Goal: Task Accomplishment & Management: Use online tool/utility

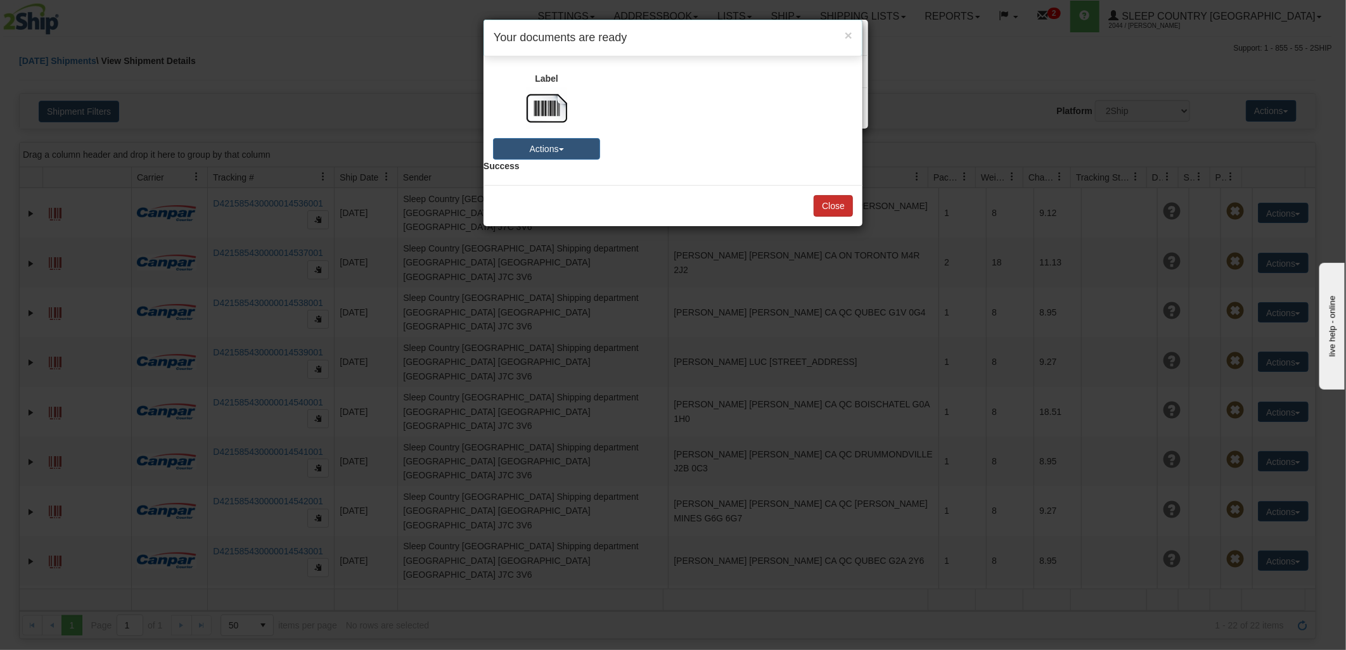
click at [833, 200] on button "Close" at bounding box center [833, 206] width 39 height 22
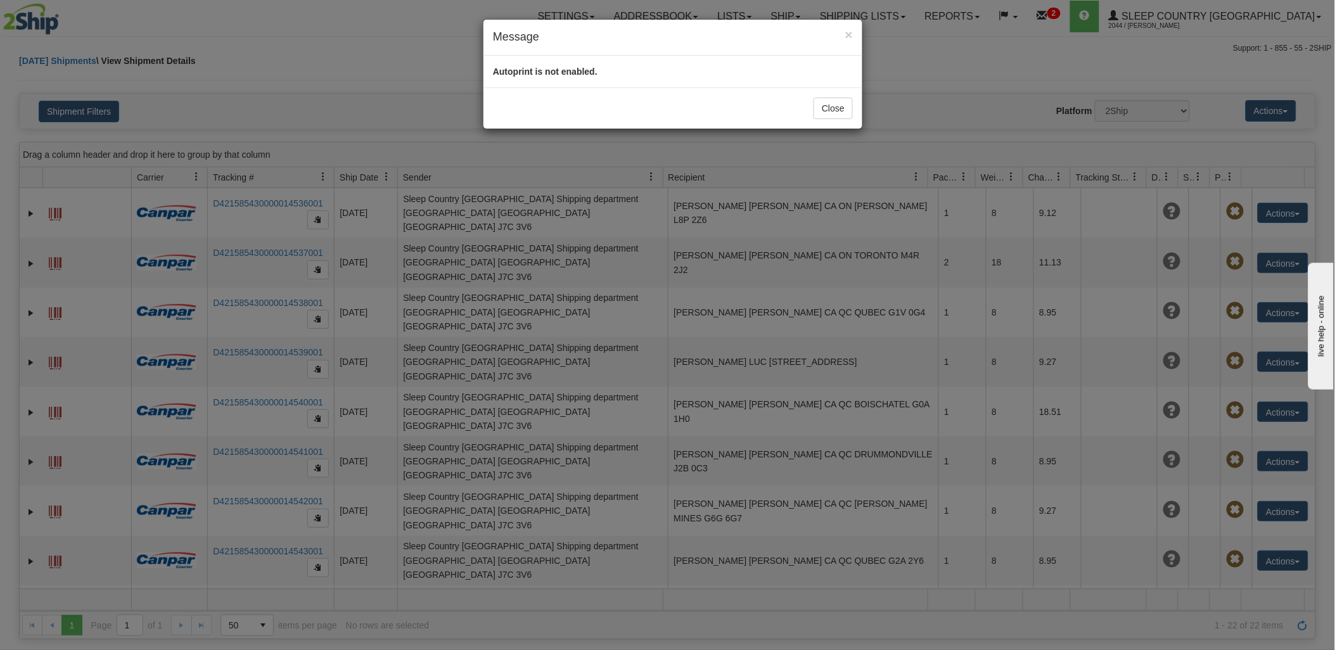
click at [322, 58] on div "× Message Autoprint is not enabled. Close" at bounding box center [667, 325] width 1335 height 650
click at [833, 112] on button "Close" at bounding box center [833, 109] width 39 height 22
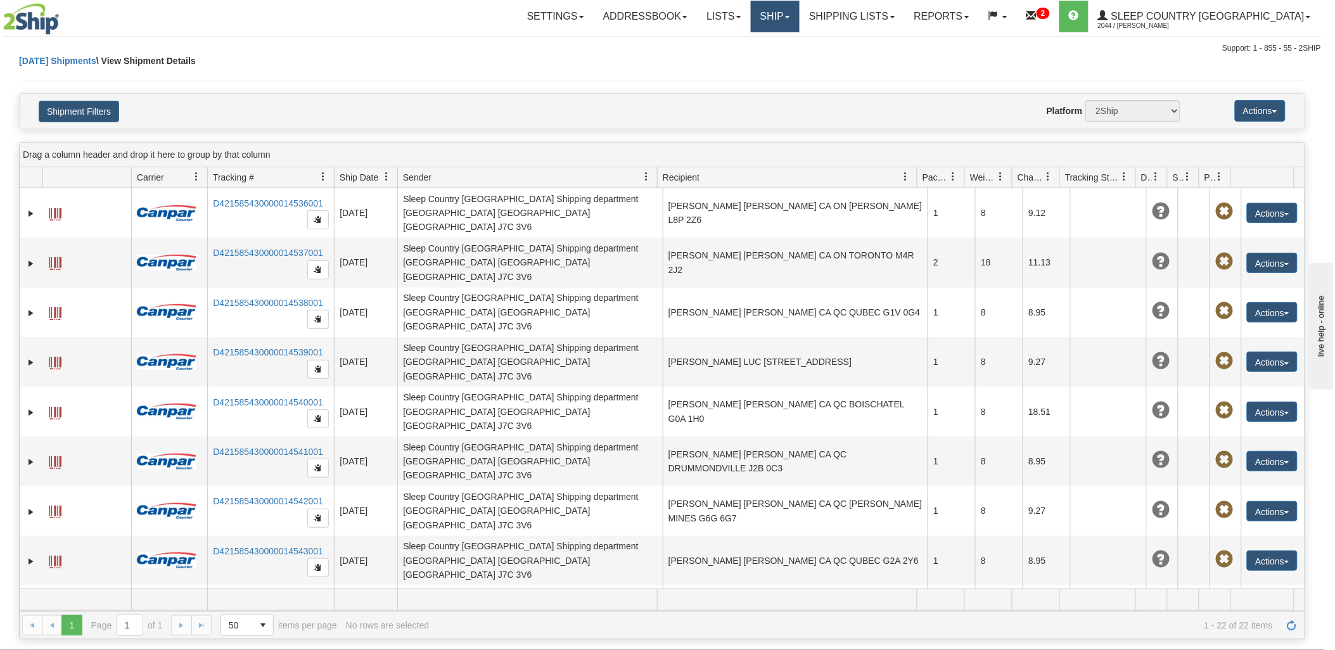
click at [800, 10] on link "Ship" at bounding box center [775, 17] width 49 height 32
click at [745, 42] on span "Ship Screen" at bounding box center [721, 44] width 48 height 10
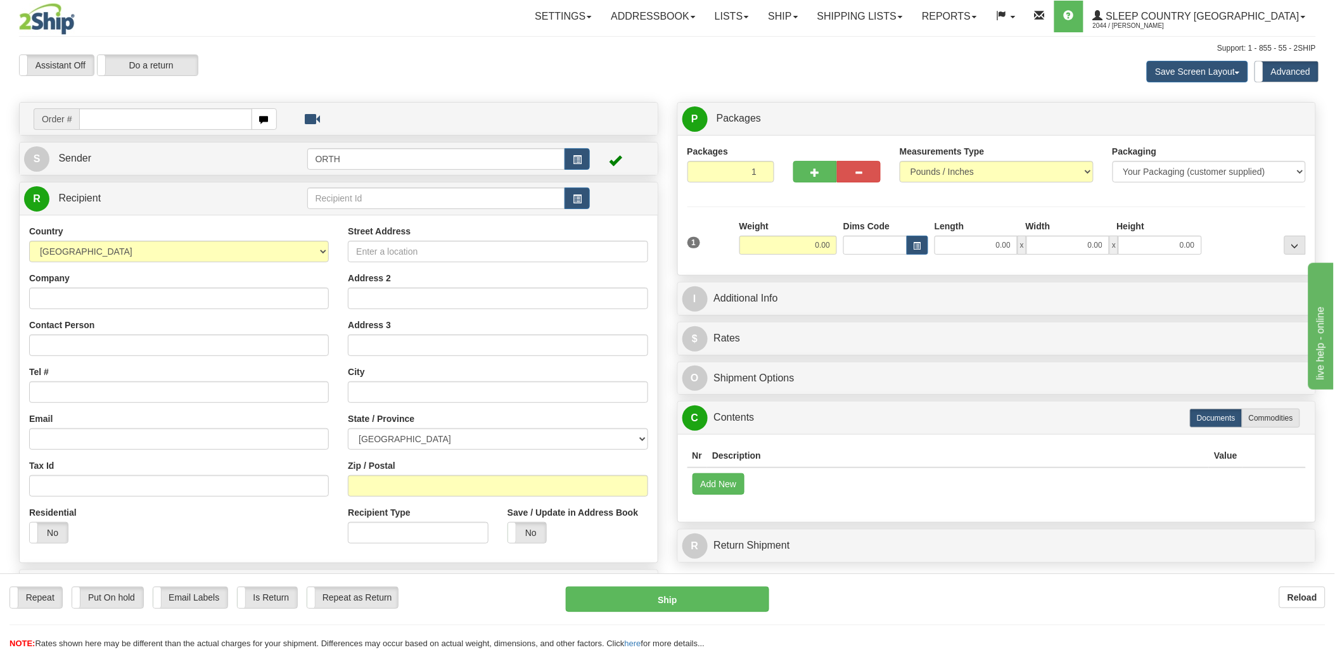
click at [193, 123] on input "text" at bounding box center [165, 119] width 172 height 22
click at [807, 25] on link "Ship" at bounding box center [783, 17] width 49 height 32
click at [913, 26] on link "Shipping lists" at bounding box center [860, 17] width 105 height 32
click at [875, 43] on span "Current Shipments" at bounding box center [838, 44] width 74 height 10
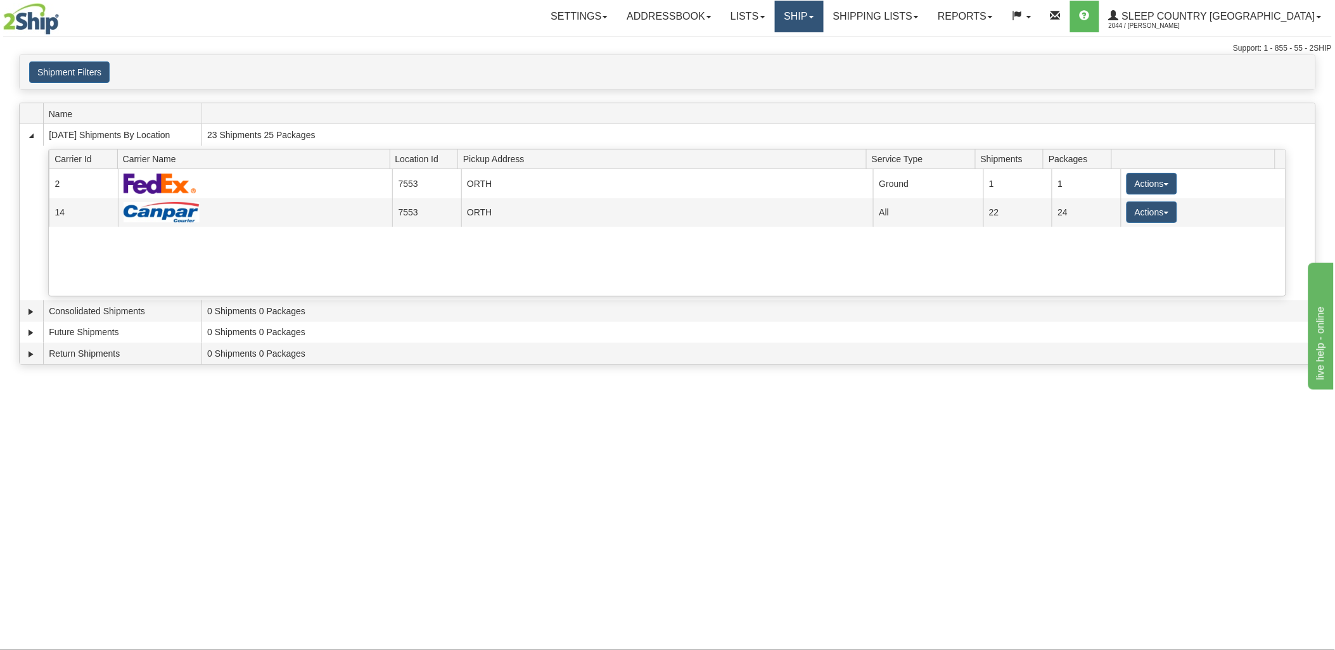
click at [824, 13] on link "Ship" at bounding box center [799, 17] width 49 height 32
click at [769, 41] on span "Ship Screen" at bounding box center [745, 44] width 48 height 10
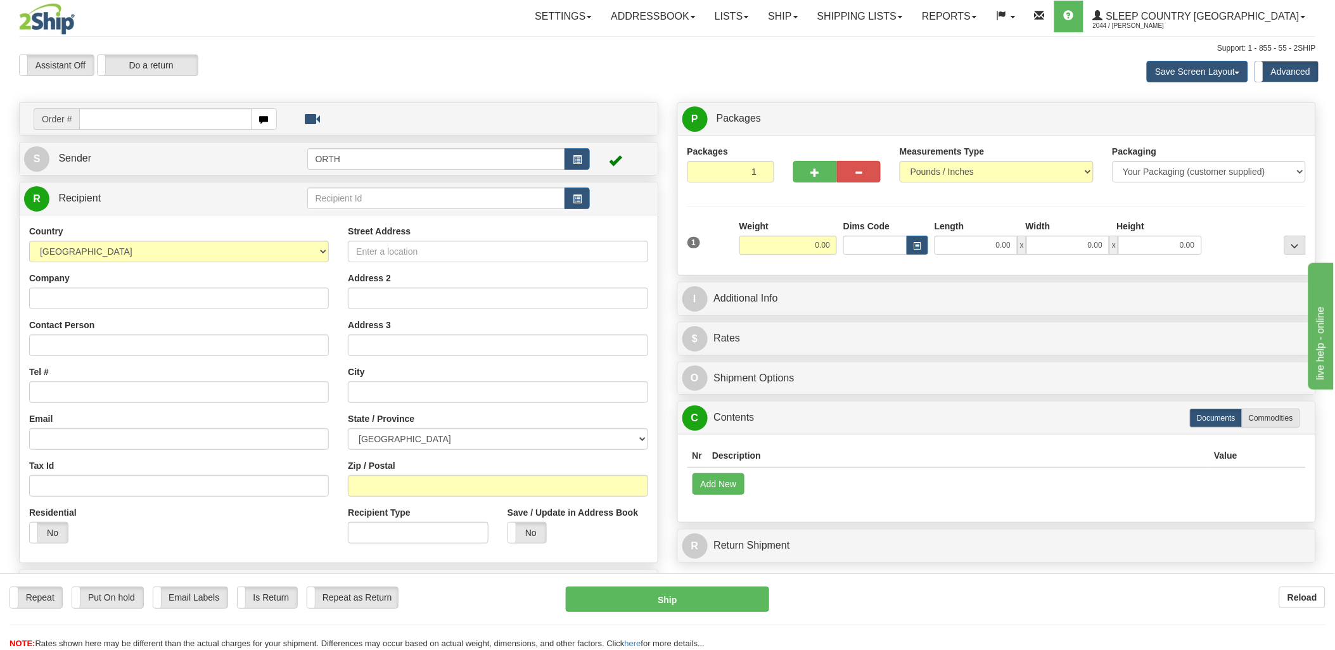
click at [177, 117] on input "text" at bounding box center [165, 119] width 172 height 22
type input "9000i"
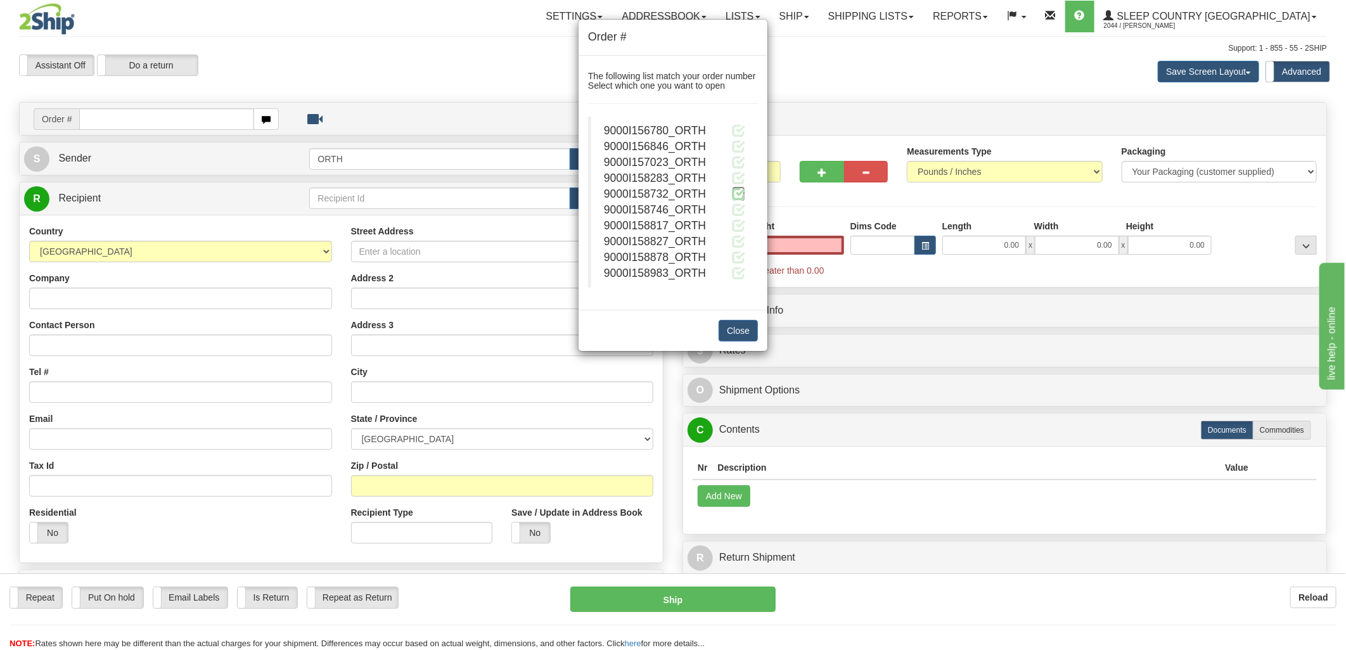
type input "0.00"
click at [743, 193] on span at bounding box center [738, 193] width 13 height 13
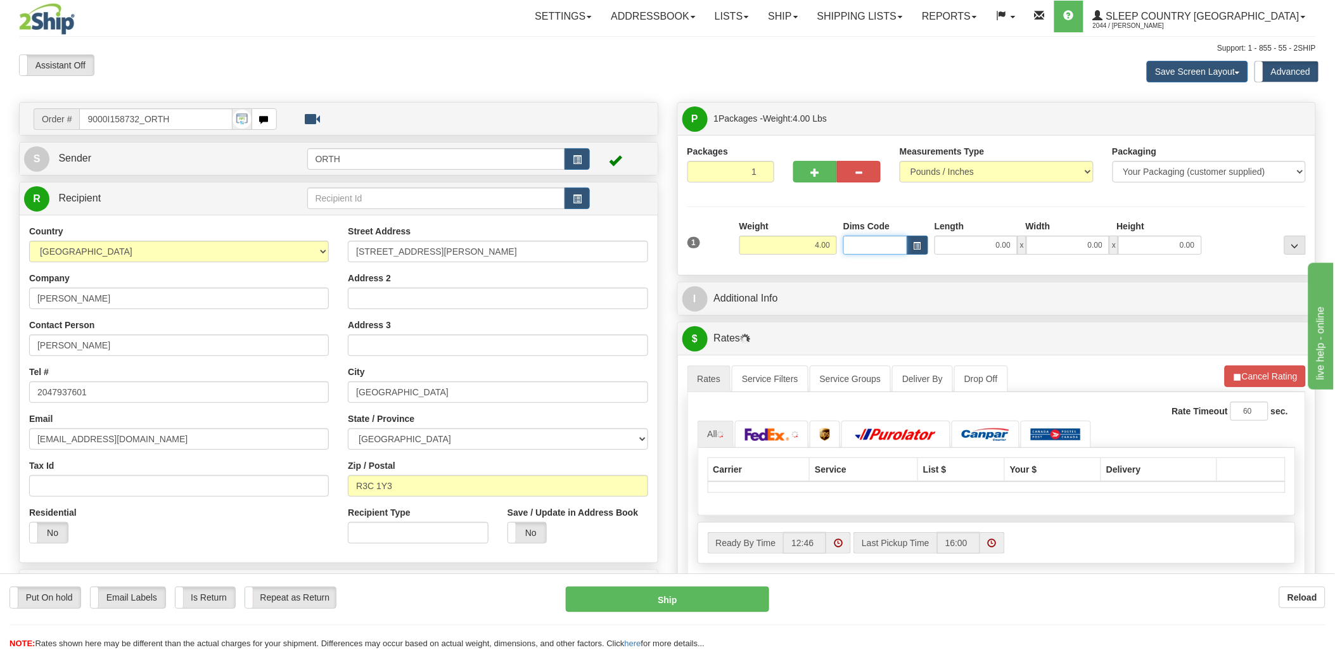
click at [864, 251] on input "Dims Code" at bounding box center [876, 245] width 64 height 19
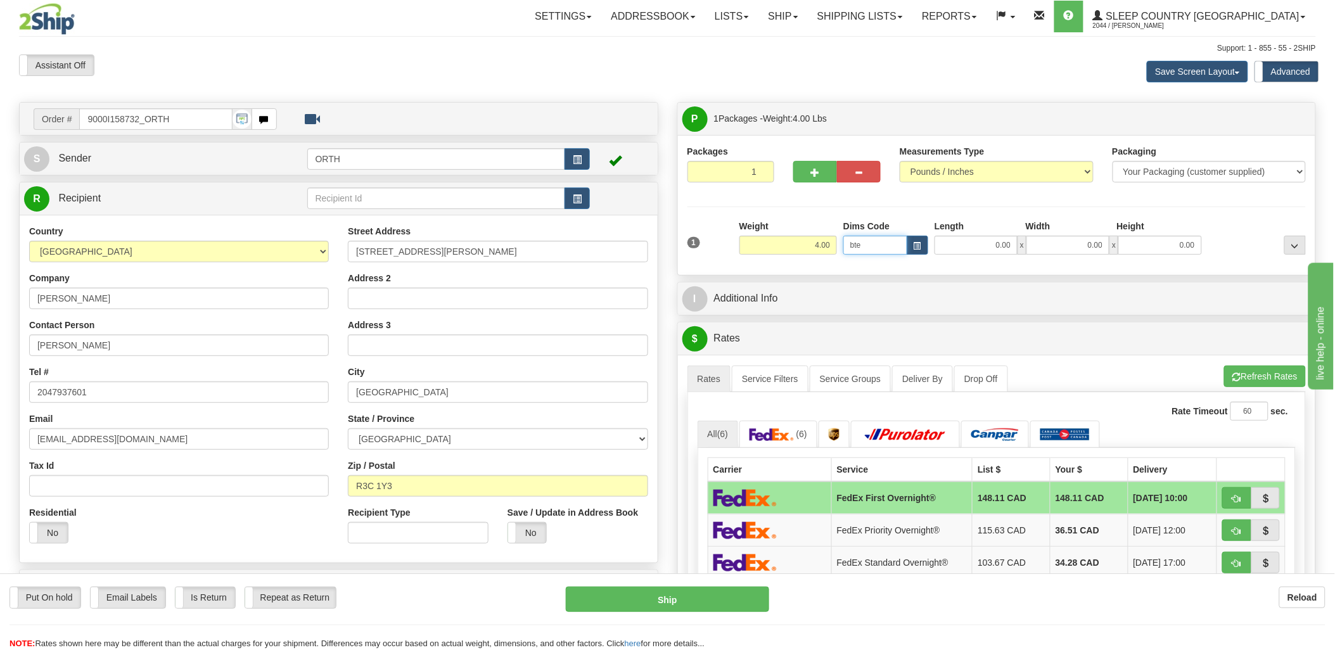
type input "bte"
click button "Delete" at bounding box center [0, 0] width 0 height 0
type input "15.00"
type input "5.00"
type input "25.00"
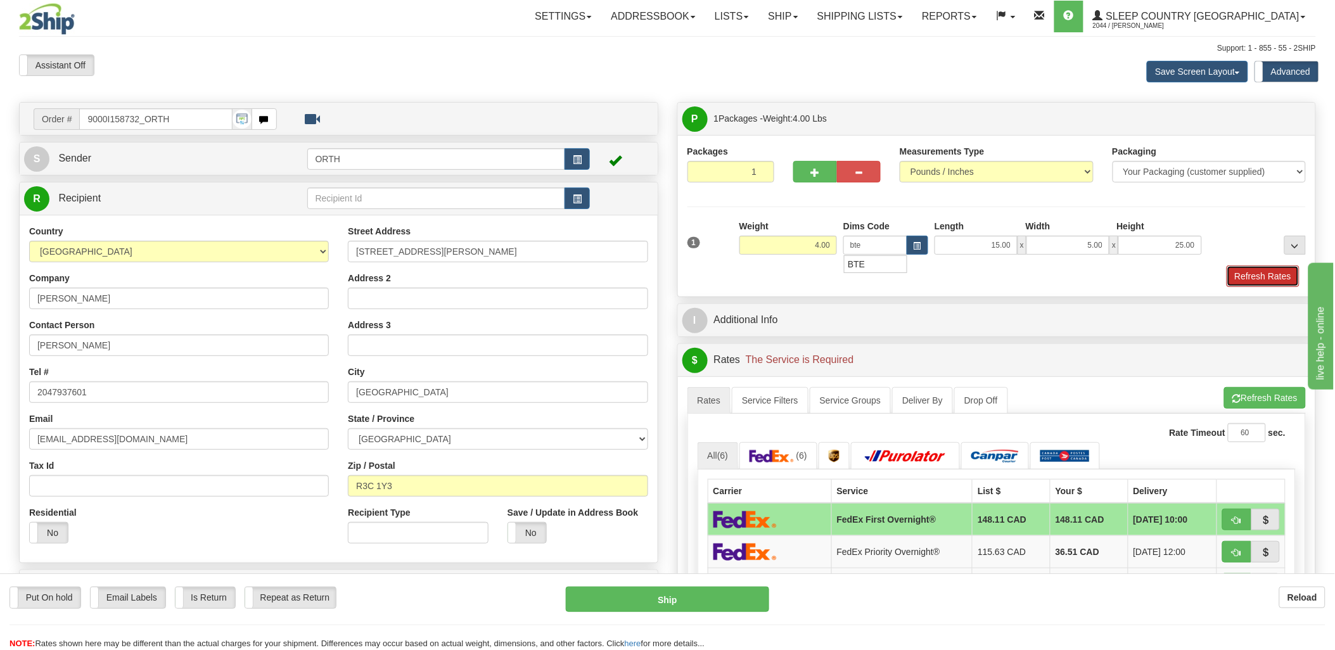
click at [1256, 278] on button "Refresh Rates" at bounding box center [1263, 277] width 73 height 22
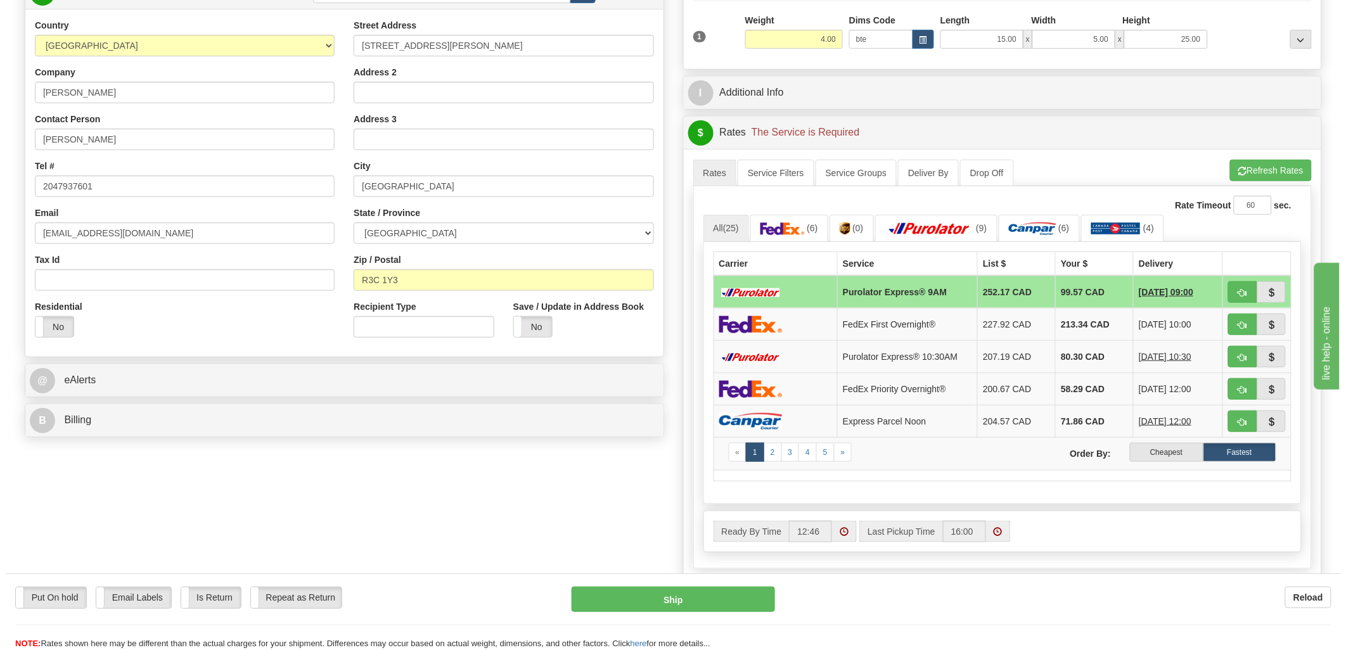
scroll to position [211, 0]
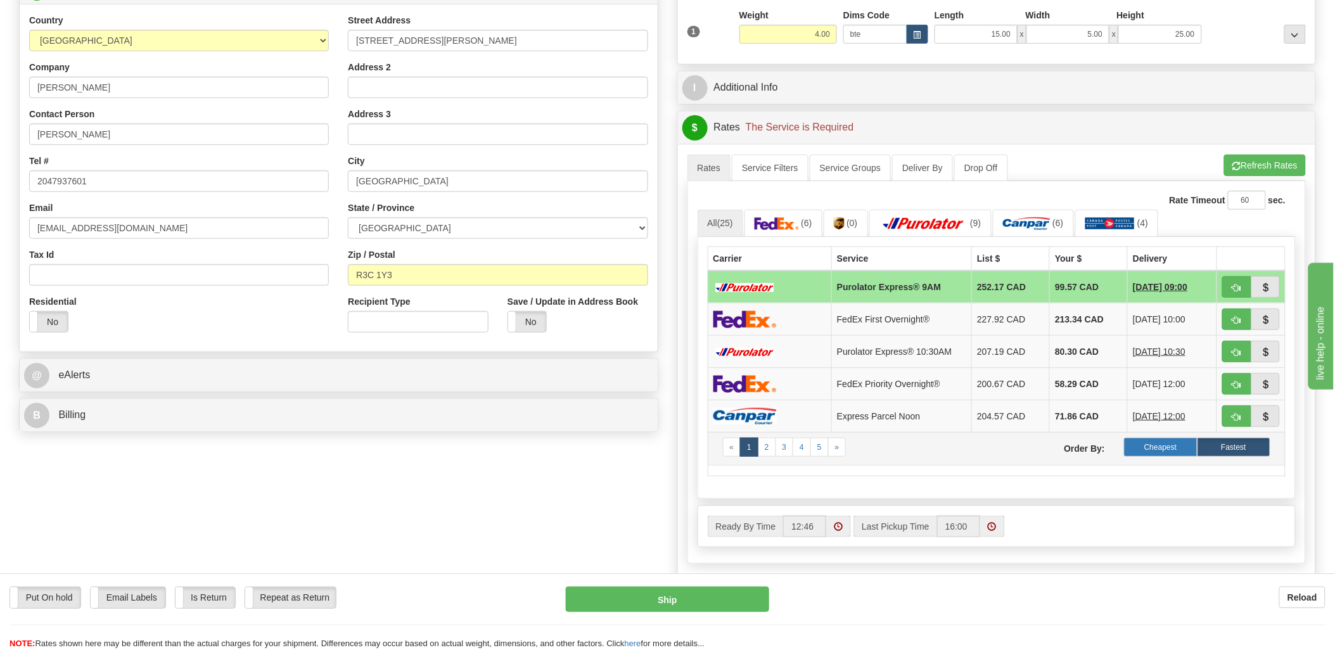
click at [1176, 447] on label "Cheapest" at bounding box center [1160, 447] width 73 height 19
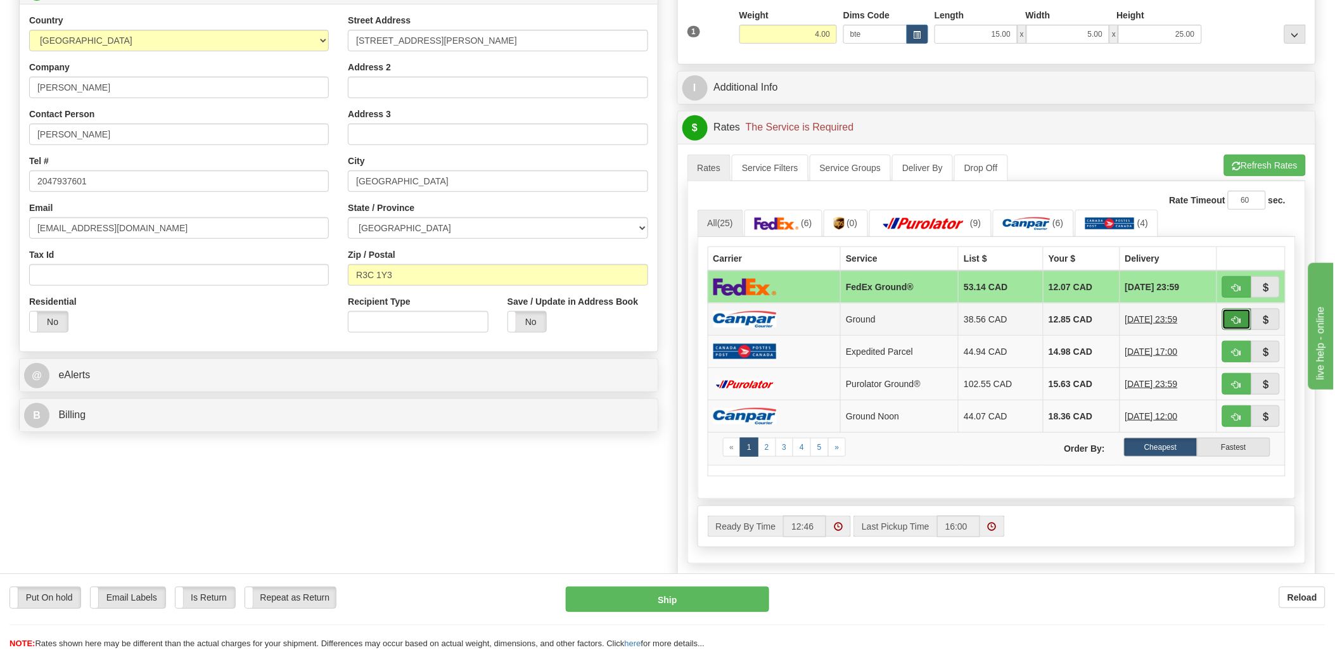
click at [1237, 317] on span "button" at bounding box center [1237, 320] width 9 height 8
type input "1"
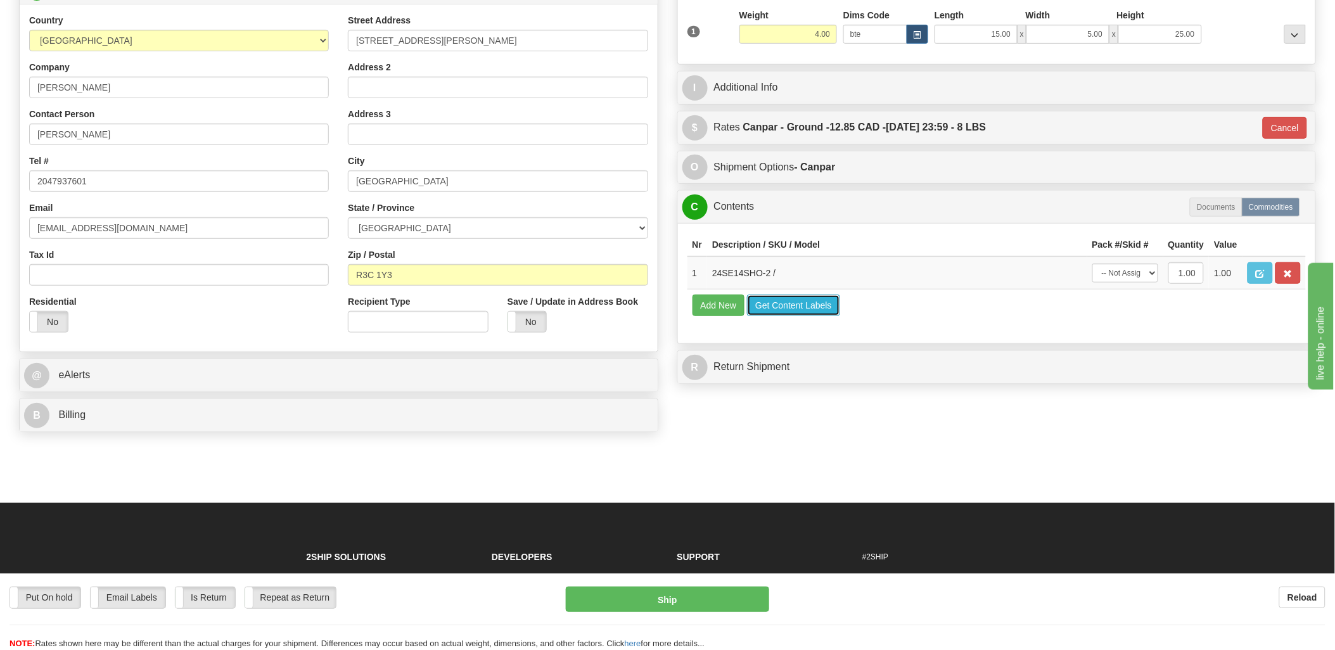
click at [793, 316] on button "Get Content Labels" at bounding box center [793, 306] width 93 height 22
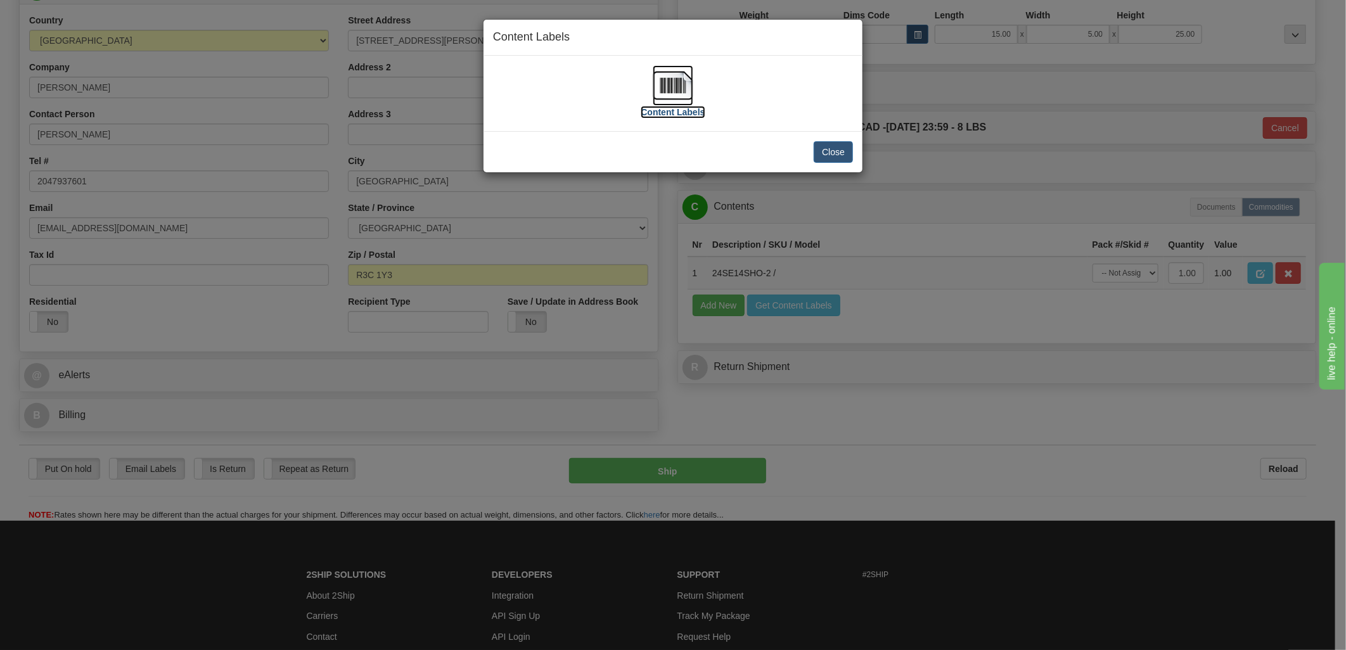
click at [665, 87] on img at bounding box center [673, 85] width 41 height 41
click at [825, 154] on button "Close" at bounding box center [833, 152] width 39 height 22
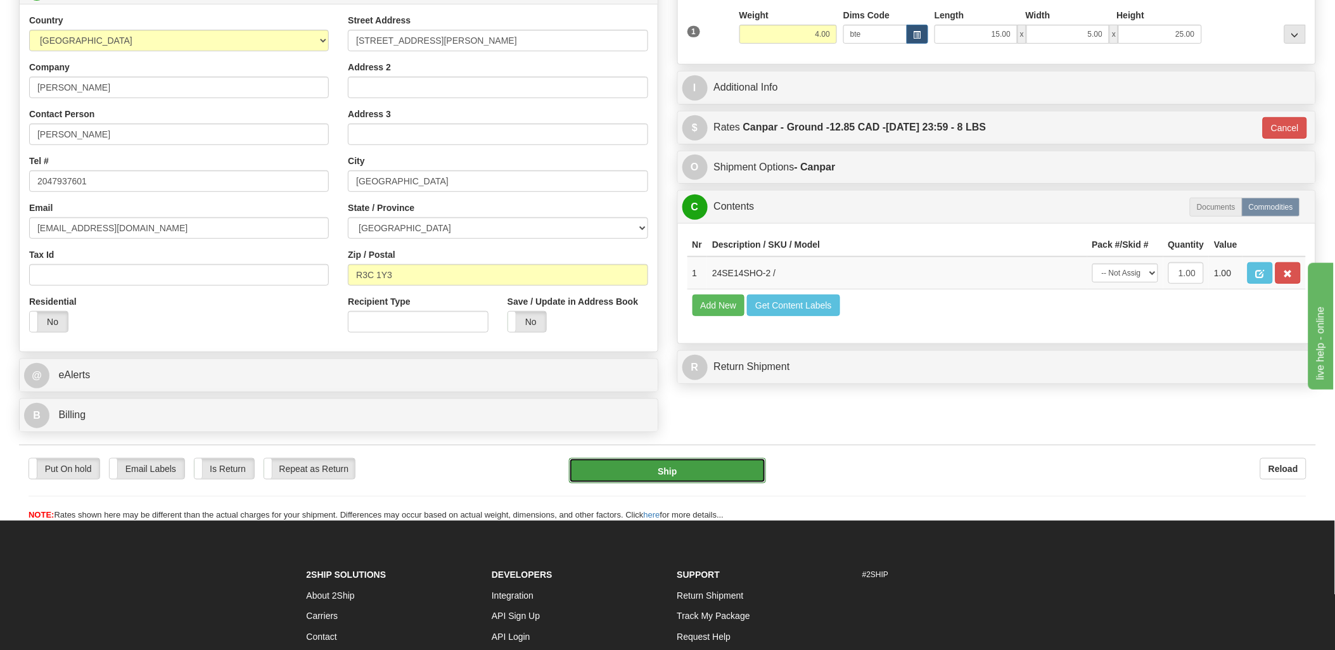
click at [677, 465] on button "Ship" at bounding box center [667, 470] width 197 height 25
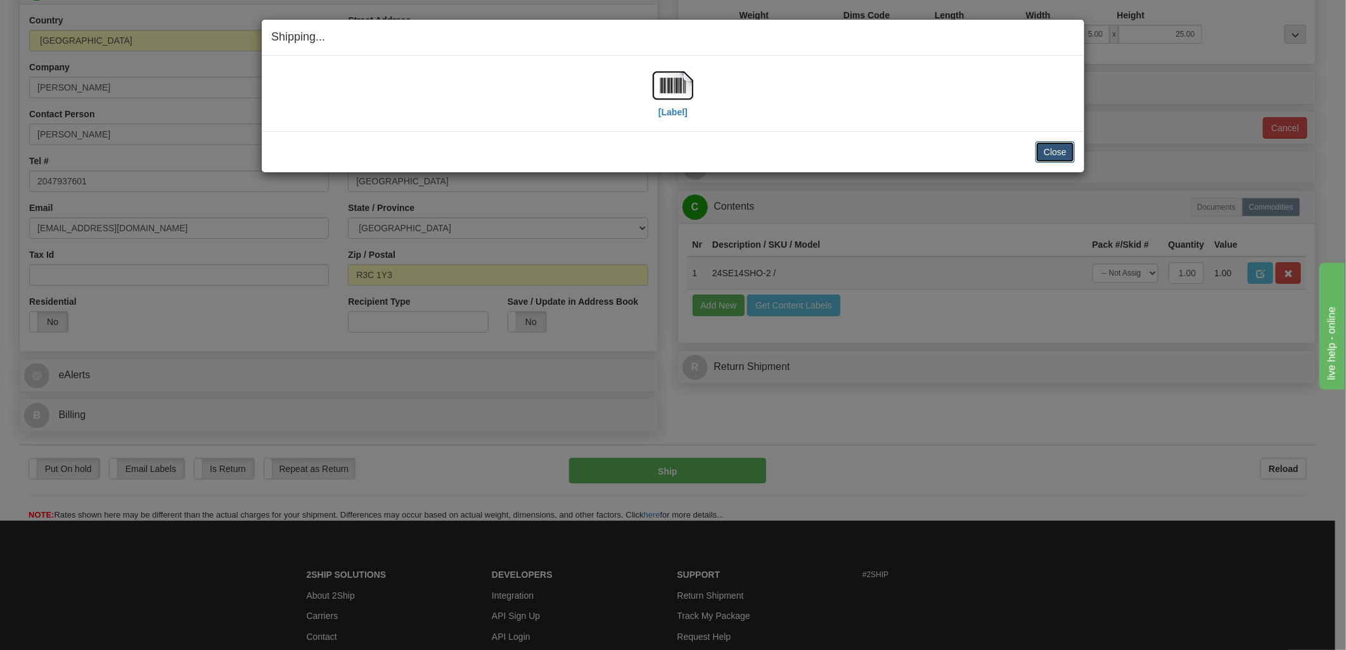
click at [1062, 148] on button "Close" at bounding box center [1055, 152] width 39 height 22
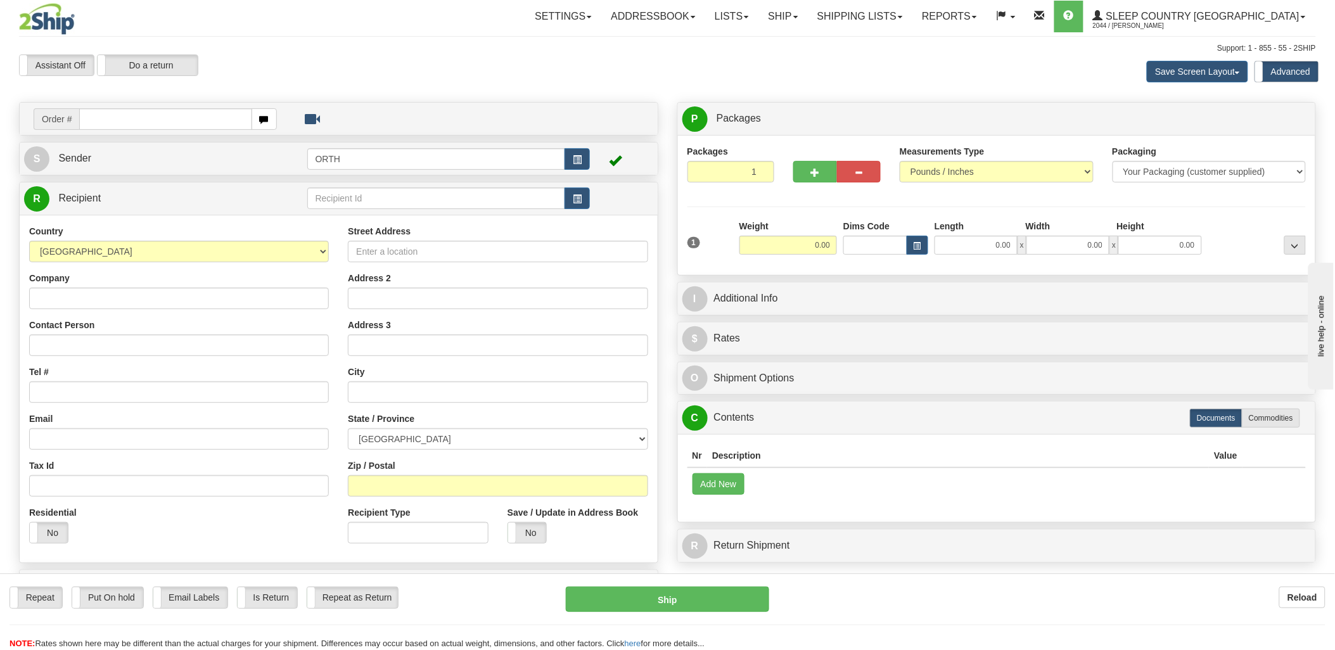
click at [164, 119] on input "text" at bounding box center [165, 119] width 172 height 22
type input "90000i"
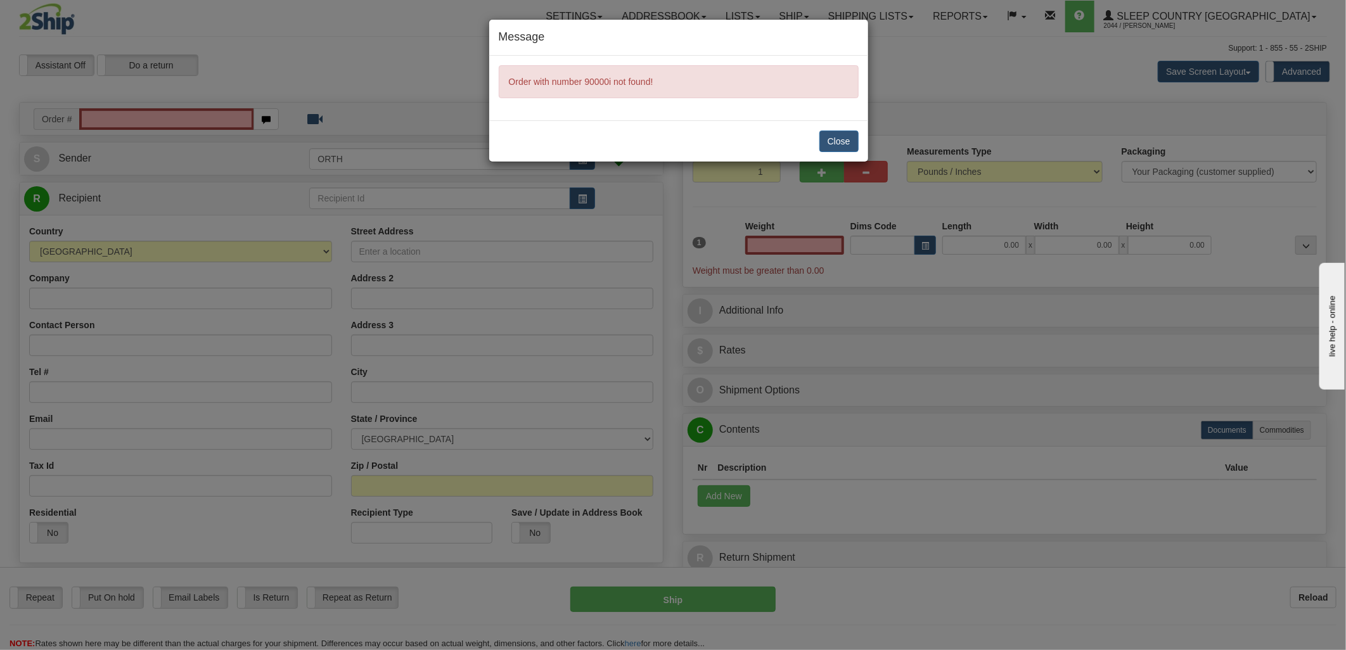
type input "0.00"
click at [844, 138] on button "Close" at bounding box center [838, 142] width 39 height 22
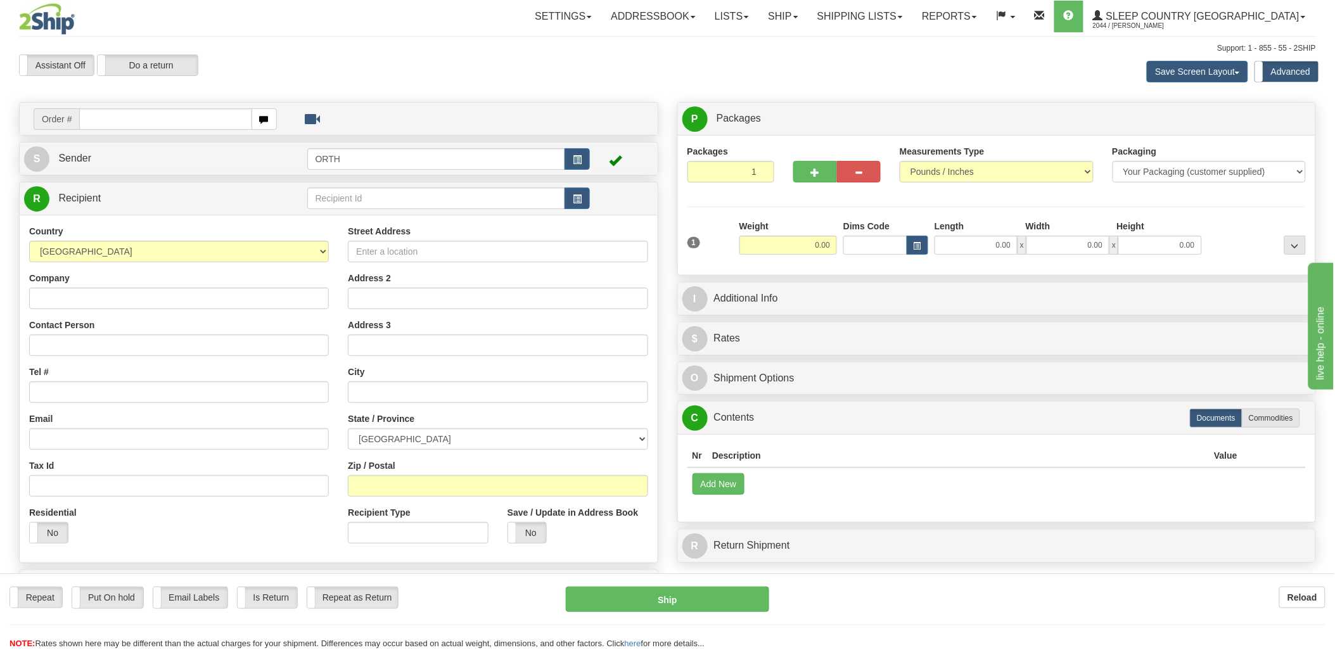
click at [131, 119] on div at bounding box center [667, 325] width 1335 height 650
click at [124, 120] on input "text" at bounding box center [165, 119] width 172 height 22
type input "9000i"
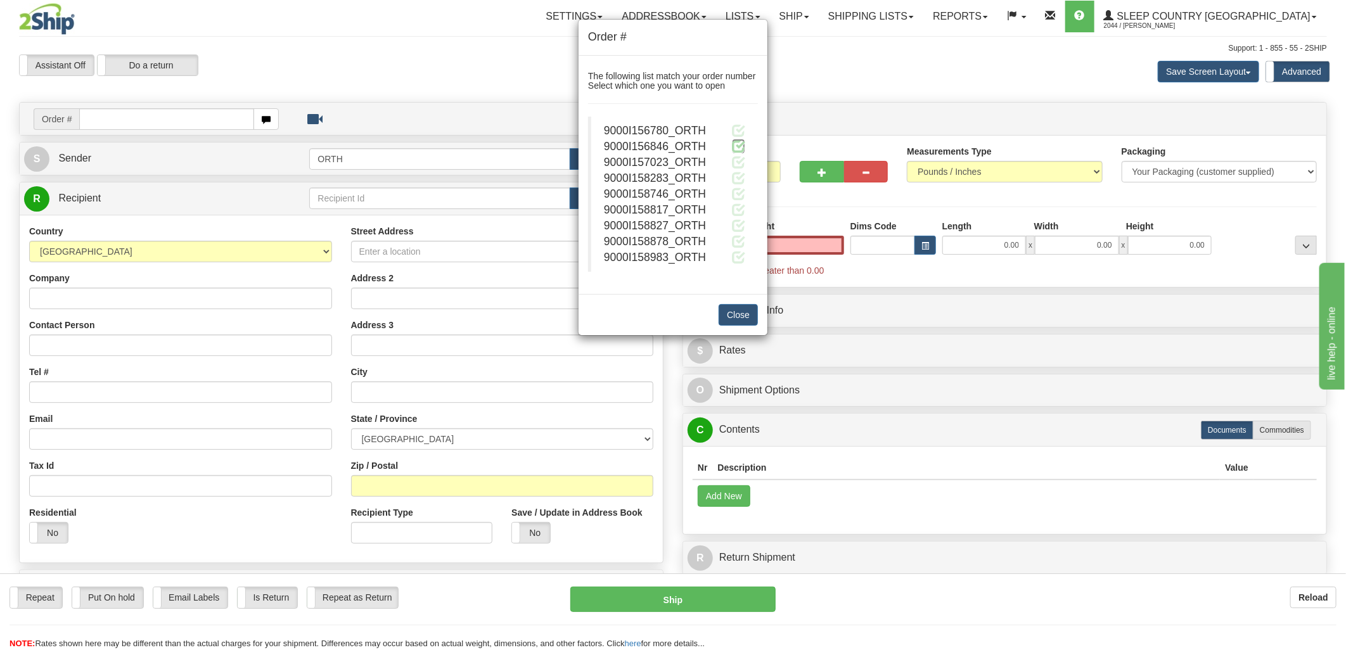
type input "0.00"
click at [740, 141] on span at bounding box center [738, 145] width 13 height 13
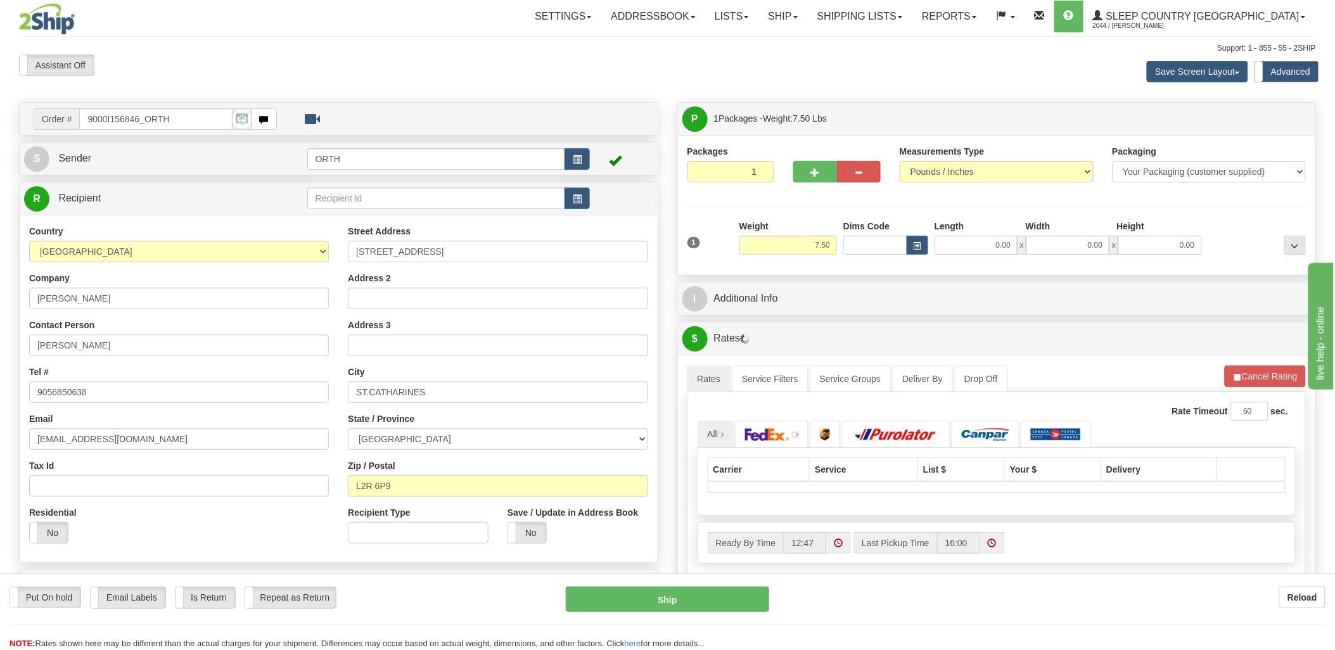
click at [876, 243] on div "Toggle navigation Settings Shipping Preferences Fields Preferences New" at bounding box center [667, 454] width 1335 height 908
click at [875, 243] on input "Dims Code" at bounding box center [876, 245] width 64 height 19
type input "bte"
click button "Delete" at bounding box center [0, 0] width 0 height 0
type input "15.00"
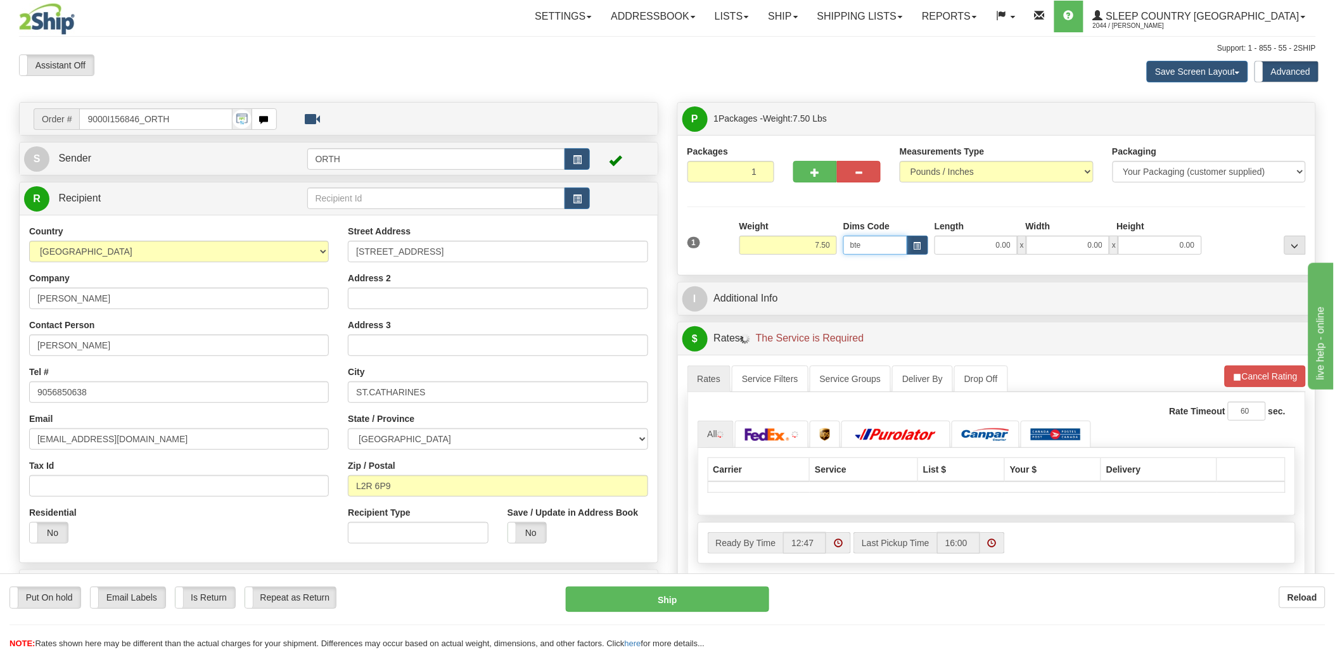
type input "5.00"
type input "25.00"
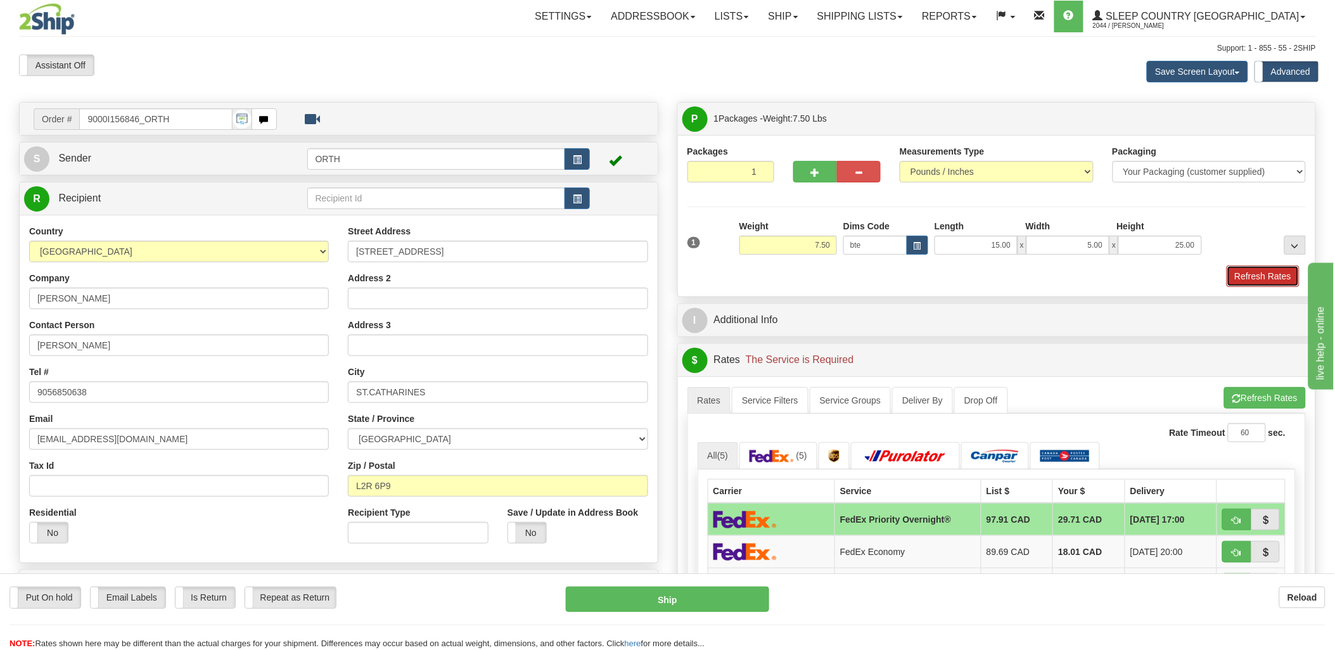
click at [1262, 271] on button "Refresh Rates" at bounding box center [1263, 277] width 73 height 22
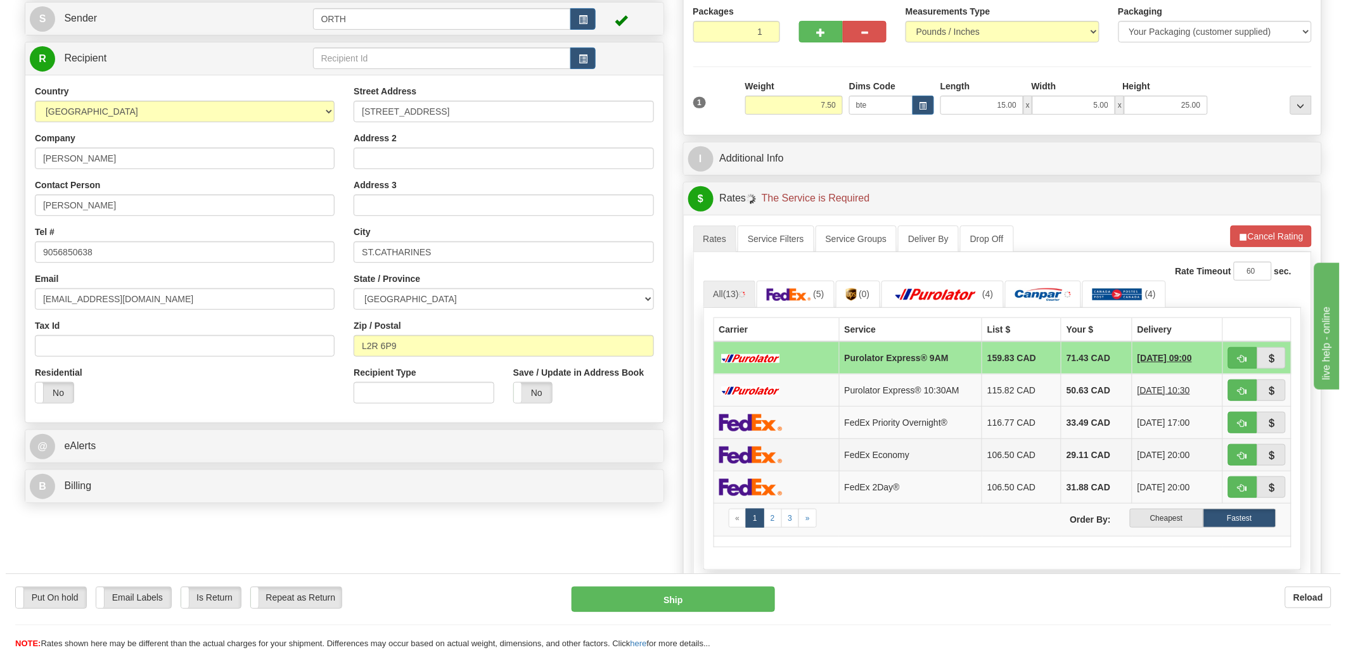
scroll to position [141, 0]
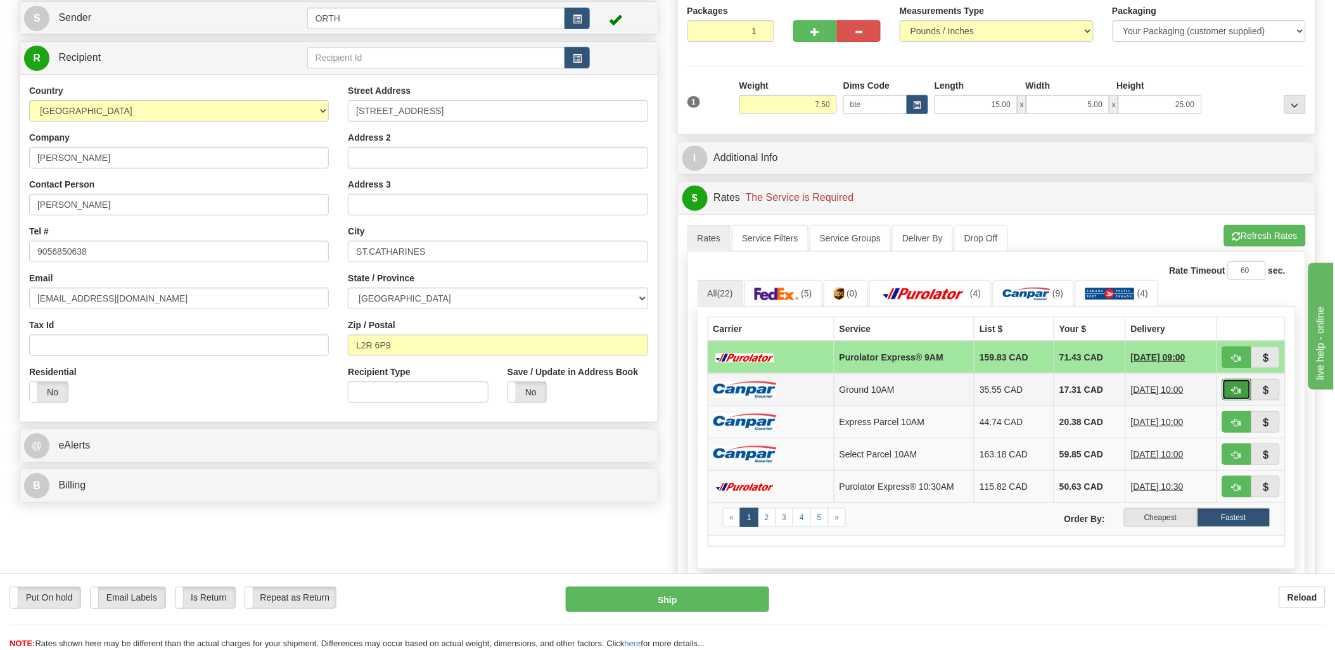
click at [1240, 390] on span "button" at bounding box center [1237, 391] width 9 height 8
type input "10"
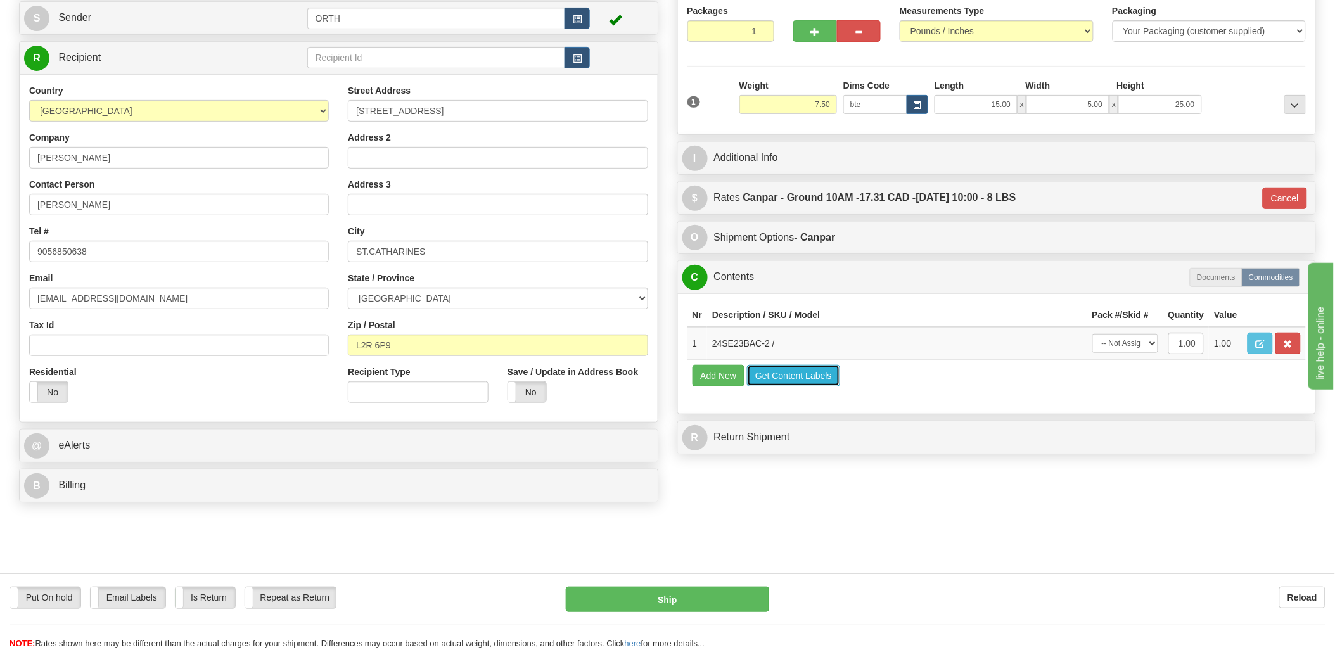
click at [781, 387] on button "Get Content Labels" at bounding box center [793, 376] width 93 height 22
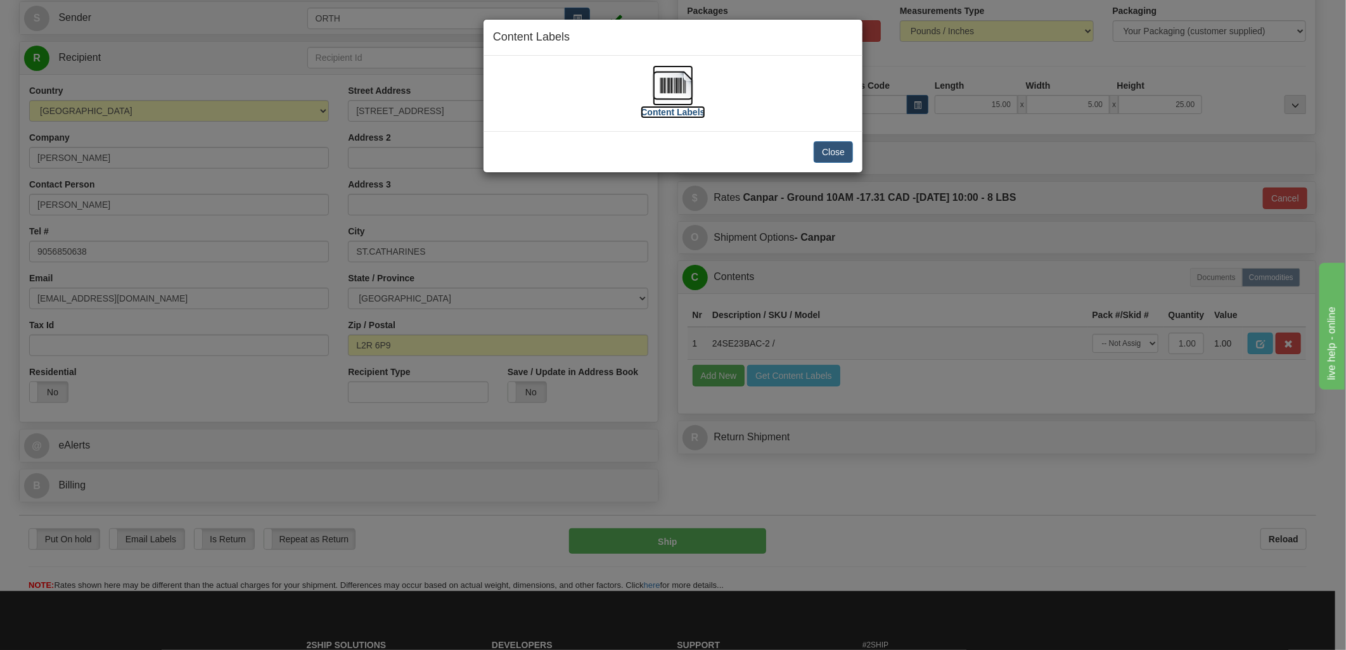
click at [667, 76] on img at bounding box center [673, 85] width 41 height 41
click at [837, 150] on button "Close" at bounding box center [833, 152] width 39 height 22
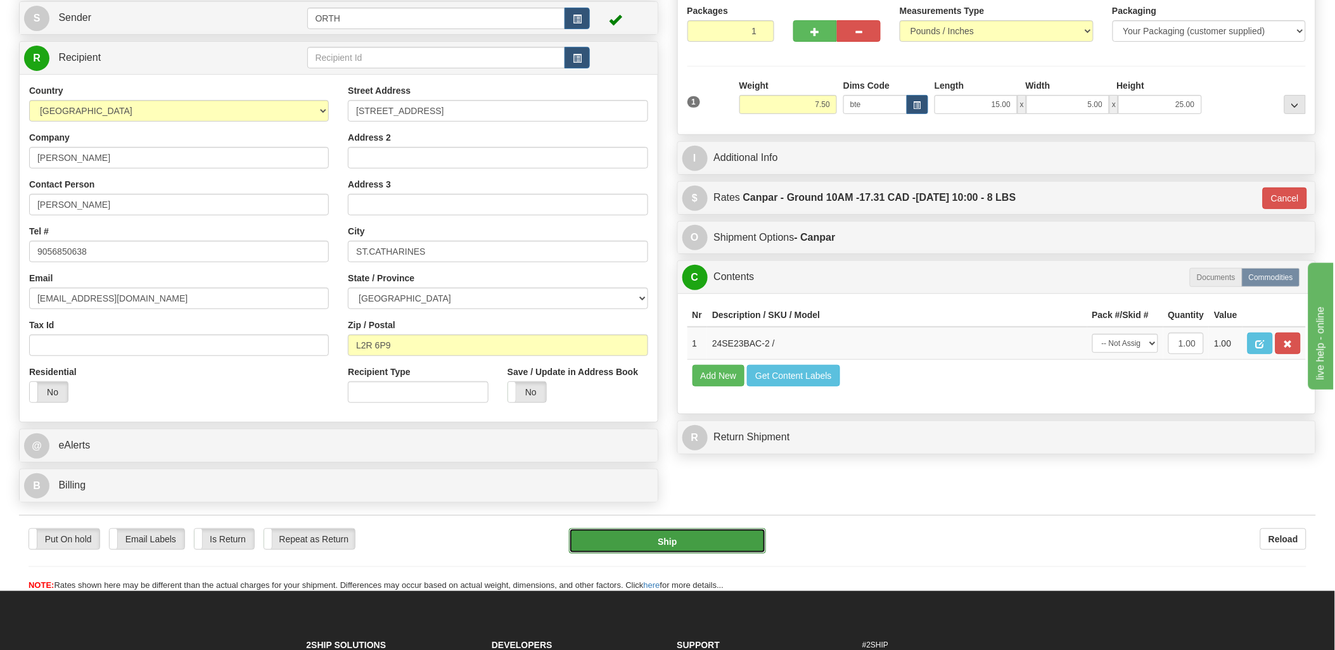
click at [657, 543] on button "Ship" at bounding box center [667, 541] width 197 height 25
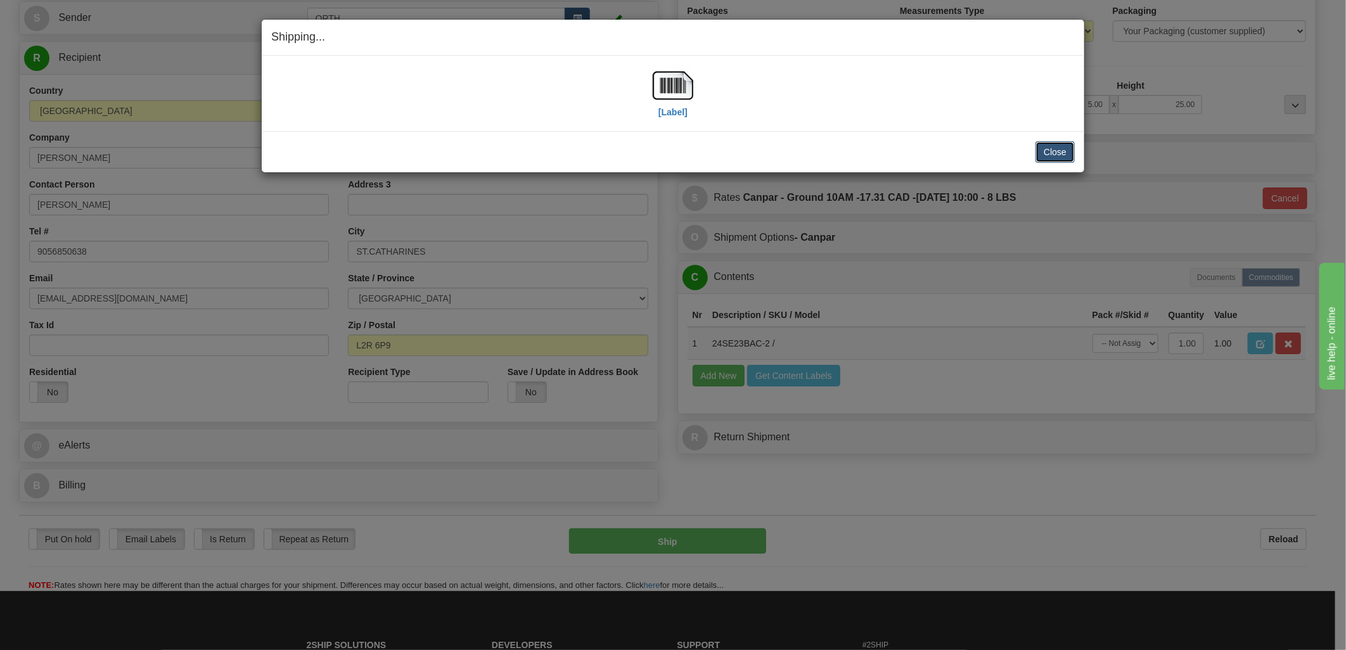
click at [1048, 154] on button "Close" at bounding box center [1055, 152] width 39 height 22
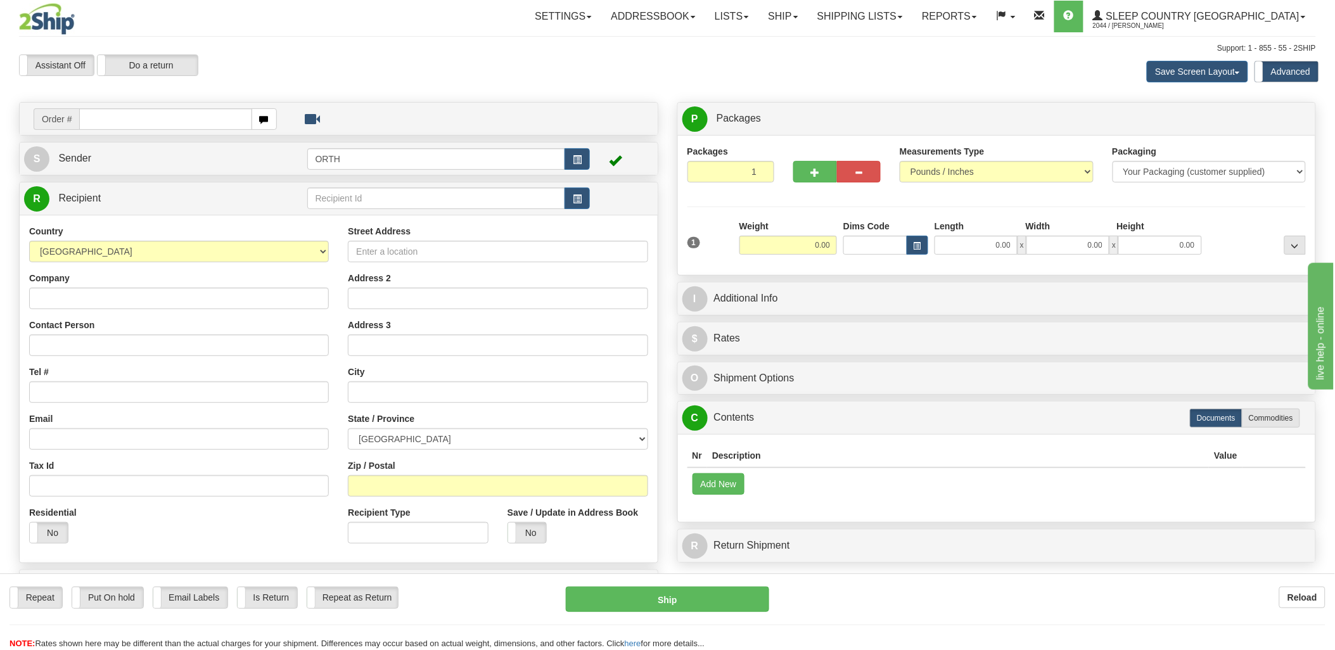
click at [138, 124] on input "text" at bounding box center [165, 119] width 172 height 22
click at [141, 124] on input "text" at bounding box center [165, 119] width 172 height 22
type input "90002"
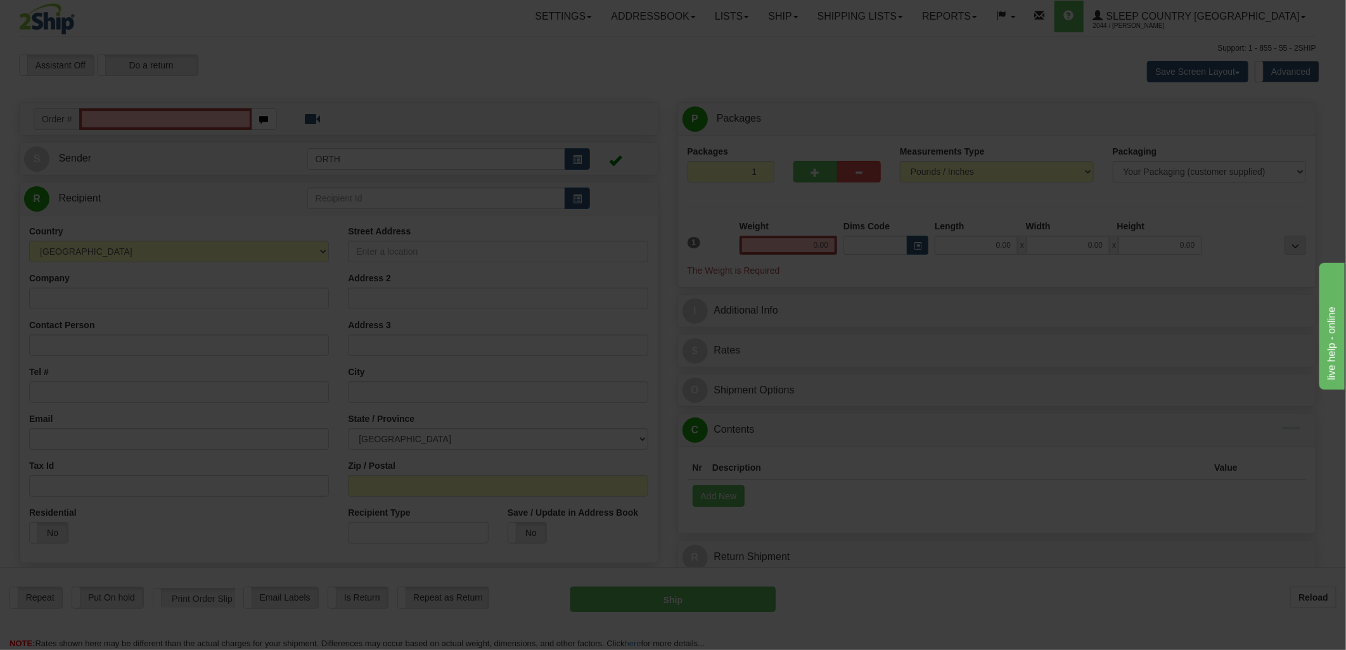
click at [104, 124] on div "Please wait..." at bounding box center [673, 325] width 1346 height 650
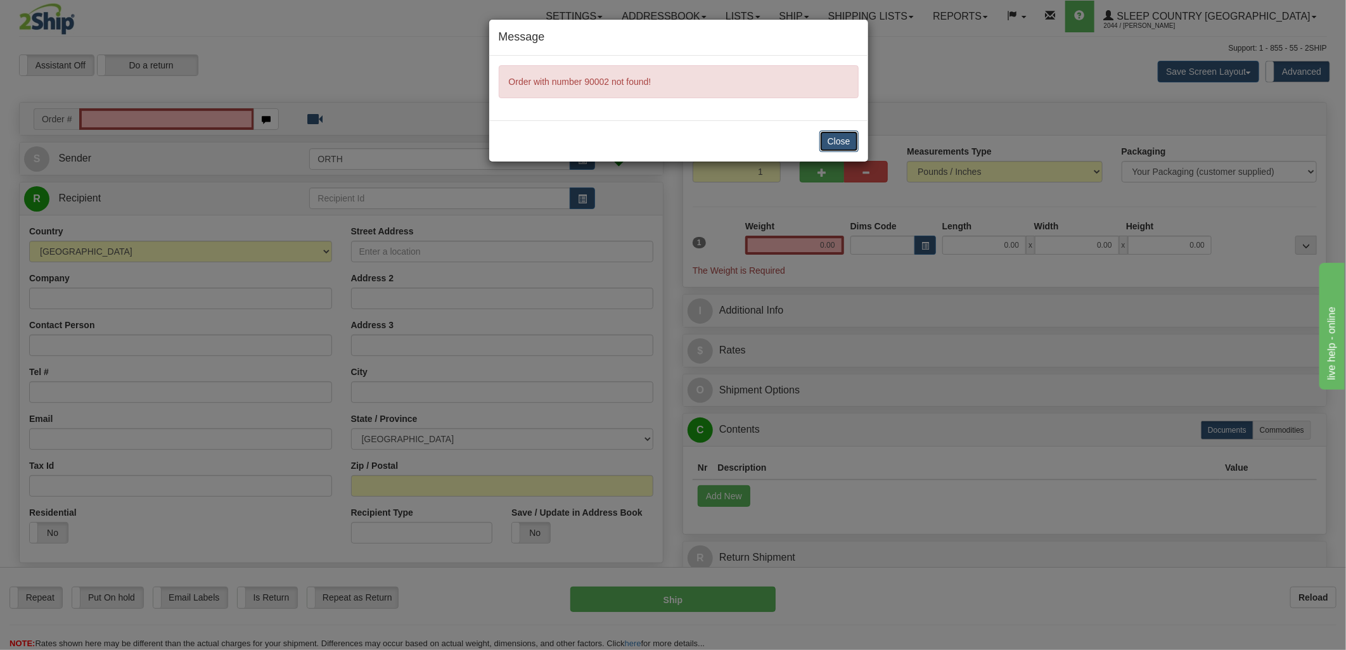
click at [832, 135] on button "Close" at bounding box center [838, 142] width 39 height 22
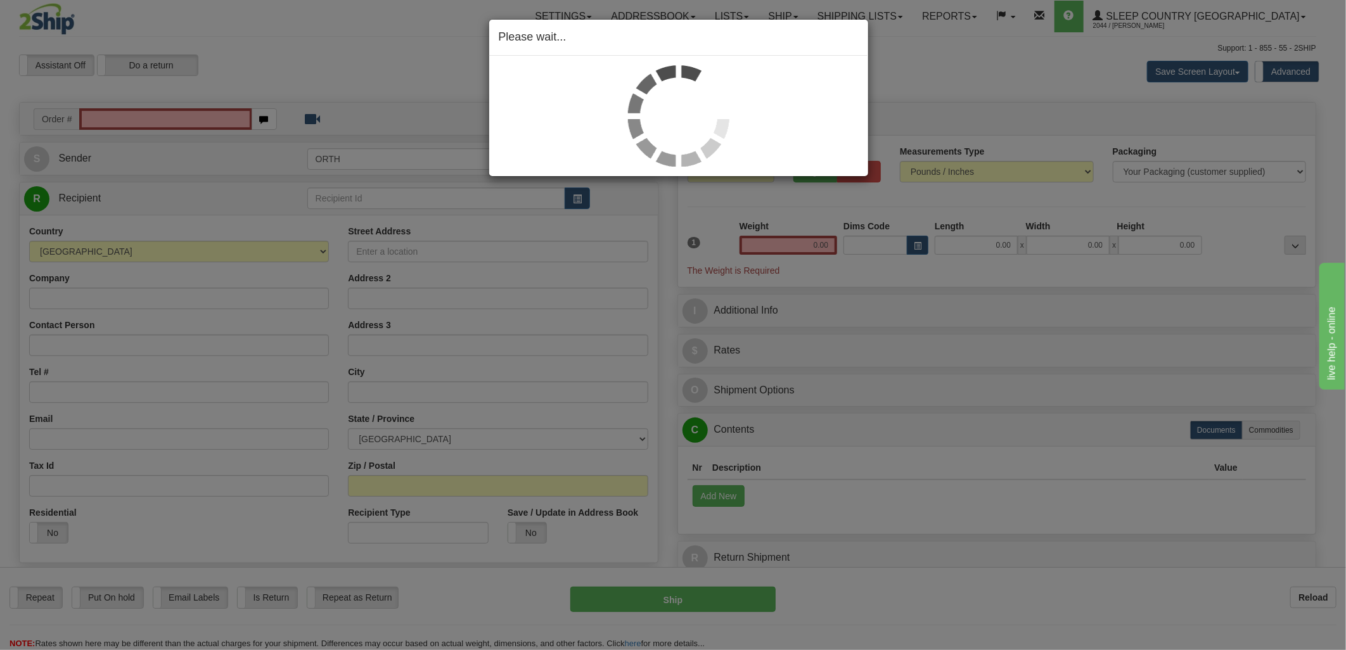
click at [135, 119] on div "Please wait..." at bounding box center [673, 325] width 1346 height 650
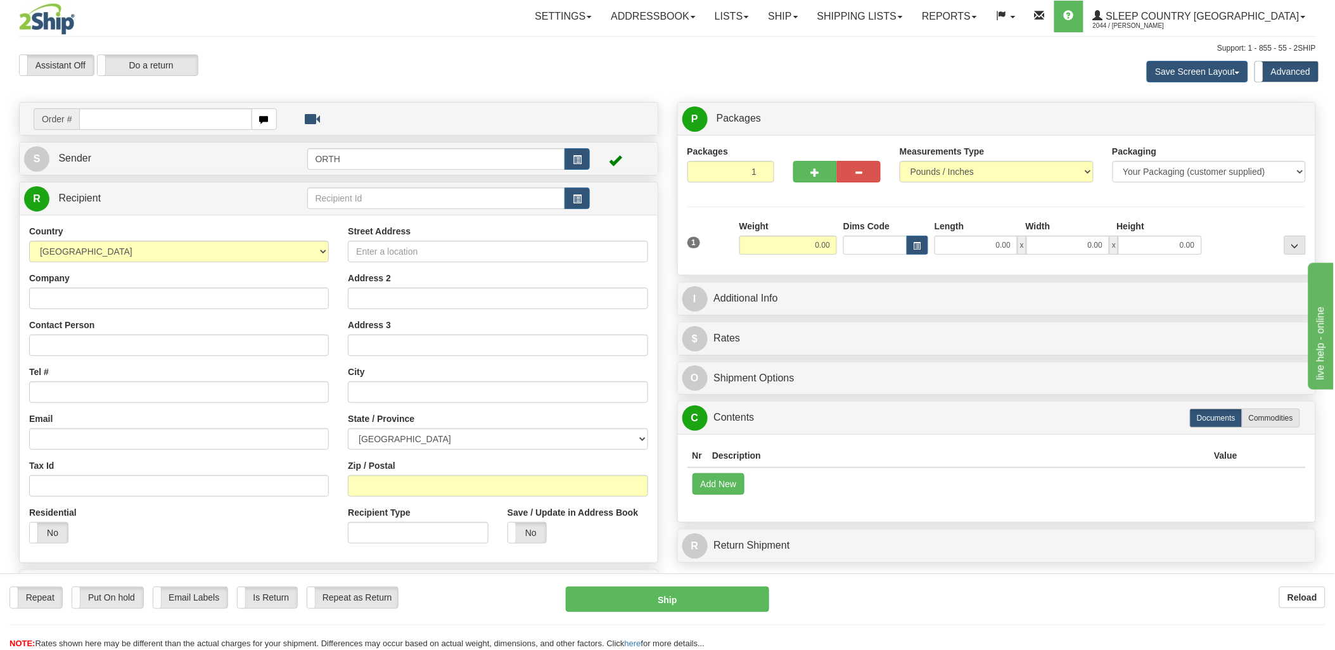
drag, startPoint x: 0, startPoint y: 0, endPoint x: 124, endPoint y: 116, distance: 169.5
click at [124, 116] on input "text" at bounding box center [165, 119] width 172 height 22
click at [122, 115] on input "text" at bounding box center [165, 119] width 172 height 22
type input "9002"
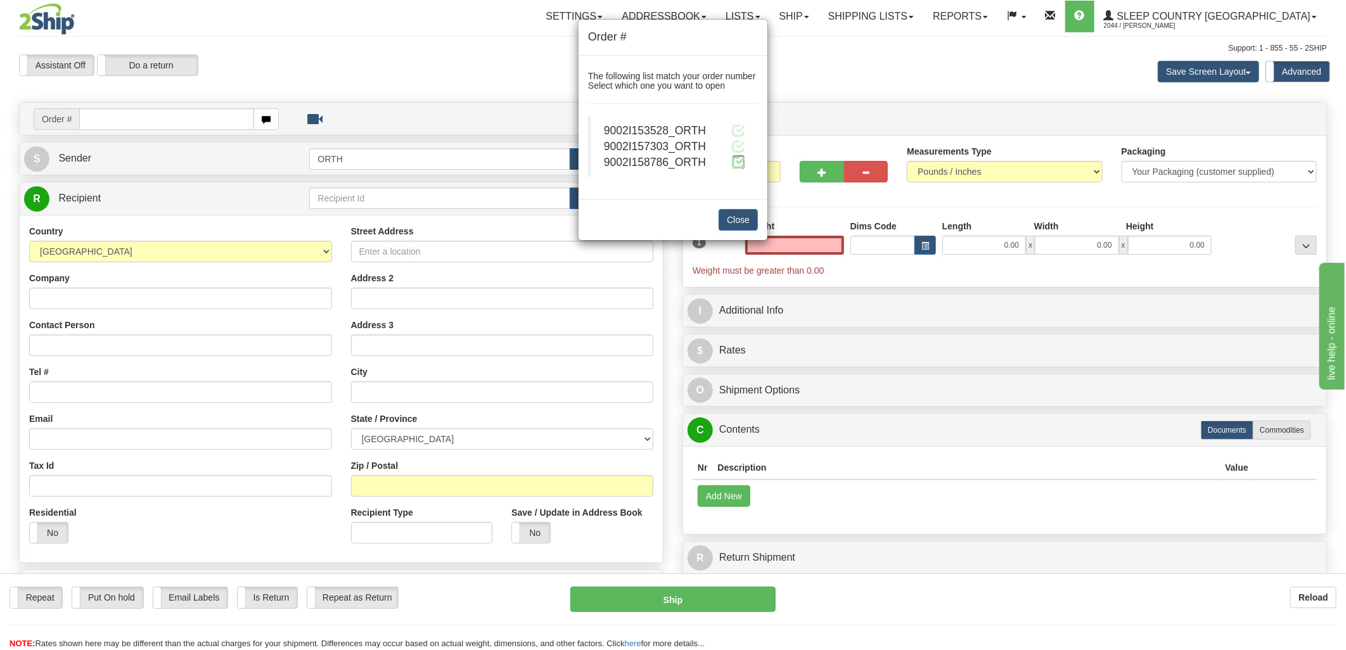
type input "0.00"
click at [736, 162] on span at bounding box center [738, 161] width 13 height 13
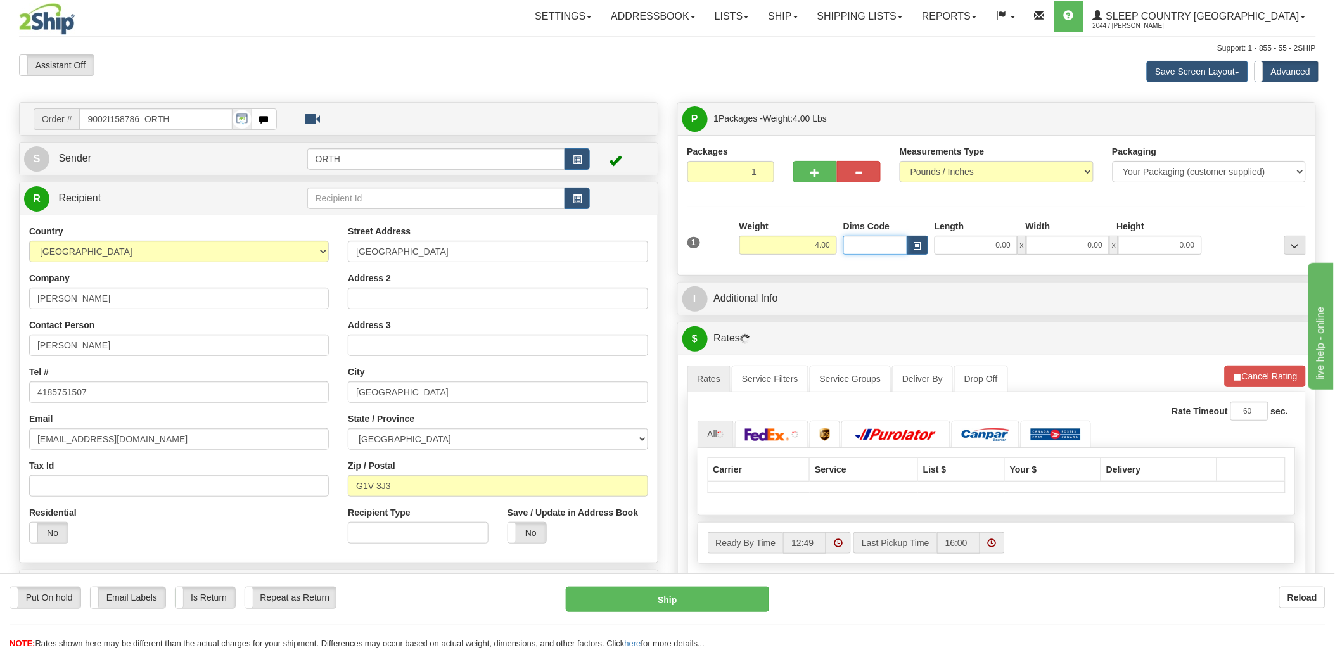
click at [870, 243] on input "Dims Code" at bounding box center [876, 245] width 64 height 19
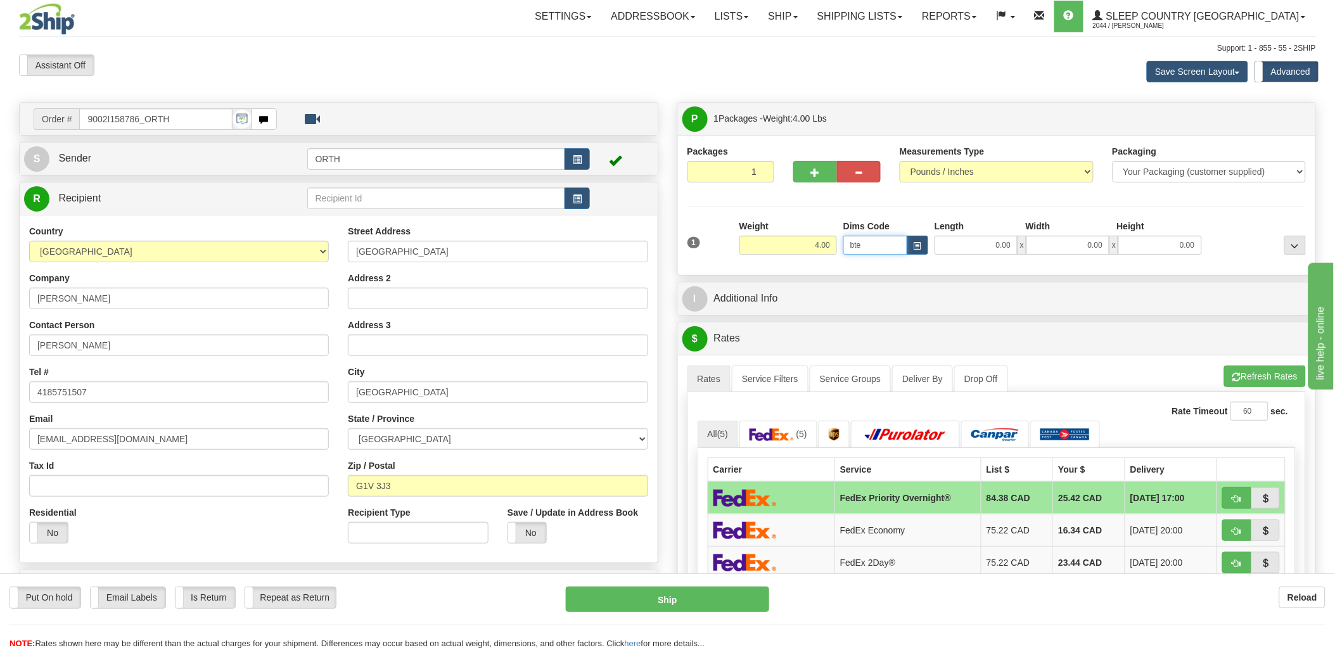
type input "bte"
click button "Delete" at bounding box center [0, 0] width 0 height 0
type input "15.00"
type input "5.00"
type input "25.00"
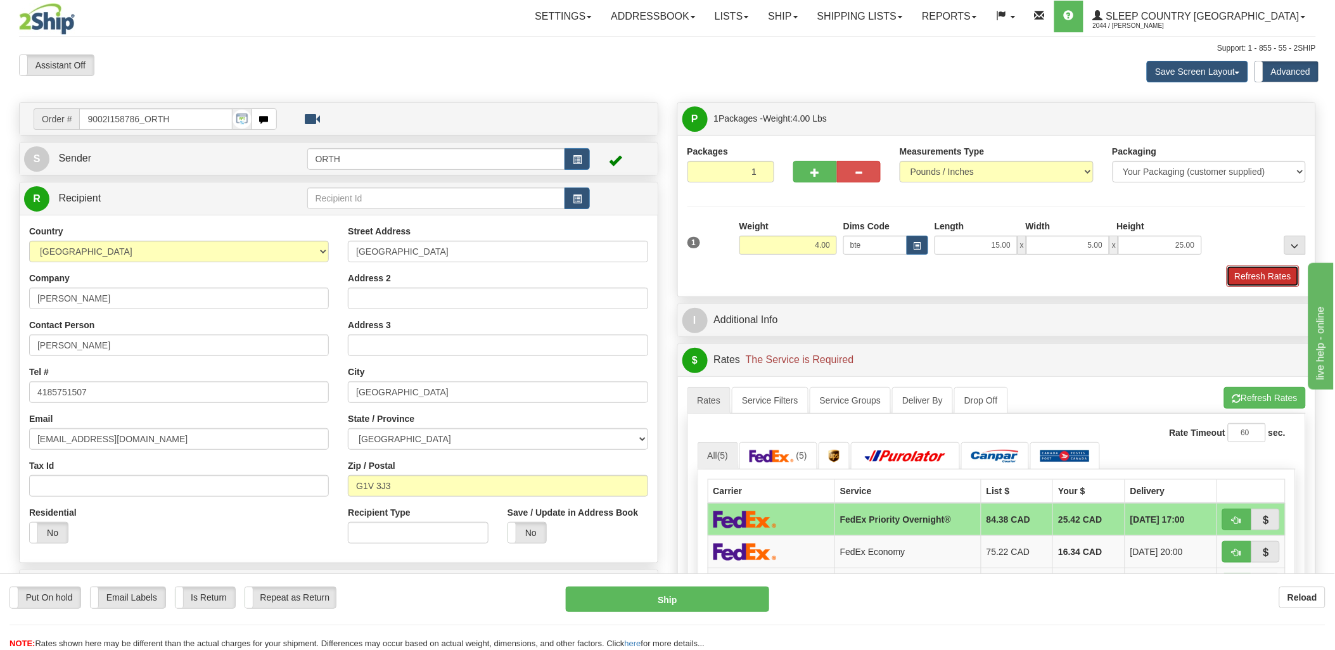
click at [1281, 281] on button "Refresh Rates" at bounding box center [1263, 277] width 73 height 22
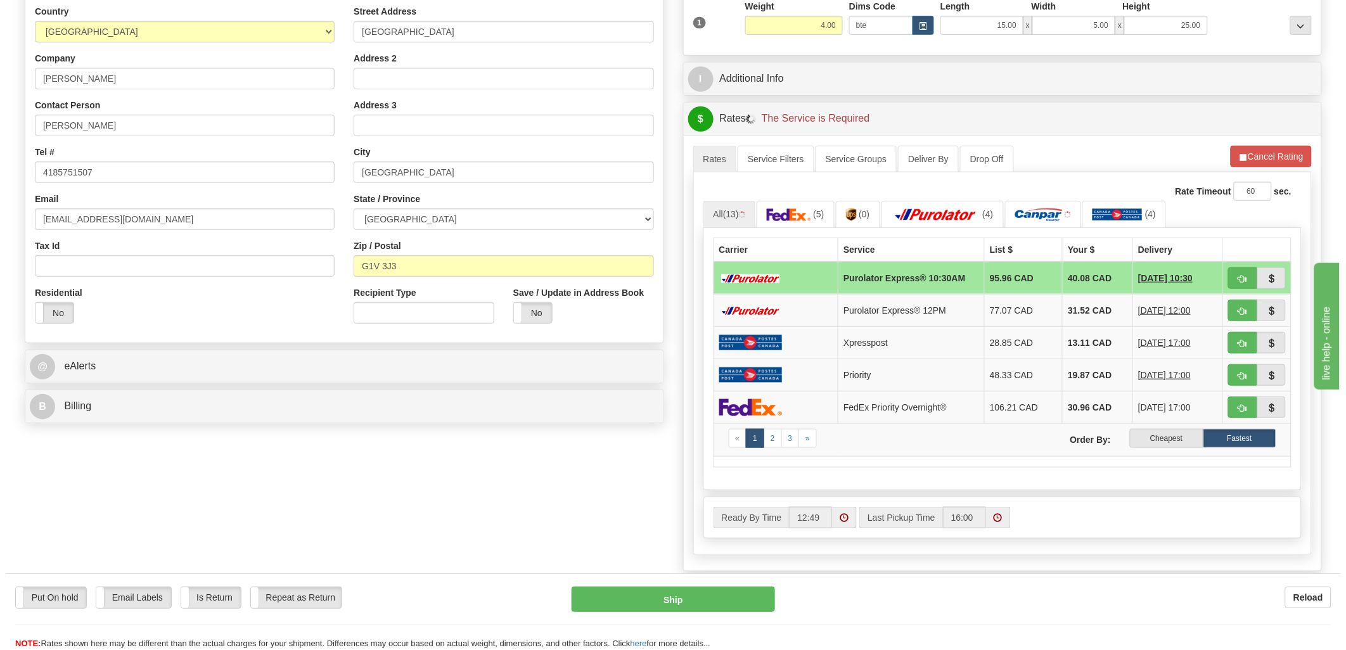
scroll to position [281, 0]
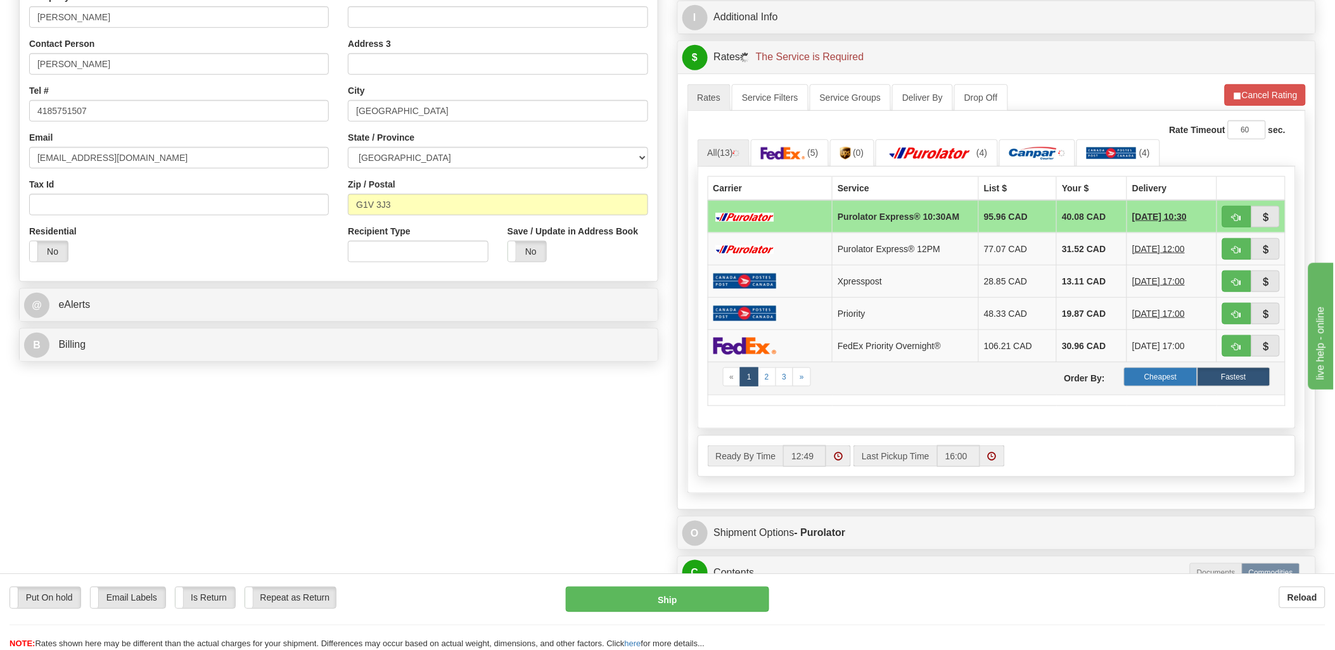
click at [1181, 384] on label "Cheapest" at bounding box center [1160, 377] width 73 height 19
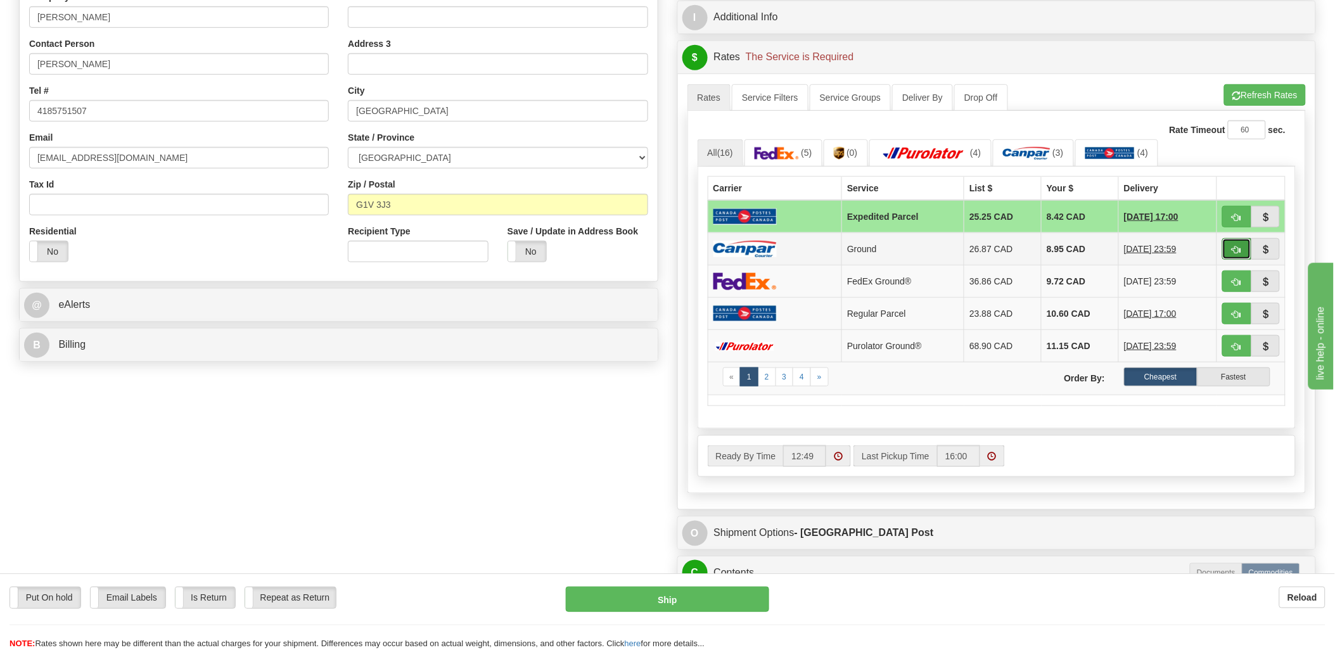
click at [1237, 238] on button "button" at bounding box center [1237, 249] width 29 height 22
type input "1"
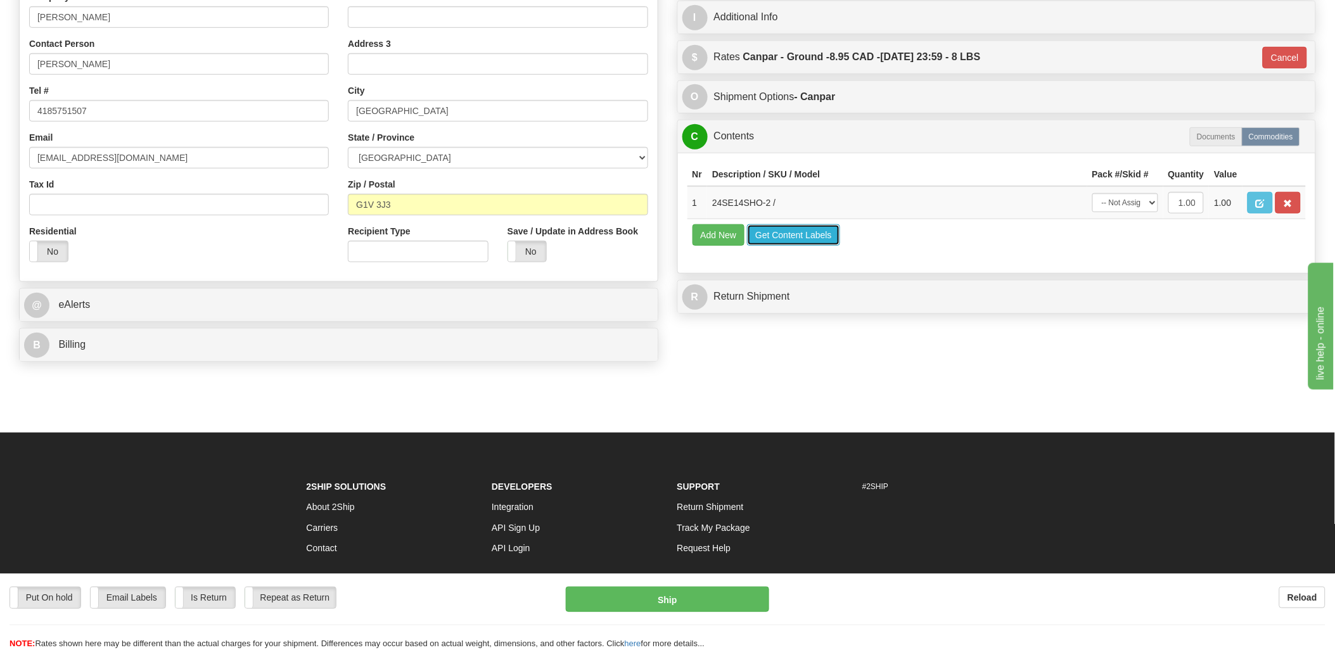
click at [784, 246] on button "Get Content Labels" at bounding box center [793, 235] width 93 height 22
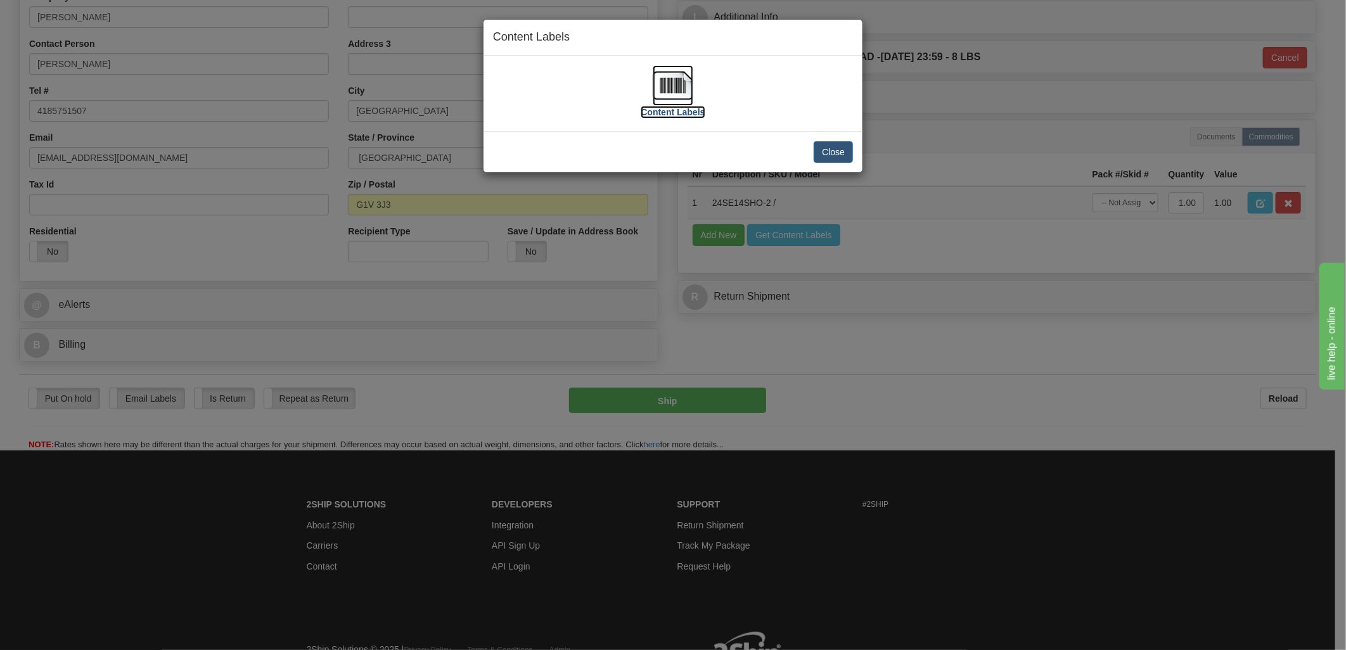
click at [659, 79] on img at bounding box center [673, 85] width 41 height 41
click at [844, 151] on button "Close" at bounding box center [833, 152] width 39 height 22
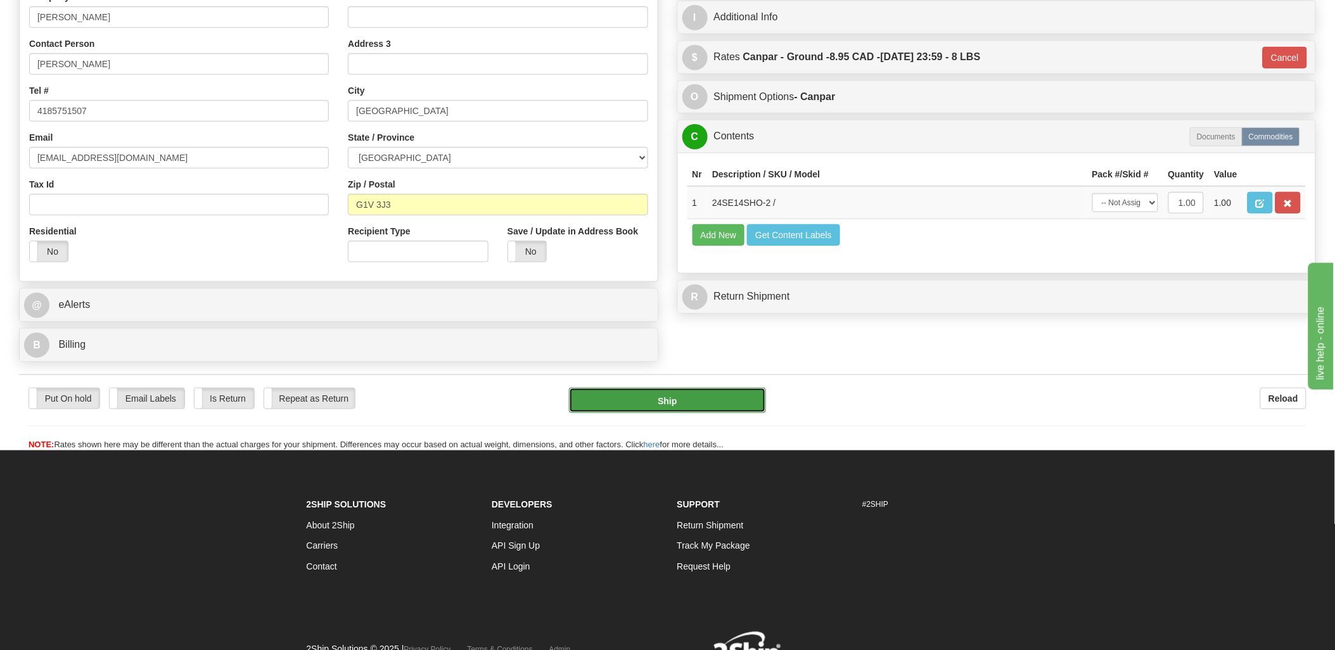
click at [687, 402] on button "Ship" at bounding box center [667, 400] width 197 height 25
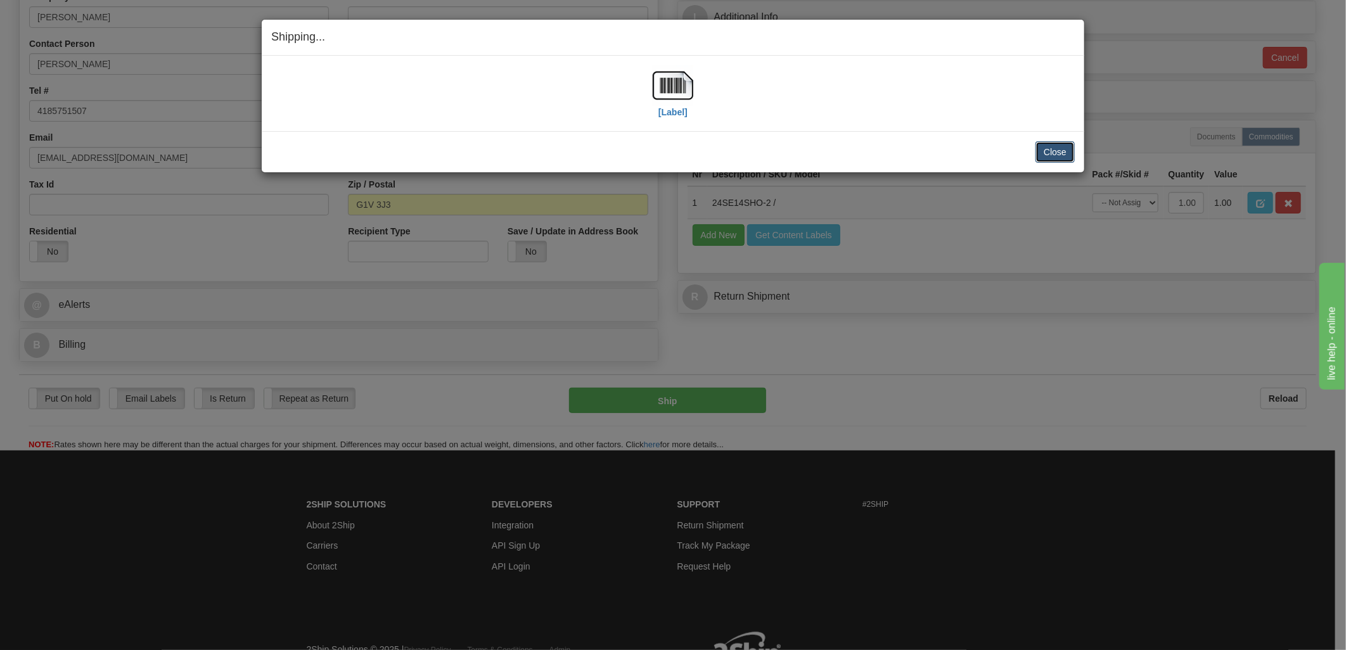
click at [1047, 151] on button "Close" at bounding box center [1055, 152] width 39 height 22
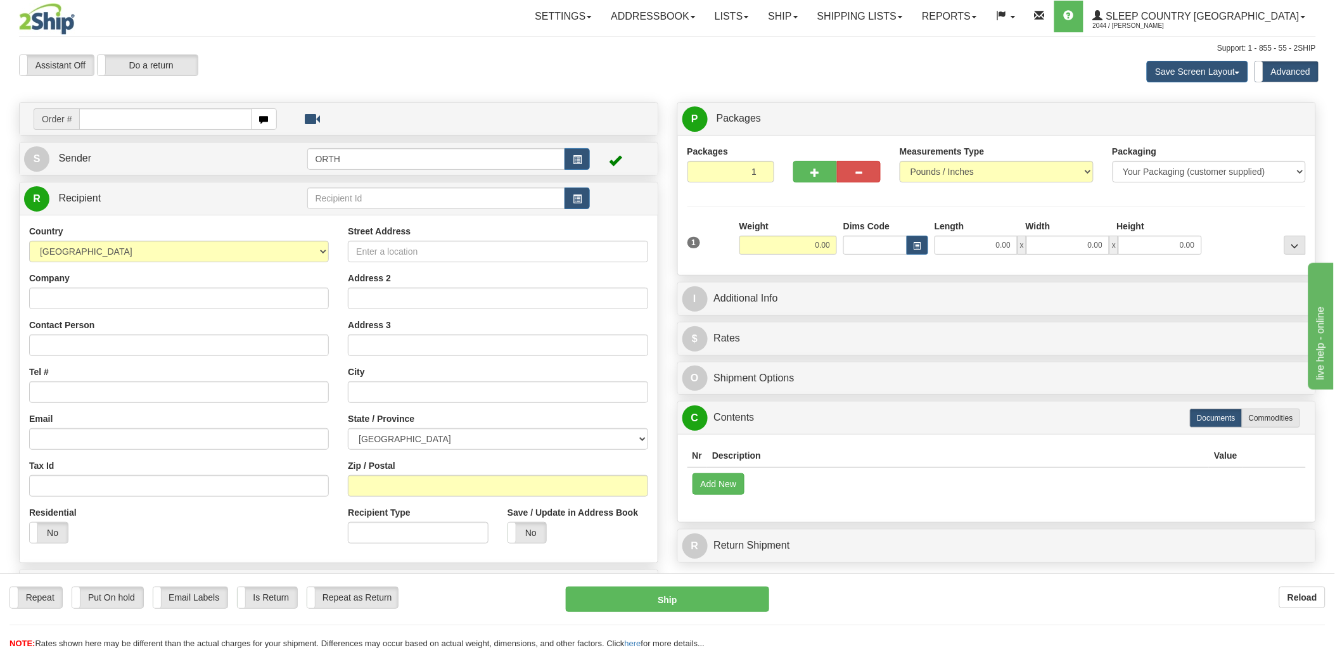
click at [116, 119] on input "text" at bounding box center [165, 119] width 172 height 22
type input "9000i"
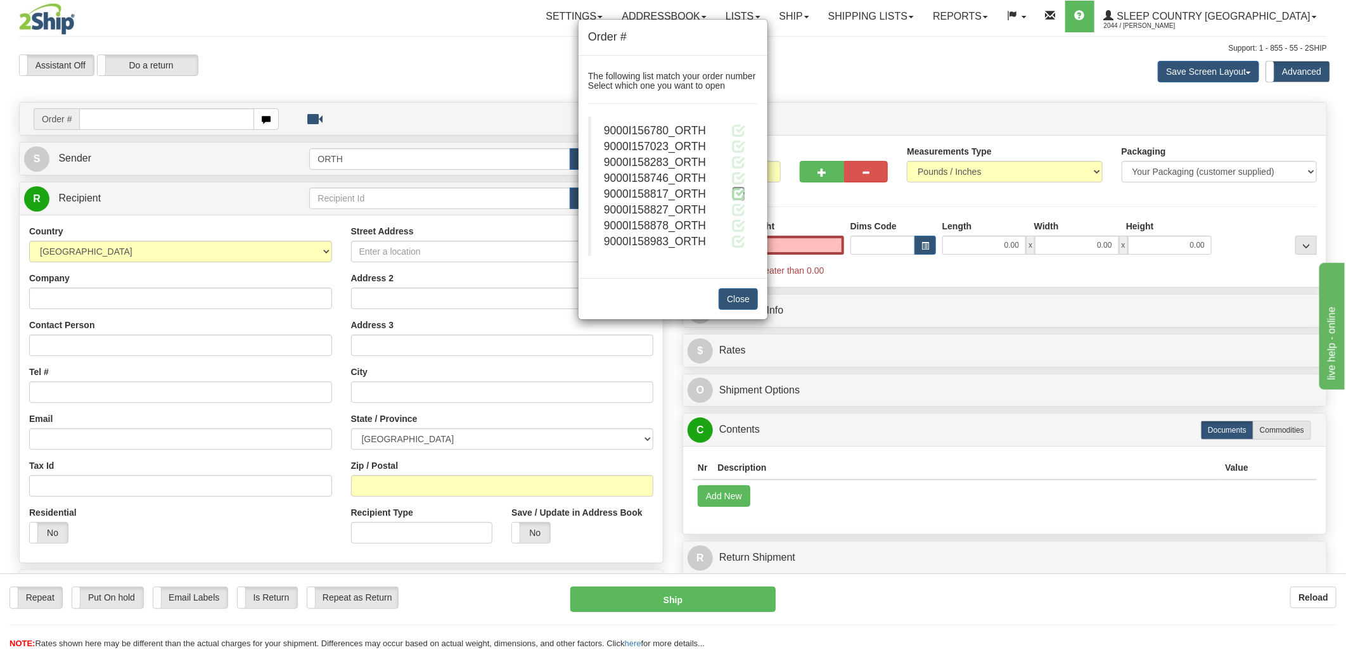
type input "0.00"
click at [742, 188] on span at bounding box center [738, 193] width 13 height 13
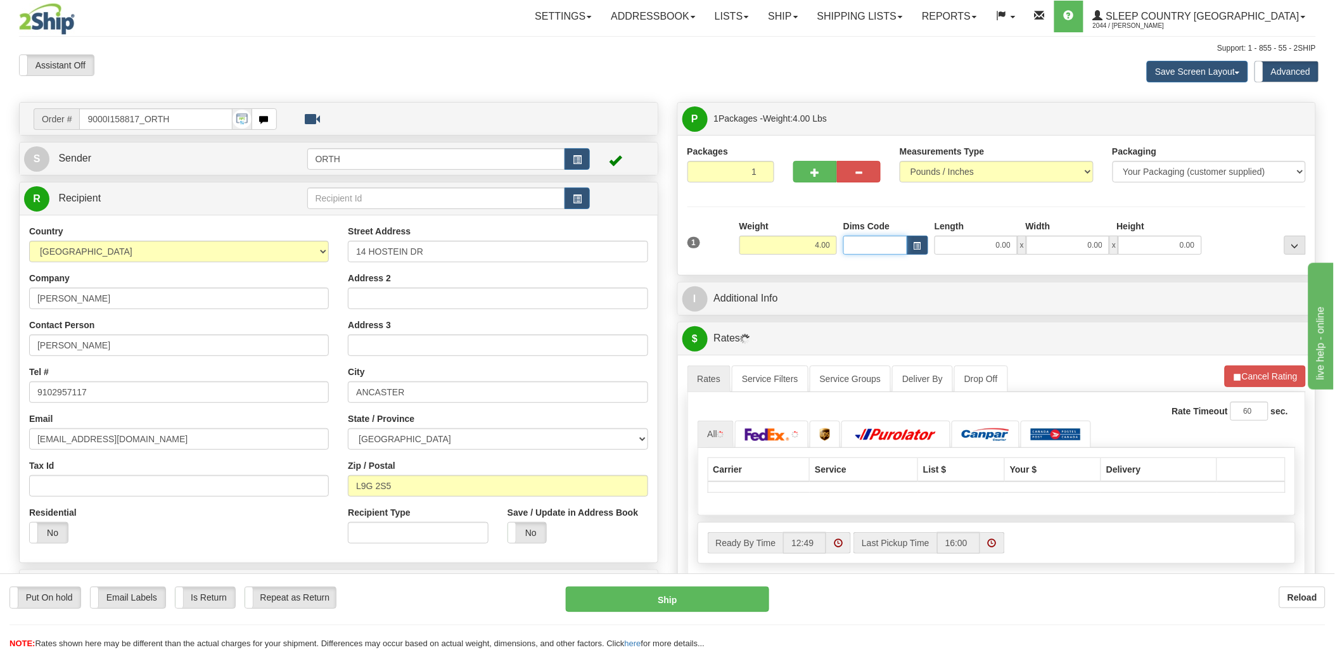
drag, startPoint x: 882, startPoint y: 245, endPoint x: 870, endPoint y: 255, distance: 16.2
click at [882, 245] on input "Dims Code" at bounding box center [876, 245] width 64 height 19
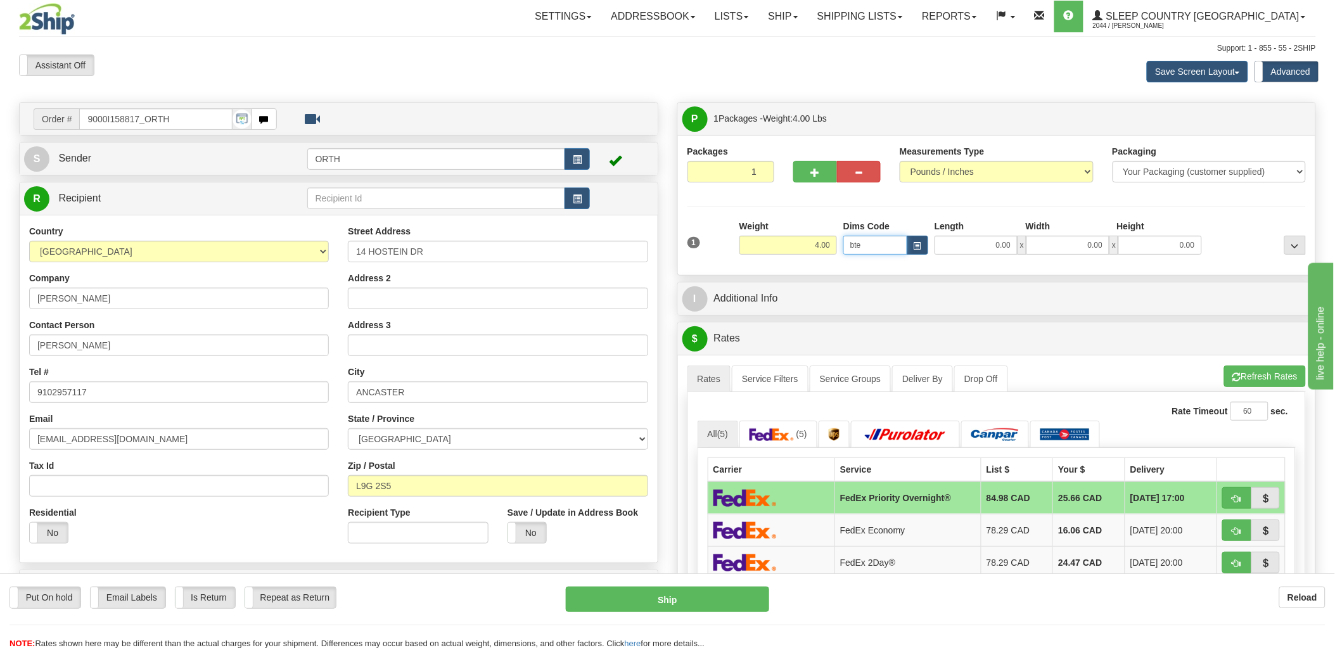
type input "bte"
click button "Delete" at bounding box center [0, 0] width 0 height 0
type input "15.00"
type input "5.00"
type input "25.00"
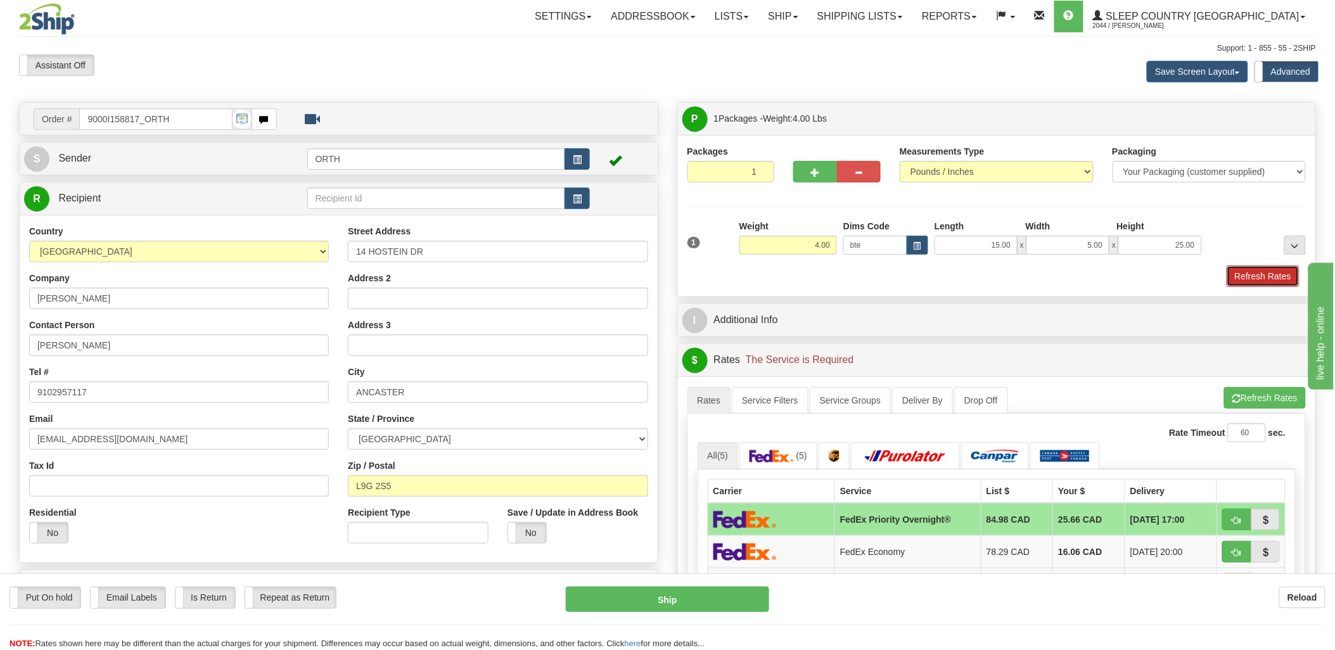
click at [1282, 269] on button "Refresh Rates" at bounding box center [1263, 277] width 73 height 22
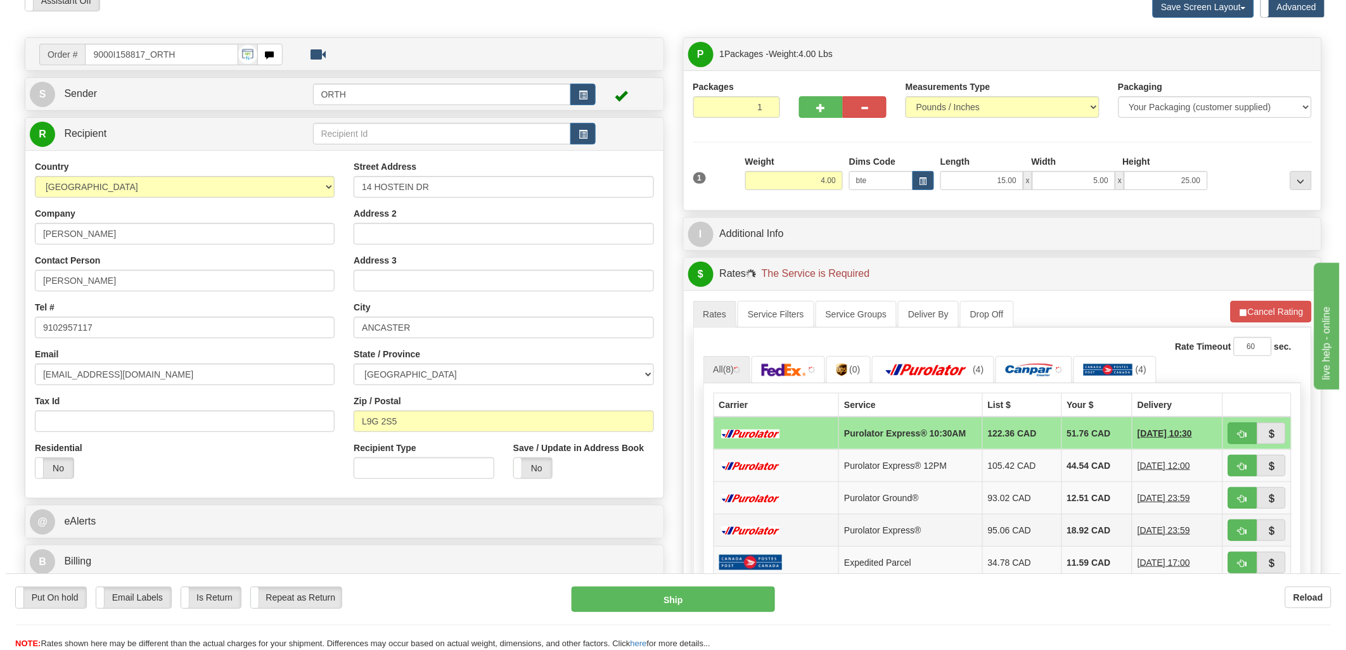
scroll to position [141, 0]
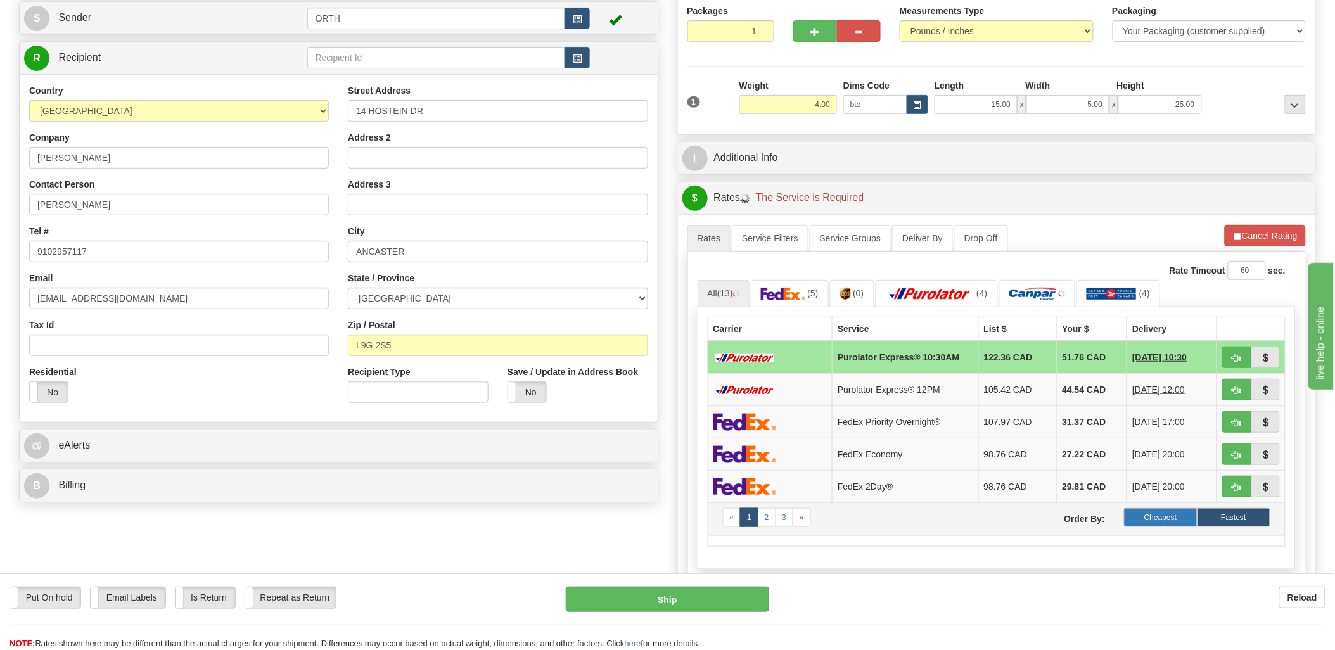
click at [1188, 522] on label "Cheapest" at bounding box center [1160, 517] width 73 height 19
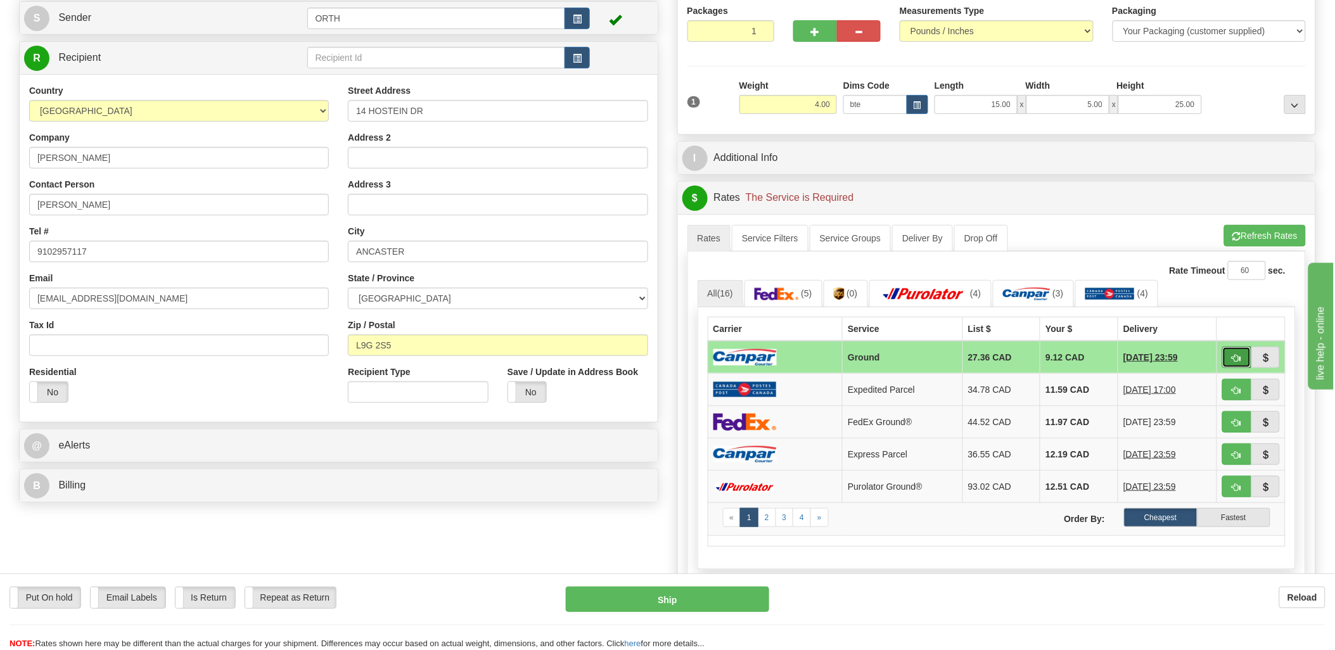
click at [1237, 361] on span "button" at bounding box center [1237, 358] width 9 height 8
type input "1"
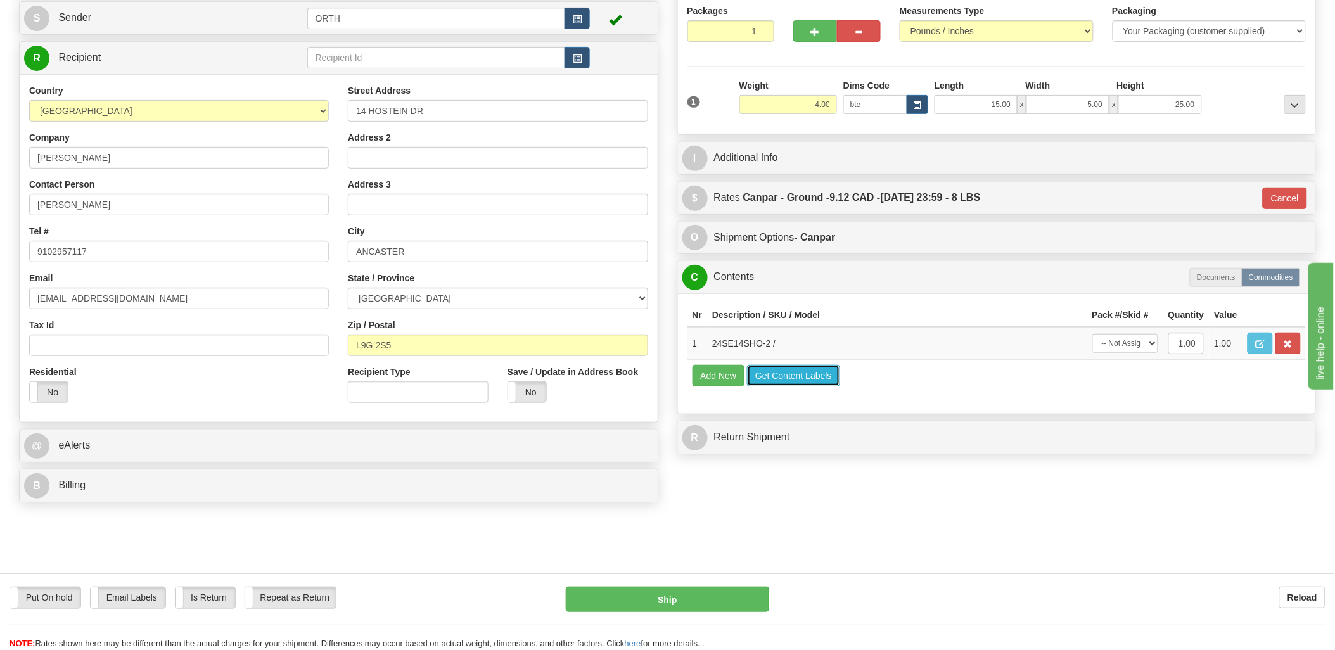
click at [801, 387] on button "Get Content Labels" at bounding box center [793, 376] width 93 height 22
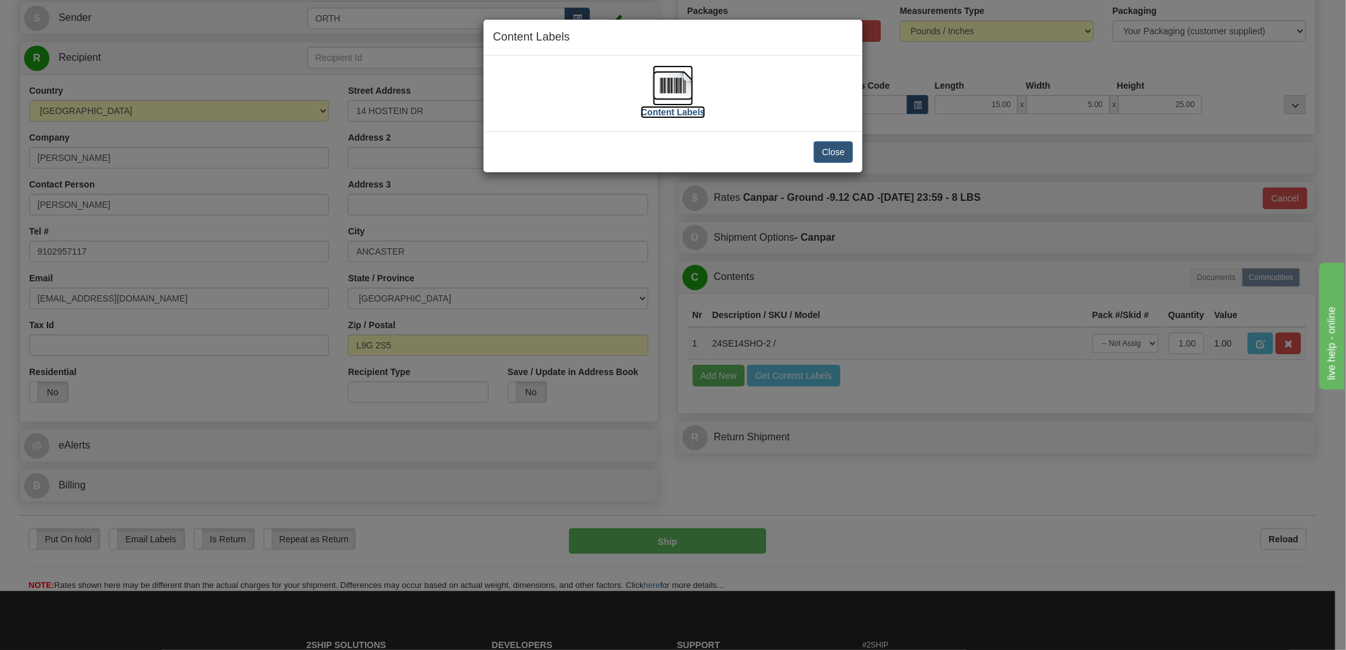
click at [662, 82] on img at bounding box center [673, 85] width 41 height 41
click at [835, 160] on button "Close" at bounding box center [833, 152] width 39 height 22
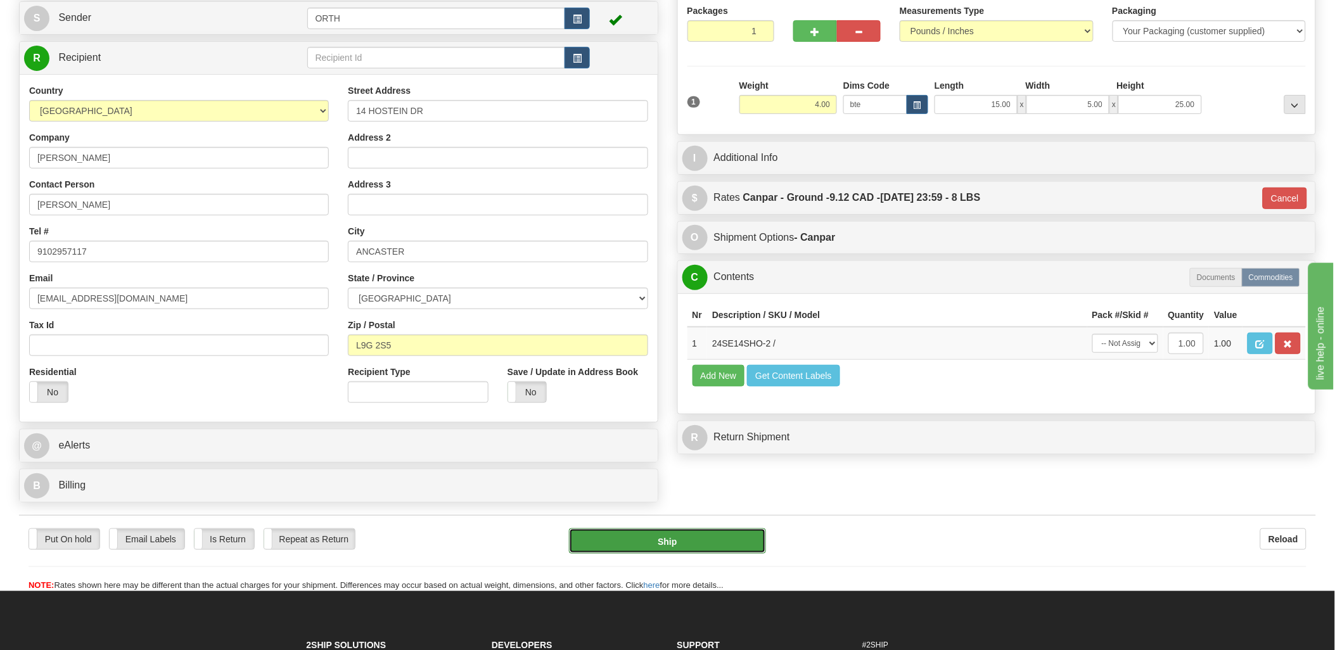
click at [707, 537] on button "Ship" at bounding box center [667, 541] width 197 height 25
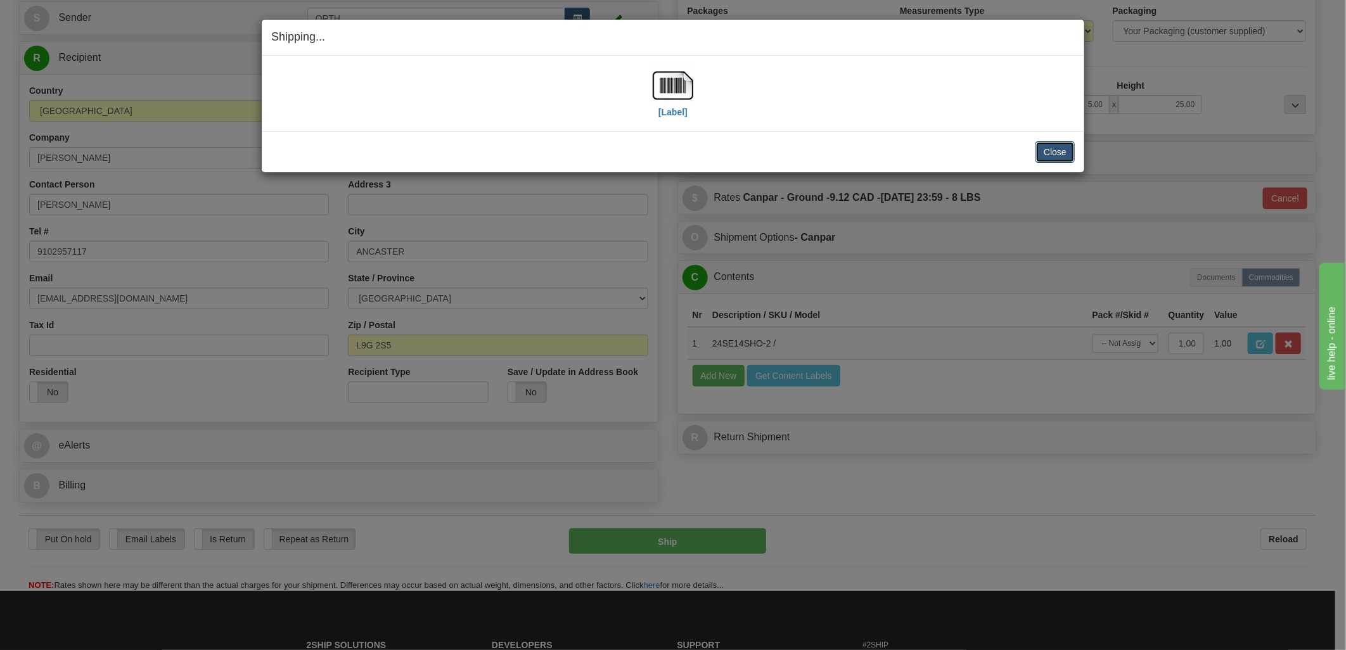
click at [1053, 155] on button "Close" at bounding box center [1055, 152] width 39 height 22
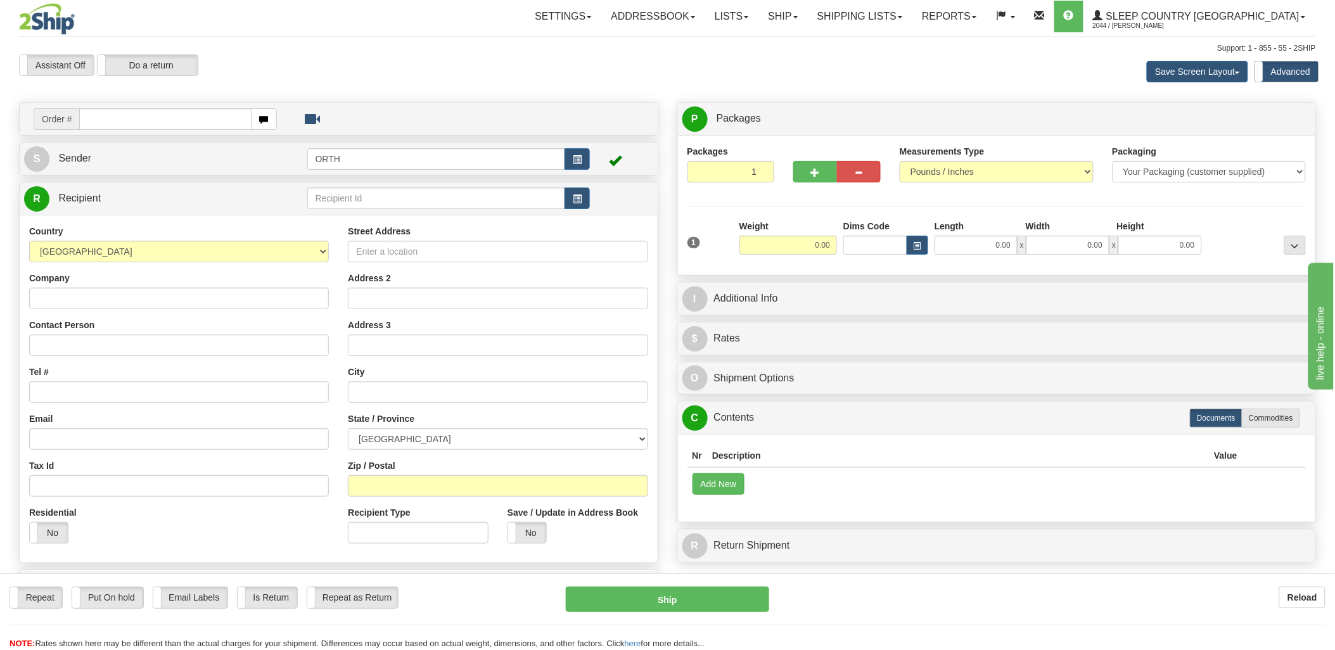
click at [145, 115] on input "text" at bounding box center [165, 119] width 172 height 22
type input "9000i"
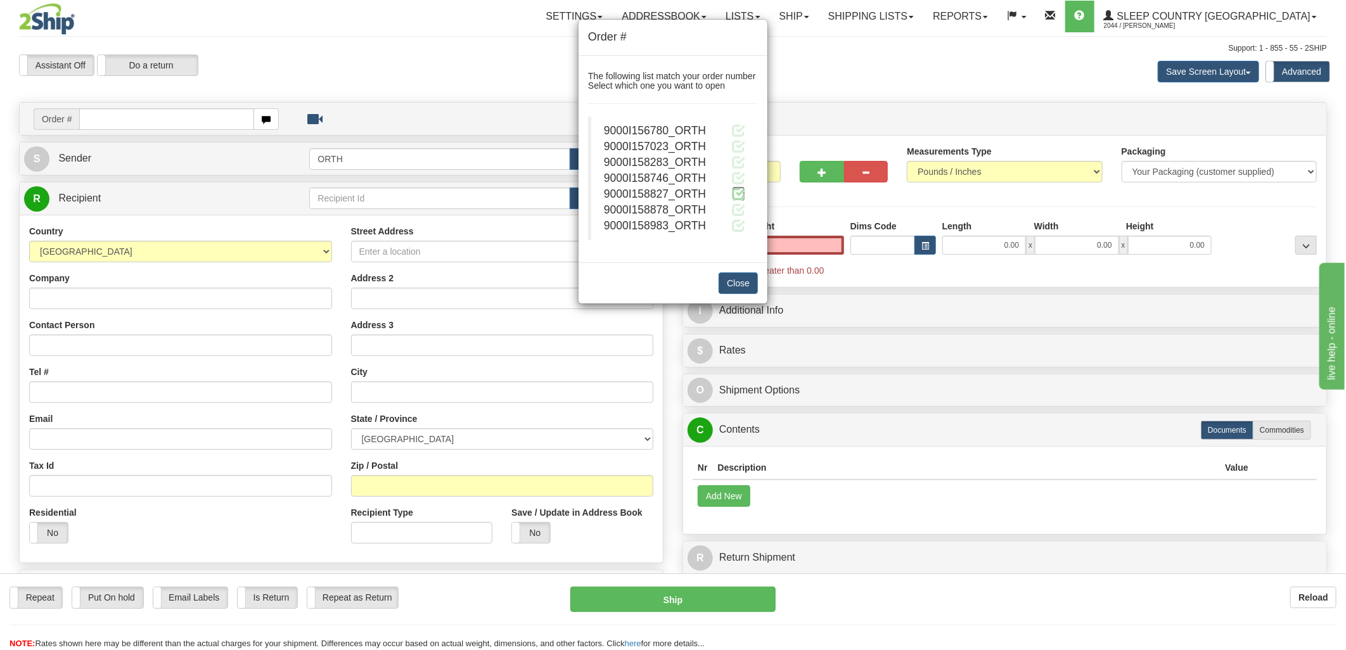
type input "0.00"
click at [739, 189] on span at bounding box center [738, 193] width 13 height 13
click at [739, 194] on span at bounding box center [738, 193] width 13 height 13
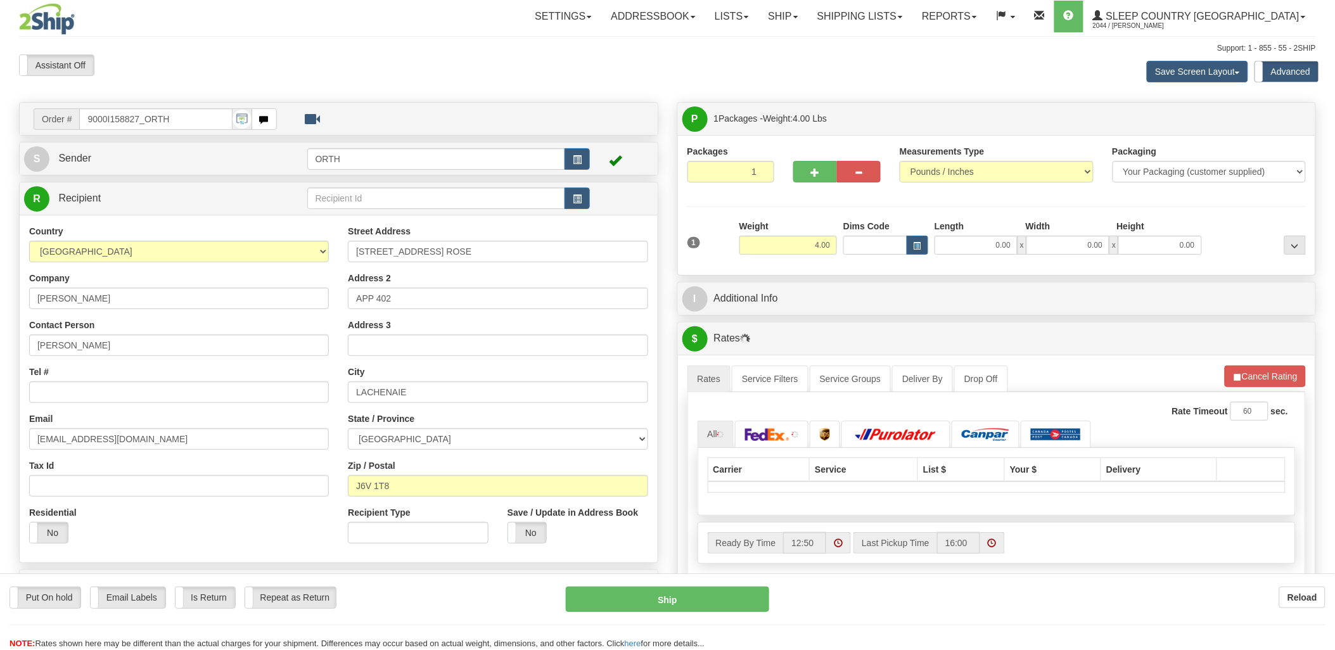
click at [875, 245] on div at bounding box center [667, 325] width 1335 height 650
click at [863, 245] on input "Dims Code" at bounding box center [876, 245] width 64 height 19
type input "bte"
click button "Delete" at bounding box center [0, 0] width 0 height 0
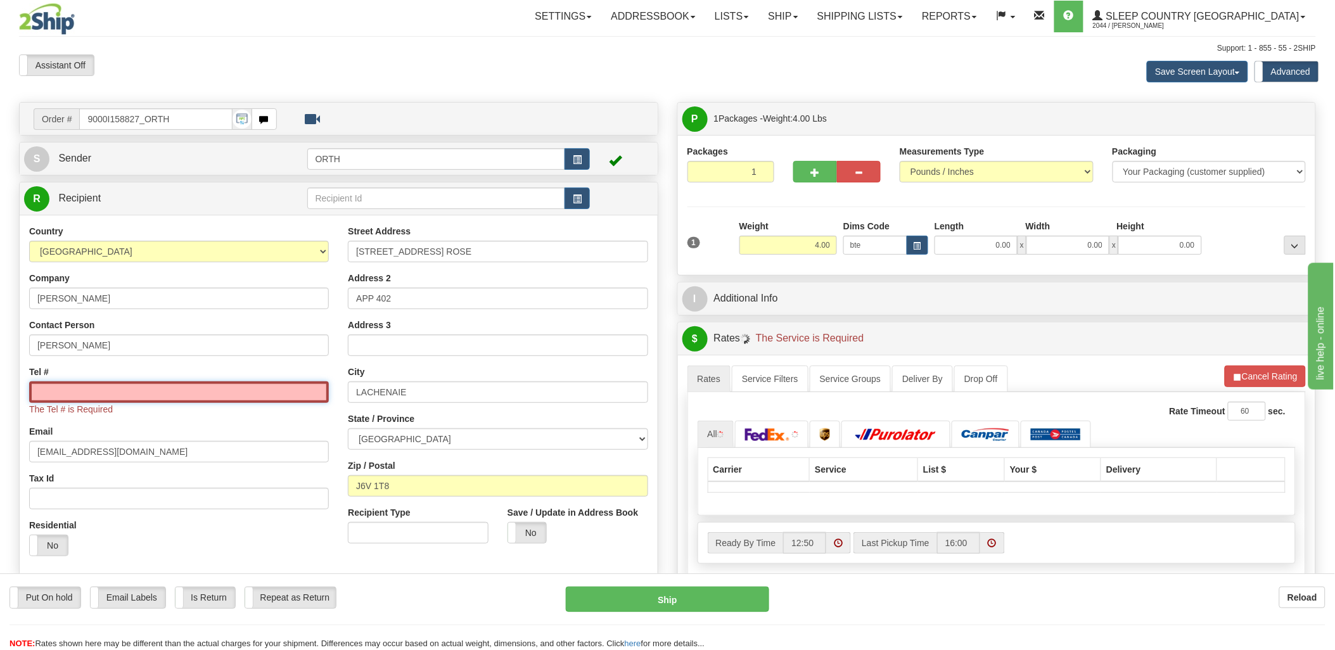
type input "15.00"
type input "5.00"
type input "25.00"
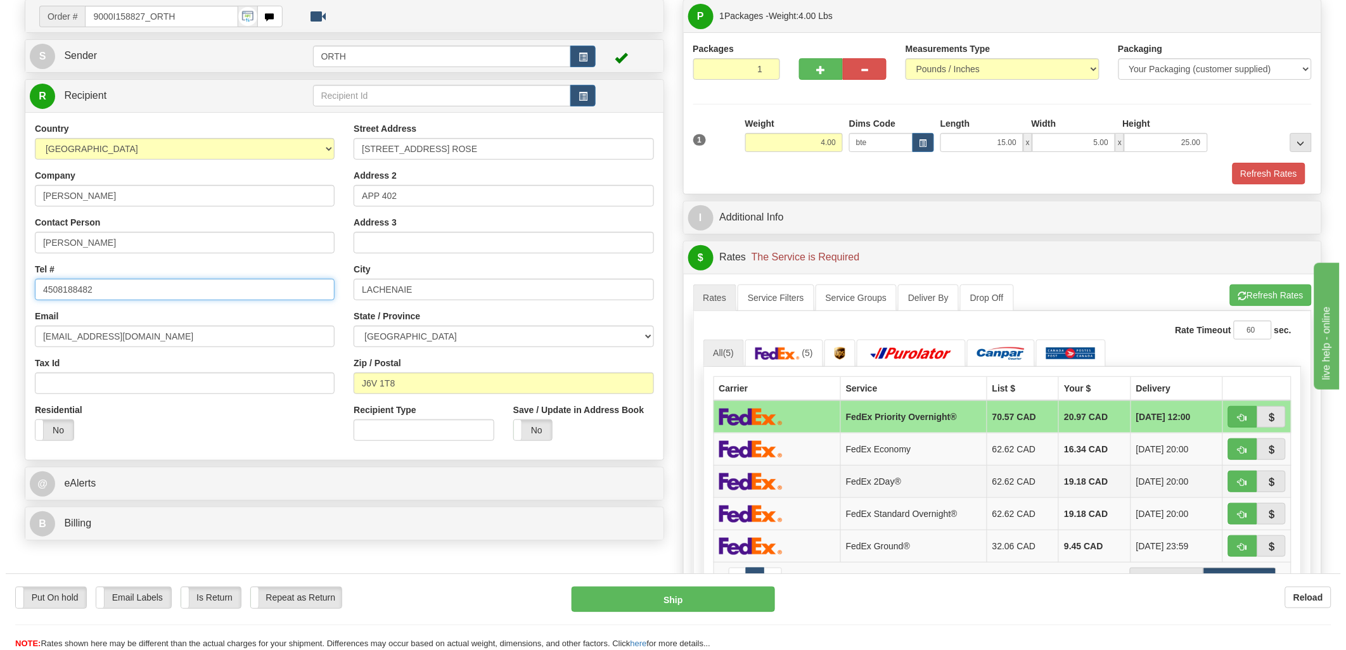
scroll to position [211, 0]
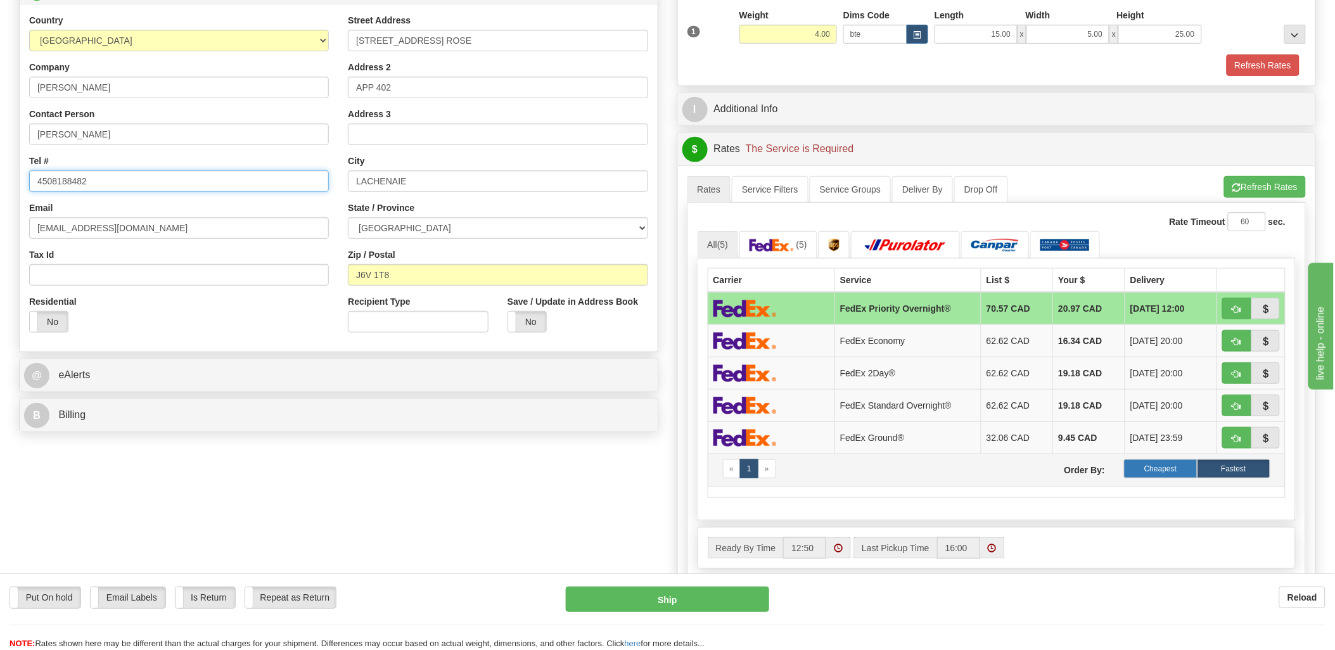
type input "4508188482"
click at [1162, 476] on label "Cheapest" at bounding box center [1160, 468] width 73 height 19
click at [1161, 470] on label "Cheapest" at bounding box center [1160, 468] width 73 height 19
click at [1263, 184] on button "Refresh Rates" at bounding box center [1265, 187] width 82 height 22
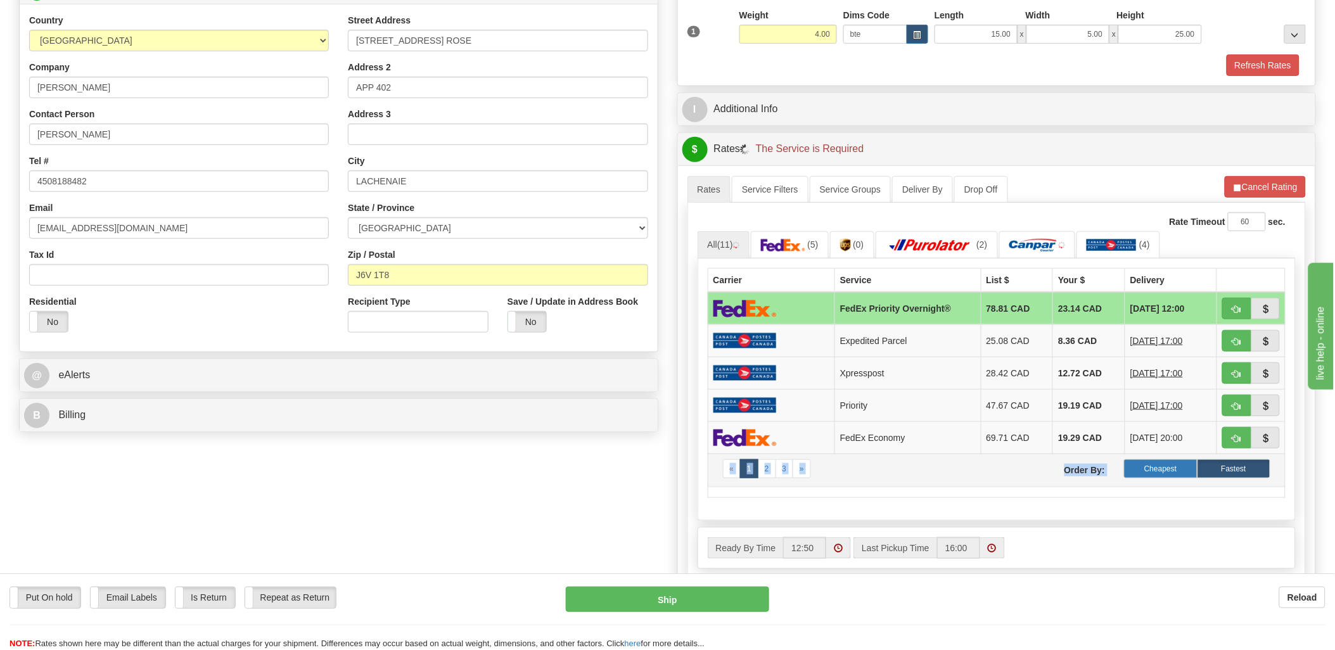
click at [1169, 461] on td "« 1 2 3 » Order By: Cheapest Fastest" at bounding box center [997, 470] width 578 height 33
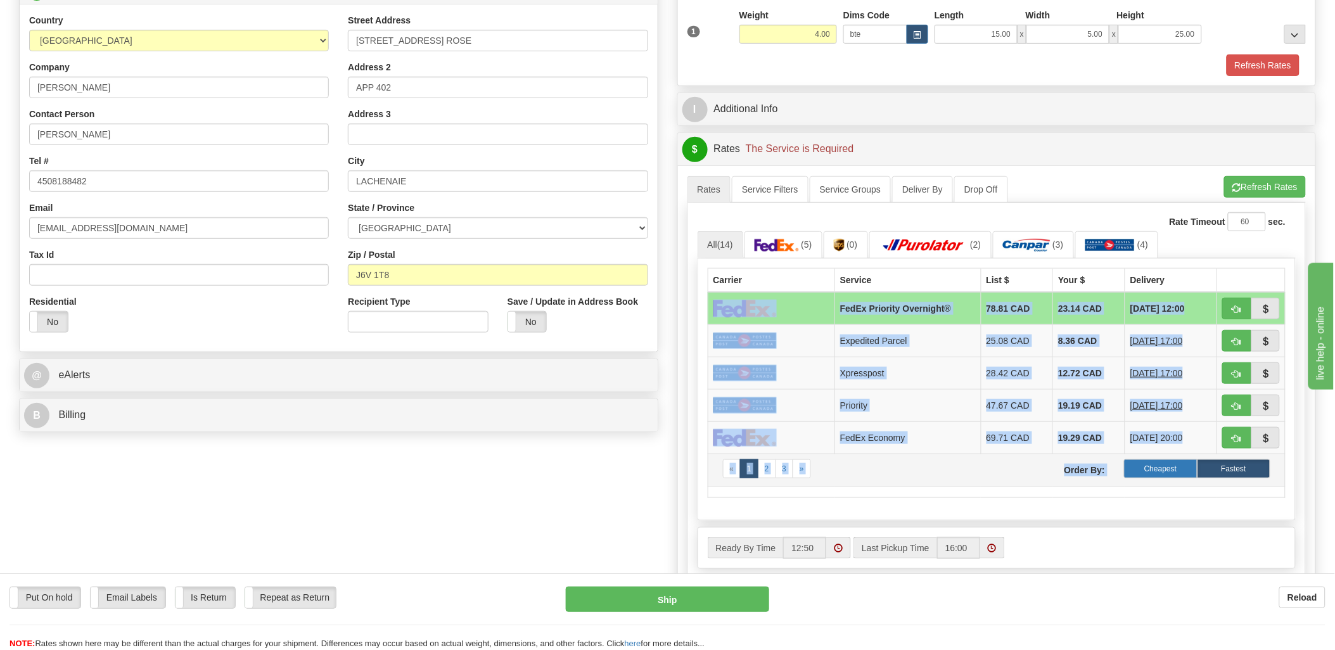
drag, startPoint x: 1169, startPoint y: 461, endPoint x: 1169, endPoint y: 470, distance: 9.5
click at [1169, 470] on label "Cheapest" at bounding box center [1160, 468] width 73 height 19
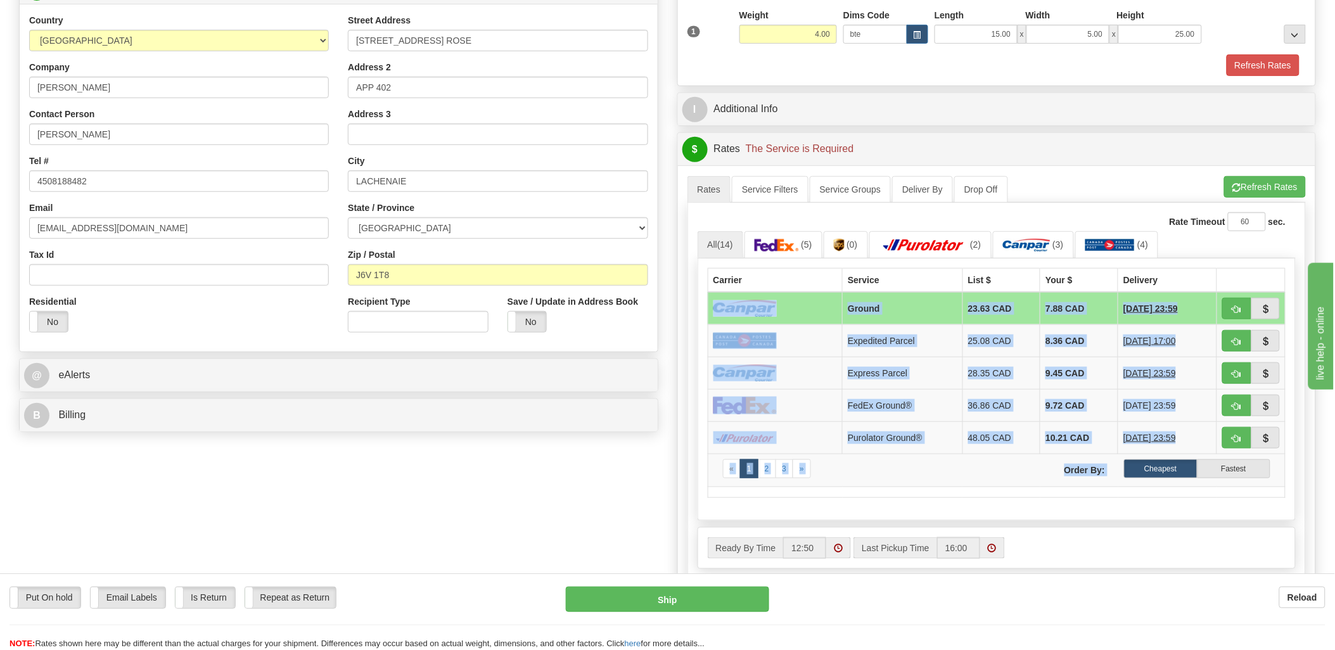
click at [1169, 470] on label "Cheapest" at bounding box center [1160, 468] width 73 height 19
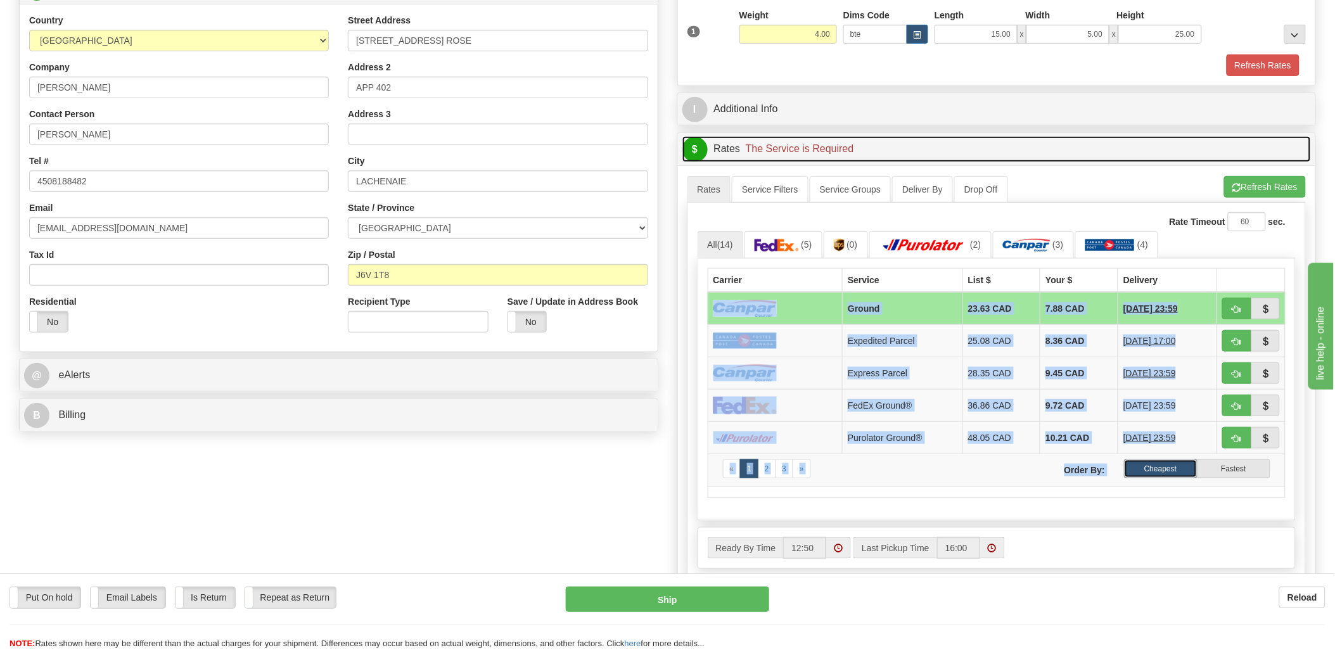
click at [1149, 154] on link "$ Rates The Service is Required" at bounding box center [997, 149] width 629 height 26
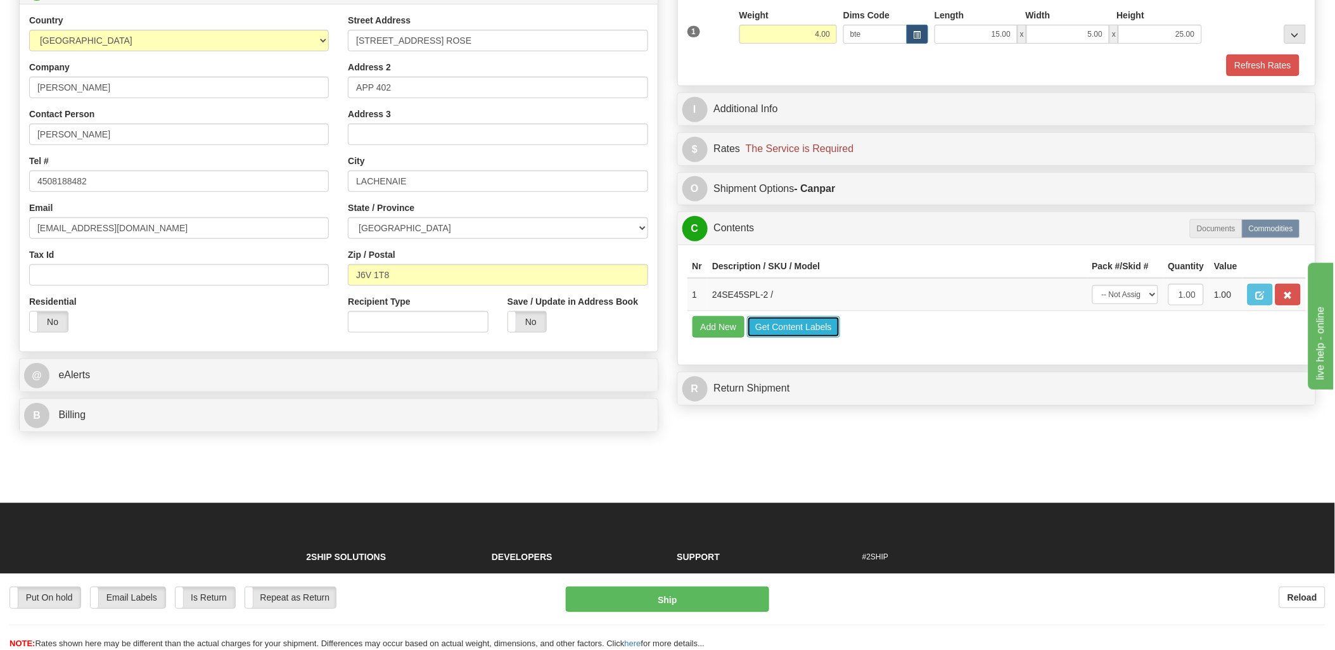
click at [809, 338] on button "Get Content Labels" at bounding box center [793, 327] width 93 height 22
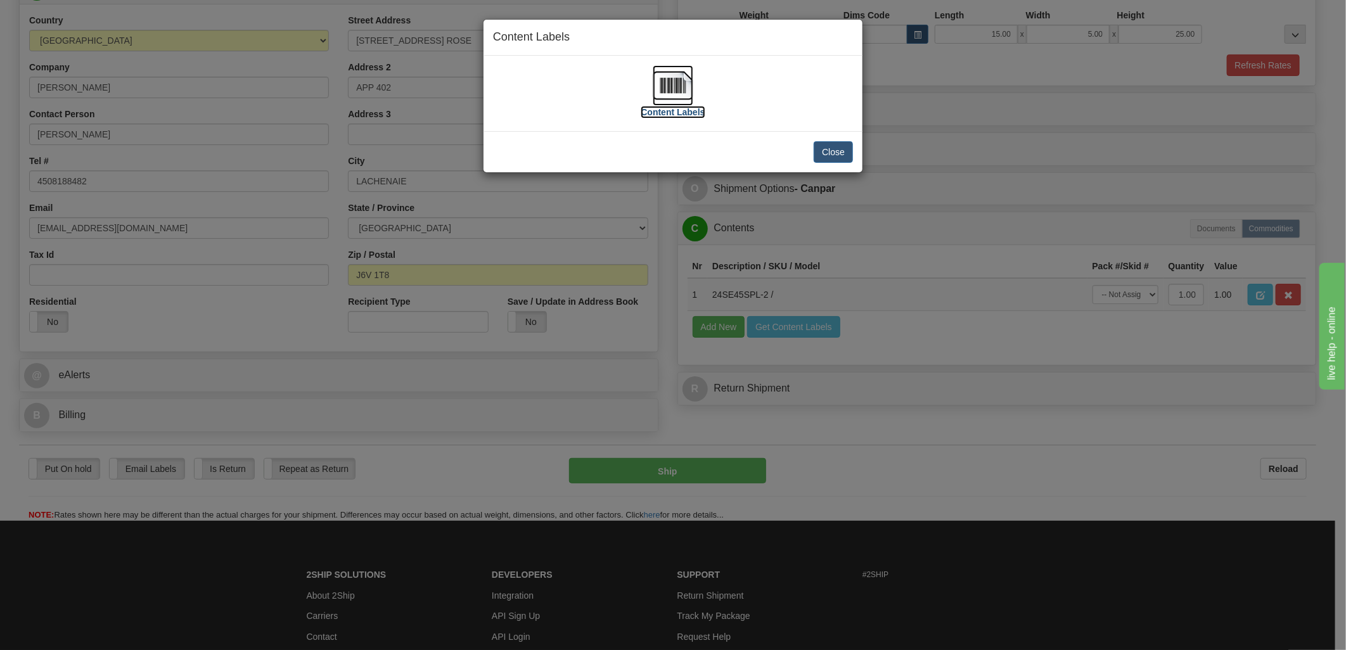
click at [672, 83] on img at bounding box center [673, 85] width 41 height 41
click at [835, 153] on button "Close" at bounding box center [833, 152] width 39 height 22
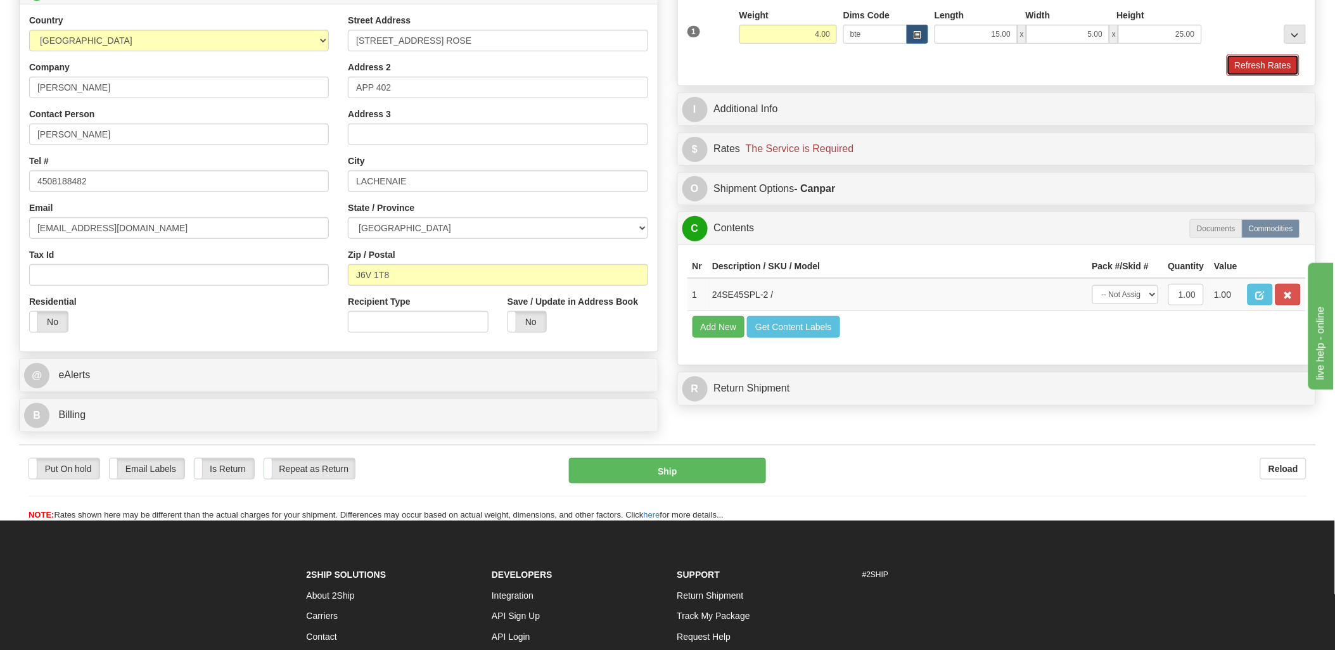
click at [1282, 59] on button "Refresh Rates" at bounding box center [1263, 66] width 73 height 22
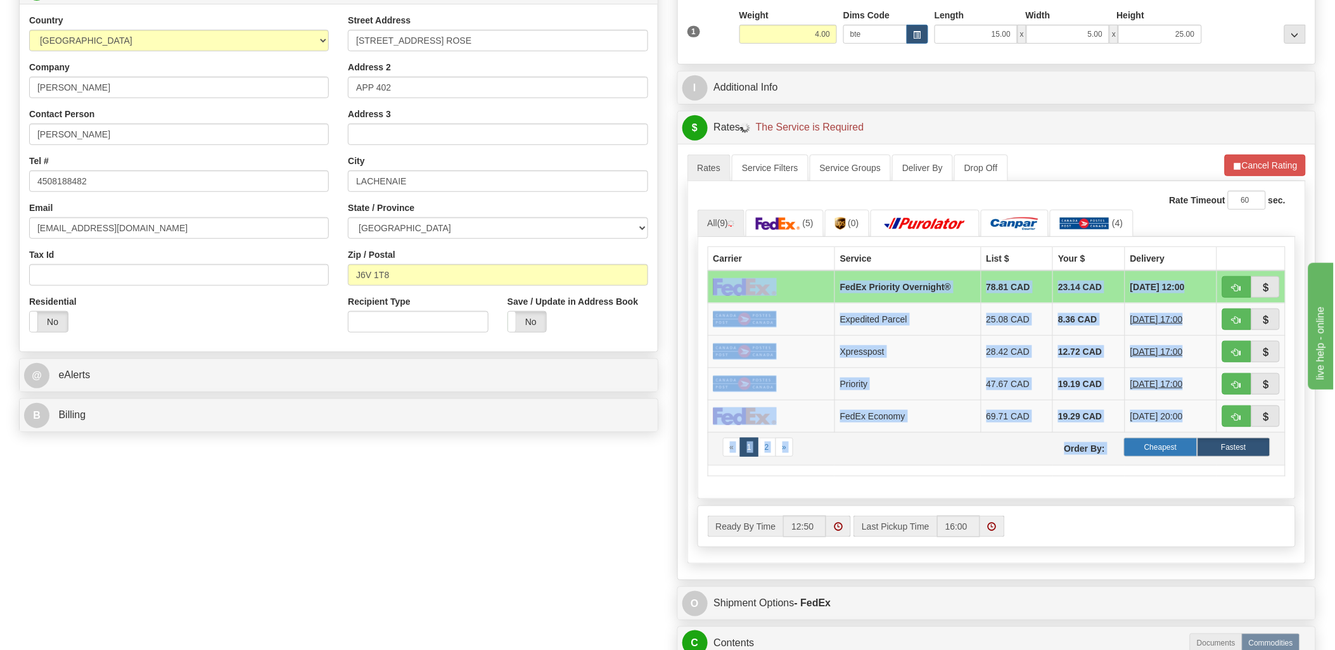
click at [1160, 447] on label "Cheapest" at bounding box center [1160, 447] width 73 height 19
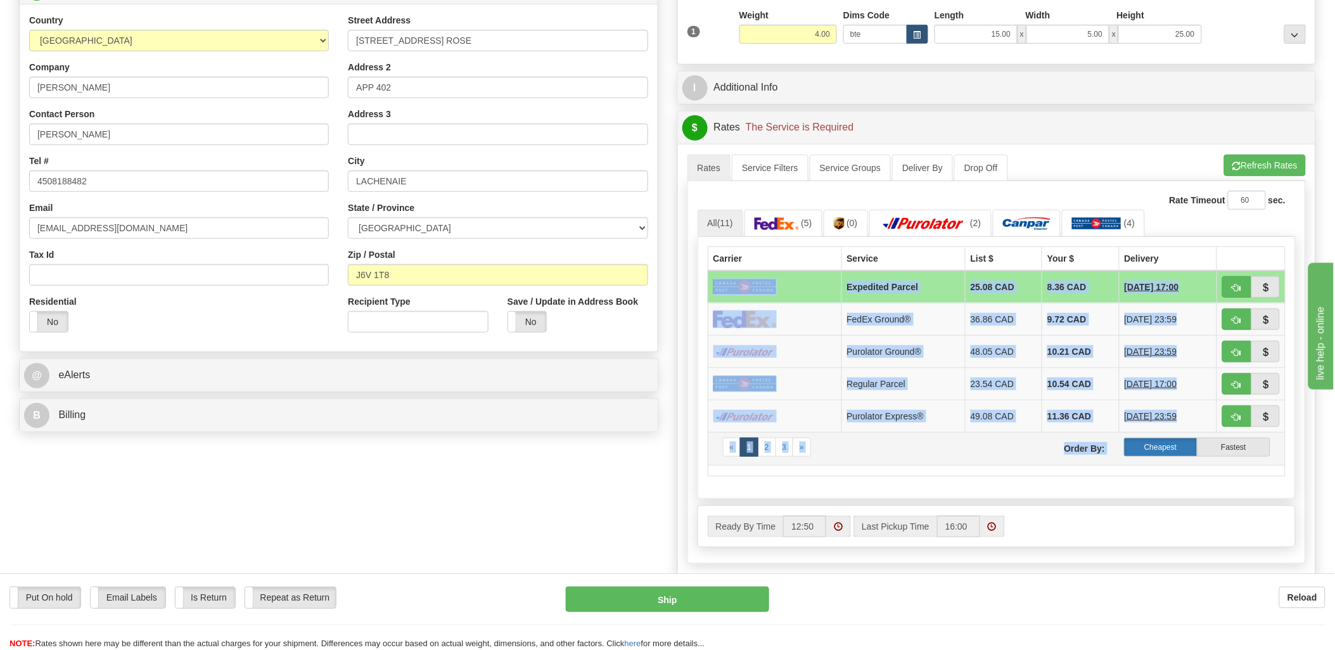
click at [1162, 447] on label "Cheapest" at bounding box center [1160, 447] width 73 height 19
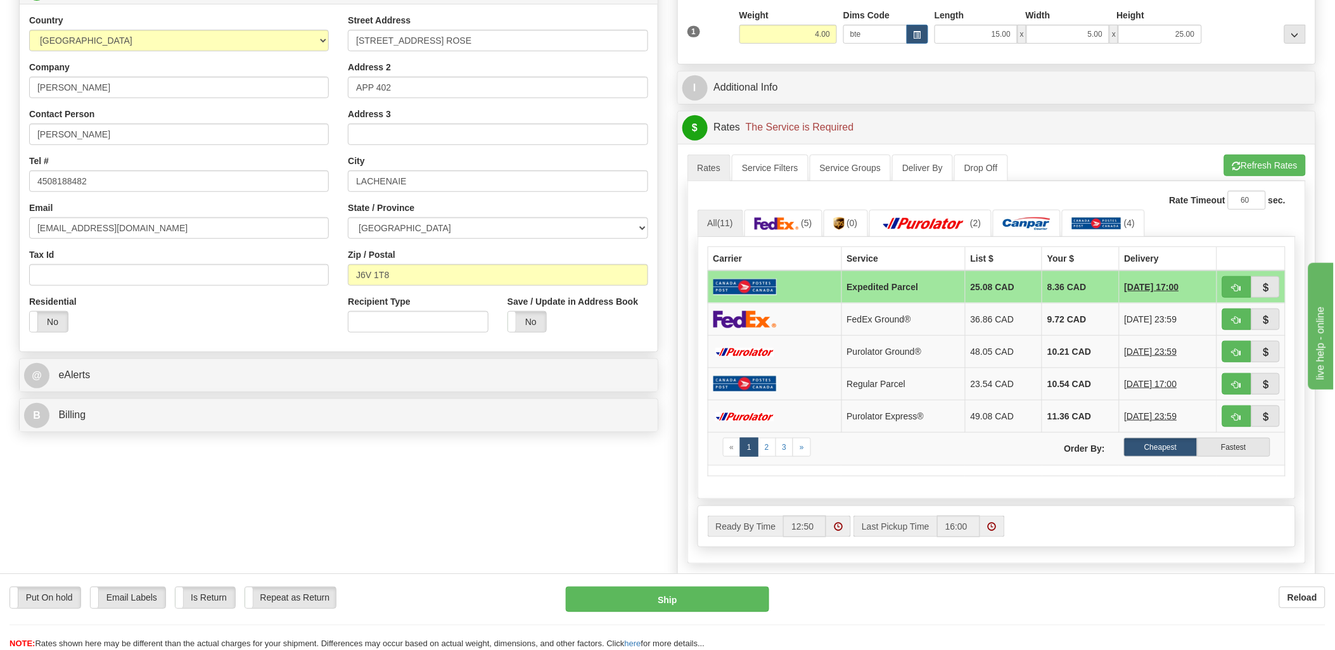
click at [1177, 145] on div "A change has been made which could impact your rate estimate. To ensure the est…" at bounding box center [997, 362] width 638 height 436
click at [1165, 447] on label "Cheapest" at bounding box center [1160, 447] width 73 height 19
click at [1271, 163] on button "Refresh Rates" at bounding box center [1265, 166] width 82 height 22
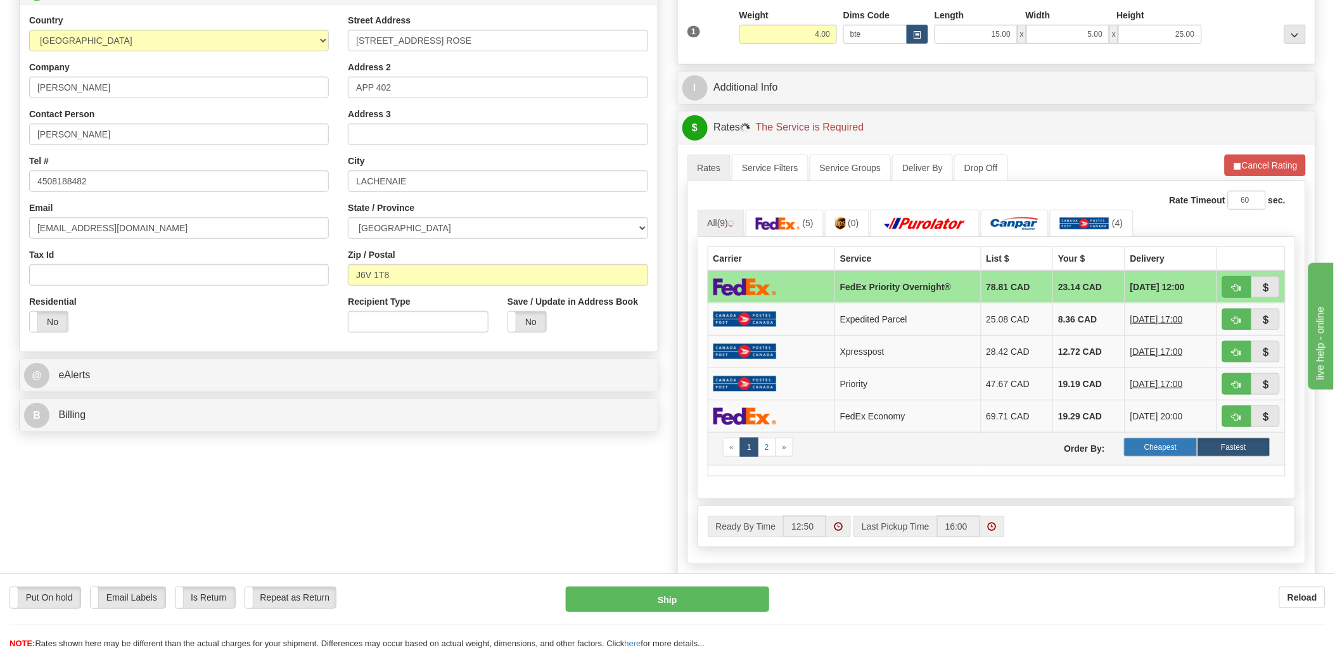
click at [1170, 451] on label "Cheapest" at bounding box center [1160, 447] width 73 height 19
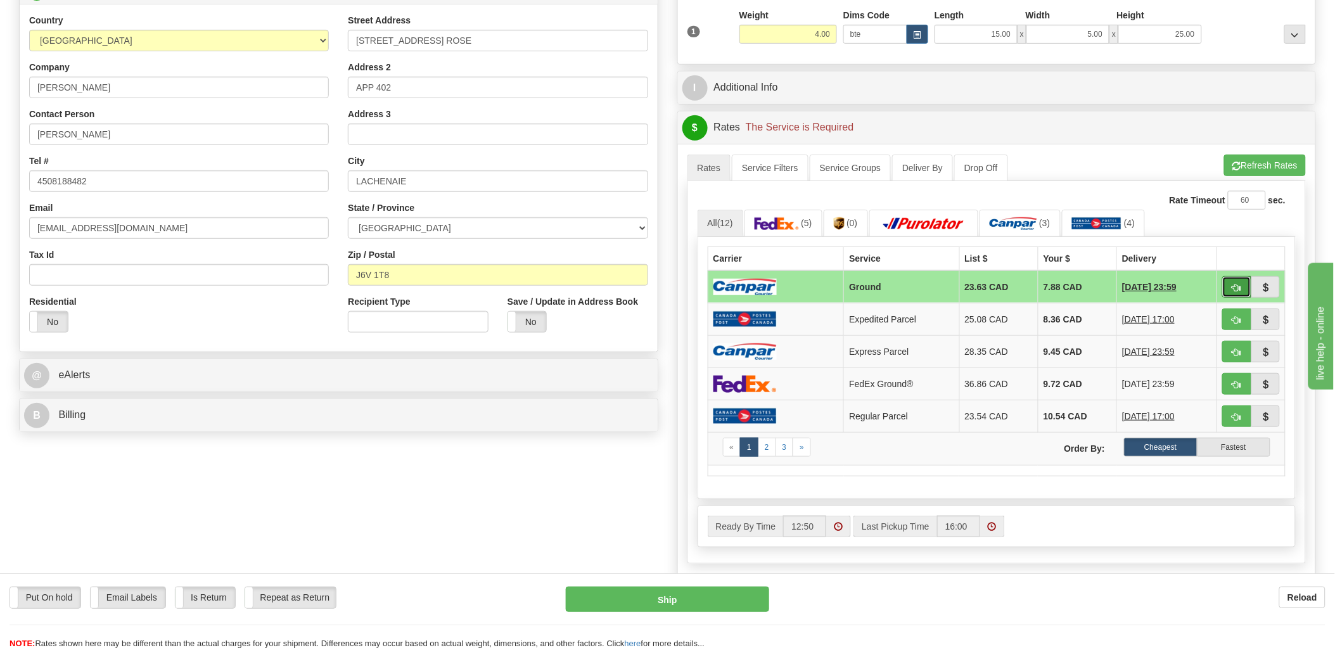
click at [1224, 283] on button "button" at bounding box center [1237, 287] width 29 height 22
type input "1"
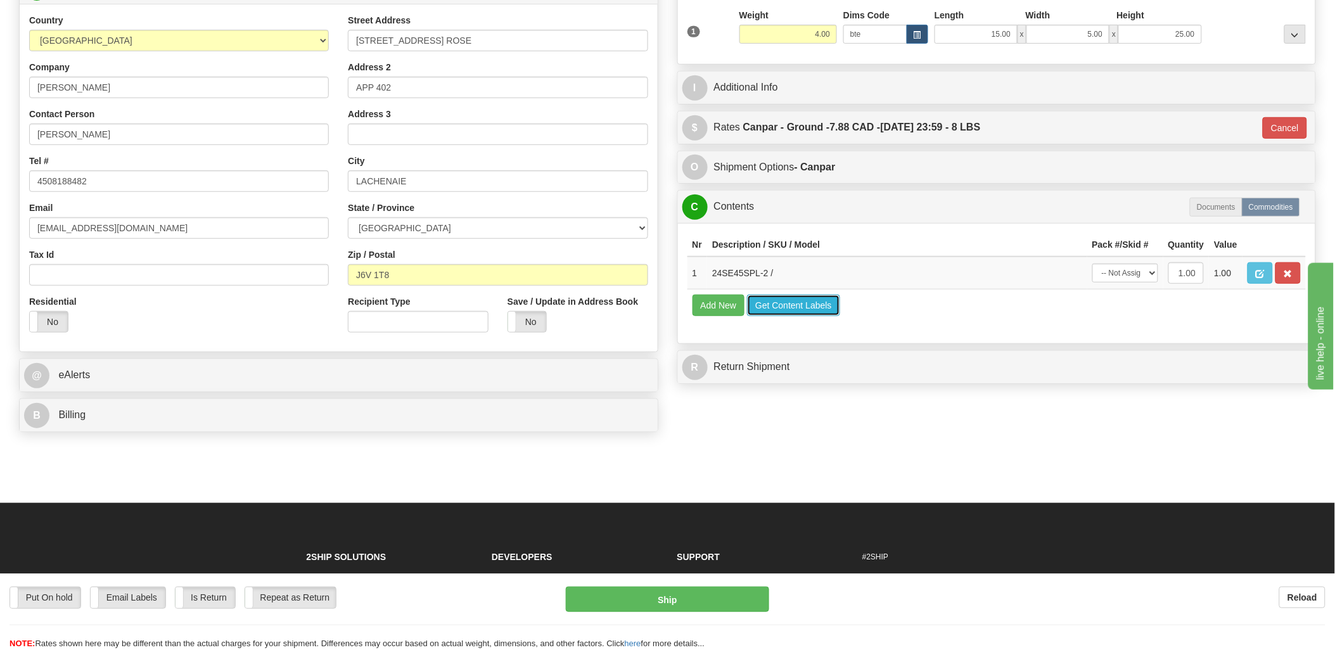
click at [814, 316] on button "Get Content Labels" at bounding box center [793, 306] width 93 height 22
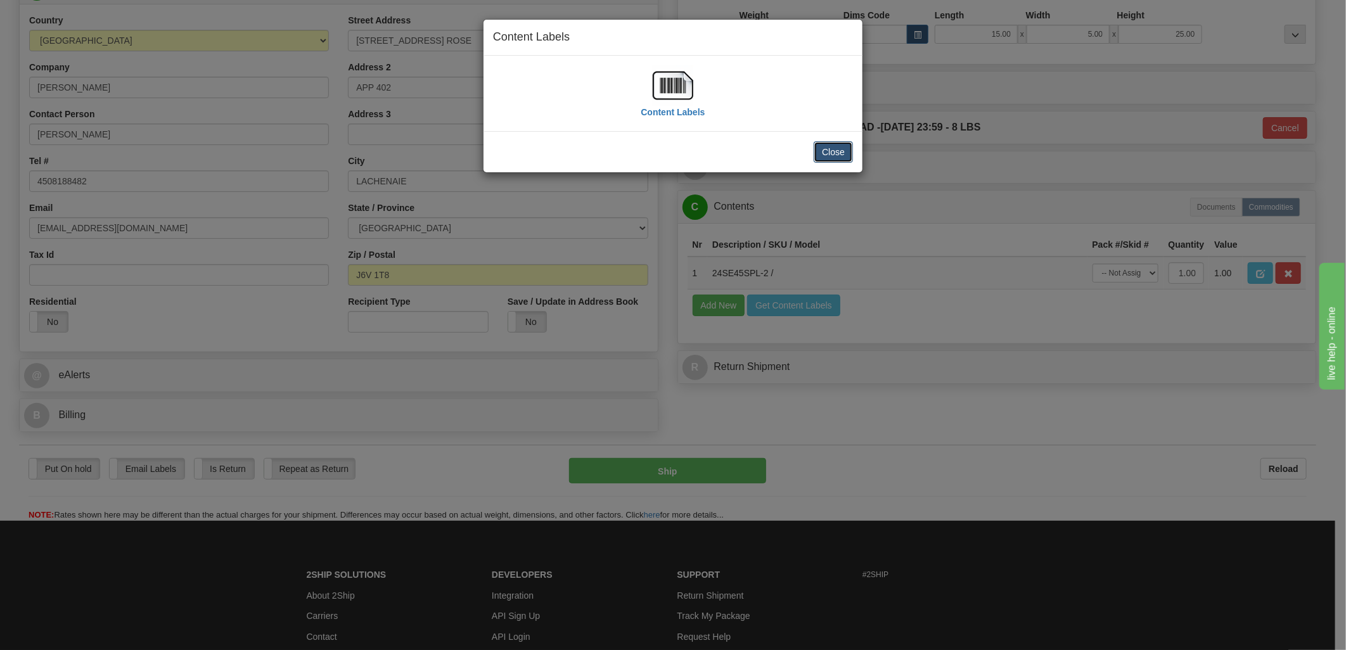
click at [844, 156] on button "Close" at bounding box center [833, 152] width 39 height 22
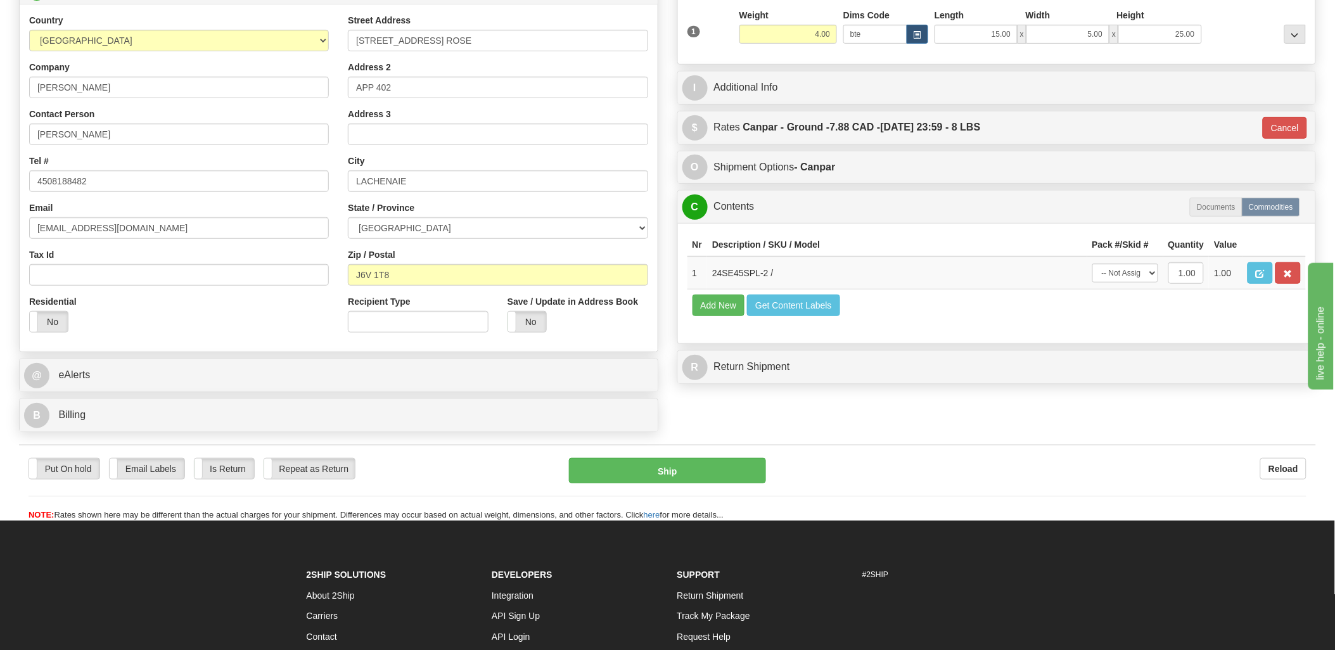
click at [713, 489] on div "Put On hold Put On hold Email Labels Email Labels Edit Is Return Is Return Repe…" at bounding box center [667, 489] width 1297 height 63
click at [728, 477] on button "Ship" at bounding box center [667, 470] width 197 height 25
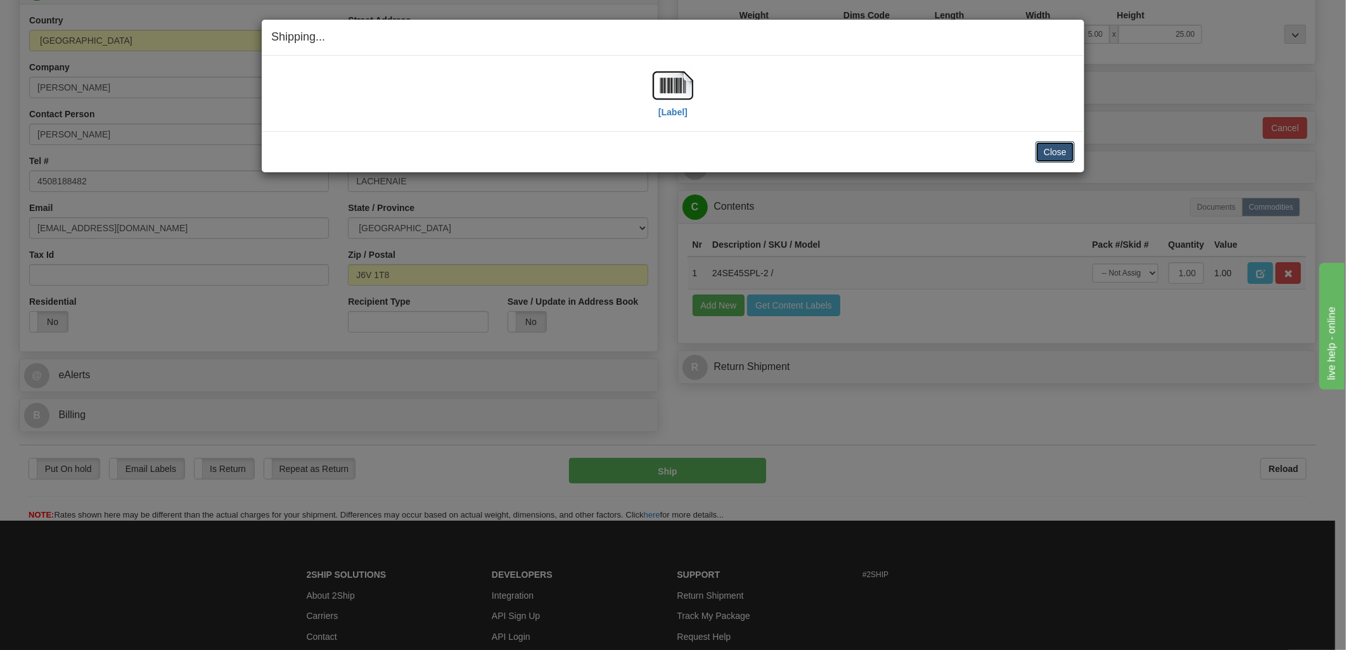
click at [1048, 146] on button "Close" at bounding box center [1055, 152] width 39 height 22
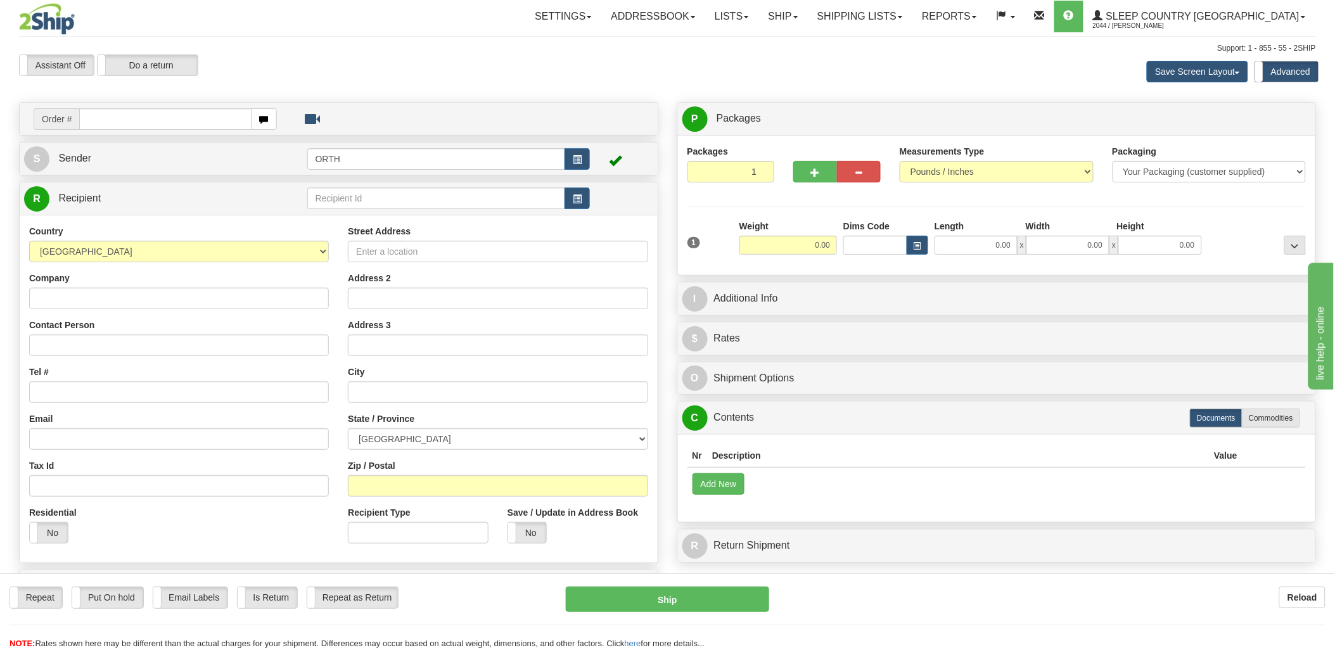
click at [117, 118] on input "text" at bounding box center [165, 119] width 172 height 22
type input "9000i"
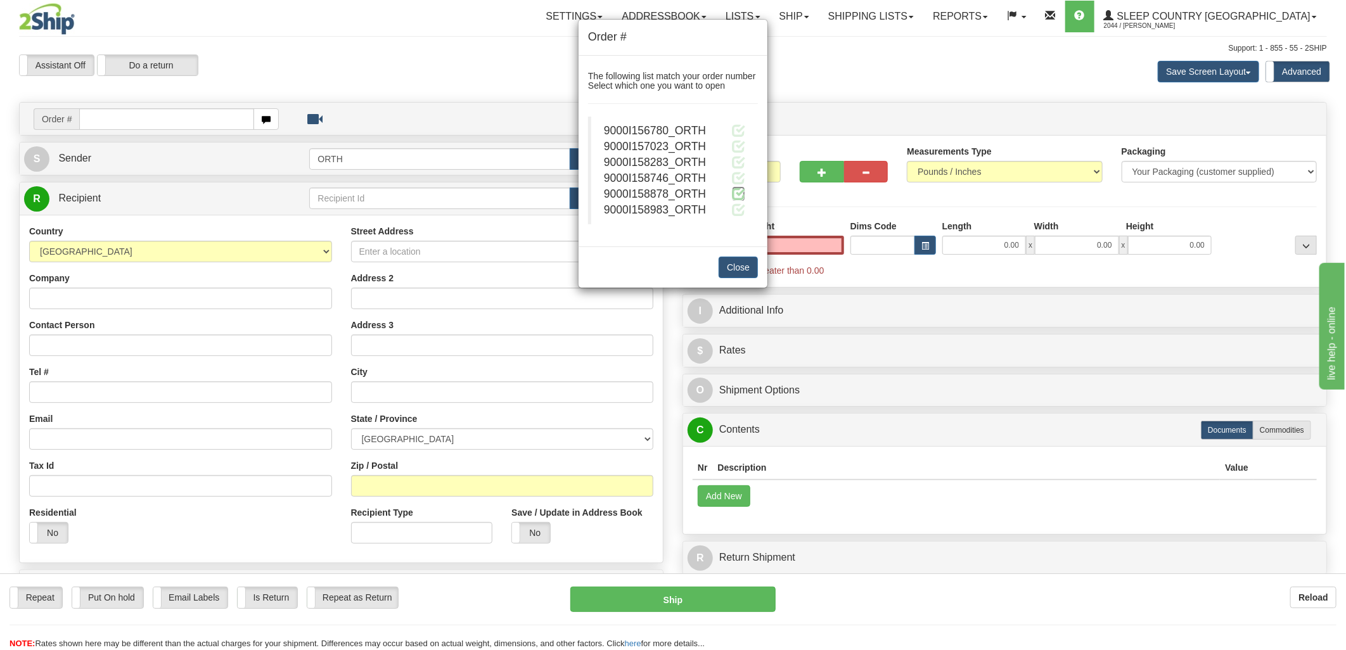
type input "0.00"
click at [737, 192] on span at bounding box center [738, 193] width 13 height 13
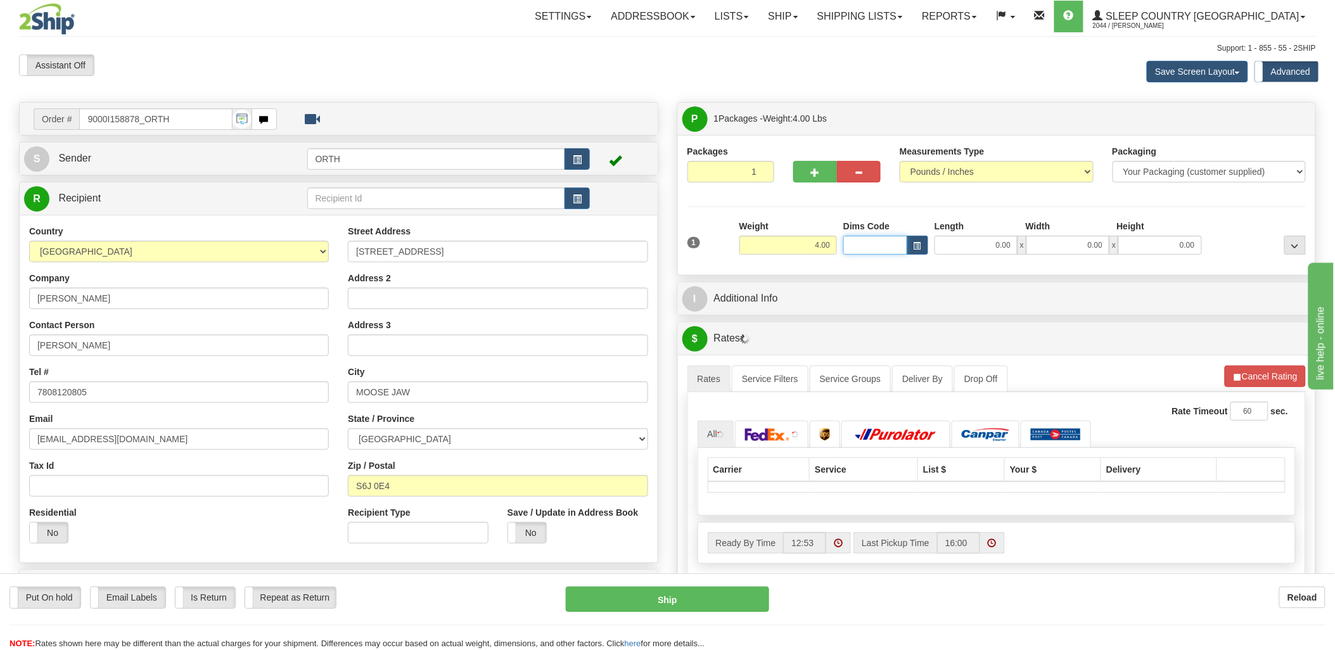
click at [858, 248] on div "Toggle navigation Settings Shipping Preferences Fields Preferences New" at bounding box center [667, 454] width 1335 height 908
click at [858, 244] on input "Dims Code" at bounding box center [876, 245] width 64 height 19
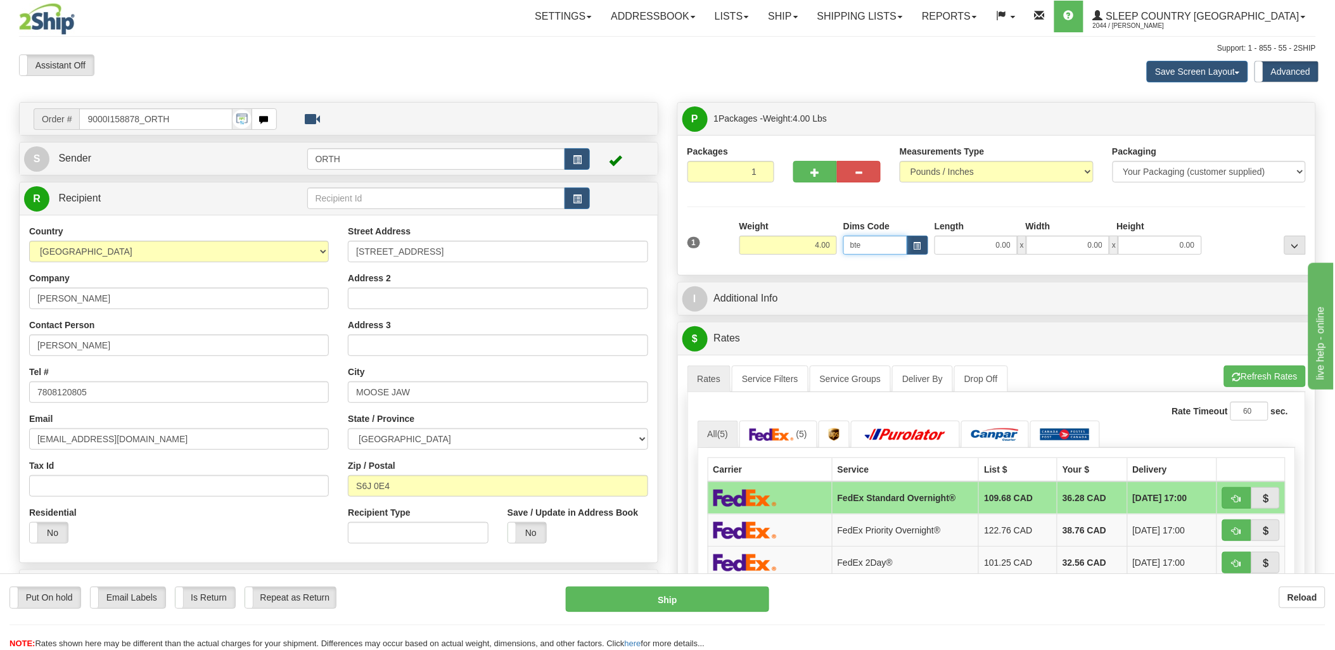
type input "bte"
click button "Delete" at bounding box center [0, 0] width 0 height 0
type input "15.00"
type input "5.00"
type input "25.00"
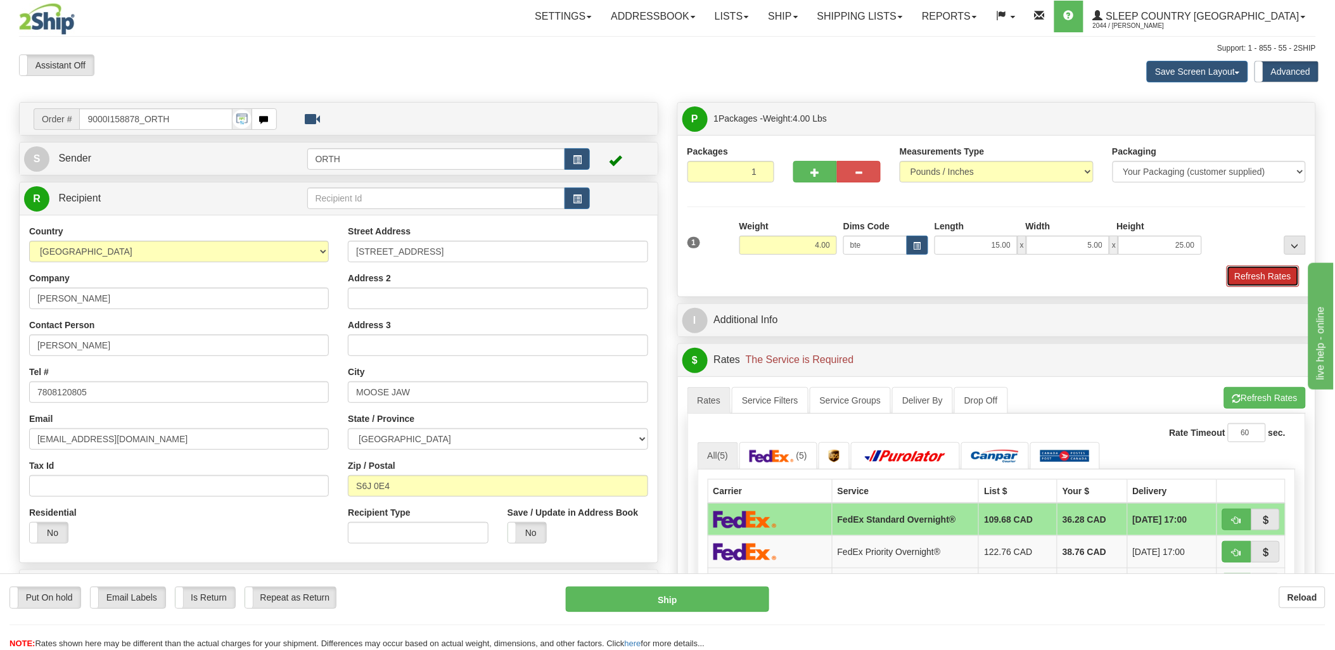
click at [1278, 267] on button "Refresh Rates" at bounding box center [1263, 277] width 73 height 22
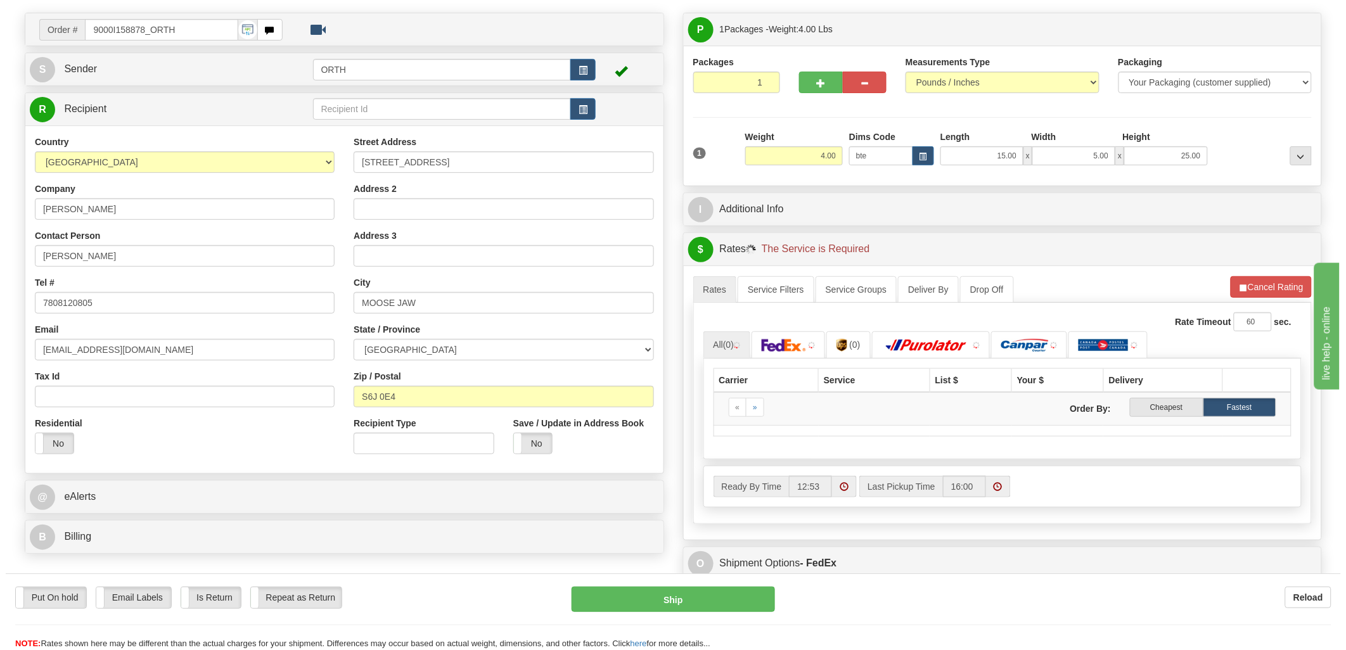
scroll to position [141, 0]
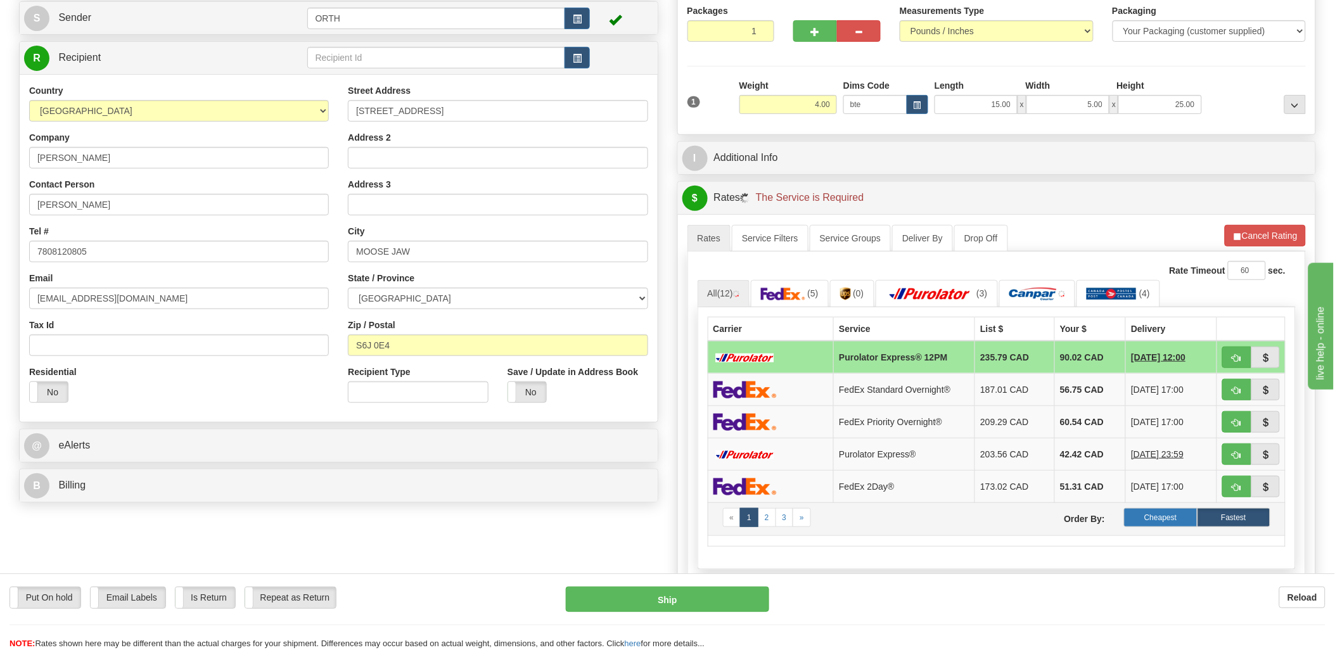
click at [1179, 518] on label "Cheapest" at bounding box center [1160, 517] width 73 height 19
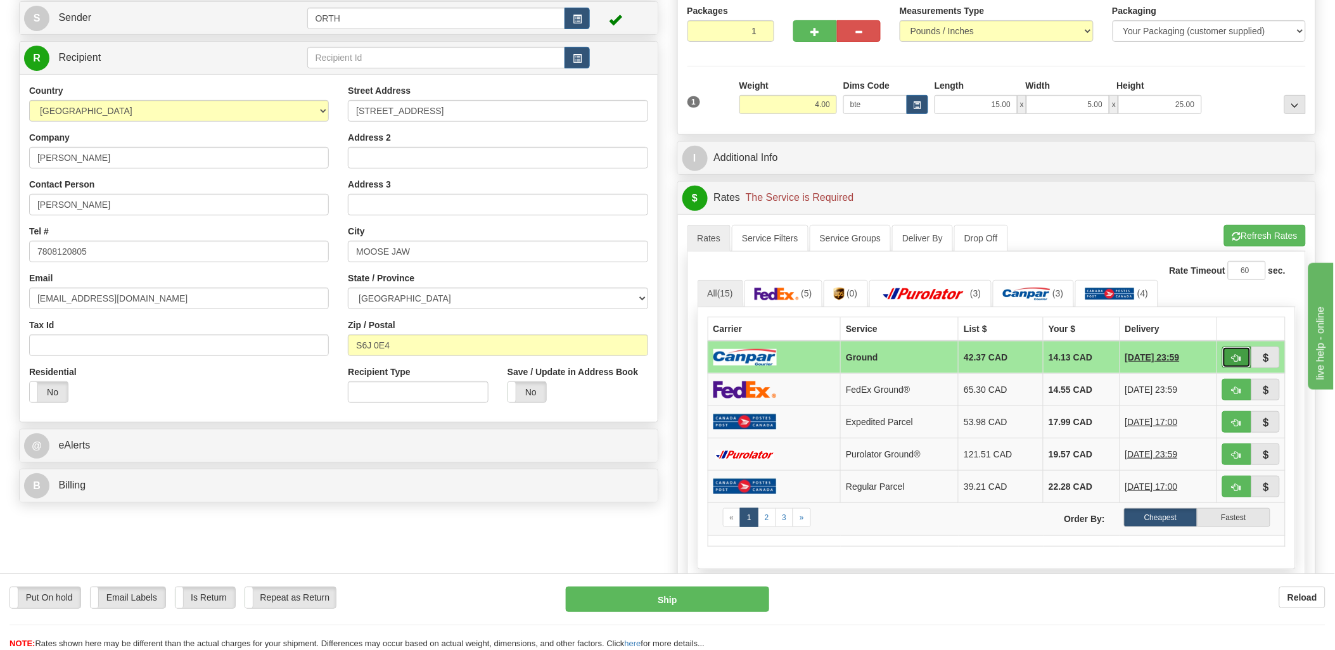
click at [1238, 360] on span "button" at bounding box center [1237, 358] width 9 height 8
type input "1"
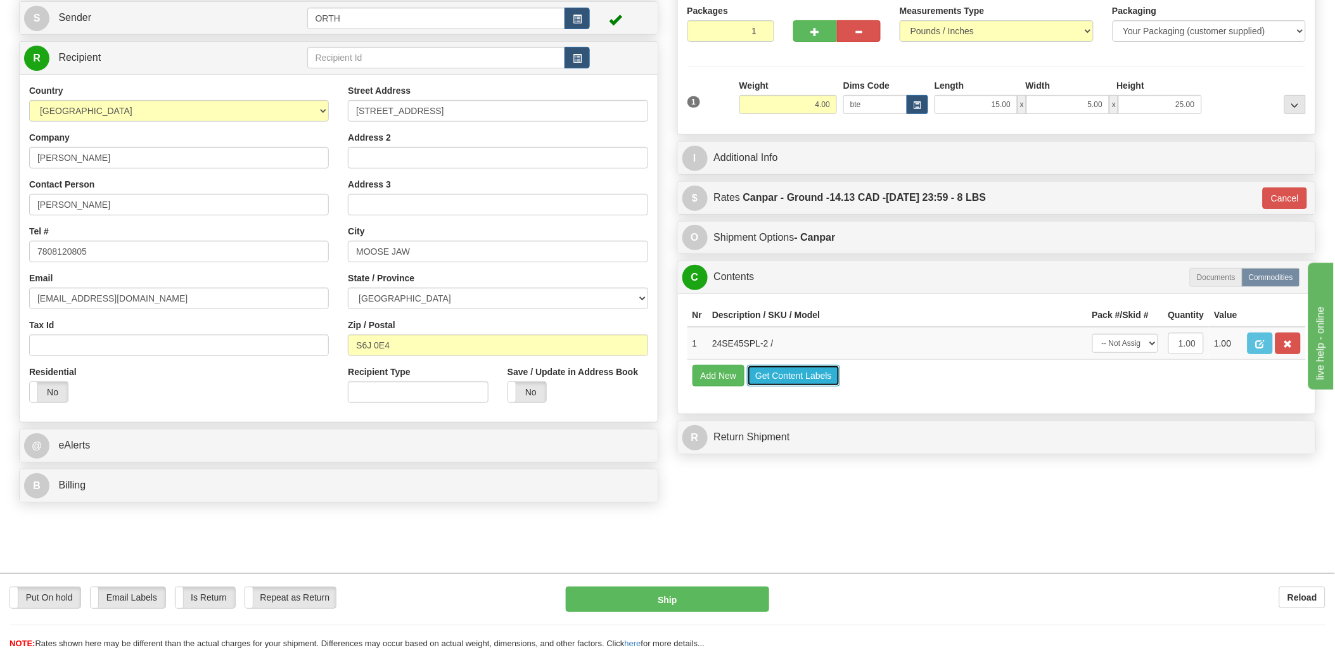
click at [796, 387] on button "Get Content Labels" at bounding box center [793, 376] width 93 height 22
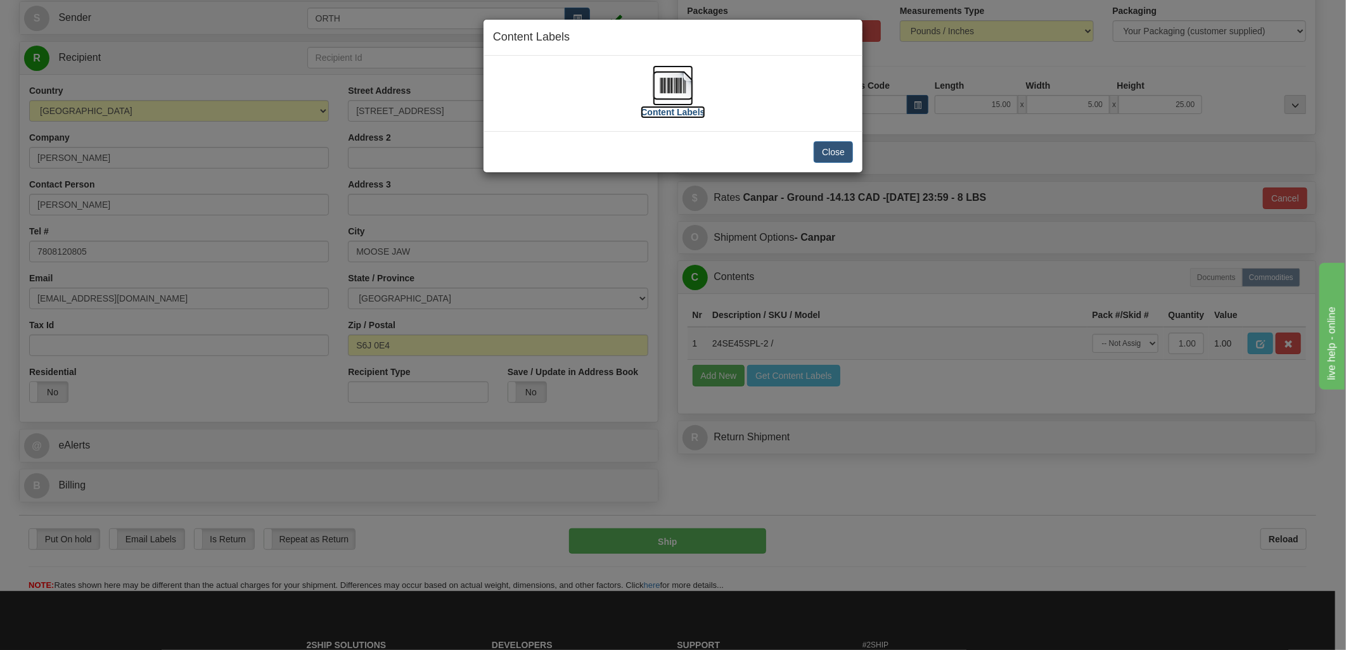
click at [689, 89] on img at bounding box center [673, 85] width 41 height 41
click at [823, 155] on button "Close" at bounding box center [833, 152] width 39 height 22
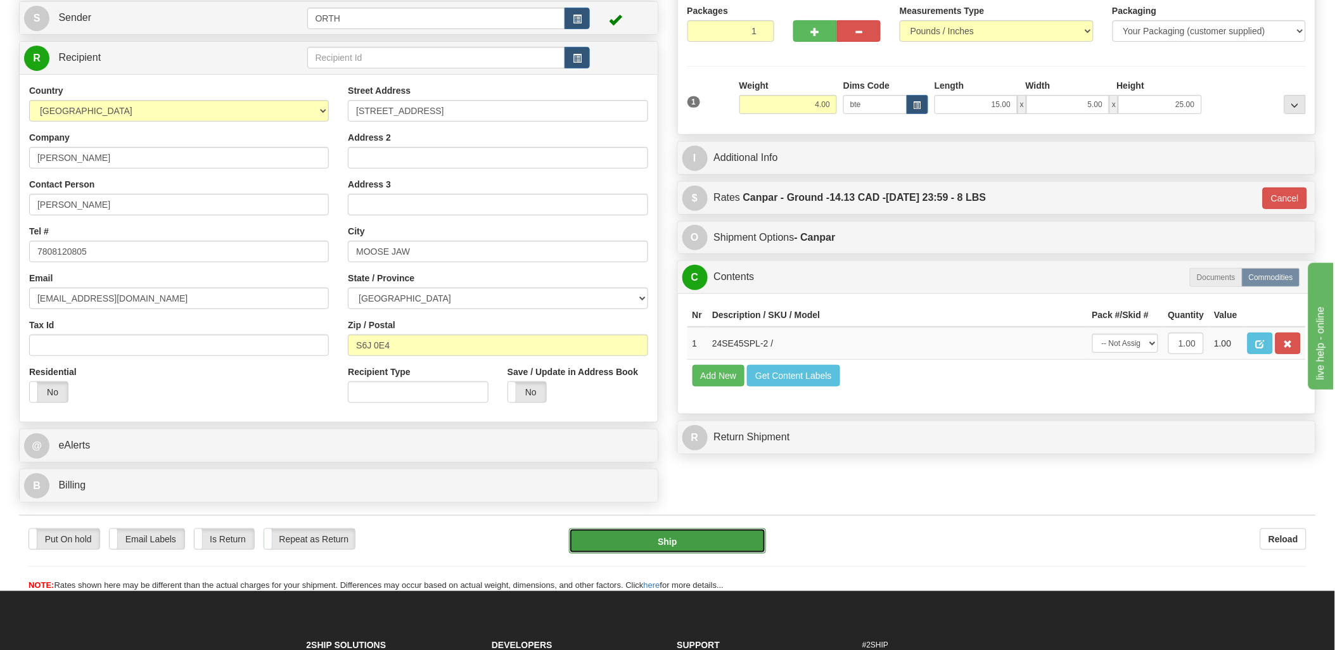
click at [690, 543] on button "Ship" at bounding box center [667, 541] width 197 height 25
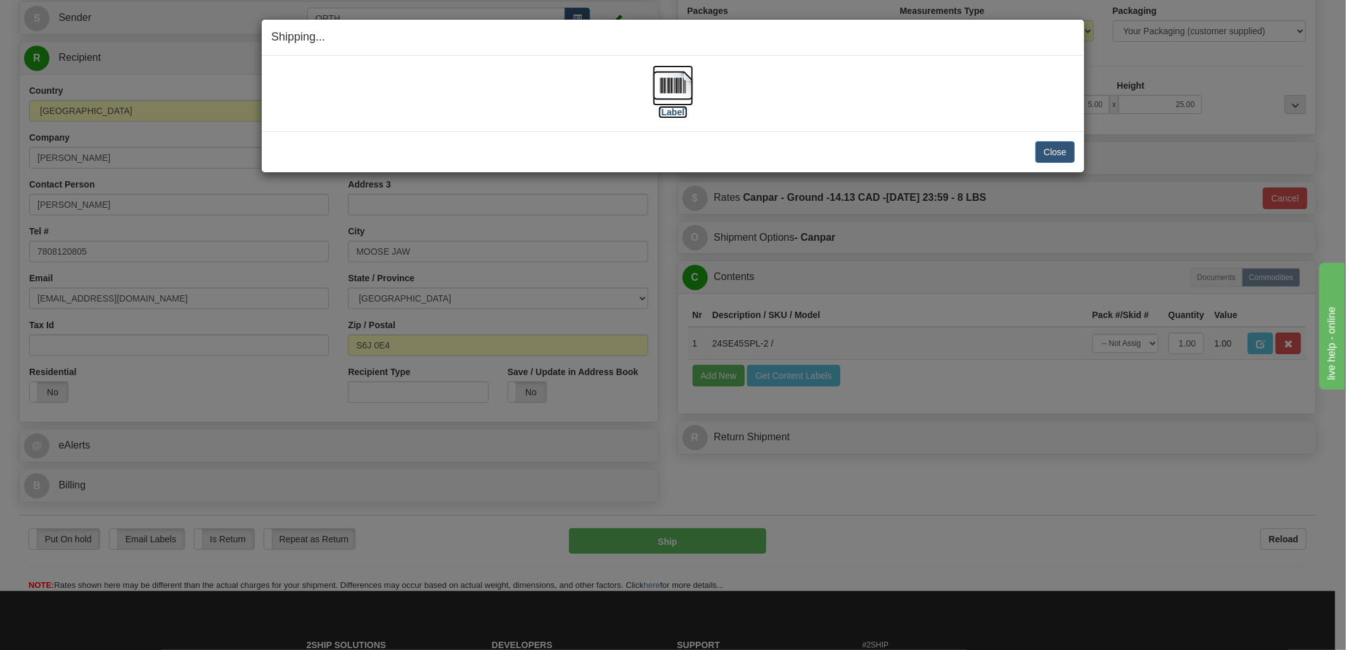
click at [690, 91] on img at bounding box center [673, 85] width 41 height 41
click at [954, 70] on div "[Label]" at bounding box center [673, 93] width 804 height 56
click at [1057, 146] on button "Close" at bounding box center [1055, 152] width 39 height 22
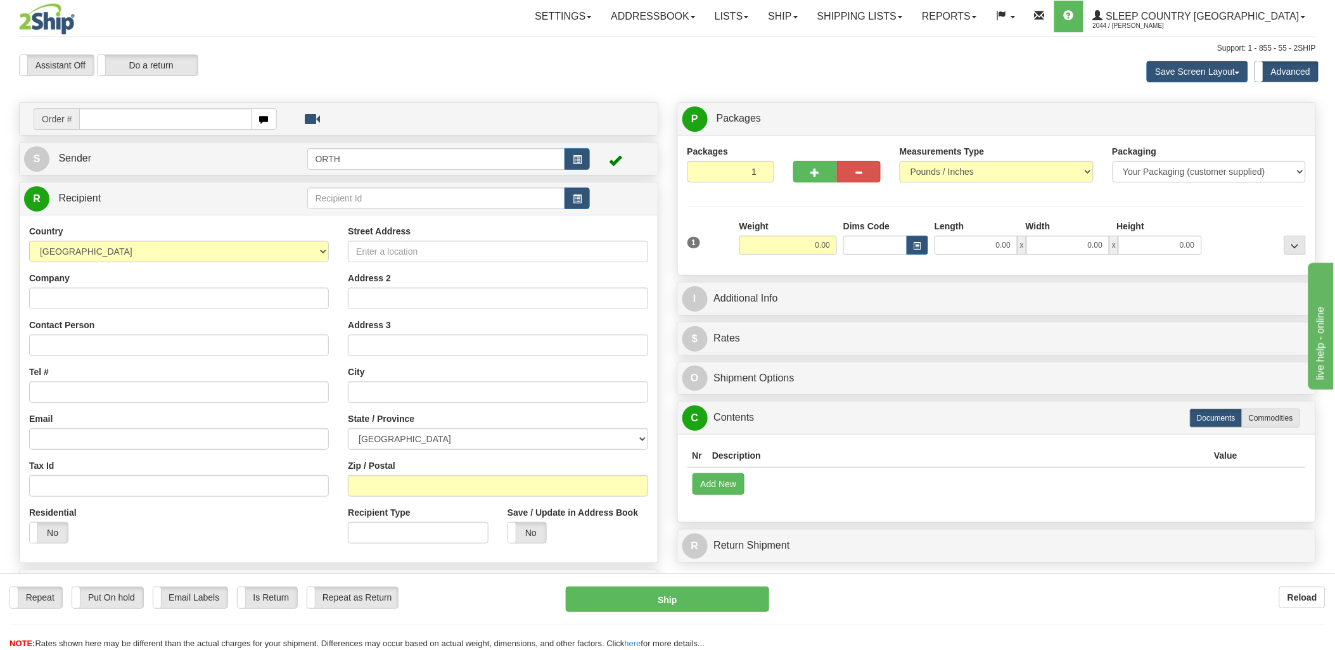
click at [118, 119] on input "text" at bounding box center [165, 119] width 172 height 22
type input "9000i"
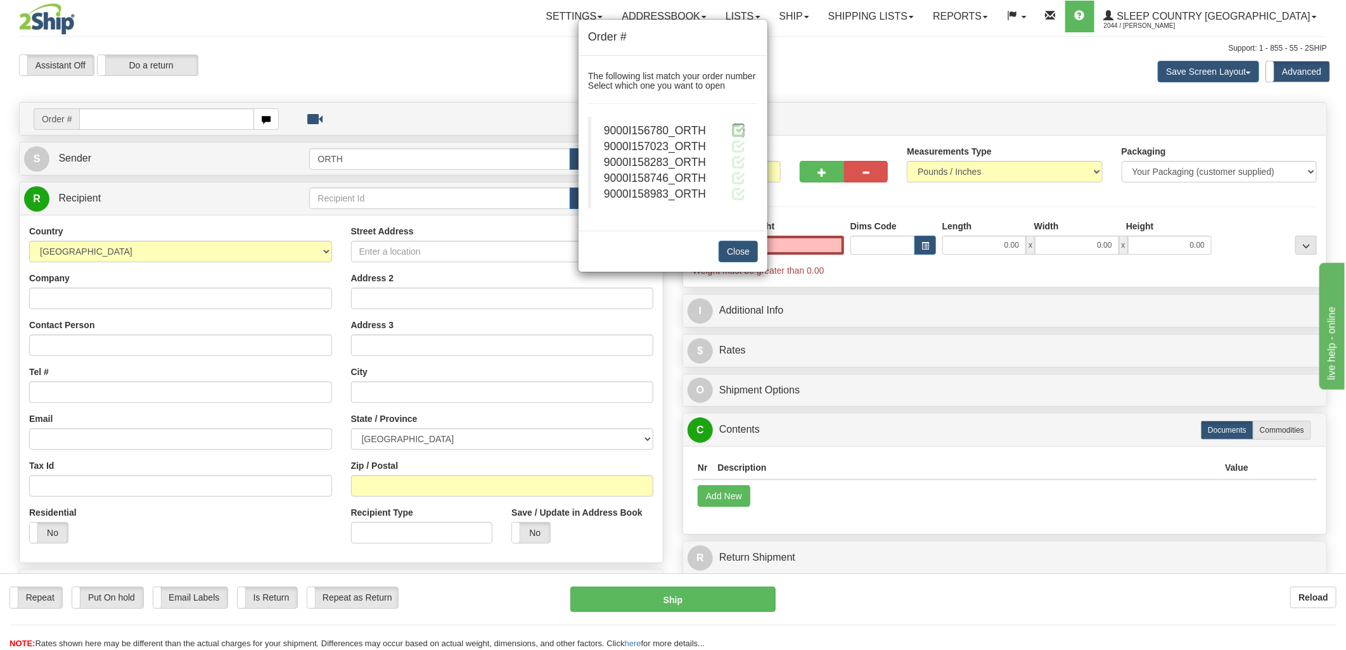
type input "0.00"
click at [740, 129] on span at bounding box center [738, 130] width 13 height 13
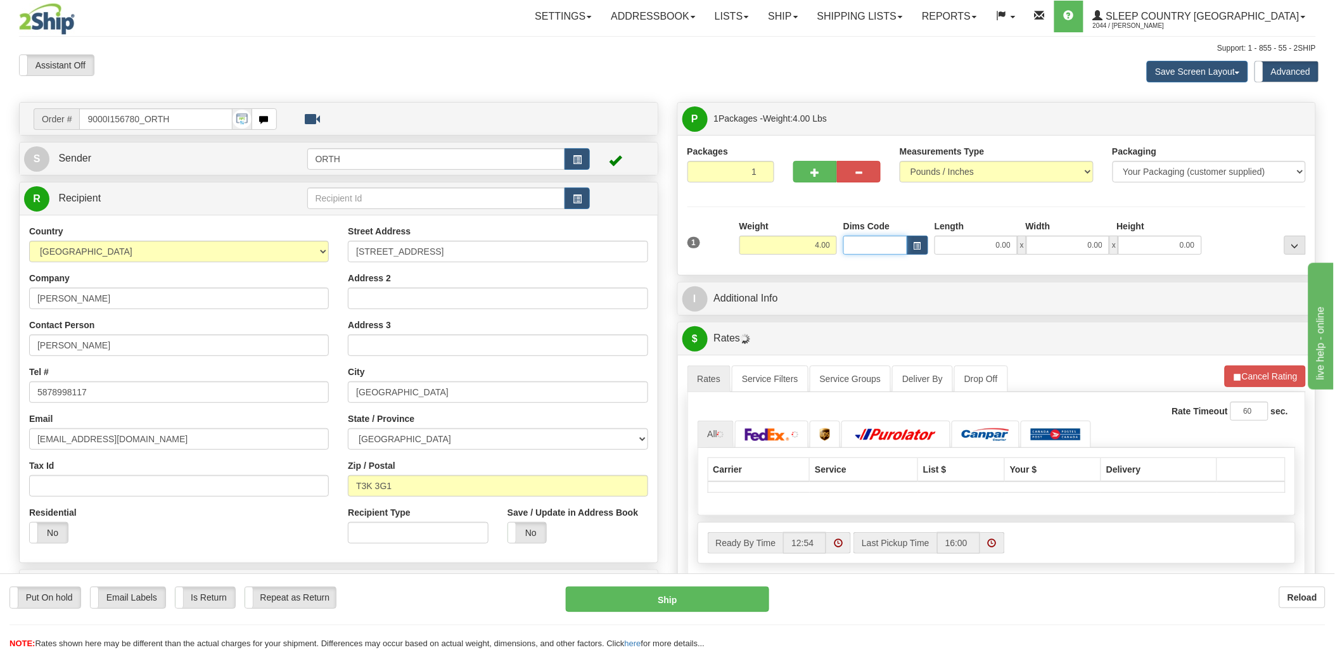
click at [861, 250] on input "Dims Code" at bounding box center [876, 245] width 64 height 19
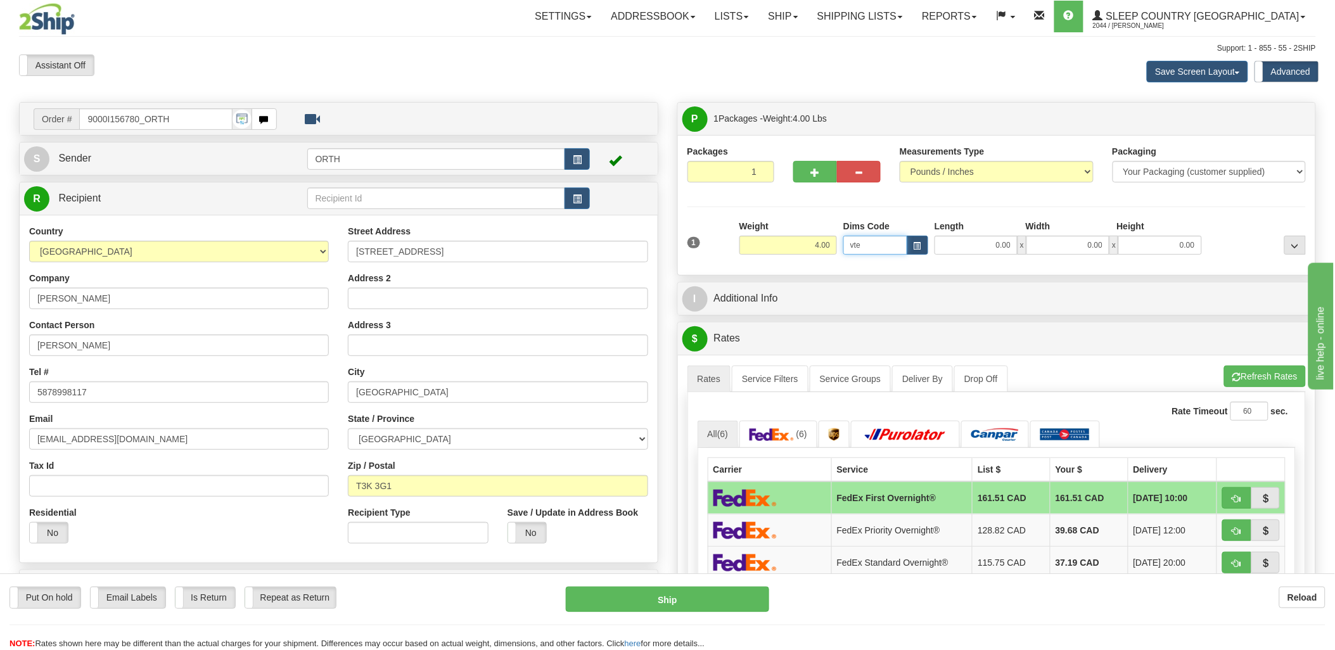
click button "Delete" at bounding box center [0, 0] width 0 height 0
drag, startPoint x: 878, startPoint y: 245, endPoint x: 769, endPoint y: 251, distance: 108.5
click at [769, 251] on div "1 Weight 4.00 Dims Code vte" at bounding box center [997, 242] width 626 height 45
type input "bte"
click button "Delete" at bounding box center [0, 0] width 0 height 0
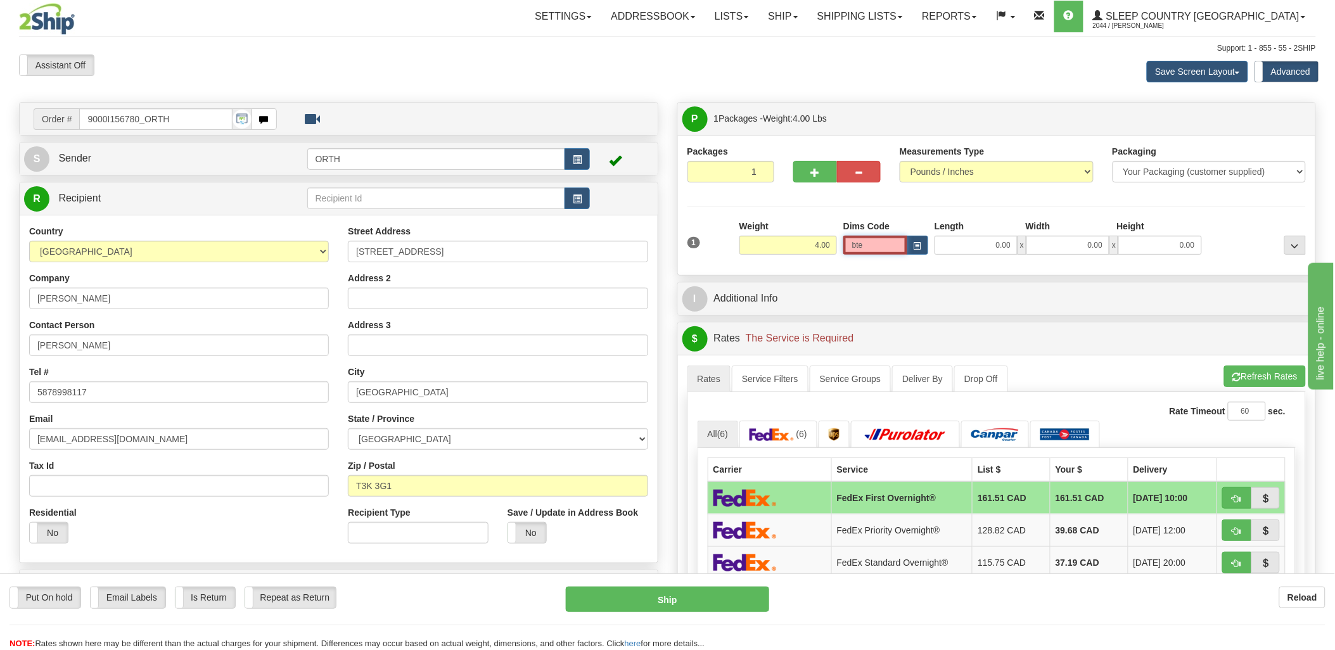
type input "15.00"
type input "5.00"
type input "25.00"
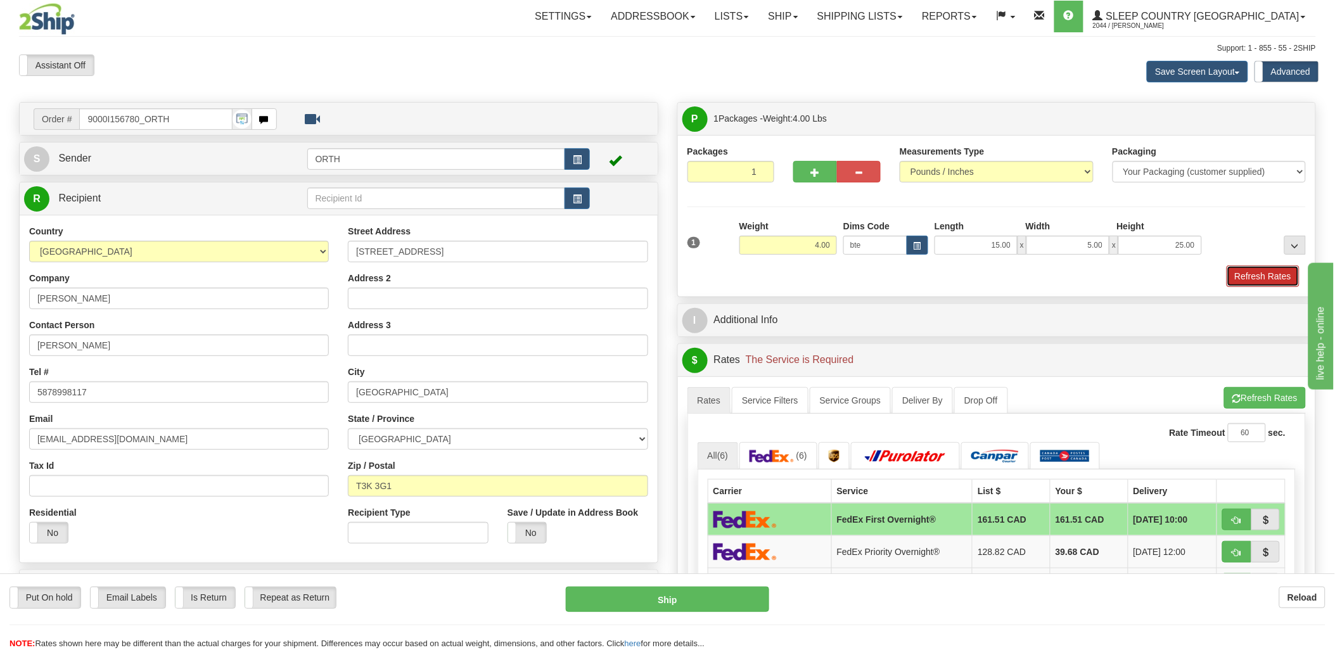
click at [1280, 275] on button "Refresh Rates" at bounding box center [1263, 277] width 73 height 22
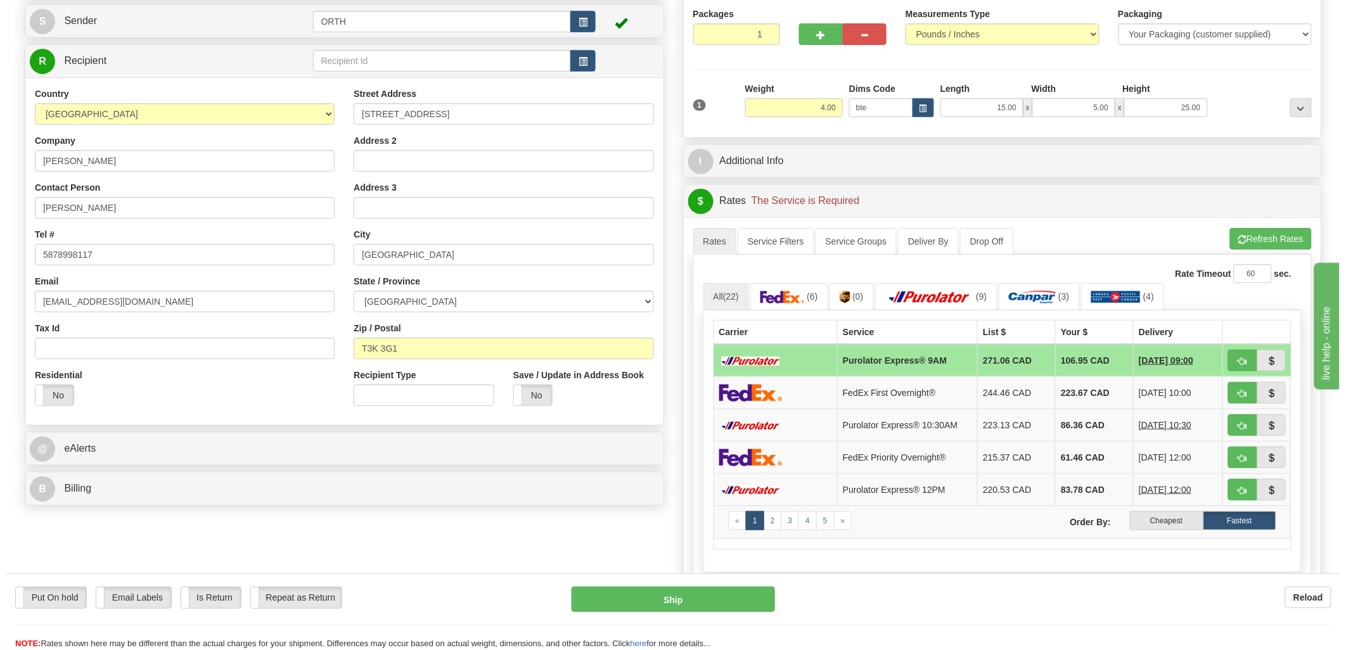
scroll to position [141, 0]
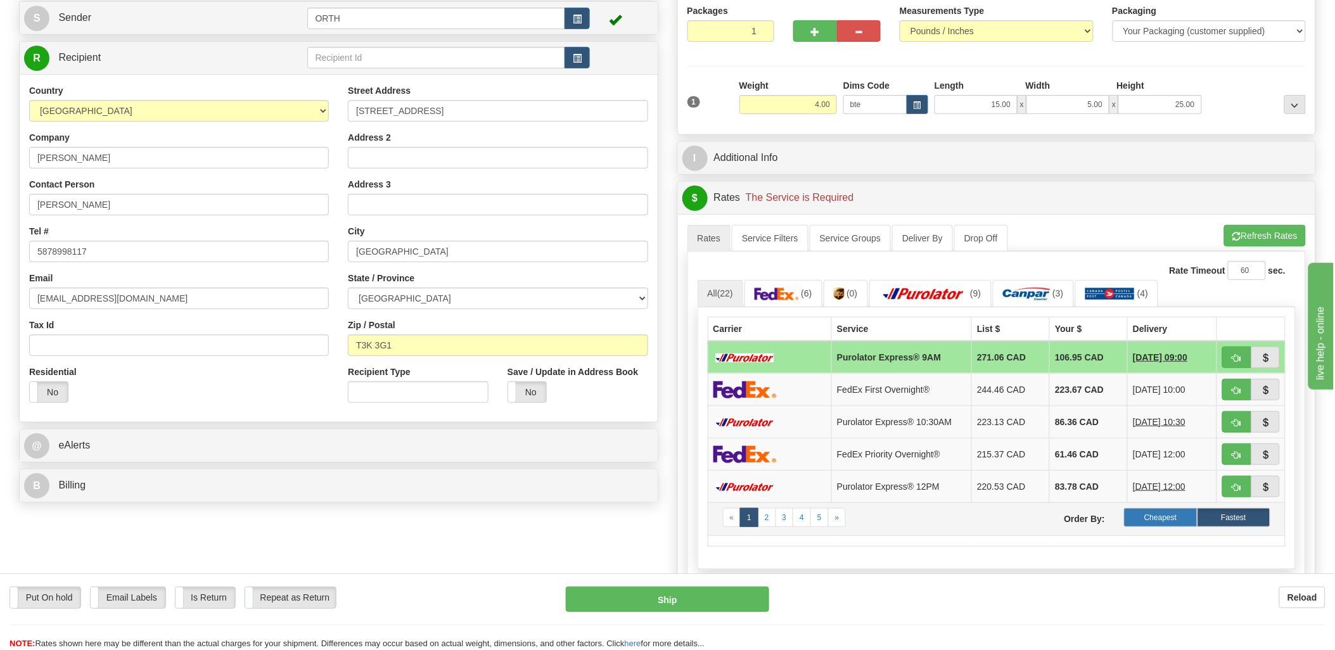
click at [1179, 523] on label "Cheapest" at bounding box center [1160, 517] width 73 height 19
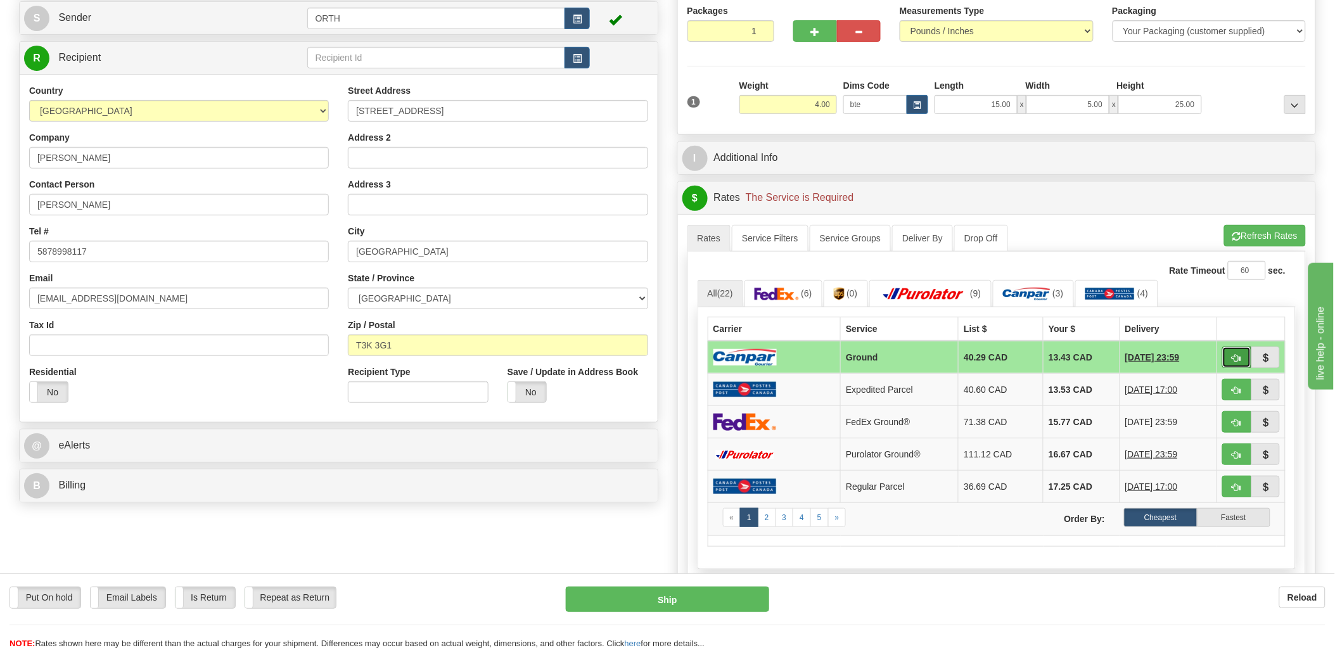
click at [1242, 352] on button "button" at bounding box center [1237, 358] width 29 height 22
type input "1"
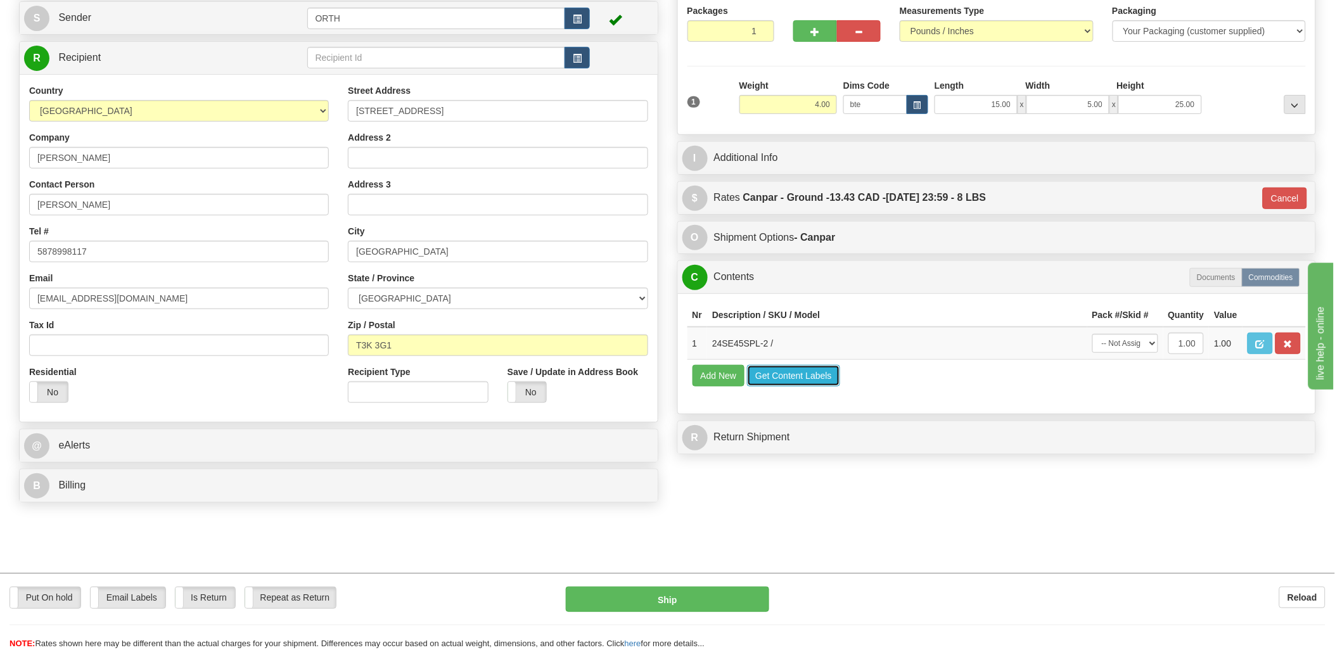
click at [810, 387] on button "Get Content Labels" at bounding box center [793, 376] width 93 height 22
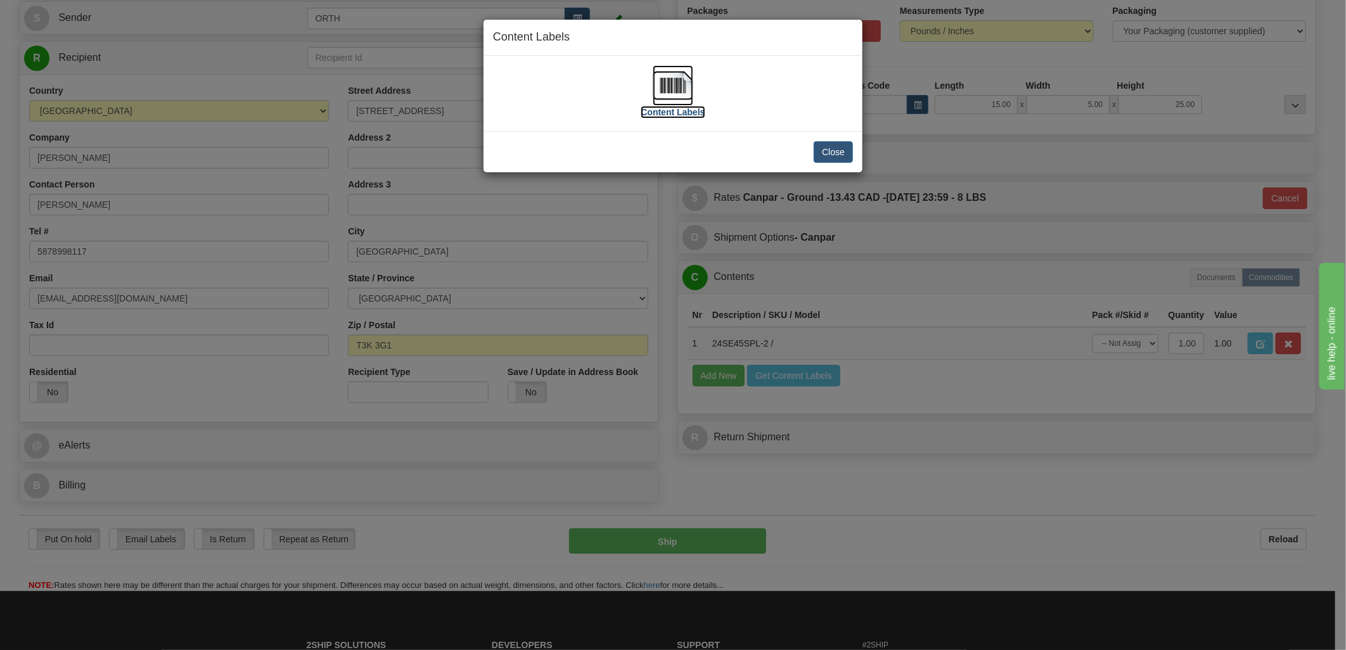
click at [681, 79] on img at bounding box center [673, 85] width 41 height 41
click at [841, 153] on button "Close" at bounding box center [833, 152] width 39 height 22
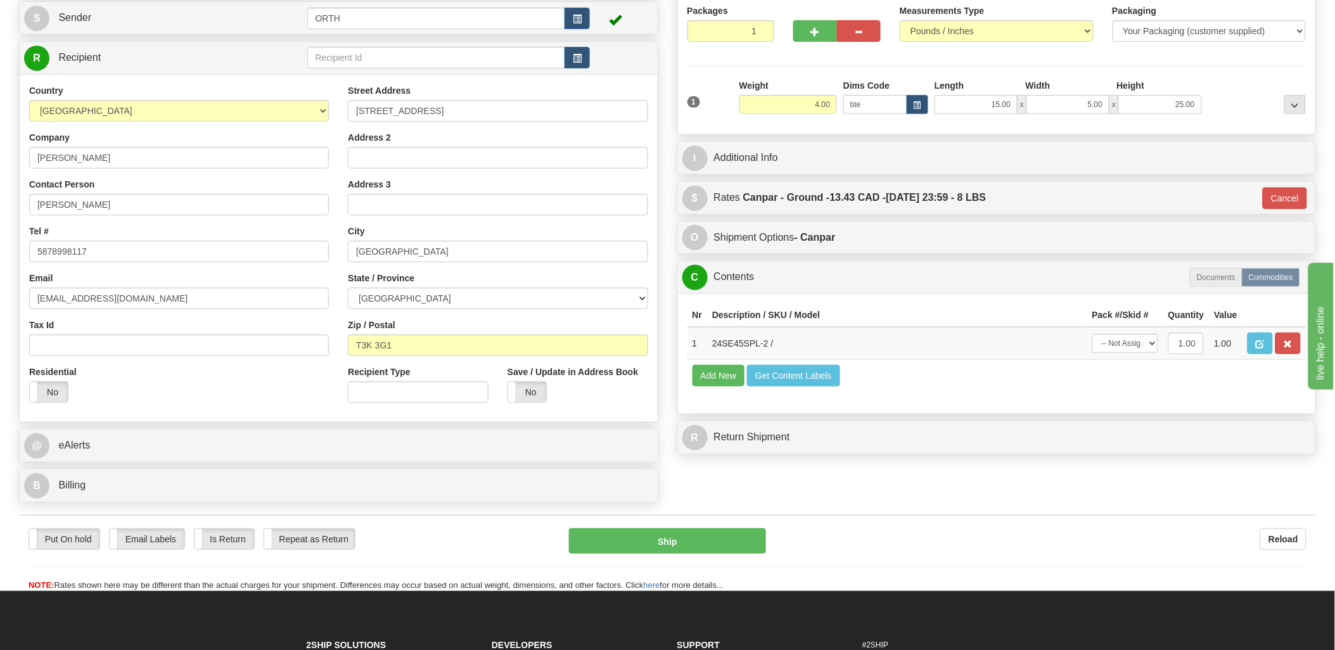
click at [684, 562] on div "Put On hold Put On hold Email Labels Email Labels Edit Is Return Is Return Repe…" at bounding box center [667, 560] width 1297 height 63
click at [699, 543] on button "Ship" at bounding box center [667, 541] width 197 height 25
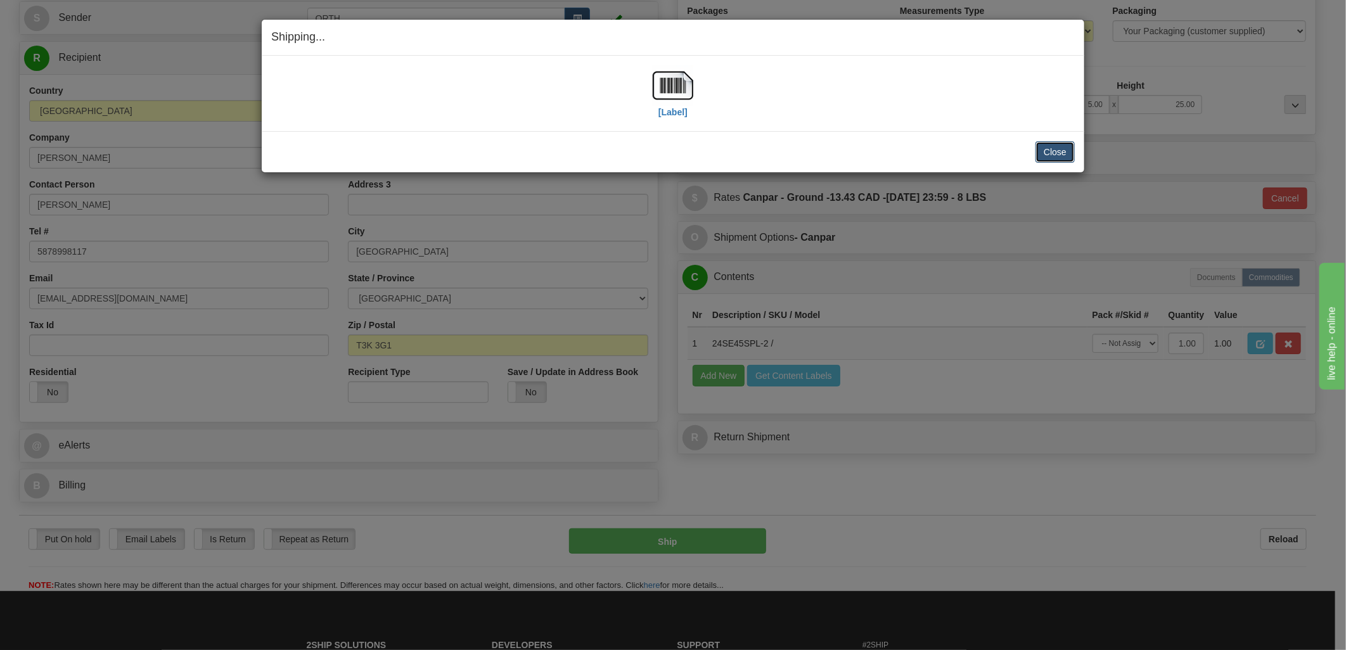
click at [1050, 156] on button "Close" at bounding box center [1055, 152] width 39 height 22
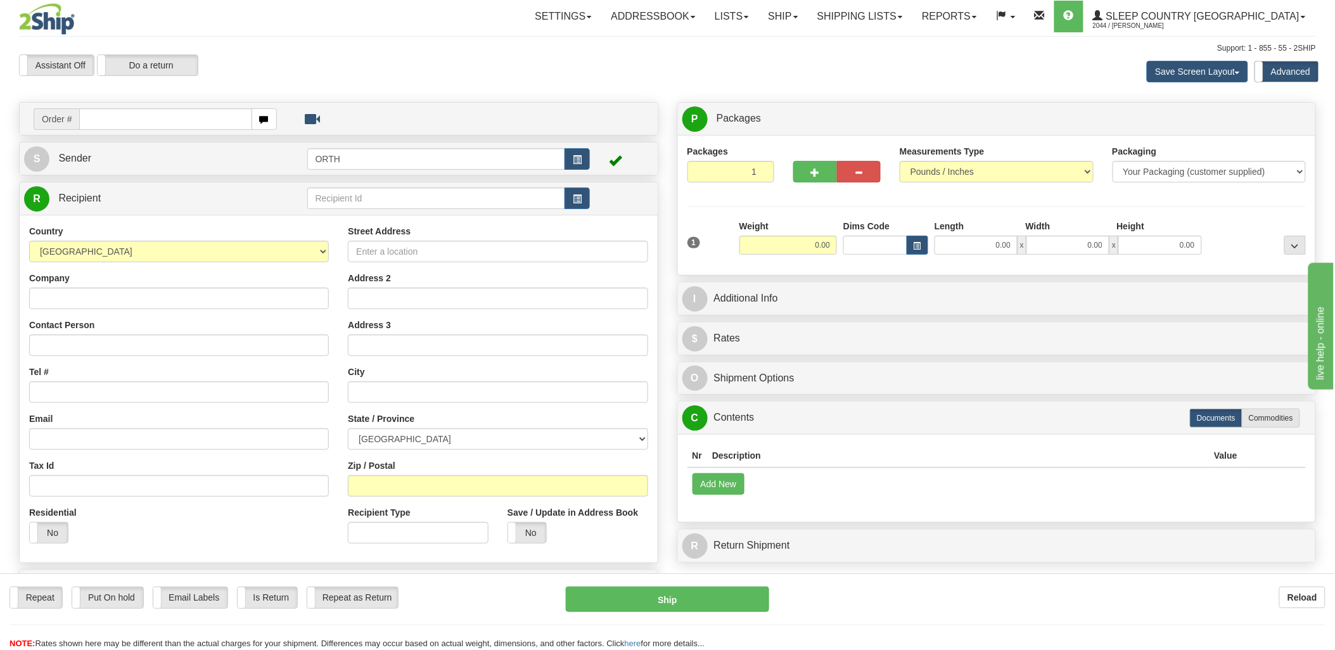
click at [151, 117] on input "text" at bounding box center [165, 119] width 172 height 22
type input "9000i"
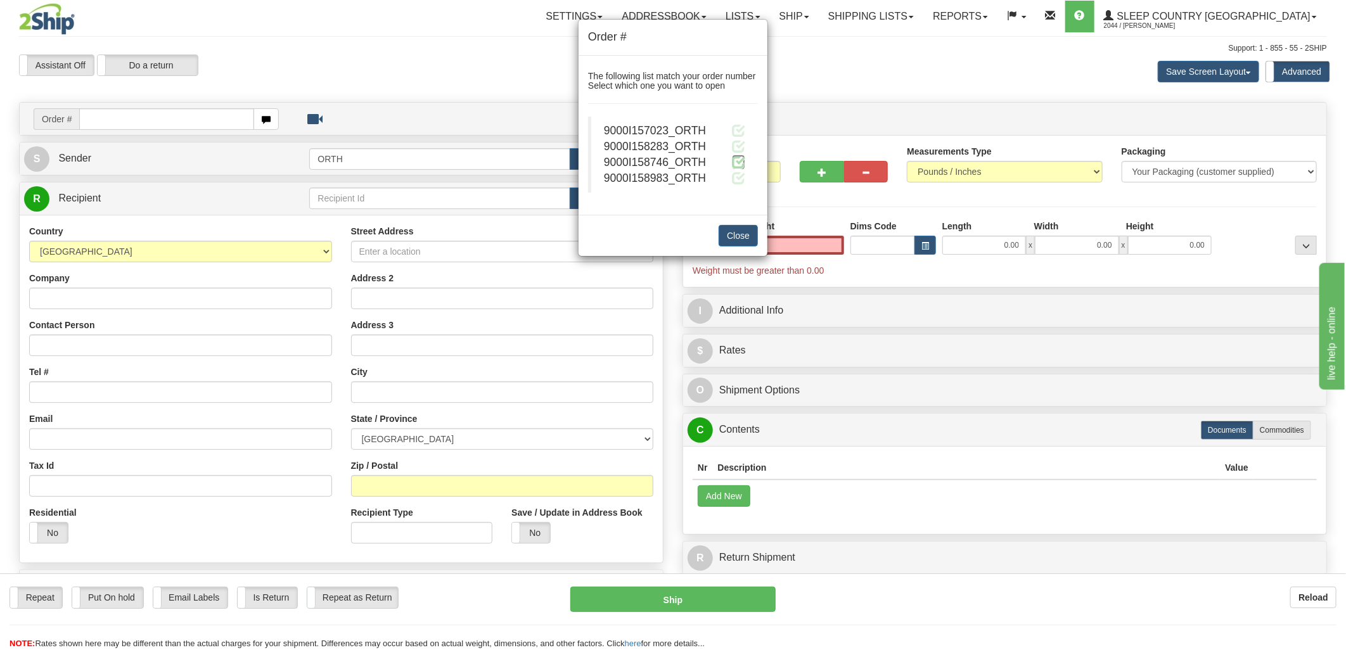
type input "0.00"
click at [734, 162] on span at bounding box center [738, 161] width 13 height 13
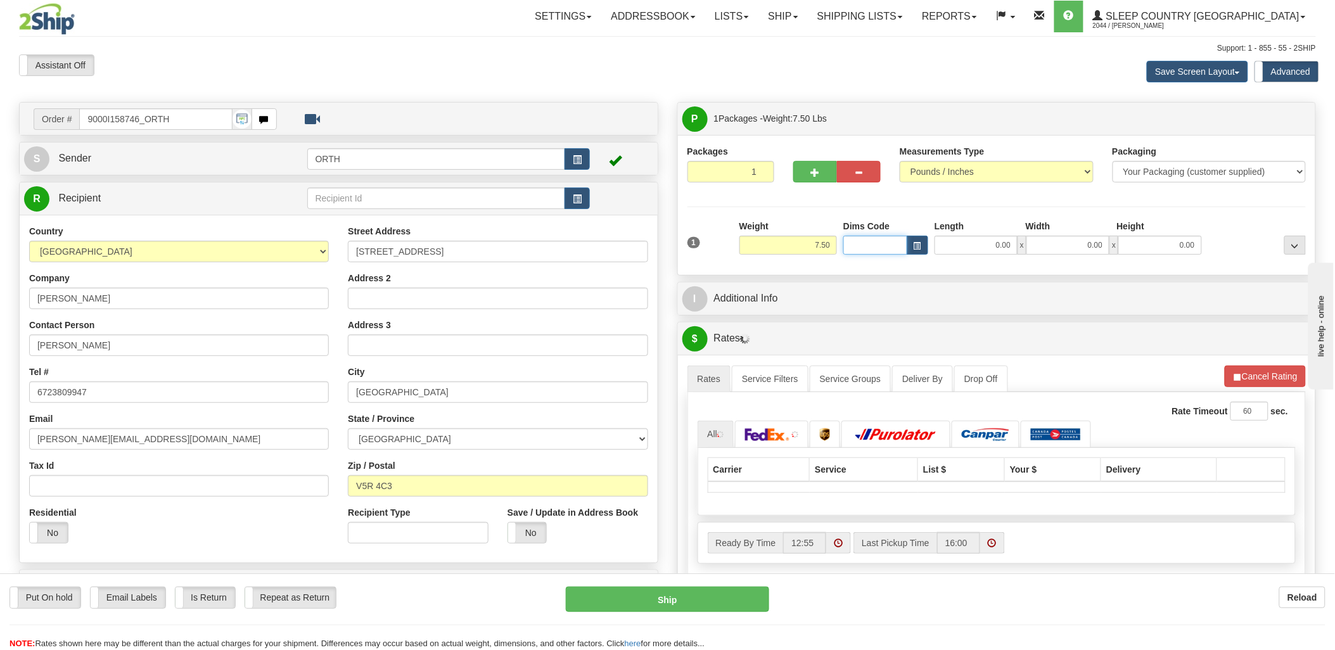
click at [871, 244] on input "Dims Code" at bounding box center [876, 245] width 64 height 19
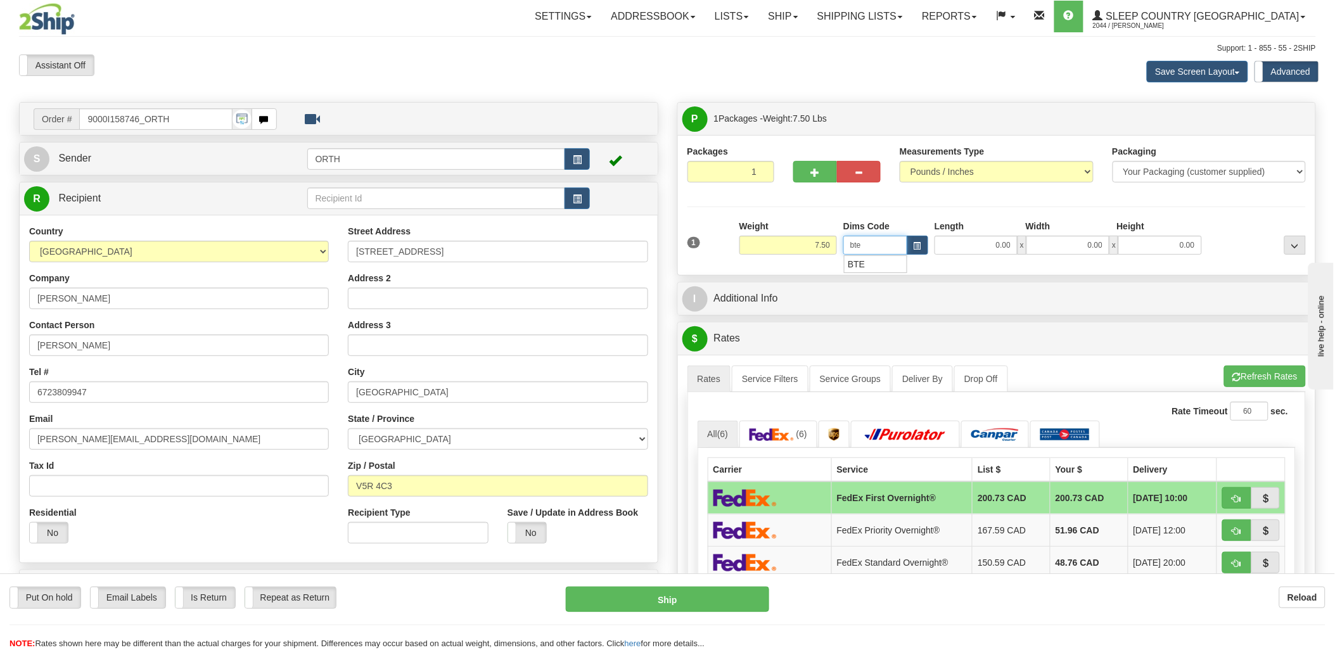
type input "bte"
click button "Delete" at bounding box center [0, 0] width 0 height 0
type input "15.00"
type input "5.00"
type input "25.00"
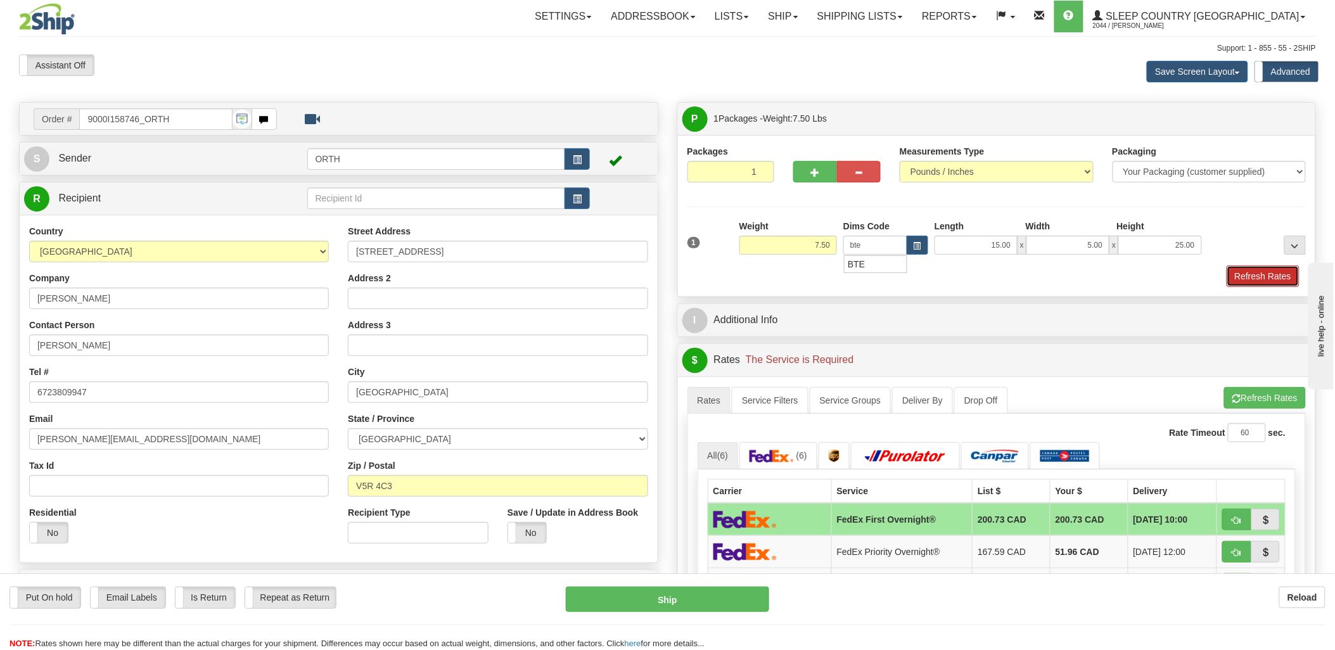
click at [1283, 279] on button "Refresh Rates" at bounding box center [1263, 277] width 73 height 22
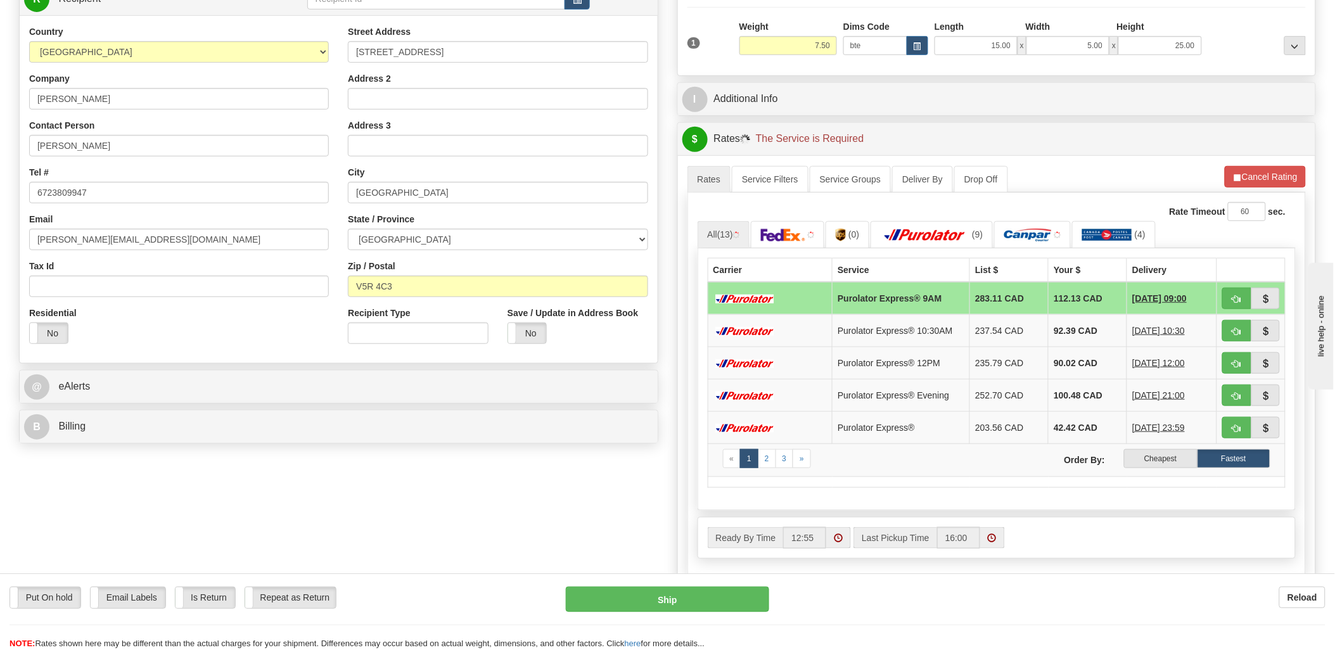
scroll to position [211, 0]
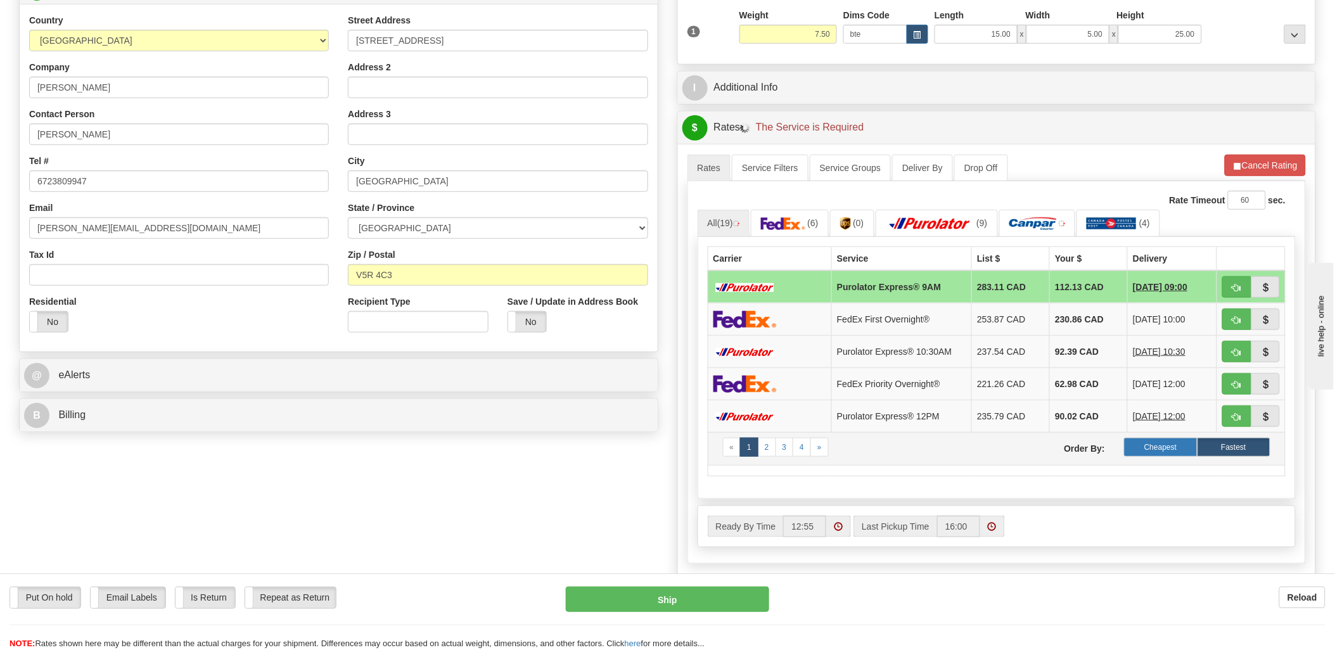
click at [1184, 447] on label "Cheapest" at bounding box center [1160, 447] width 73 height 19
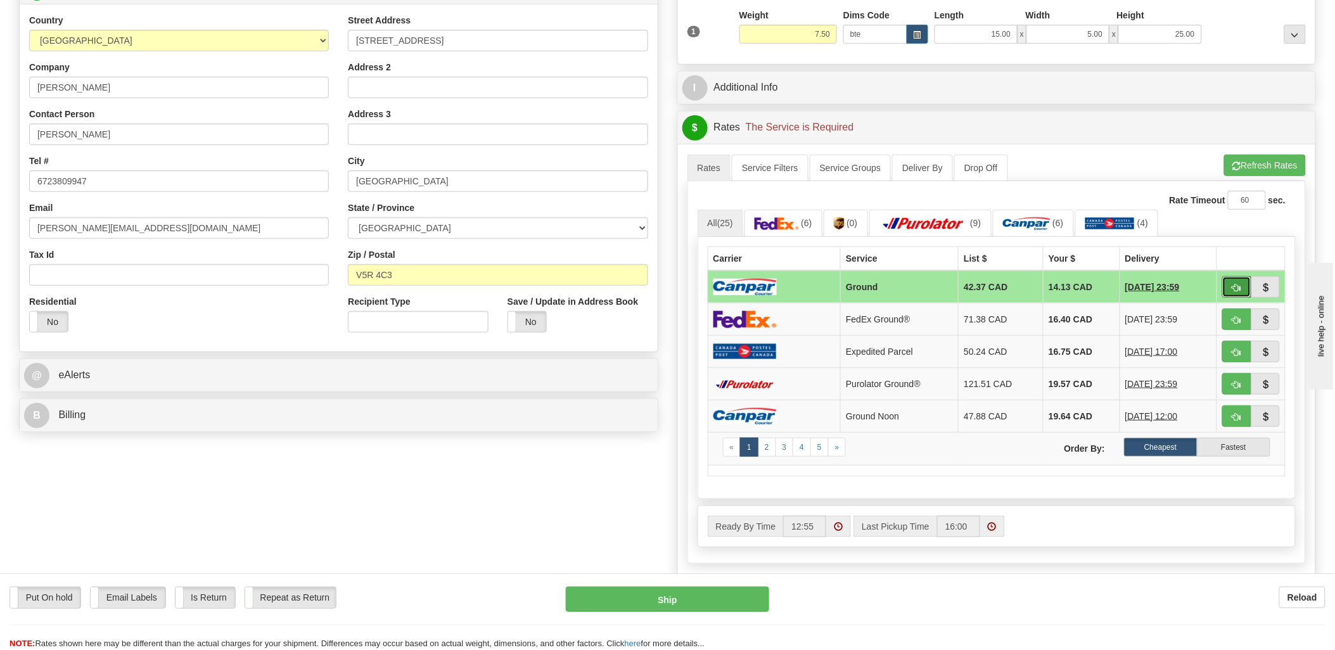
click at [1234, 289] on span "button" at bounding box center [1237, 288] width 9 height 8
type input "1"
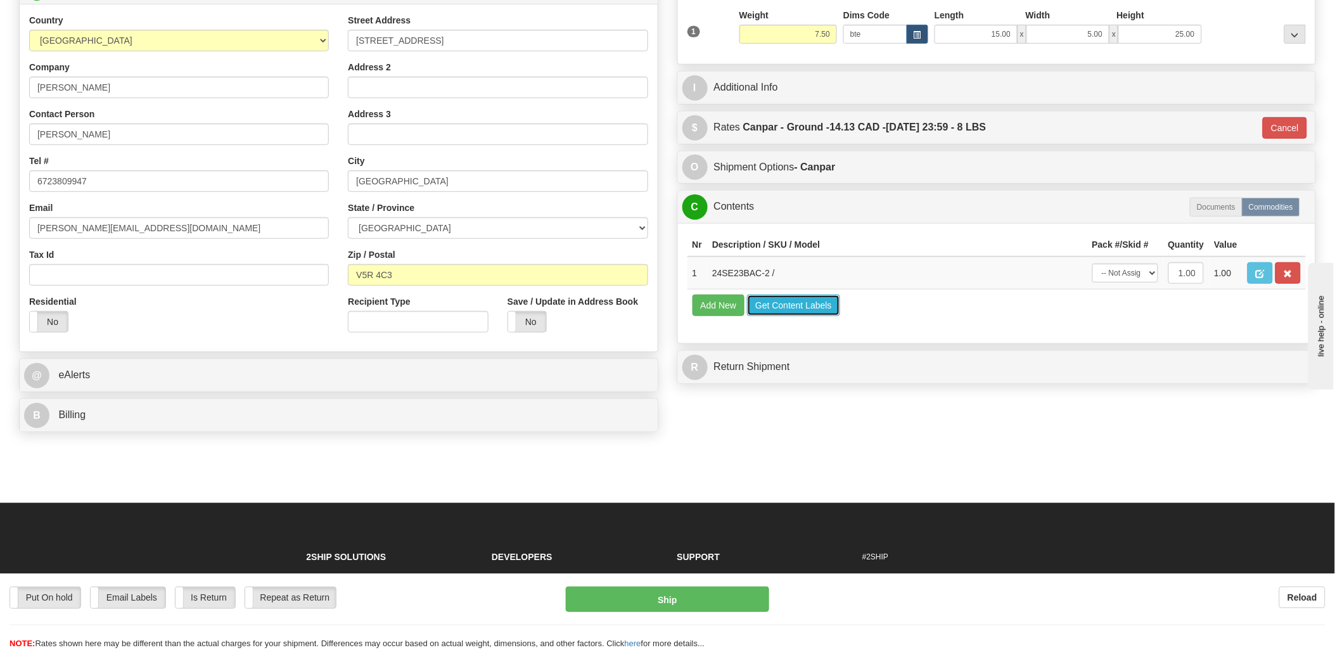
click at [811, 316] on button "Get Content Labels" at bounding box center [793, 306] width 93 height 22
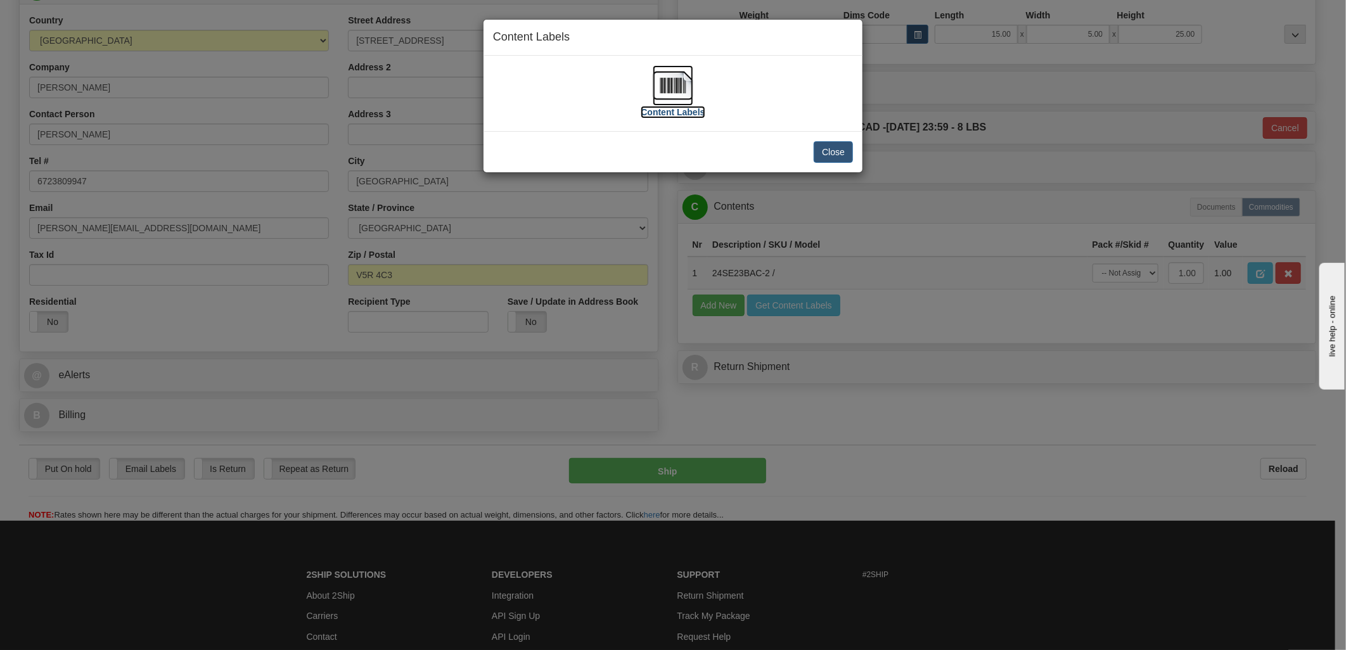
click at [685, 82] on img at bounding box center [673, 85] width 41 height 41
click at [838, 150] on button "Close" at bounding box center [833, 152] width 39 height 22
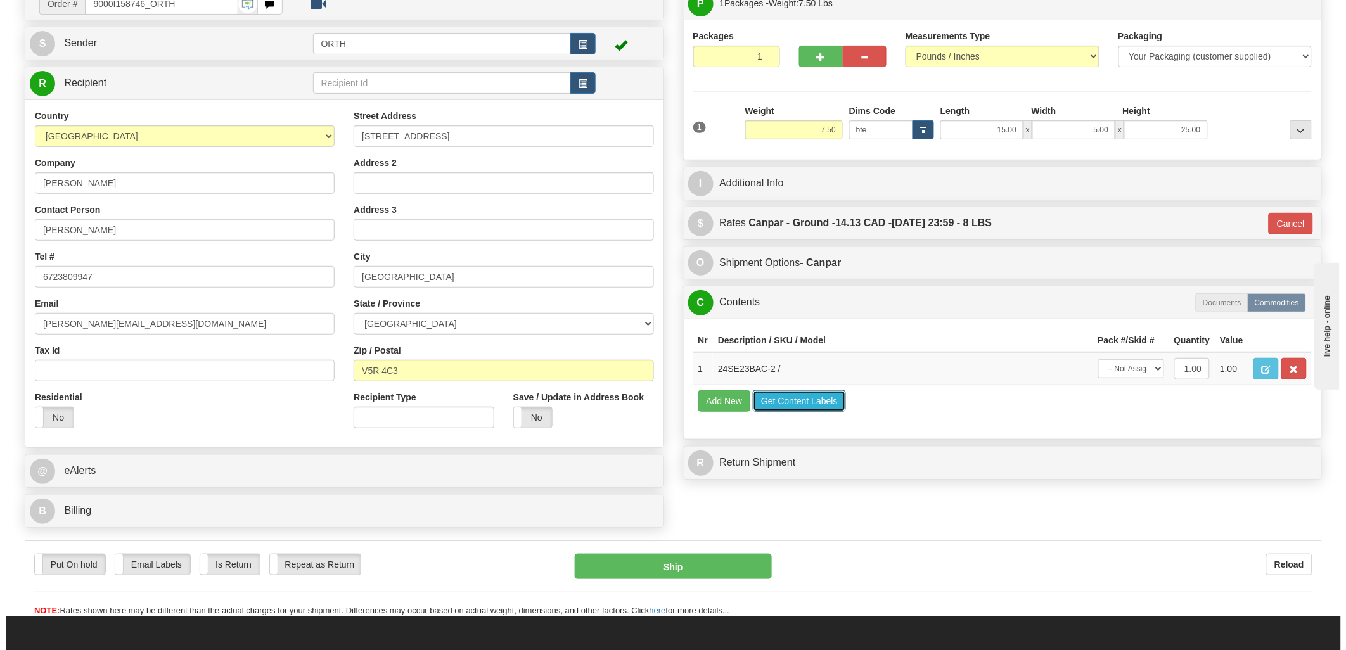
scroll to position [0, 0]
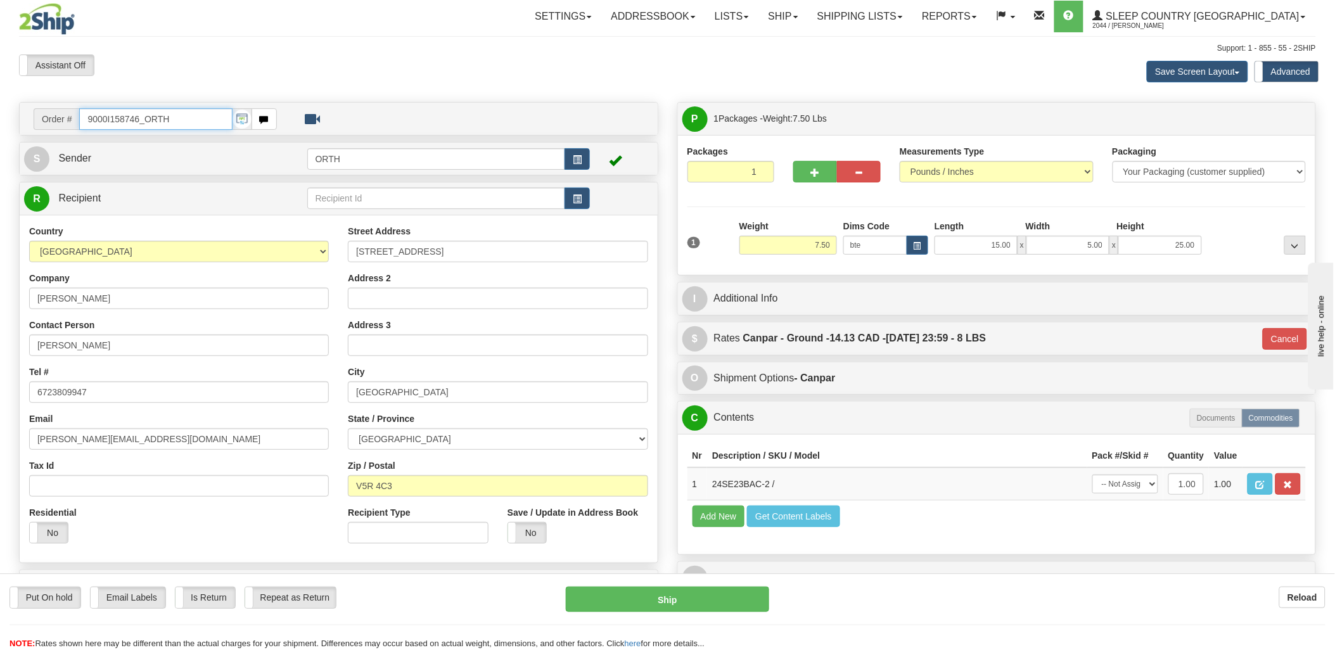
click at [216, 117] on input "9000I158746_ORTH" at bounding box center [155, 119] width 153 height 22
drag, startPoint x: 216, startPoint y: 117, endPoint x: 15, endPoint y: 127, distance: 201.2
click at [15, 127] on div "Order # 9000I158746_ORTH S" at bounding box center [339, 375] width 658 height 547
type input "9000i"
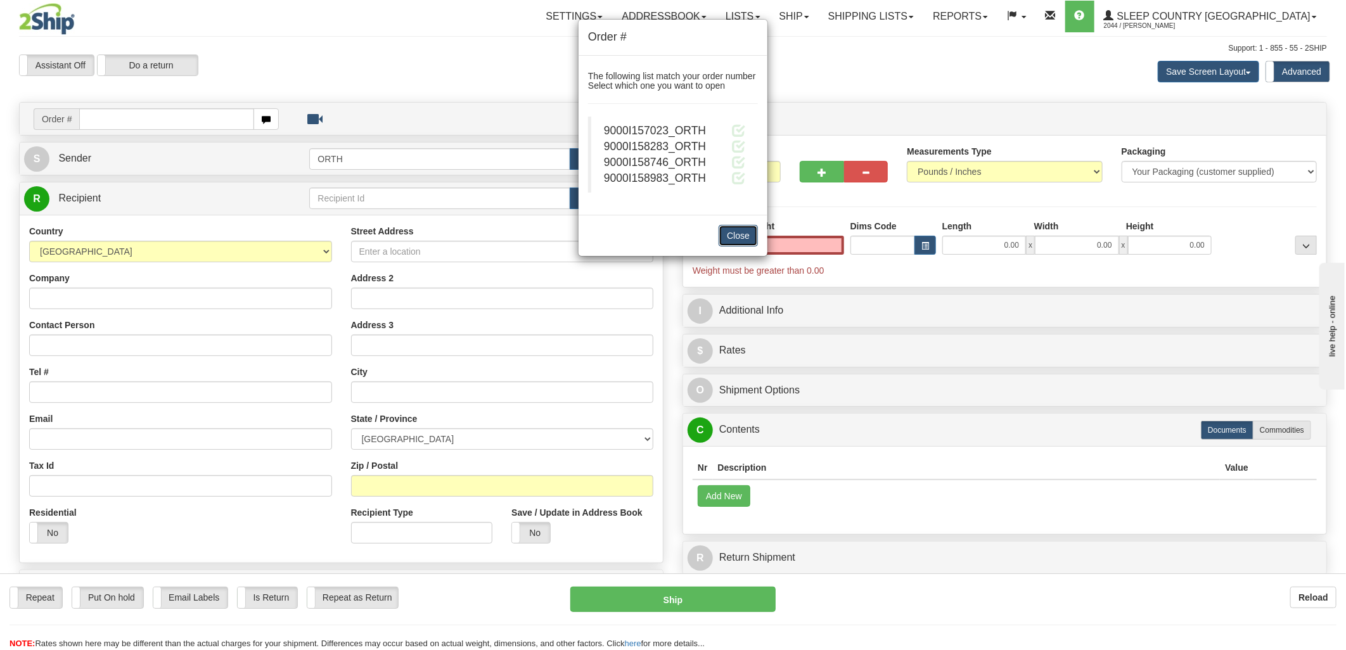
type input "0.00"
click at [743, 231] on button "Close" at bounding box center [738, 236] width 39 height 22
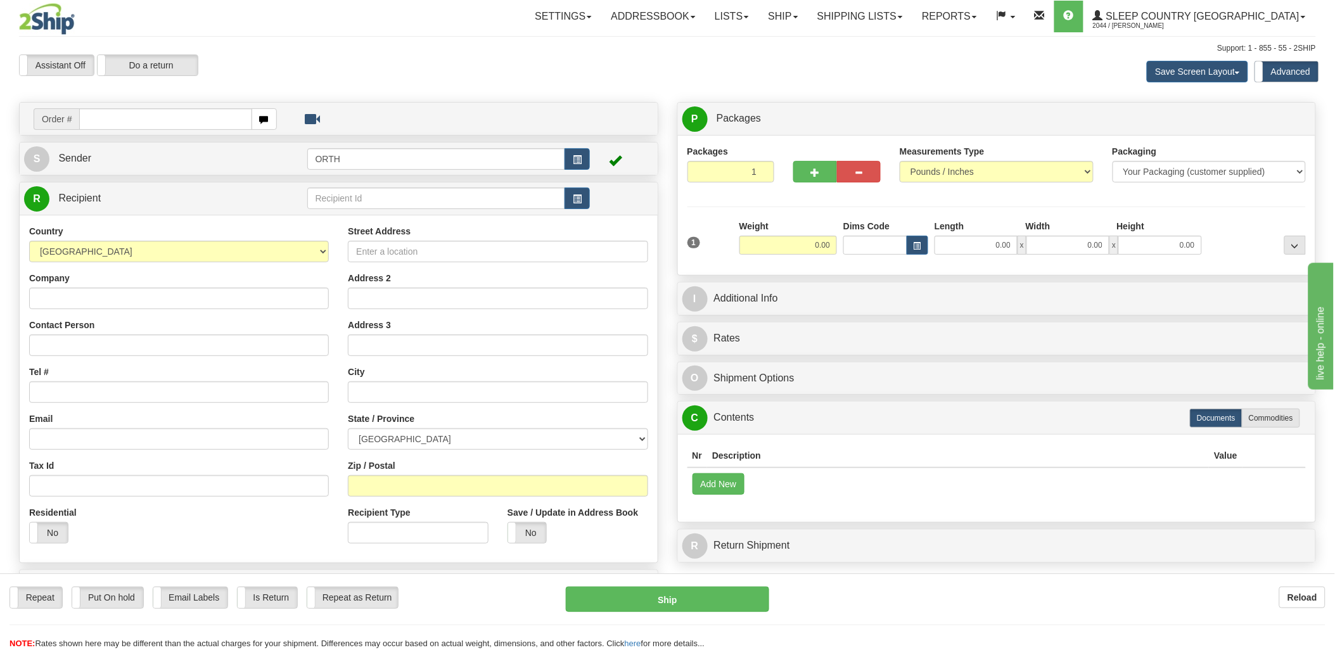
click at [98, 117] on input "text" at bounding box center [165, 119] width 172 height 22
type input "9000i"
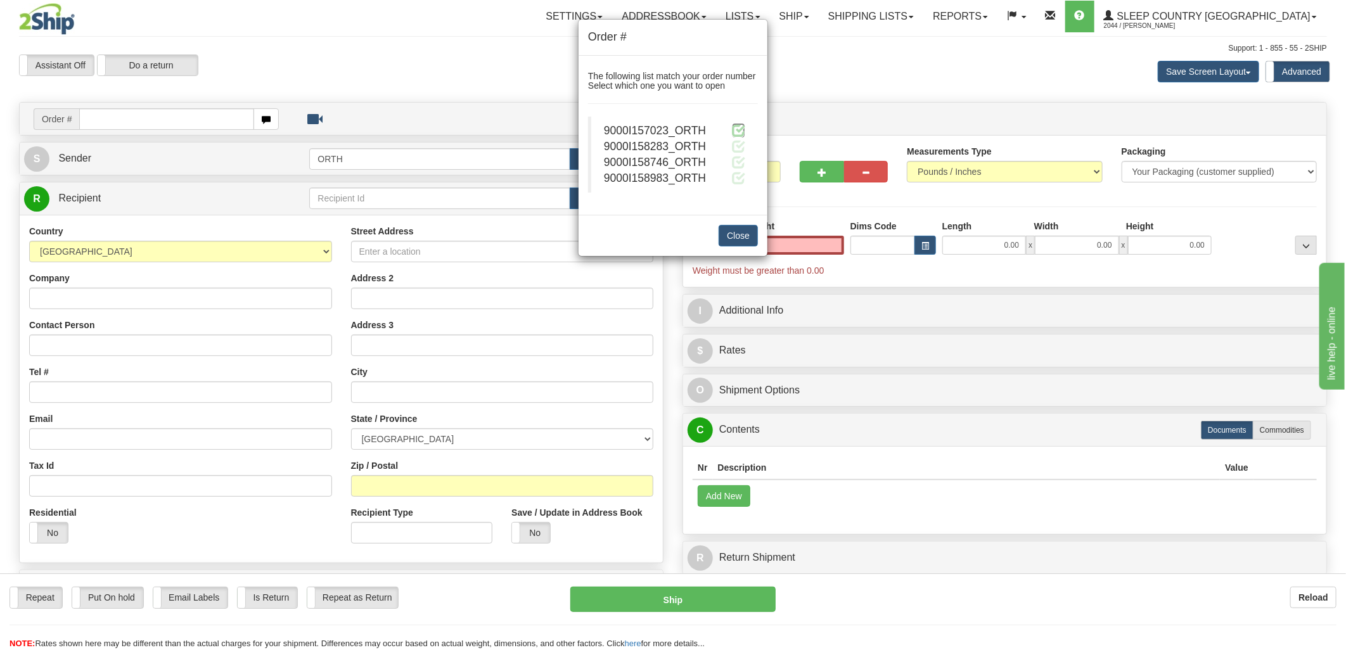
type input "0.00"
click at [738, 125] on span at bounding box center [738, 130] width 13 height 13
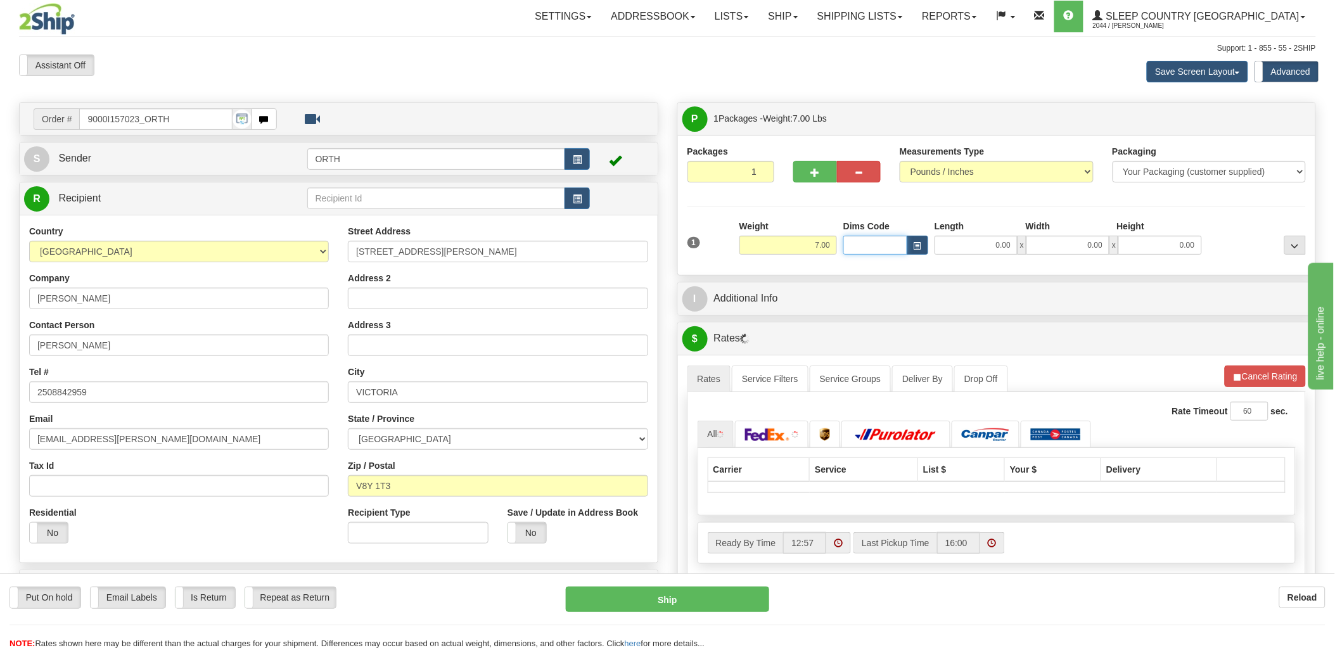
click at [866, 242] on input "Dims Code" at bounding box center [876, 245] width 64 height 19
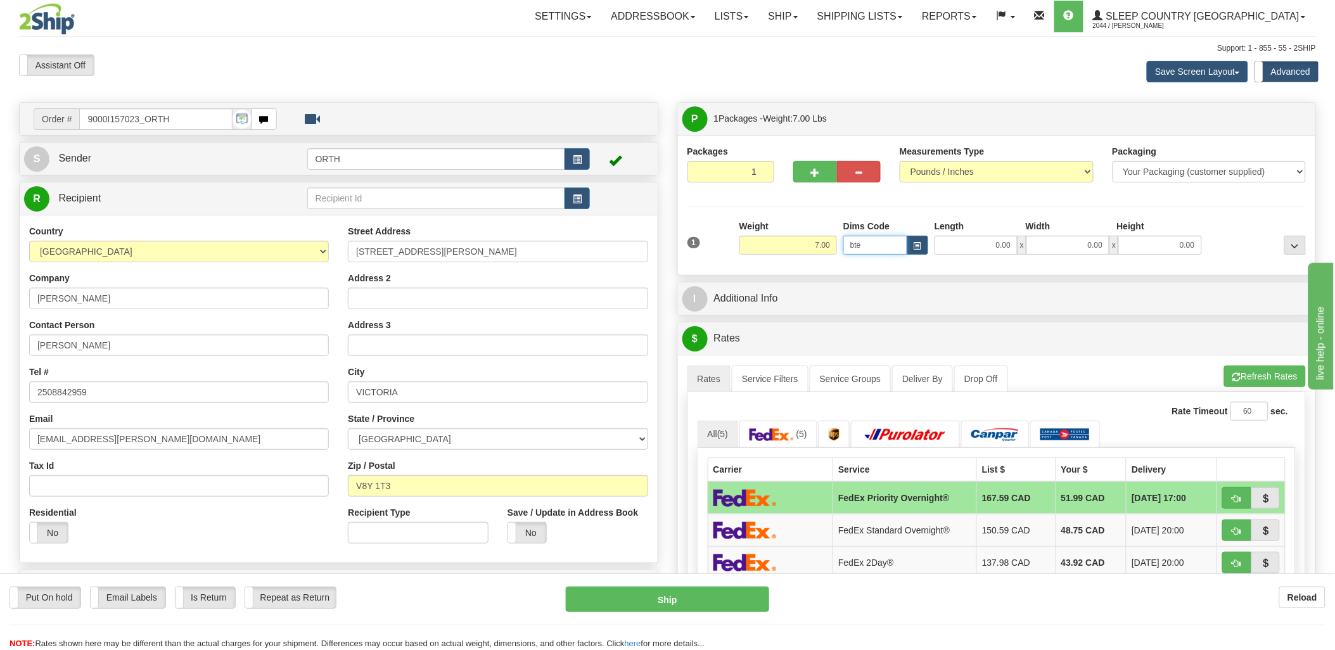
type input "bte"
click button "Delete" at bounding box center [0, 0] width 0 height 0
type input "15.00"
type input "5.00"
type input "25.00"
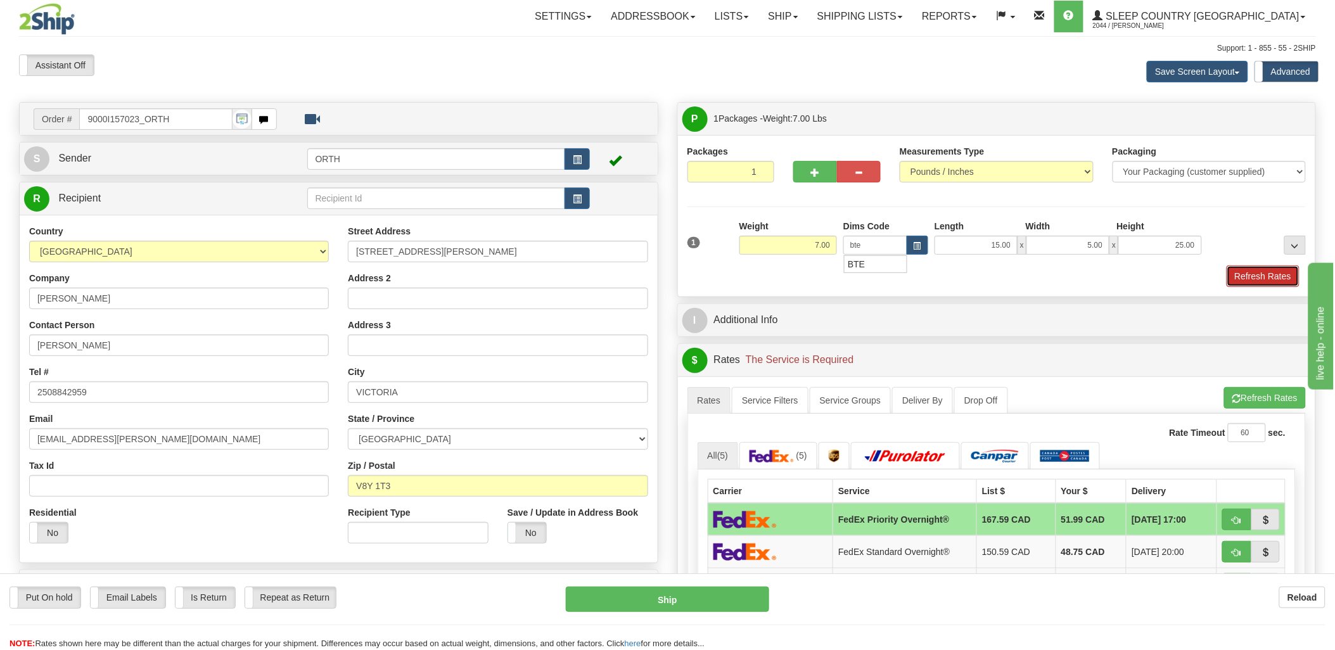
click at [1253, 280] on button "Refresh Rates" at bounding box center [1263, 277] width 73 height 22
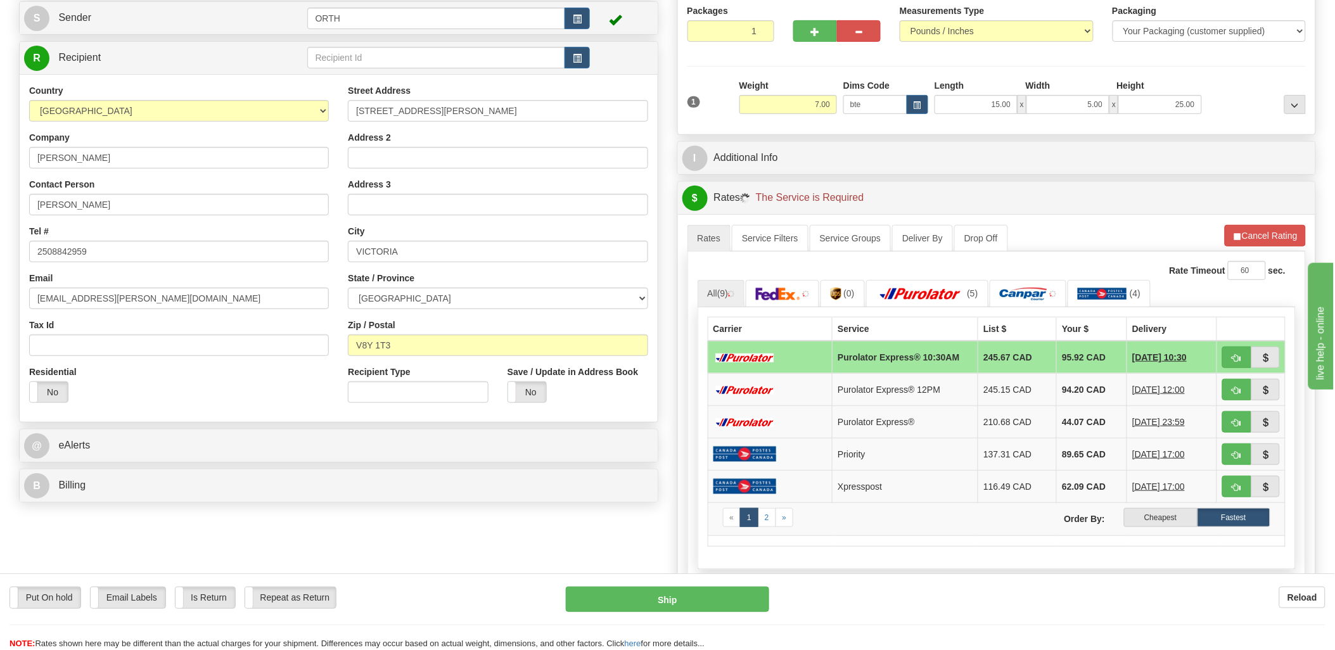
scroll to position [352, 0]
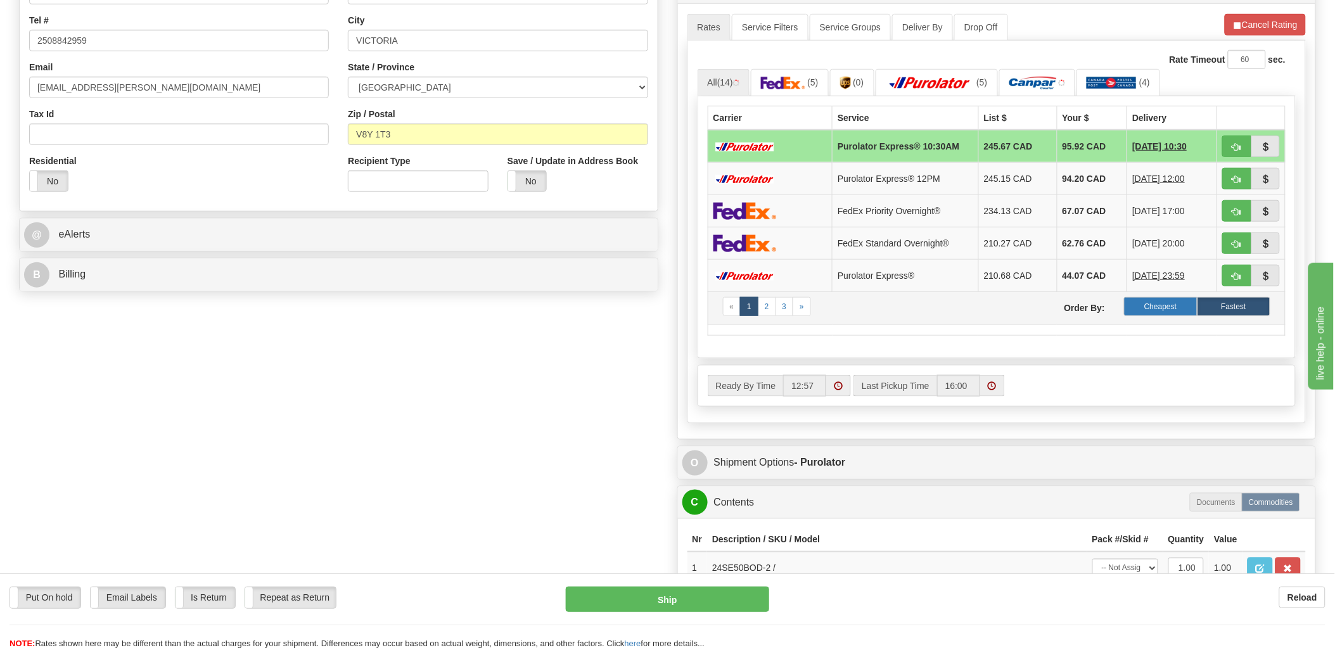
click at [1174, 311] on label "Cheapest" at bounding box center [1160, 306] width 73 height 19
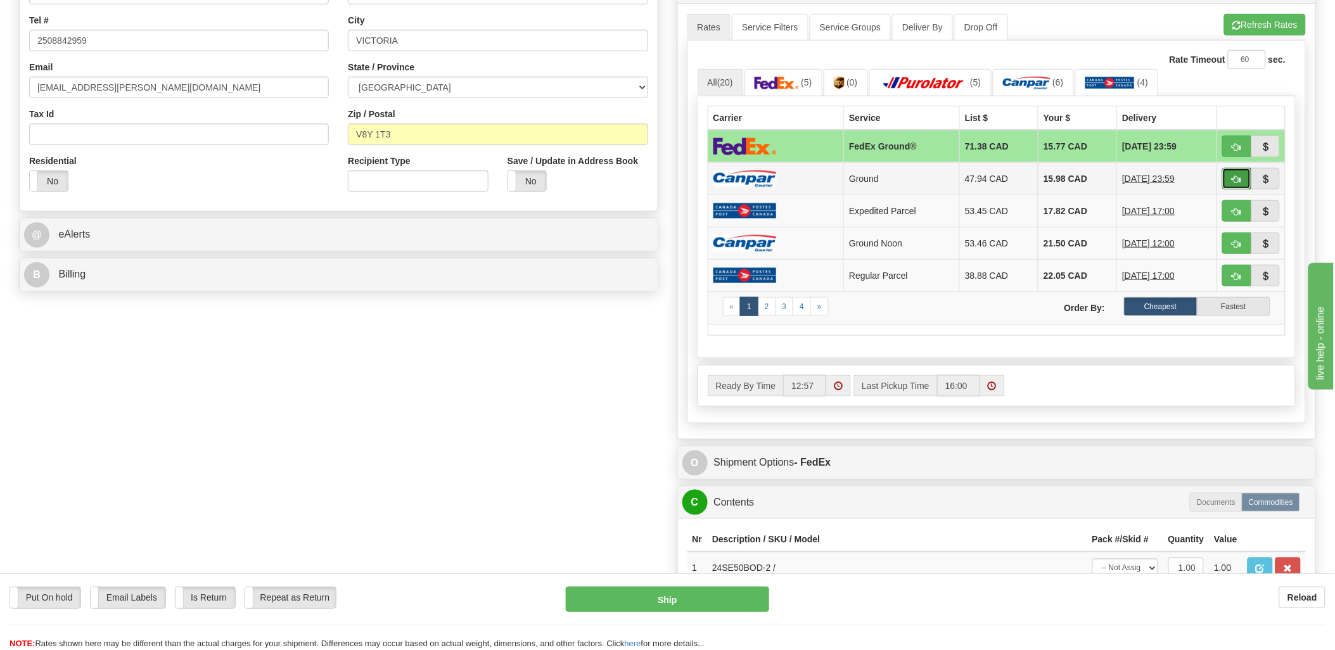
click at [1237, 177] on span "button" at bounding box center [1237, 180] width 9 height 8
type input "1"
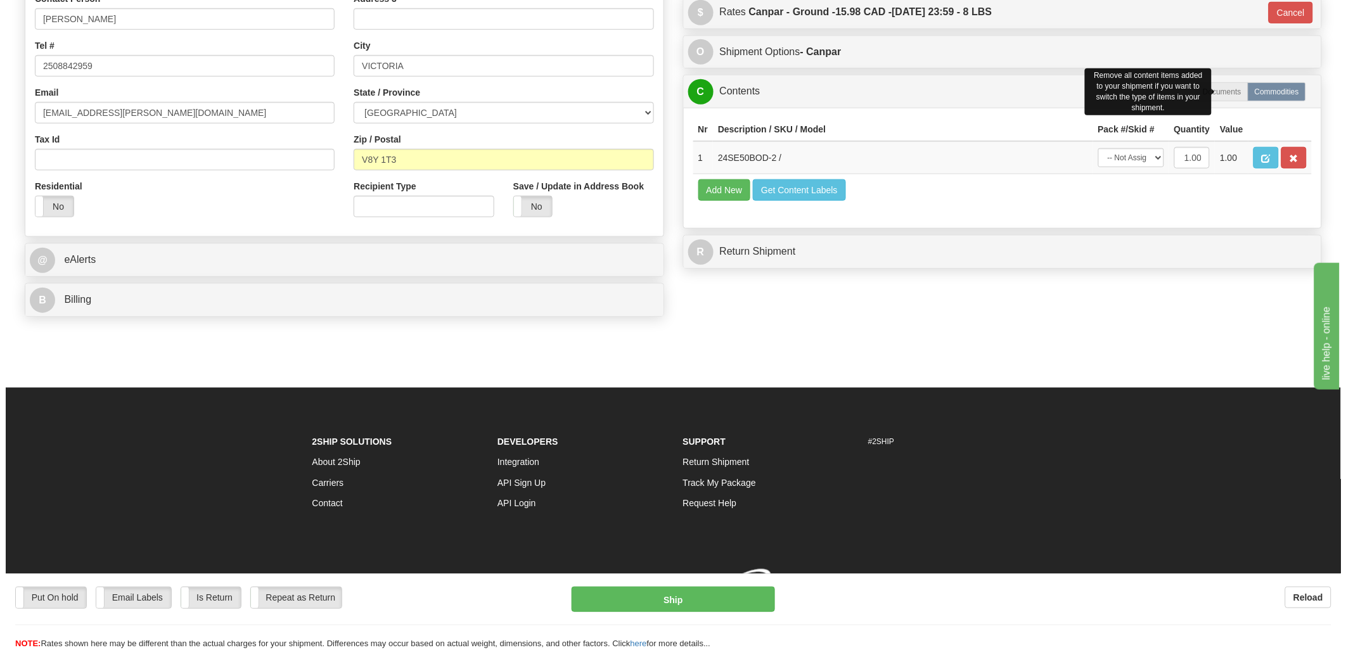
scroll to position [346, 0]
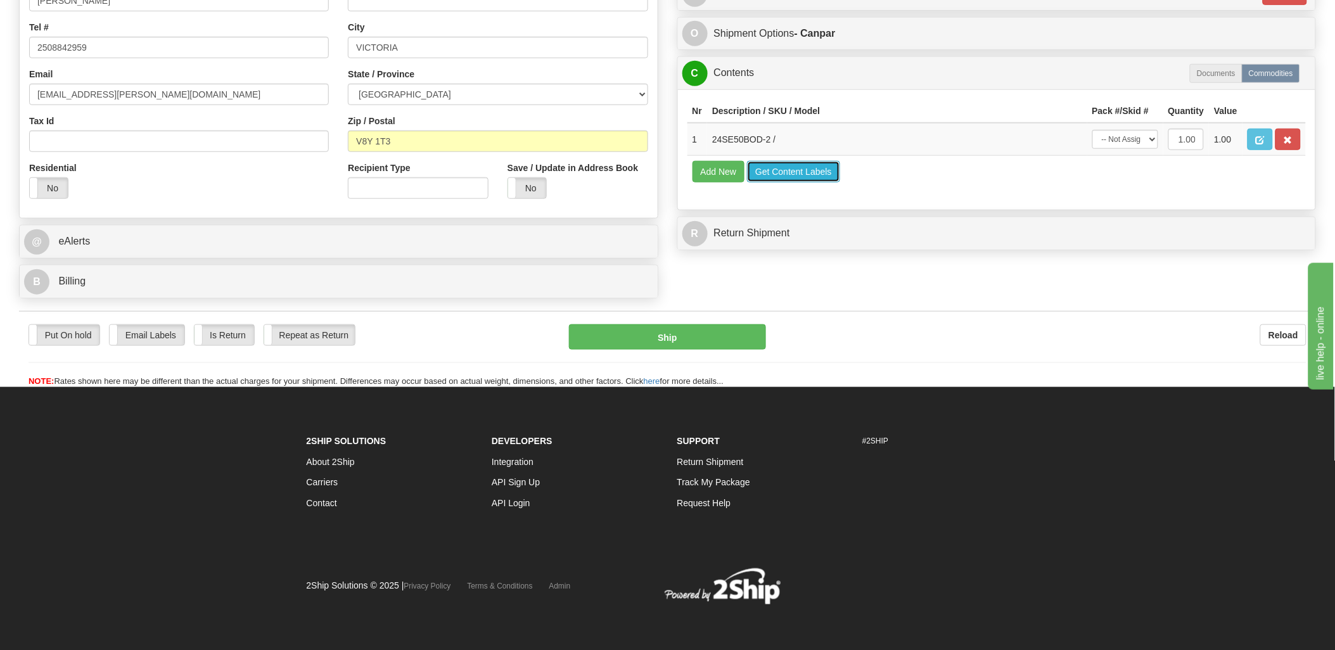
click at [789, 183] on button "Get Content Labels" at bounding box center [793, 172] width 93 height 22
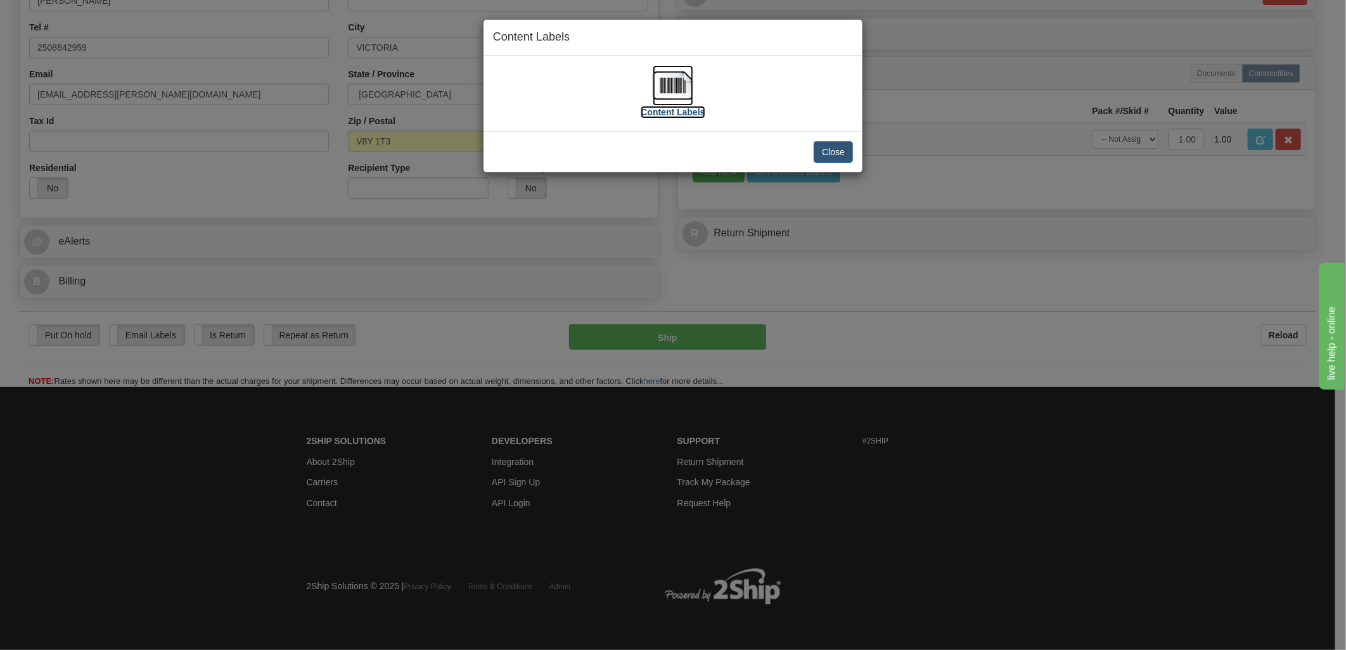
click at [679, 83] on img at bounding box center [673, 85] width 41 height 41
click at [837, 153] on button "Close" at bounding box center [833, 152] width 39 height 22
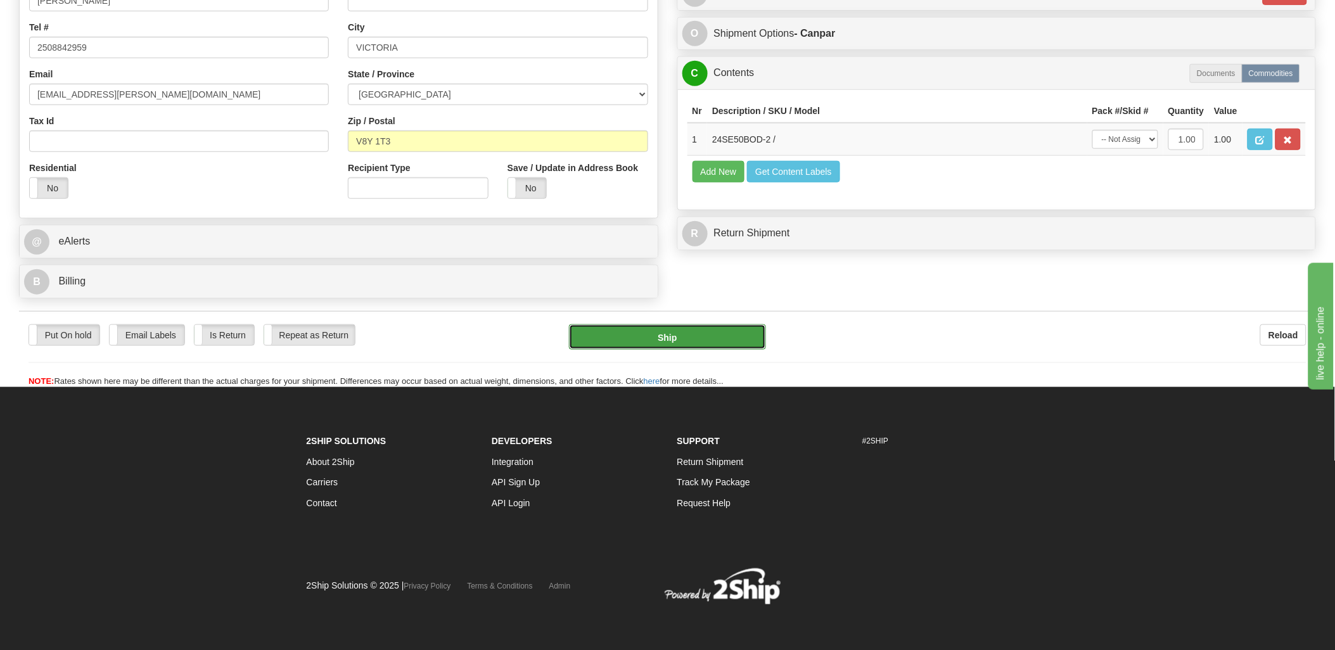
click at [697, 341] on button "Ship" at bounding box center [667, 336] width 197 height 25
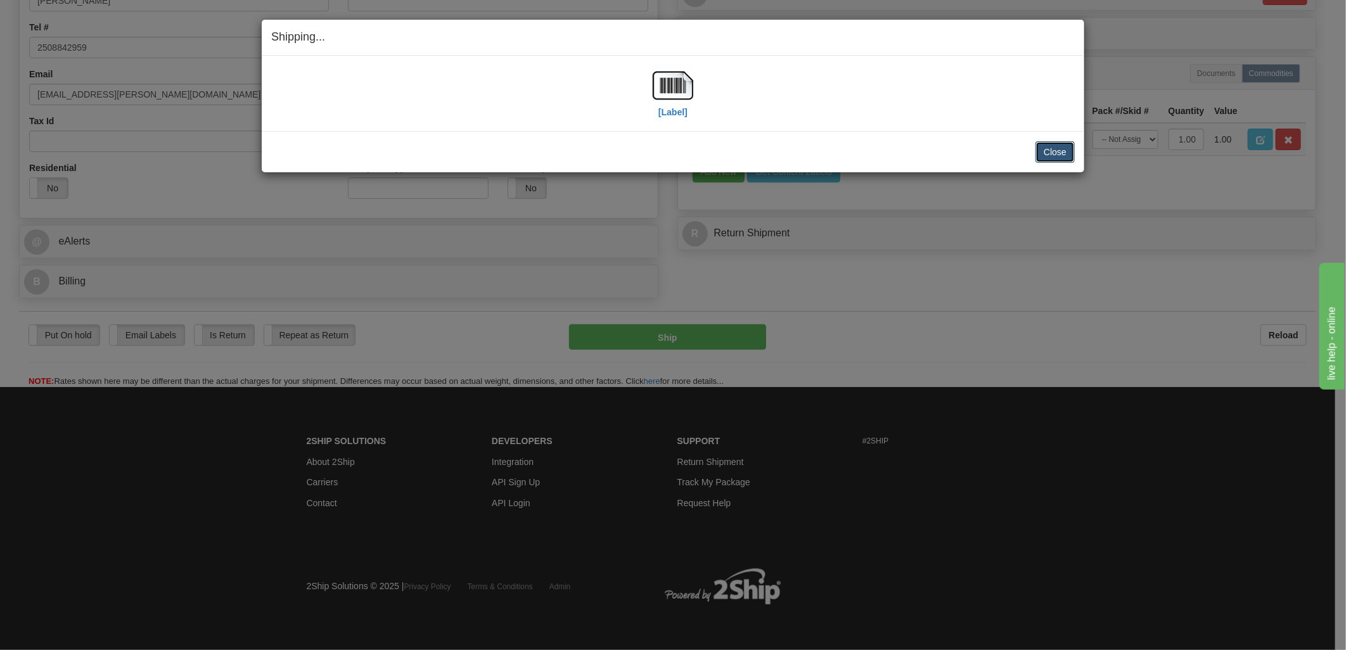
click at [1063, 157] on button "Close" at bounding box center [1055, 152] width 39 height 22
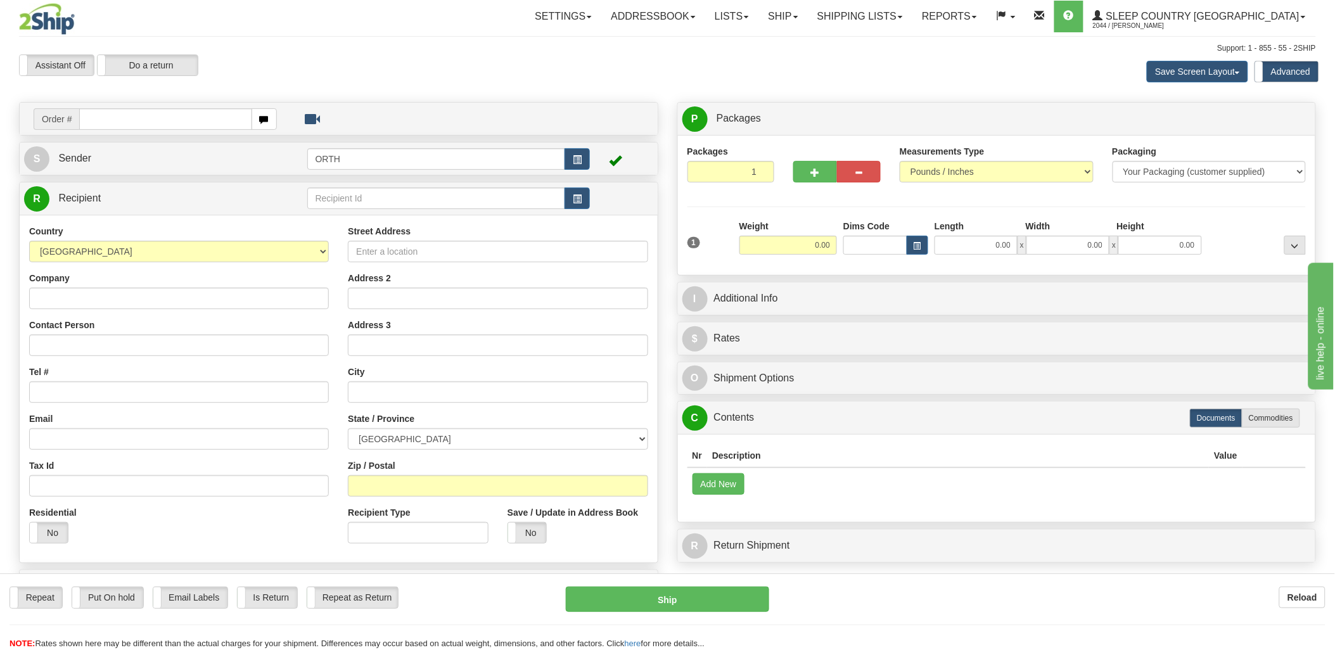
click at [184, 115] on input "text" at bounding box center [165, 119] width 172 height 22
type input "90002"
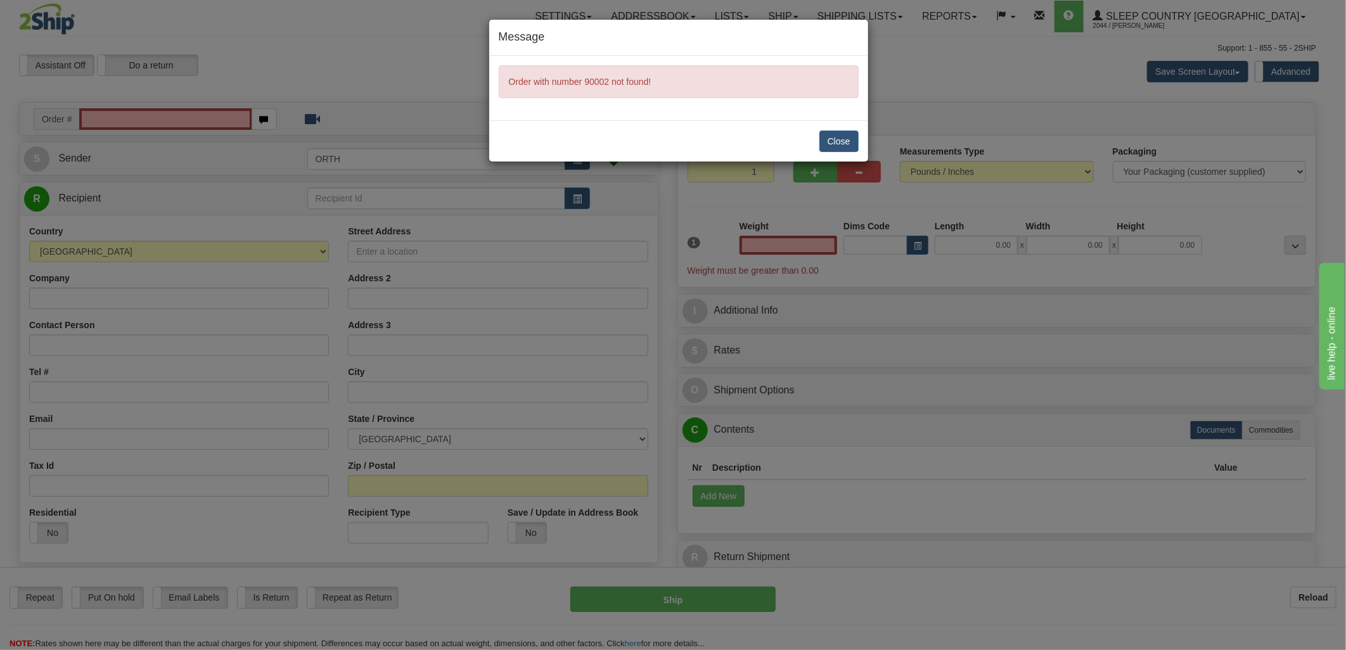
type input "0.00"
click at [838, 146] on button "Close" at bounding box center [838, 142] width 39 height 22
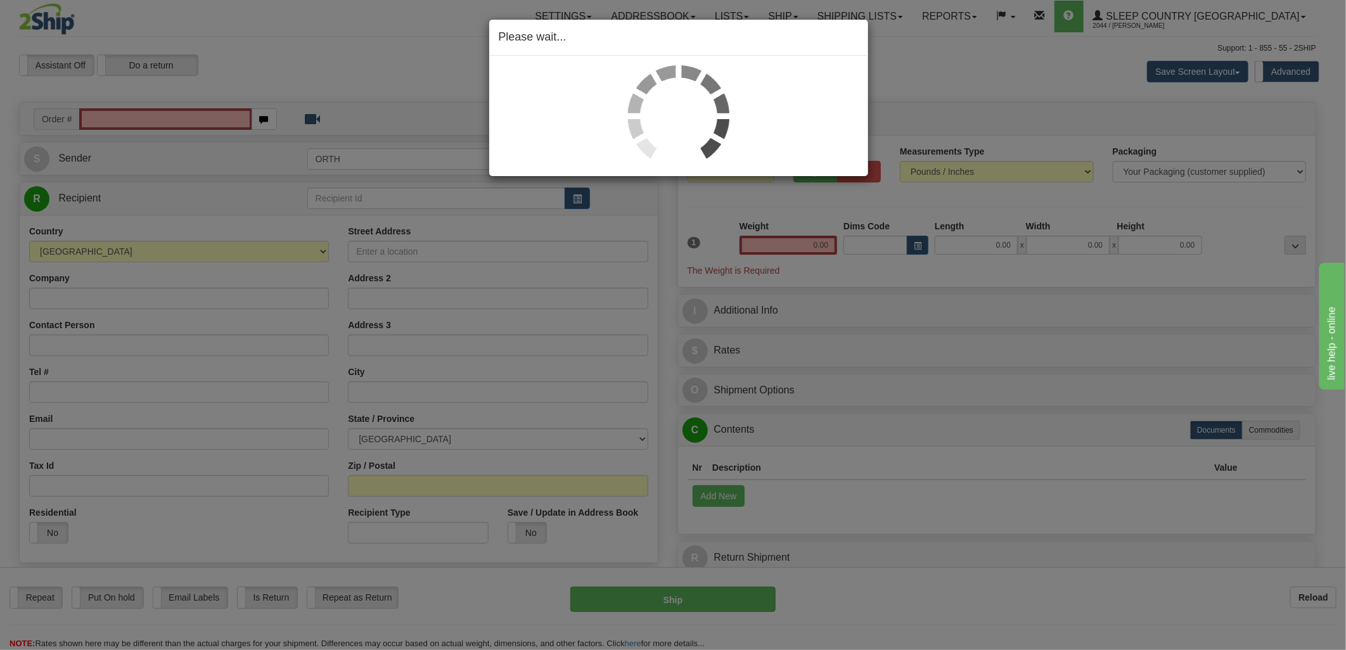
click at [198, 113] on div "Please wait..." at bounding box center [673, 325] width 1346 height 650
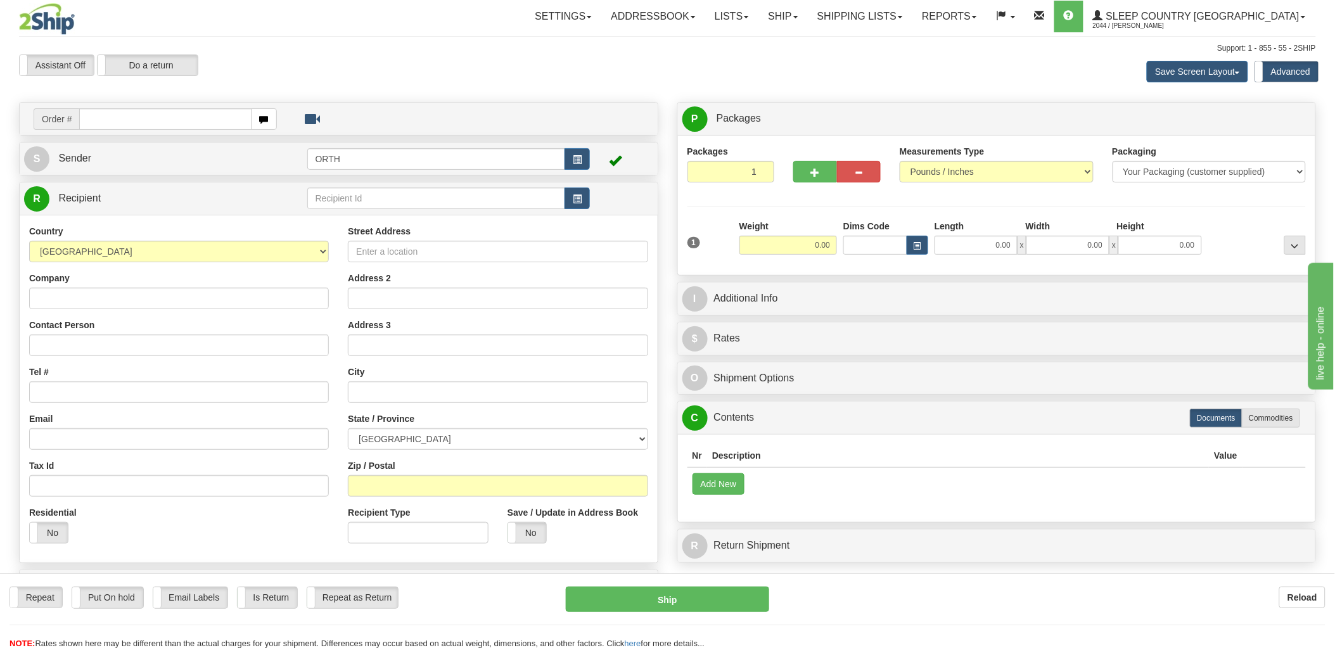
click at [180, 117] on div "Toggle navigation Settings Shipping Preferences Fields Preferences New" at bounding box center [667, 357] width 1335 height 714
click at [183, 119] on input "text" at bounding box center [165, 119] width 172 height 22
type input "9"
click at [430, 170] on body "Training Course Close Toggle navigation Settings Shipping Preferences New Recip…" at bounding box center [667, 325] width 1335 height 650
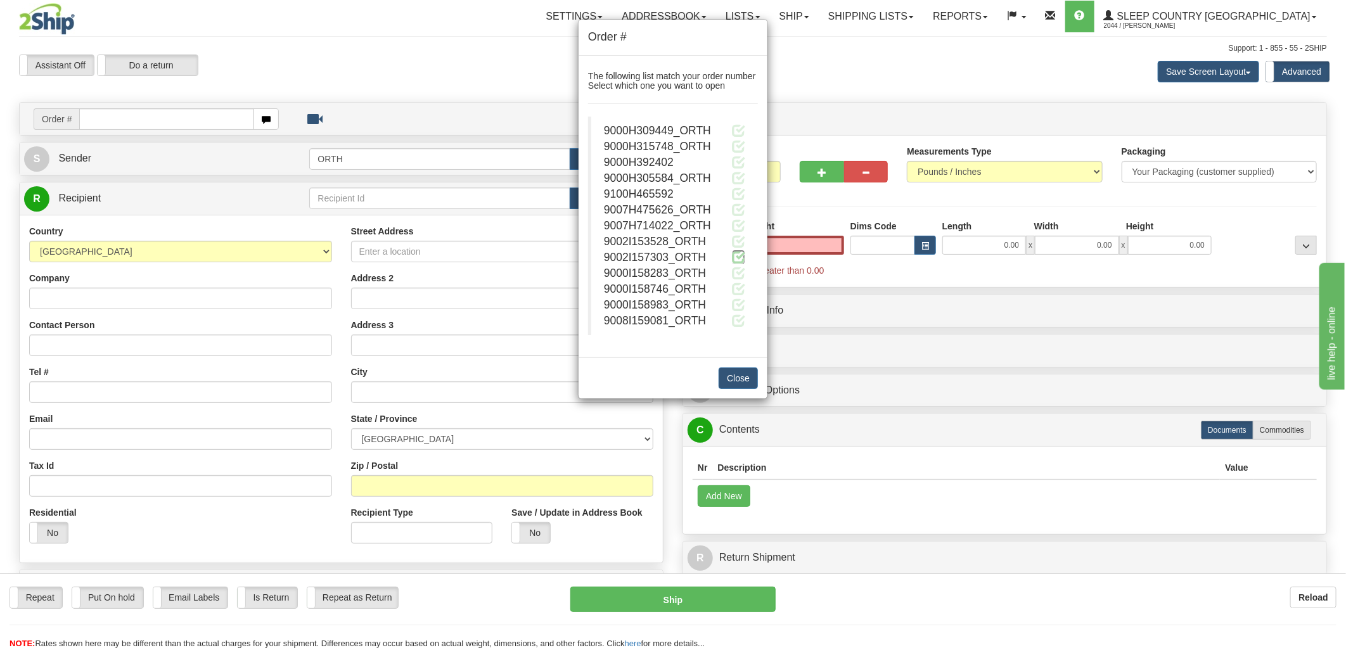
type input "0.00"
click at [739, 254] on span at bounding box center [738, 256] width 13 height 13
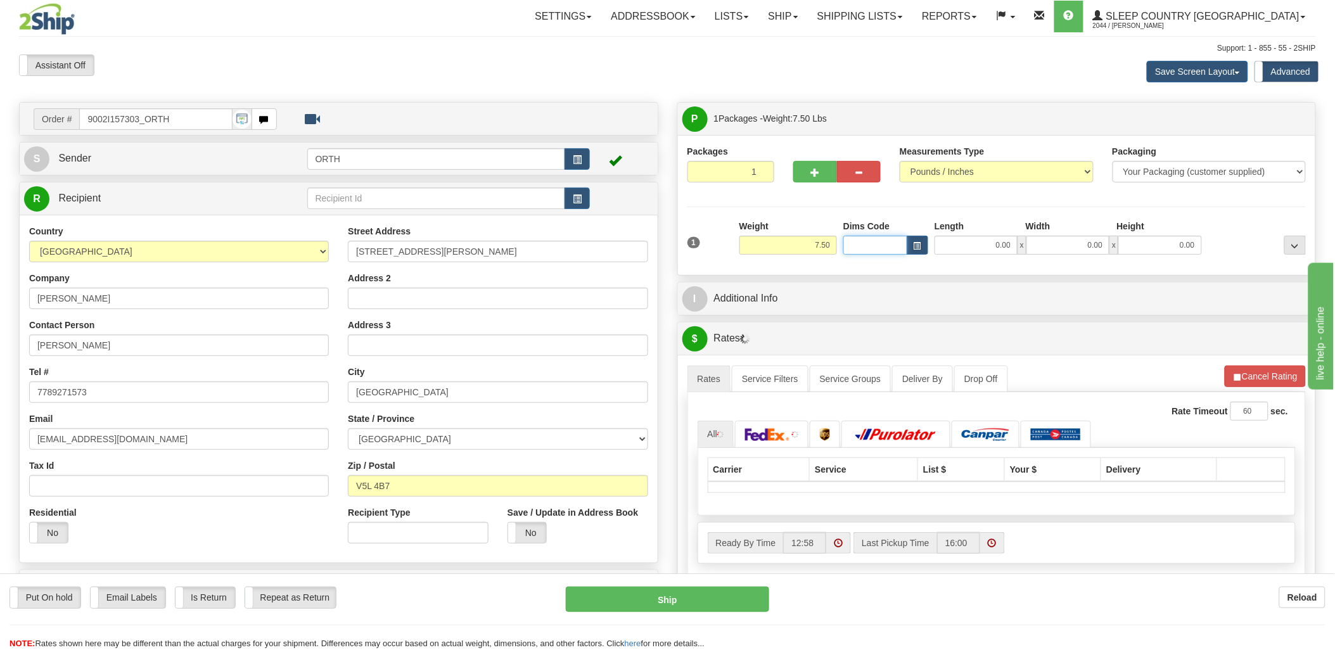
click at [878, 249] on input "Dims Code" at bounding box center [876, 245] width 64 height 19
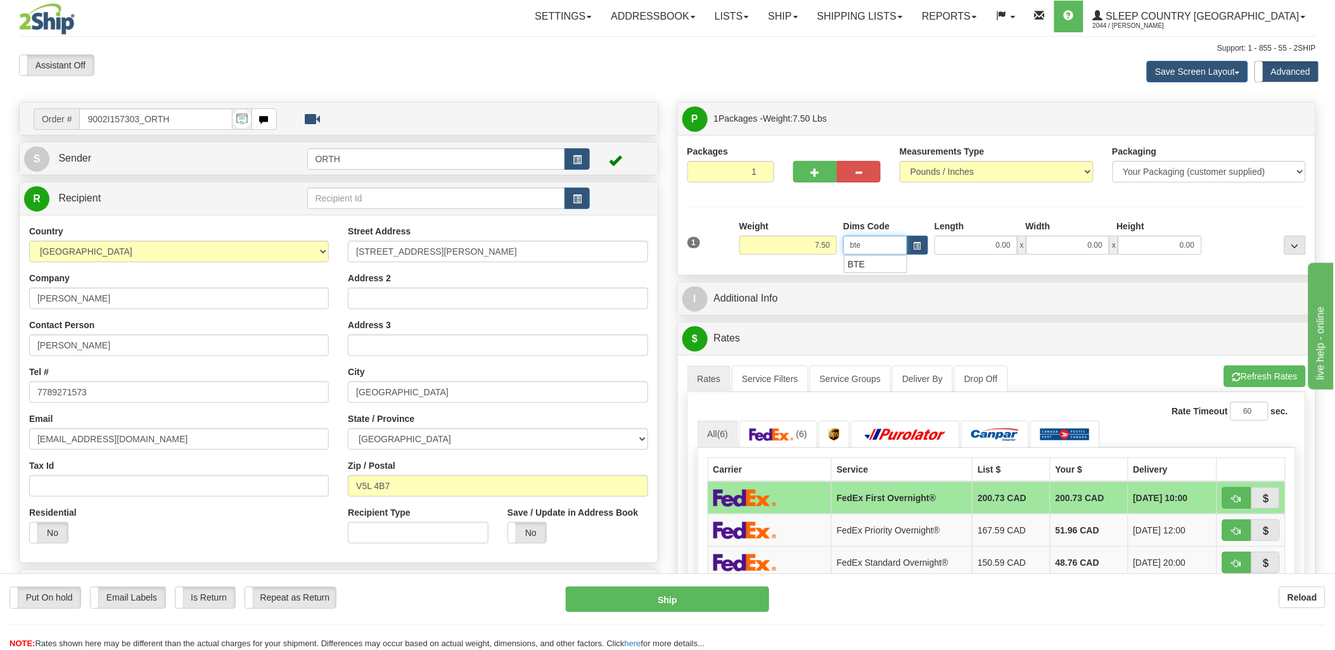
click button "Delete" at bounding box center [0, 0] width 0 height 0
type input "bte'"
type input "15.00"
type input "5.00"
type input "25.00"
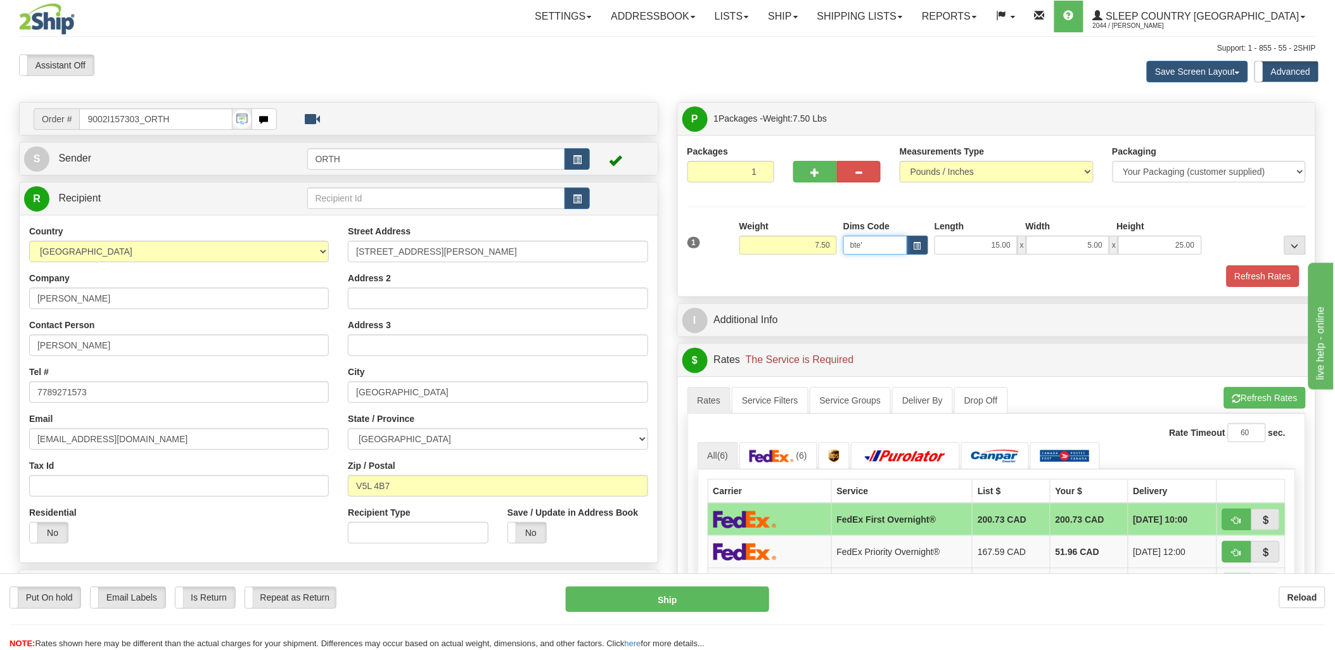
type input "bte"
click button "Delete" at bounding box center [0, 0] width 0 height 0
click at [1287, 267] on button "Refresh Rates" at bounding box center [1263, 277] width 73 height 22
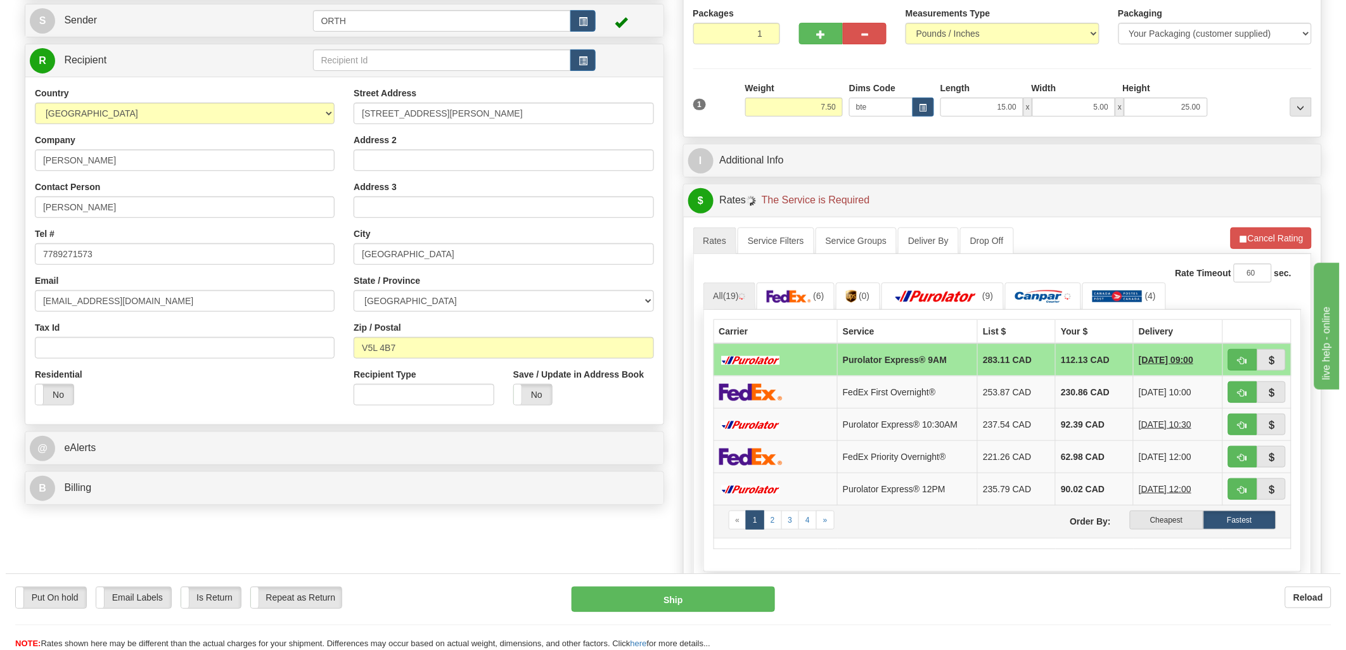
scroll to position [211, 0]
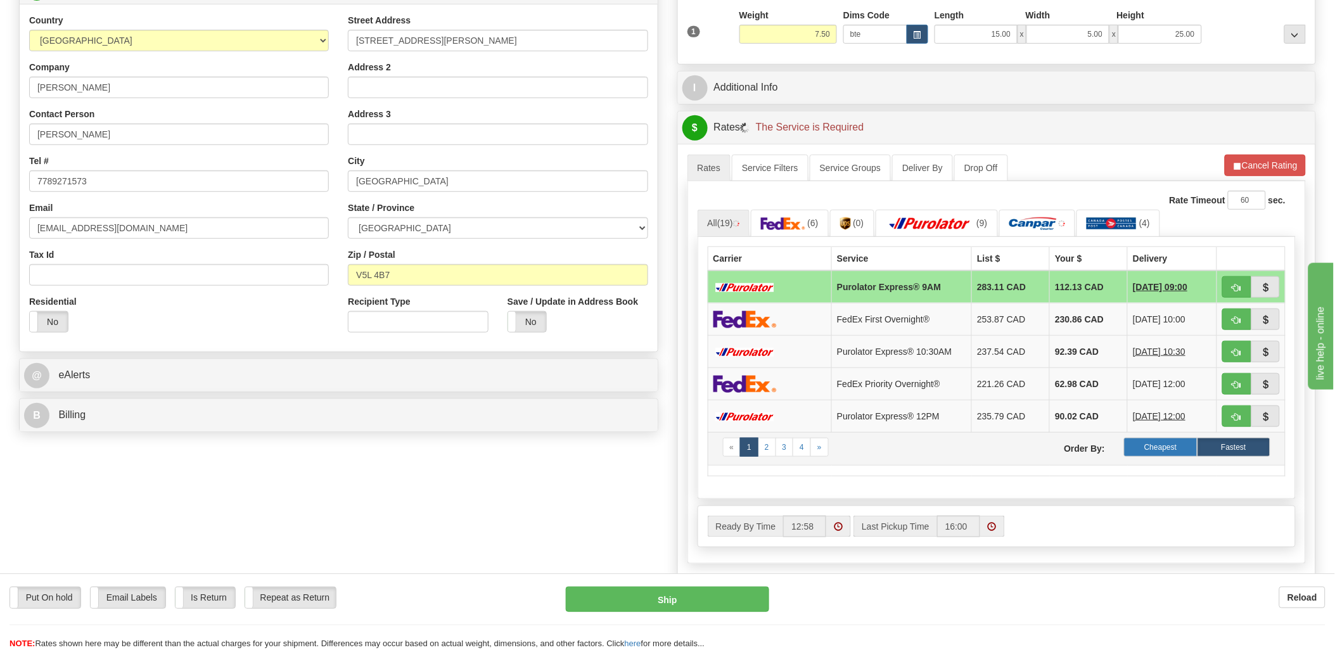
click at [1181, 451] on label "Cheapest" at bounding box center [1160, 447] width 73 height 19
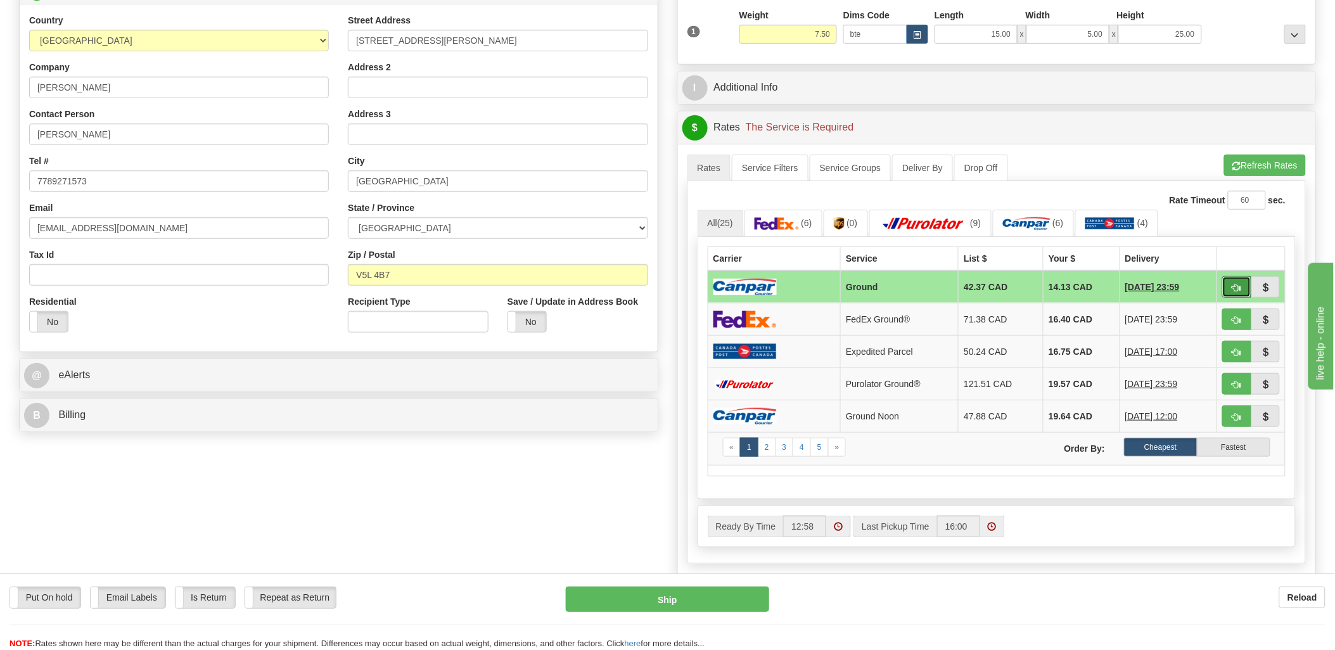
click at [1237, 290] on span "button" at bounding box center [1237, 288] width 9 height 8
type input "1"
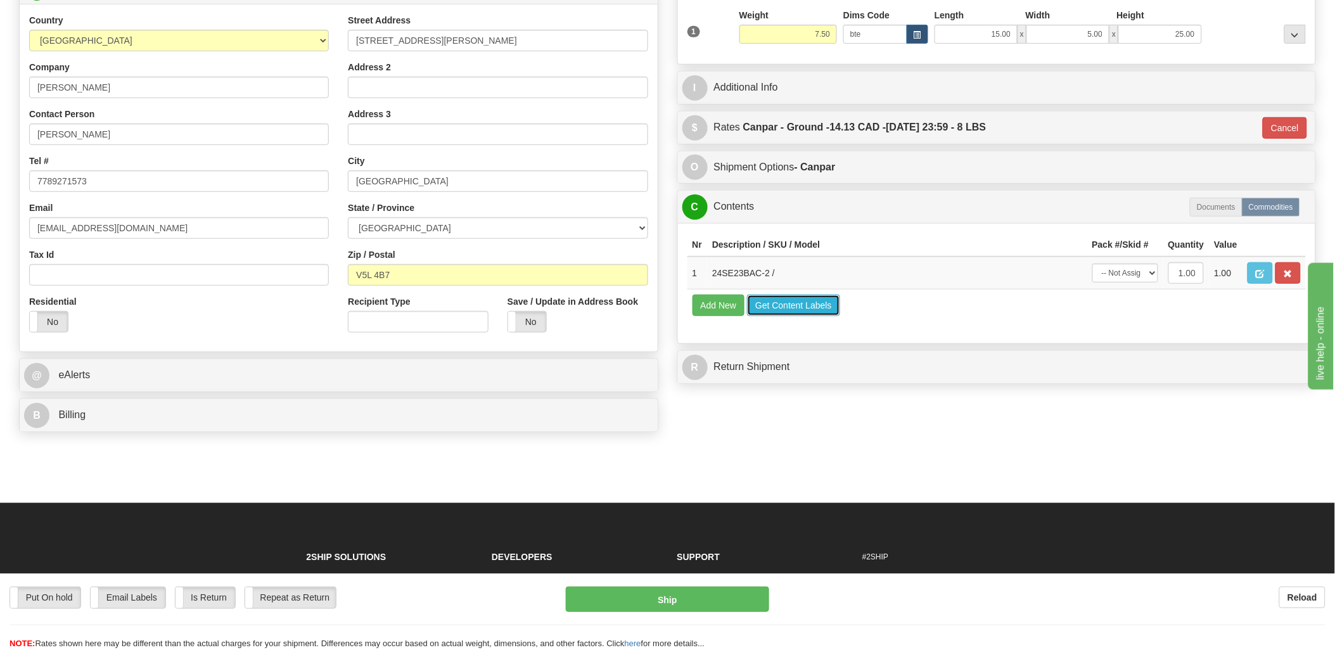
click at [804, 316] on button "Get Content Labels" at bounding box center [793, 306] width 93 height 22
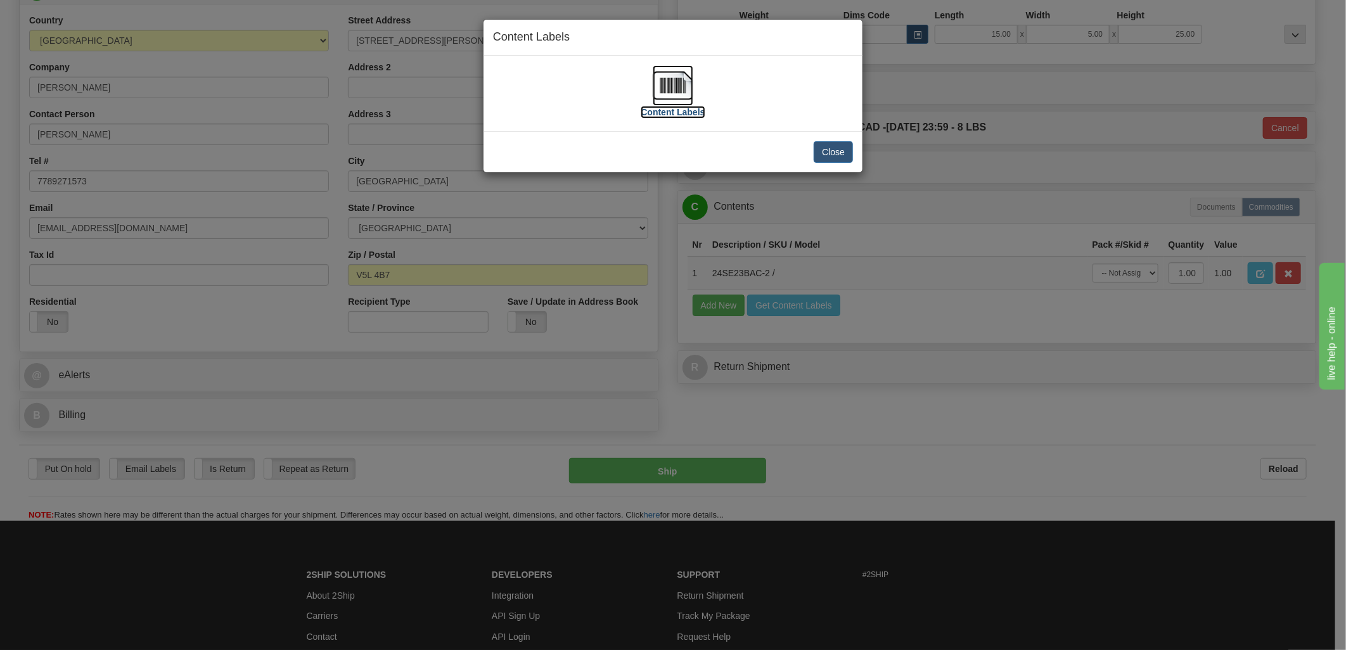
click at [668, 82] on img at bounding box center [673, 85] width 41 height 41
click at [816, 149] on button "Close" at bounding box center [833, 152] width 39 height 22
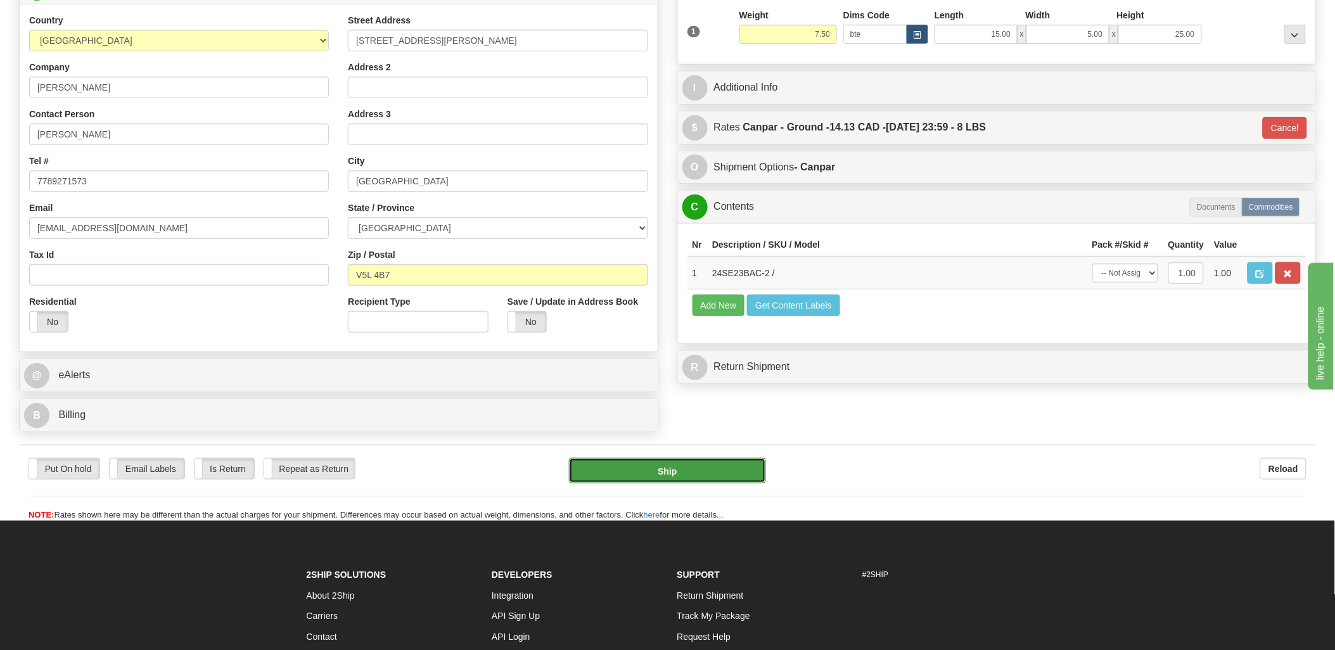
click at [702, 471] on button "Ship" at bounding box center [667, 470] width 197 height 25
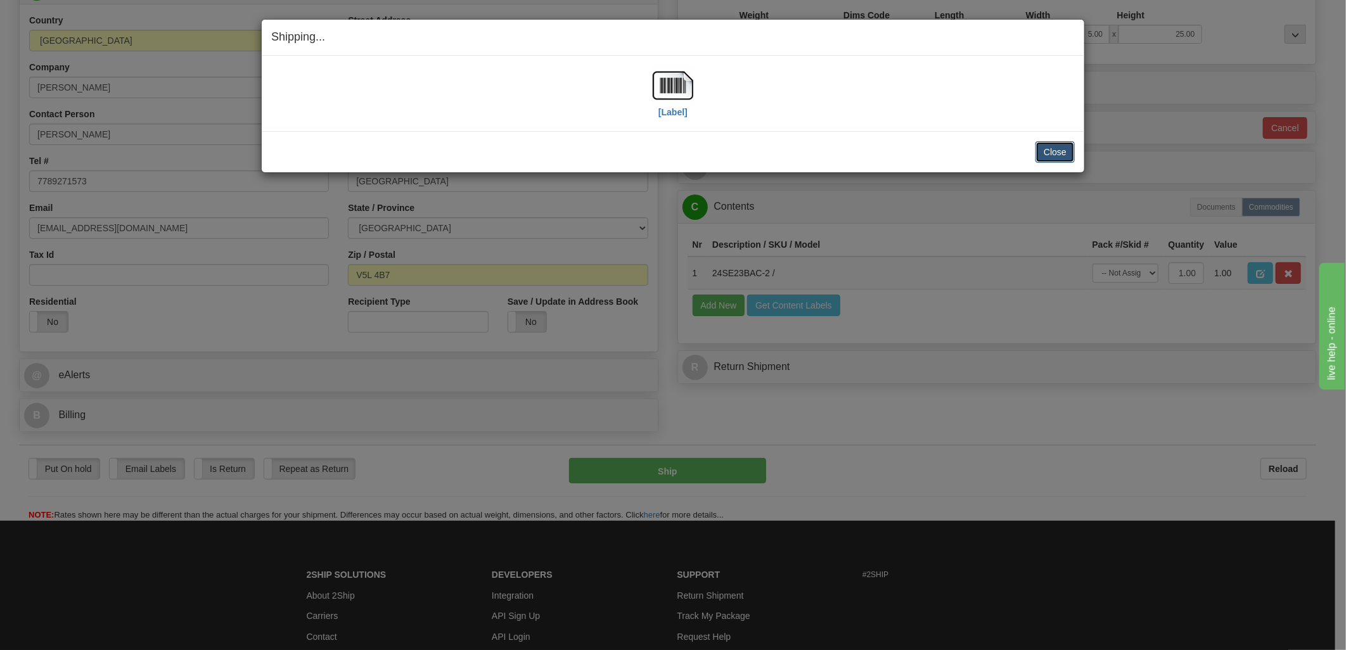
click at [1047, 155] on button "Close" at bounding box center [1055, 152] width 39 height 22
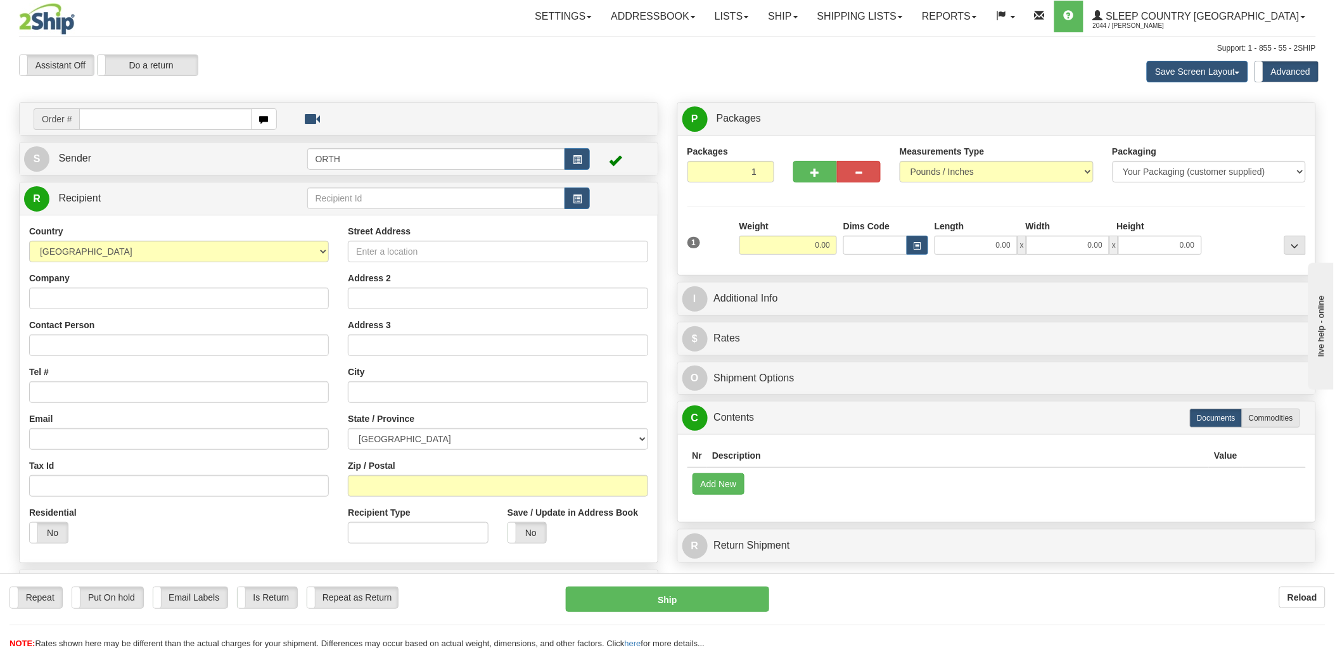
click at [122, 119] on input "text" at bounding box center [165, 119] width 172 height 22
type input "9000i"
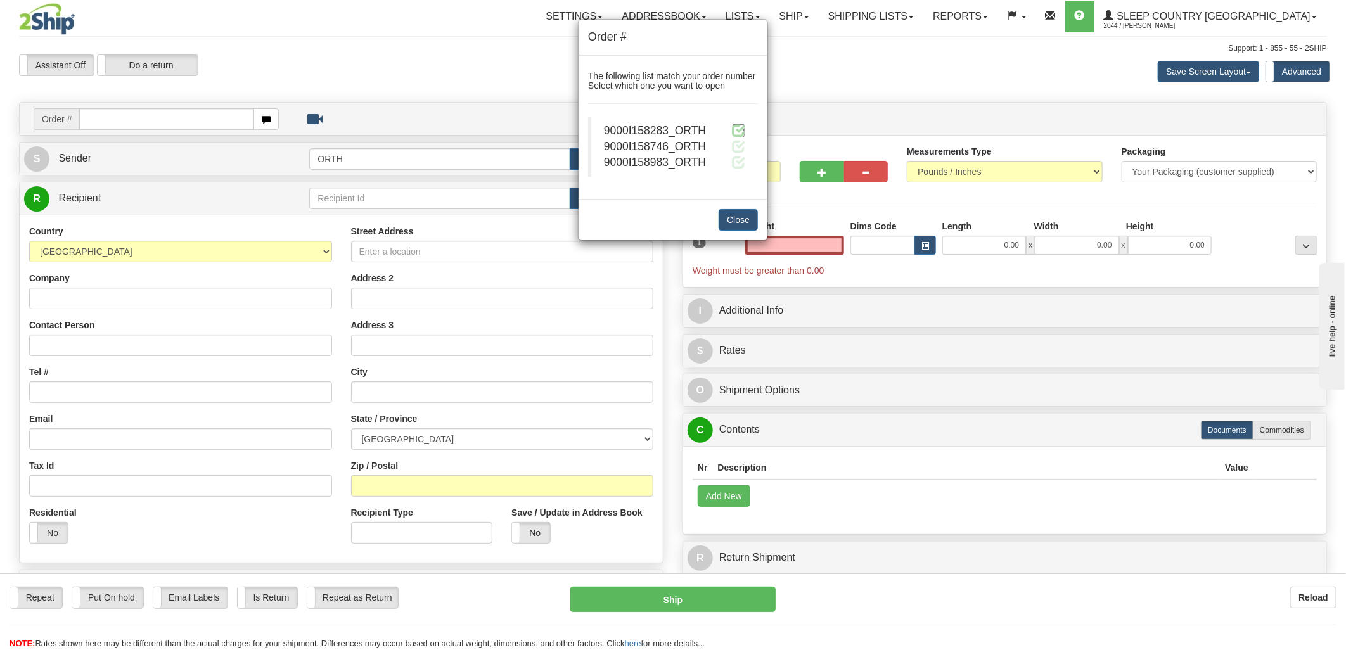
type input "0.00"
click at [740, 129] on span at bounding box center [738, 130] width 13 height 13
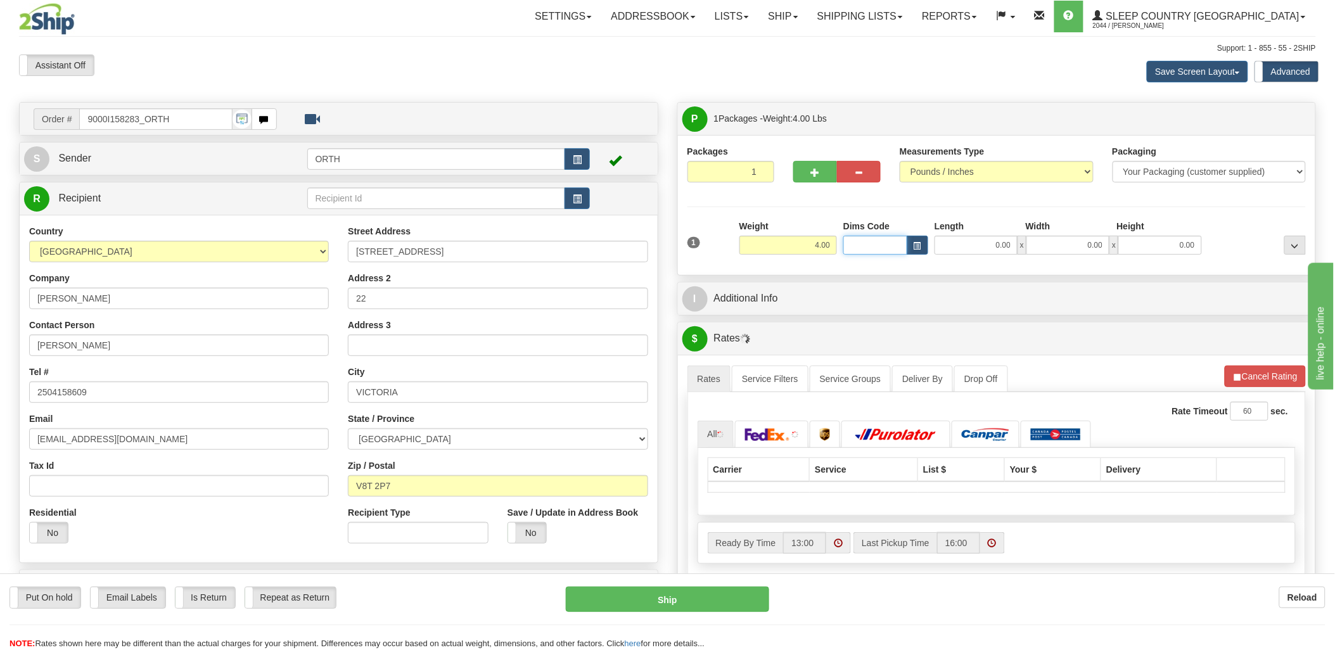
click at [894, 245] on input "Dims Code" at bounding box center [876, 245] width 64 height 19
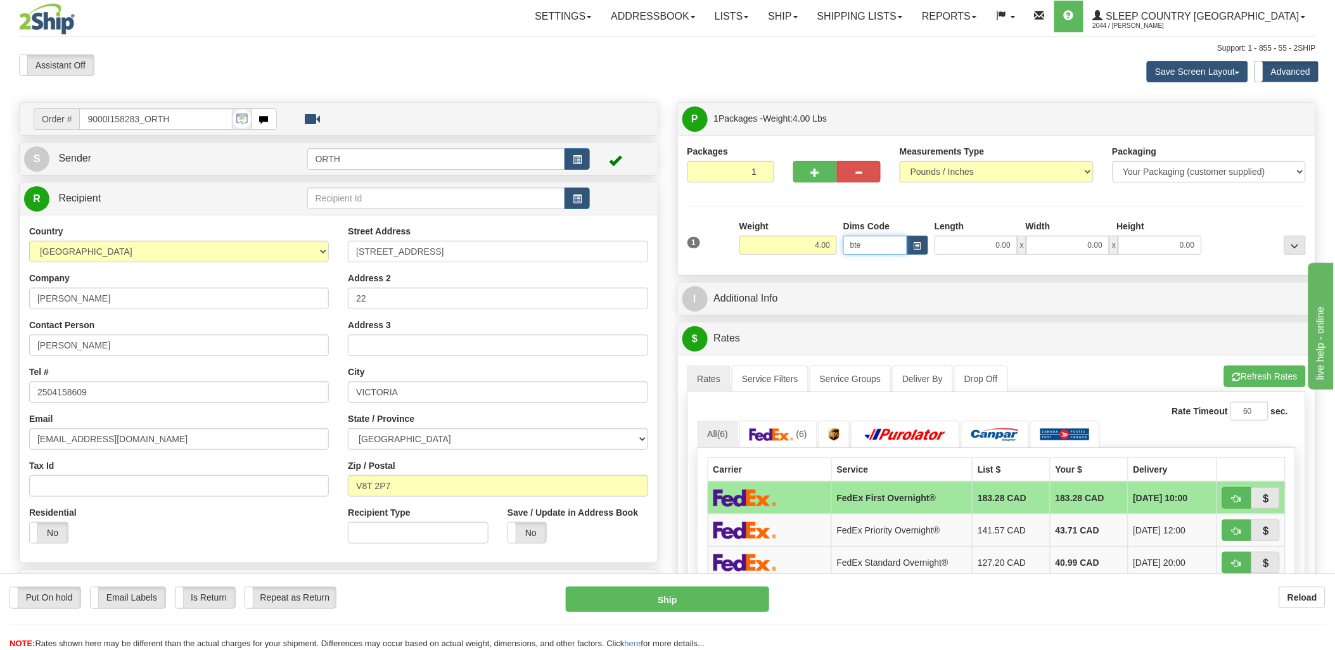
type input "bte"
click button "Delete" at bounding box center [0, 0] width 0 height 0
type input "15.00"
type input "5.00"
type input "25.00"
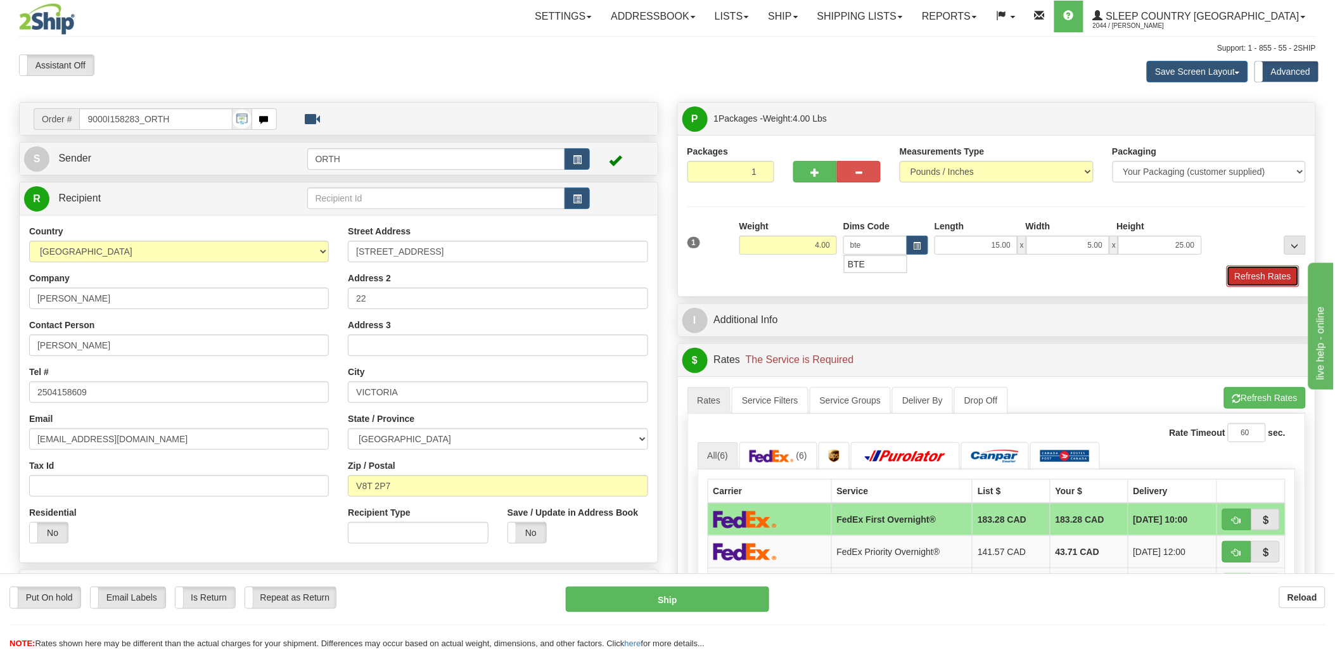
click at [1266, 280] on button "Refresh Rates" at bounding box center [1263, 277] width 73 height 22
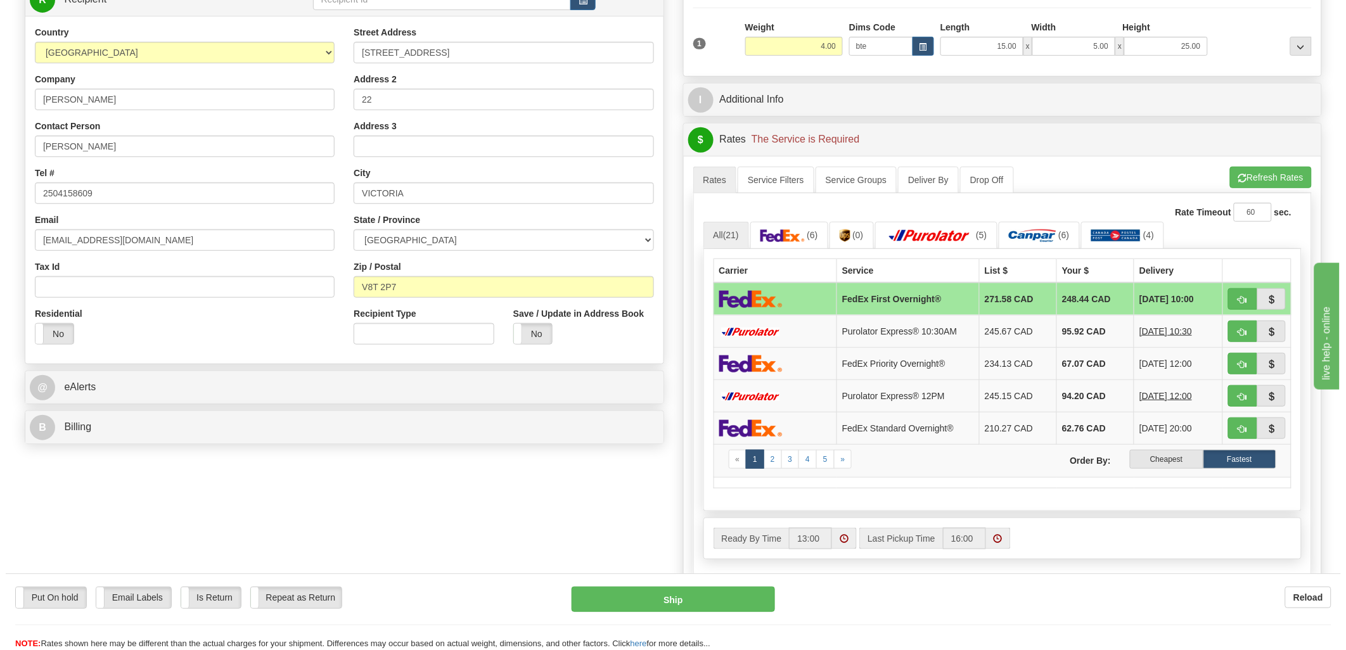
scroll to position [211, 0]
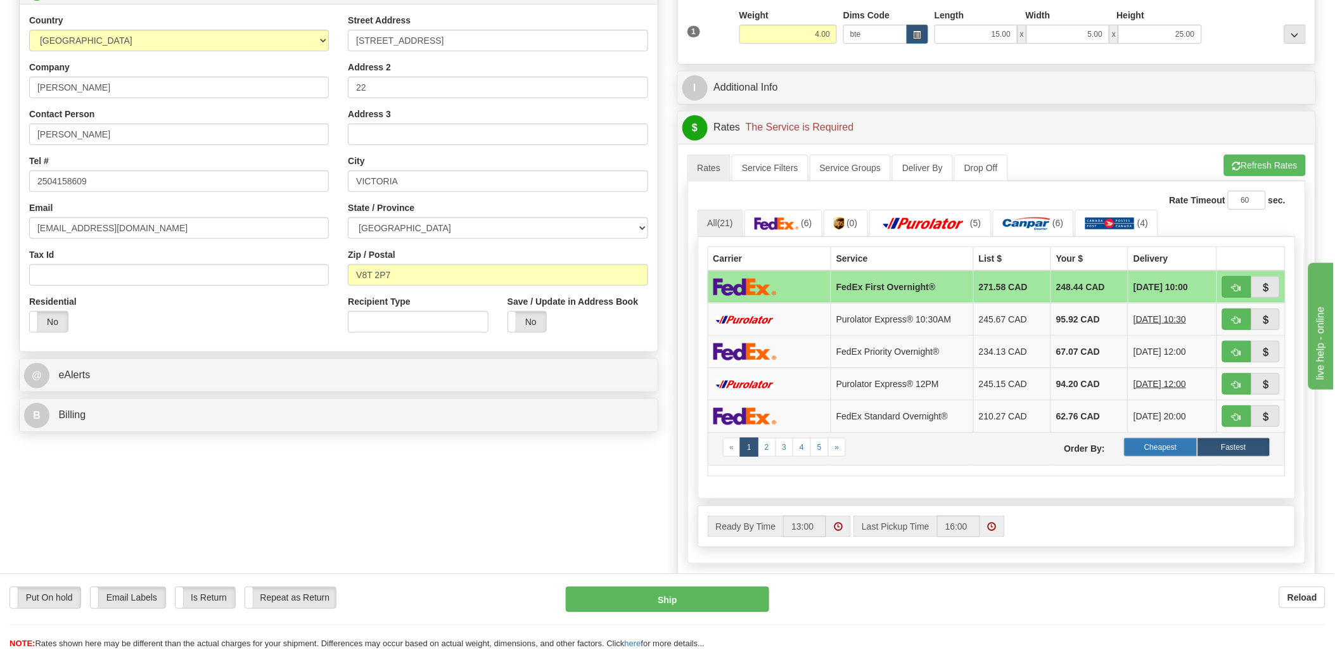
click at [1174, 455] on label "Cheapest" at bounding box center [1160, 447] width 73 height 19
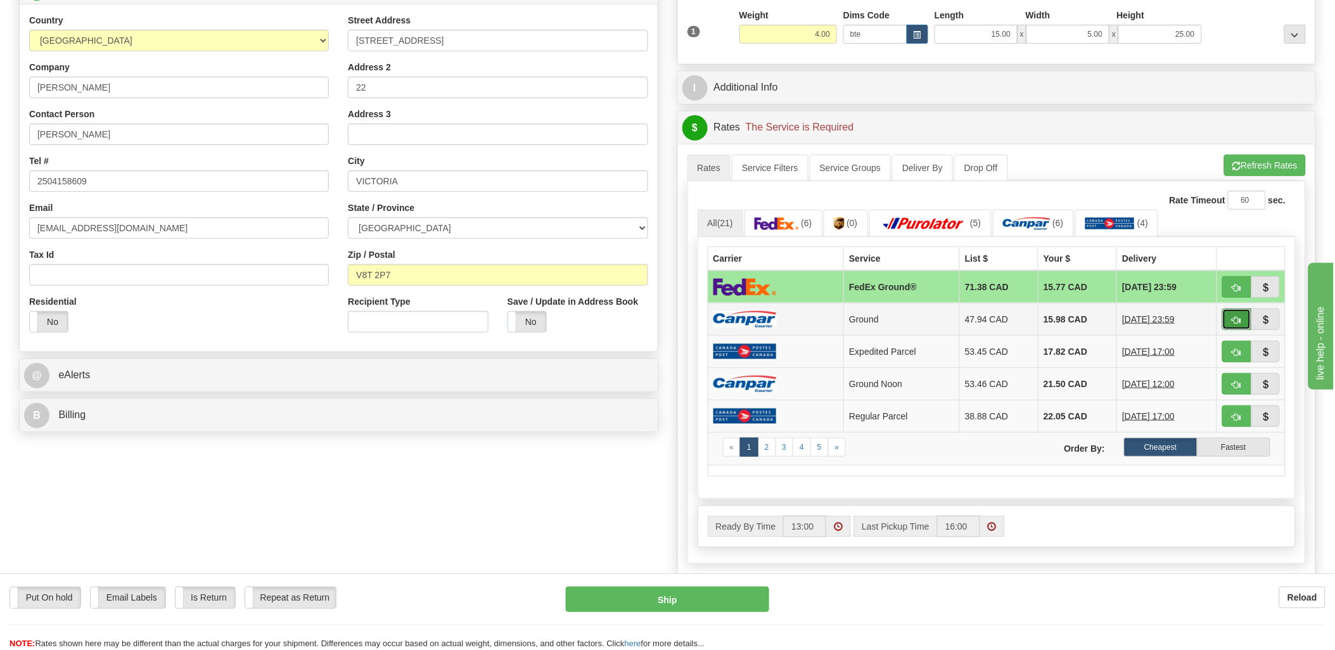
click at [1242, 311] on button "button" at bounding box center [1237, 320] width 29 height 22
type input "1"
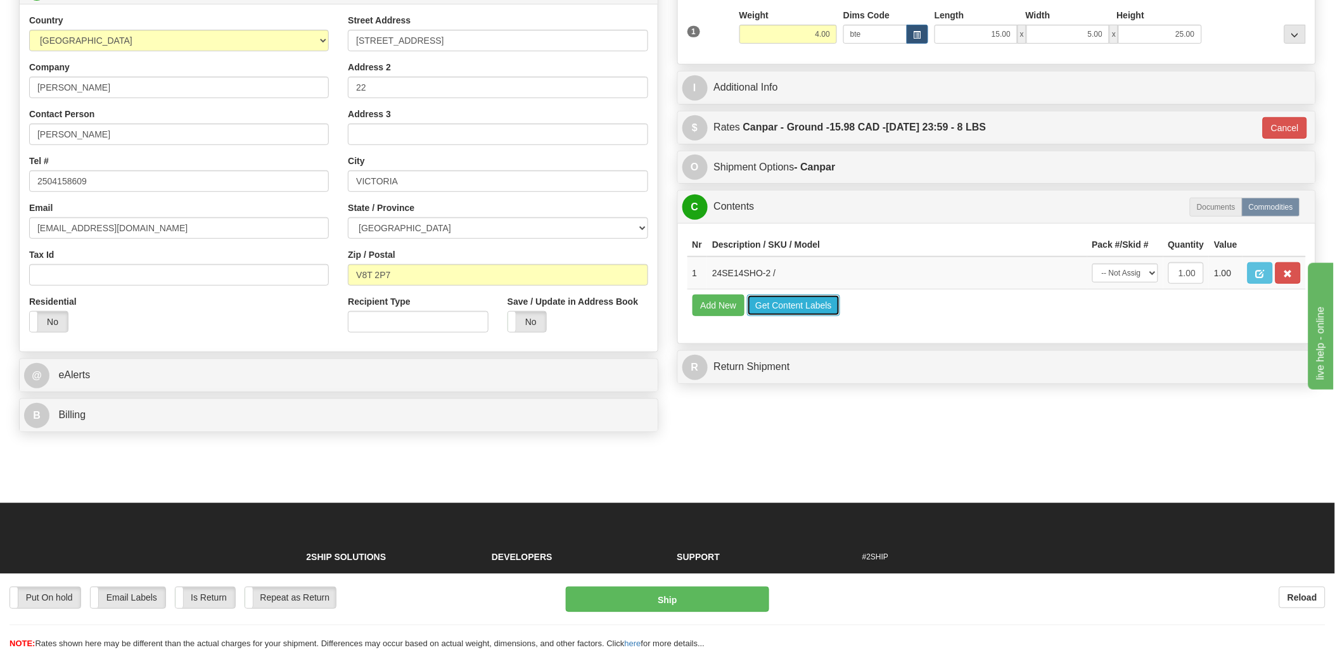
click at [820, 316] on button "Get Content Labels" at bounding box center [793, 306] width 93 height 22
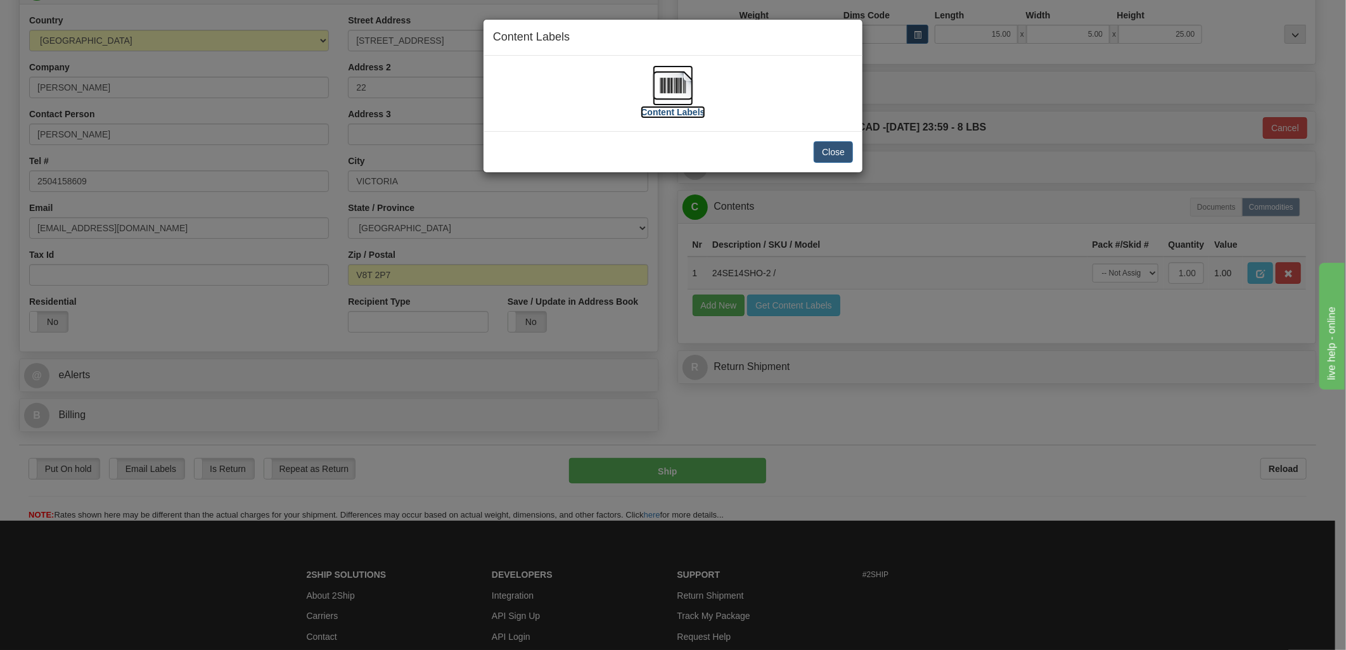
click at [682, 86] on img at bounding box center [673, 85] width 41 height 41
click at [832, 151] on button "Close" at bounding box center [833, 152] width 39 height 22
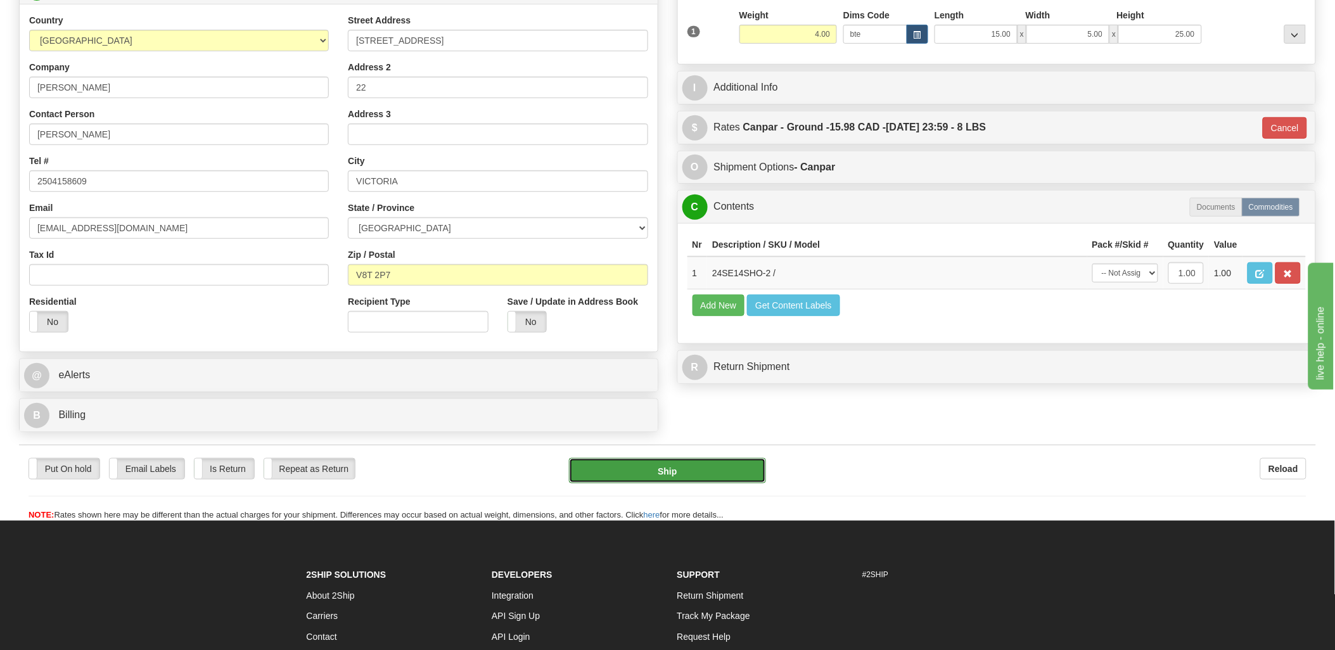
click at [719, 470] on button "Ship" at bounding box center [667, 470] width 197 height 25
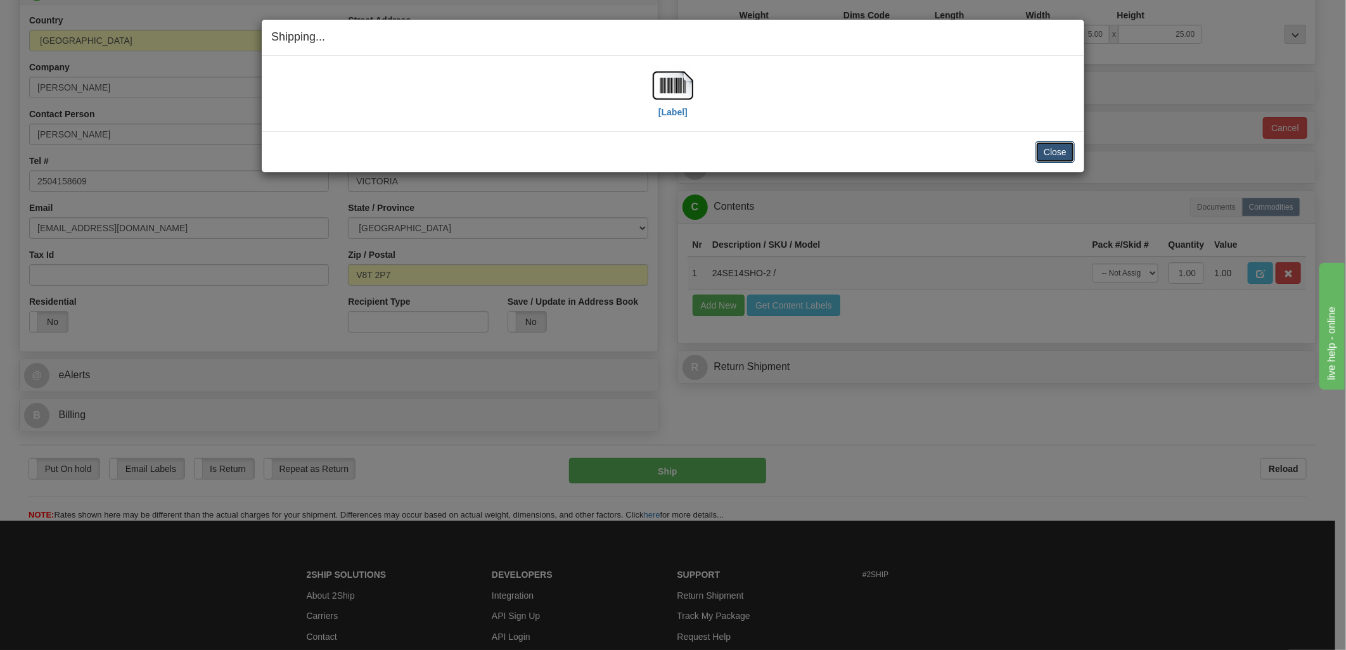
click at [1066, 150] on button "Close" at bounding box center [1055, 152] width 39 height 22
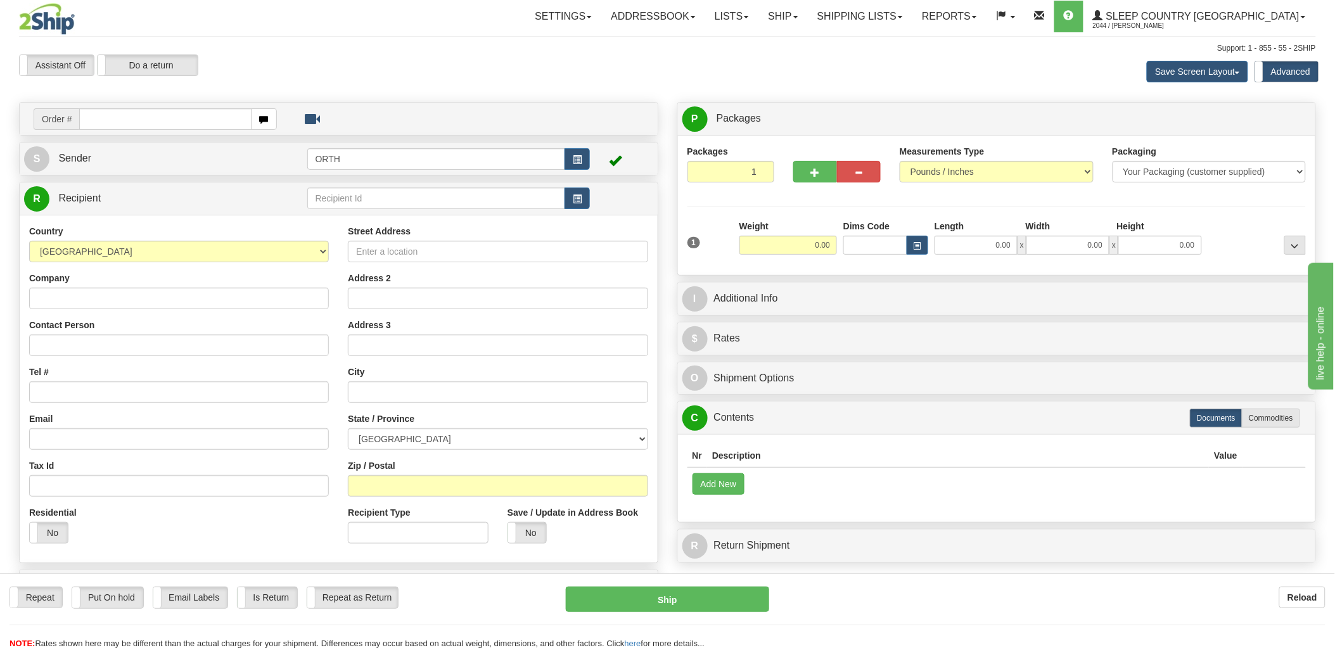
click at [240, 122] on input "text" at bounding box center [165, 119] width 172 height 22
type input "9000i"
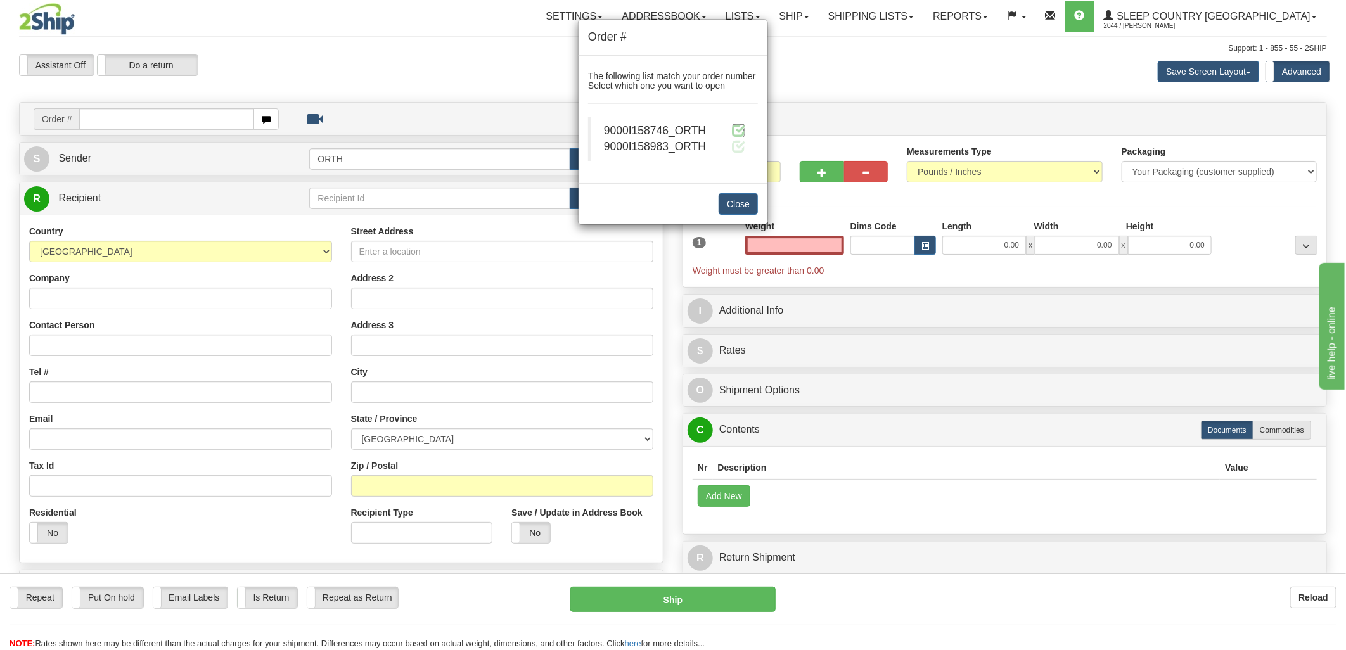
type input "0.00"
click at [745, 127] on span at bounding box center [738, 130] width 13 height 13
click at [733, 131] on span at bounding box center [738, 130] width 13 height 13
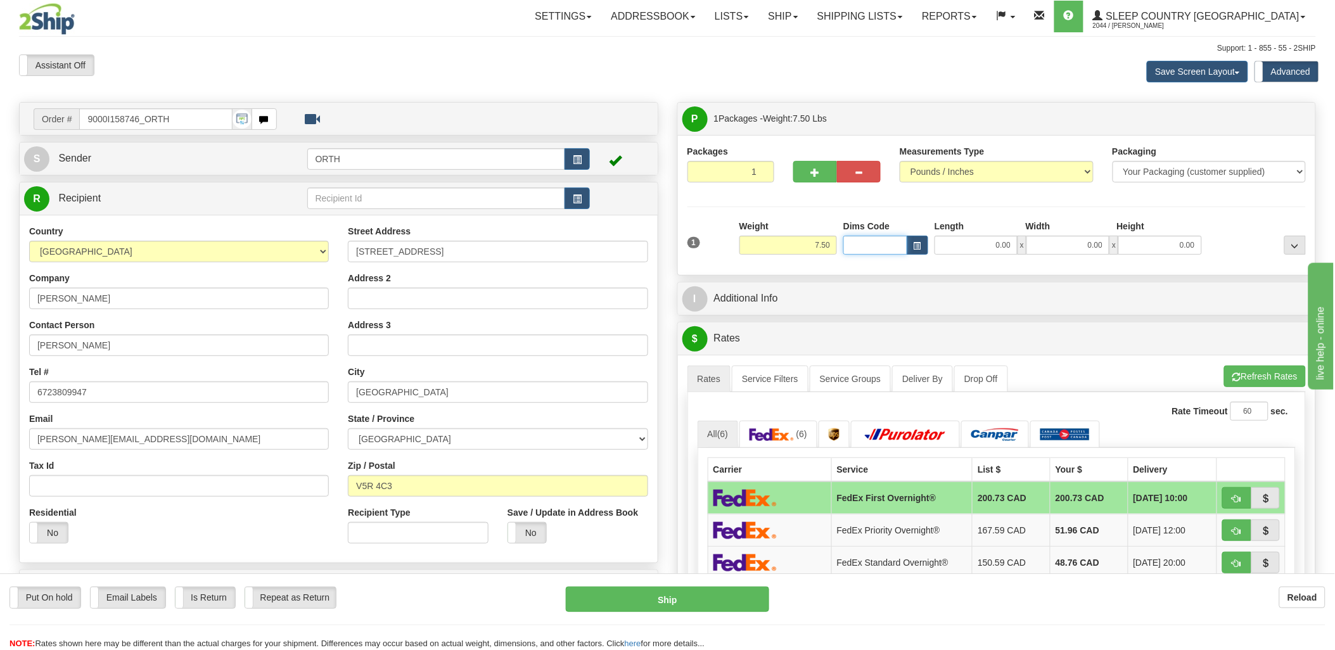
click at [880, 241] on input "Dims Code" at bounding box center [876, 245] width 64 height 19
type input "bte"
click button "Delete" at bounding box center [0, 0] width 0 height 0
type input "15.00"
type input "5.00"
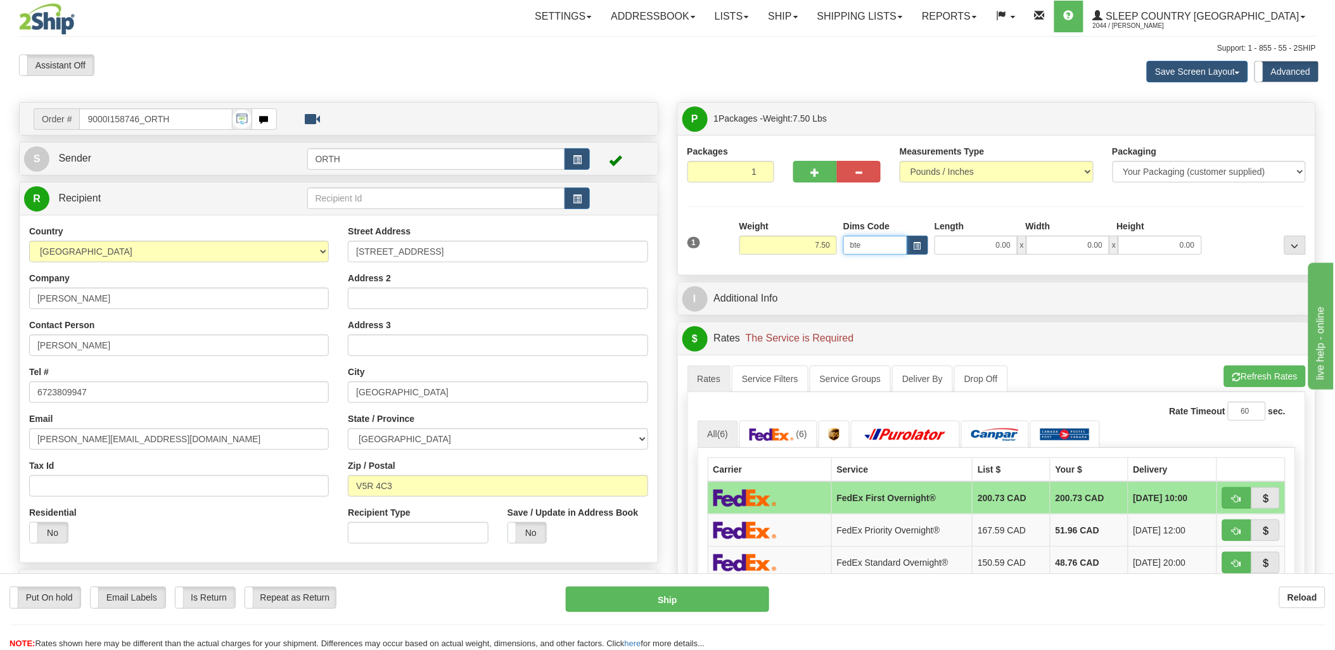
type input "25.00"
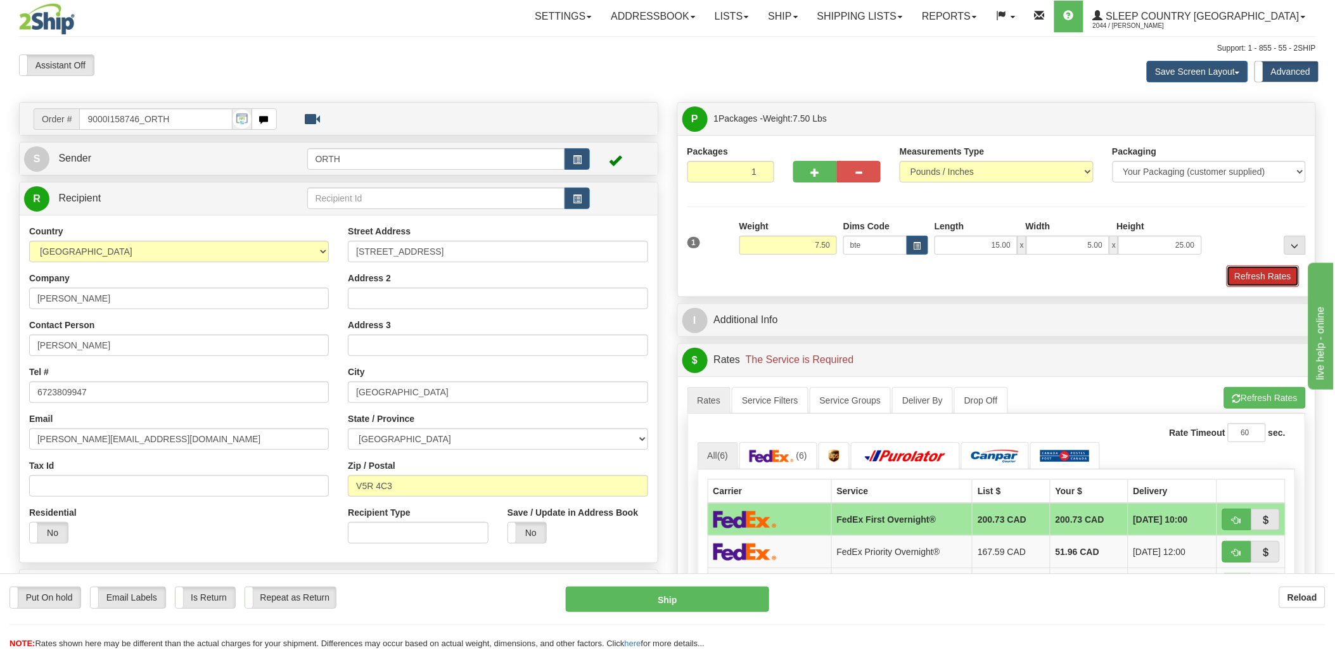
click at [1287, 279] on button "Refresh Rates" at bounding box center [1263, 277] width 73 height 22
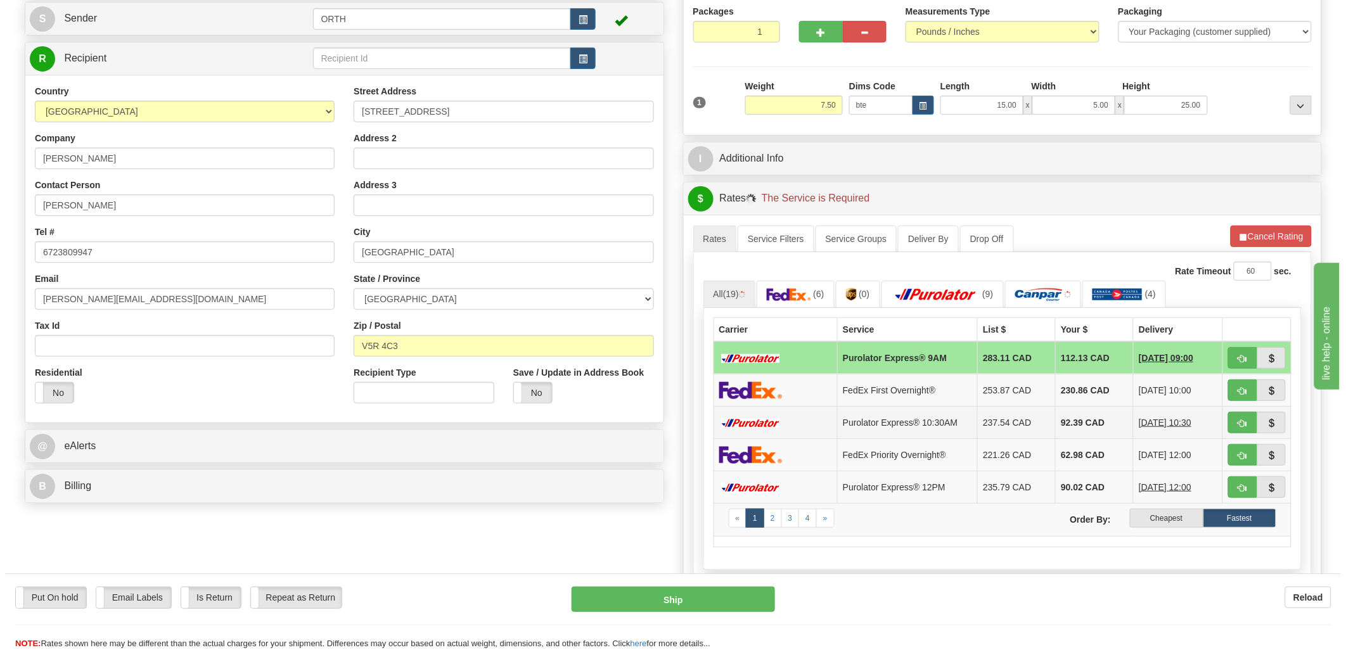
scroll to position [141, 0]
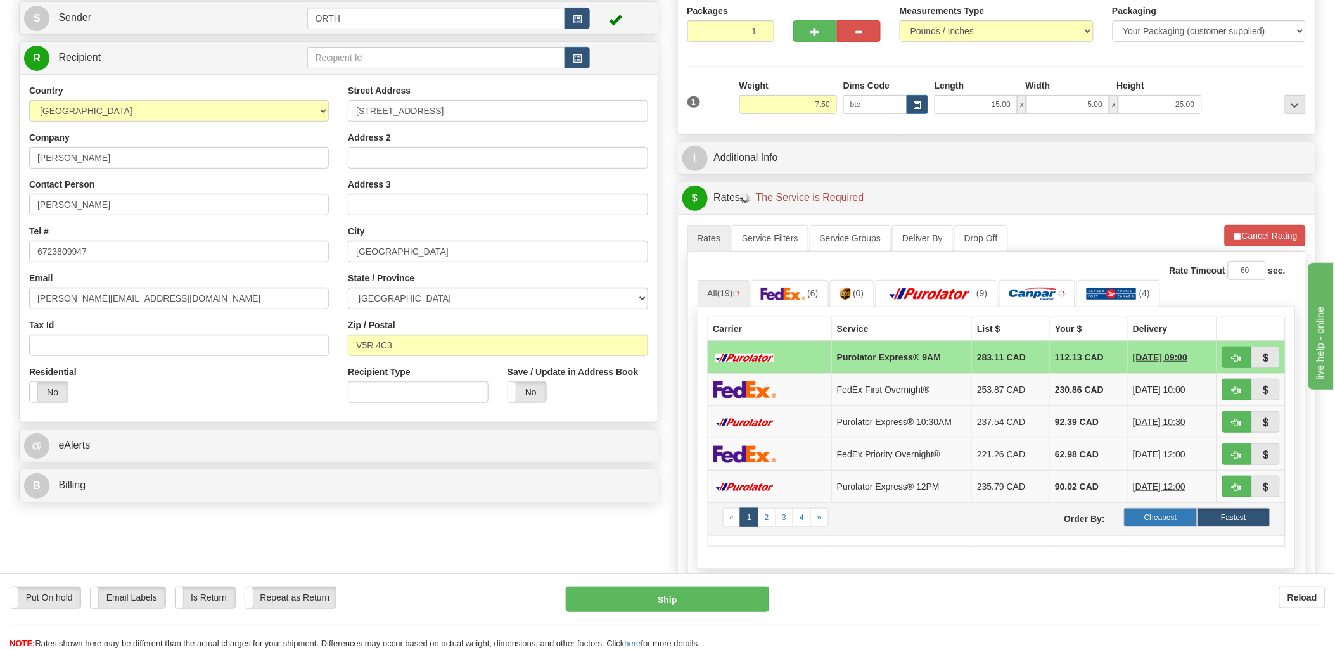
click at [1164, 520] on label "Cheapest" at bounding box center [1160, 517] width 73 height 19
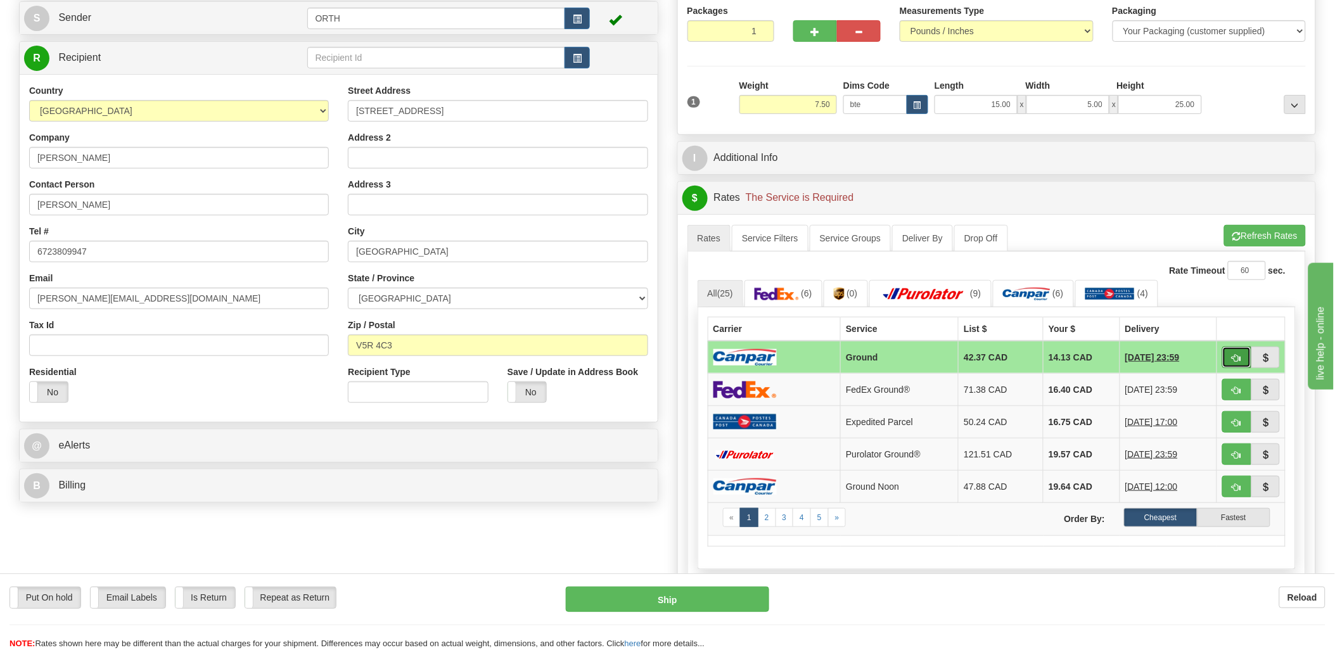
click at [1227, 358] on button "button" at bounding box center [1237, 358] width 29 height 22
type input "1"
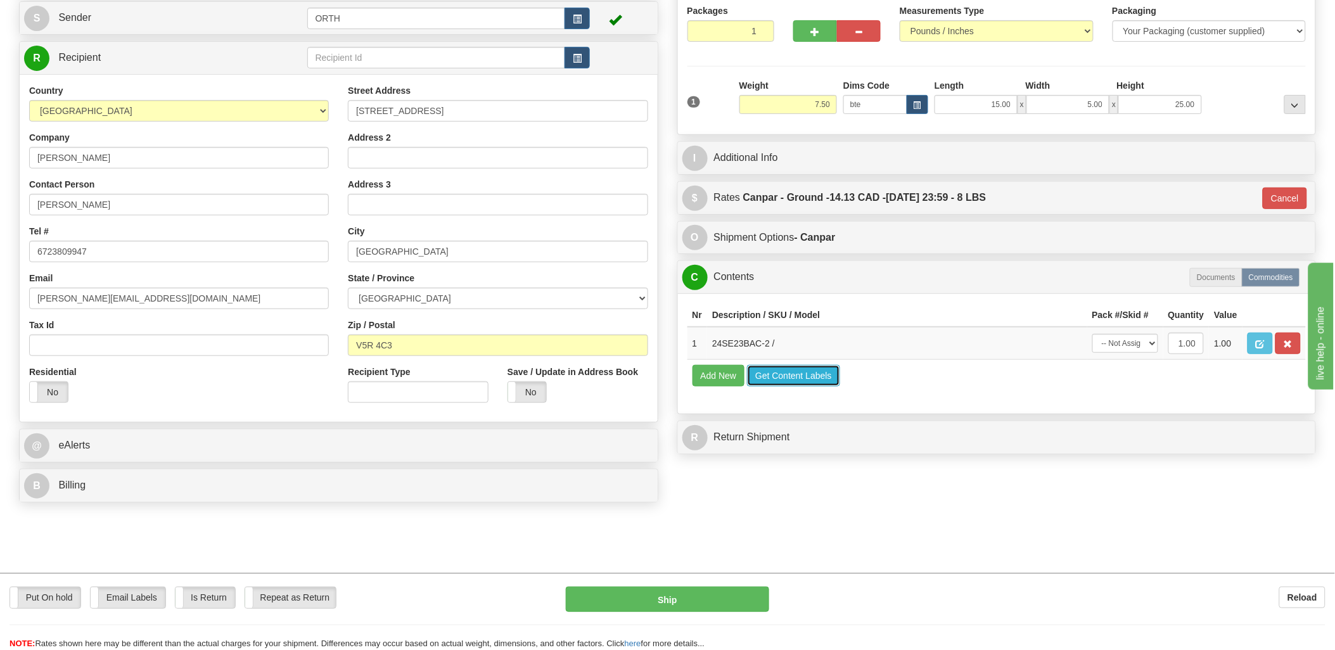
click at [778, 387] on button "Get Content Labels" at bounding box center [793, 376] width 93 height 22
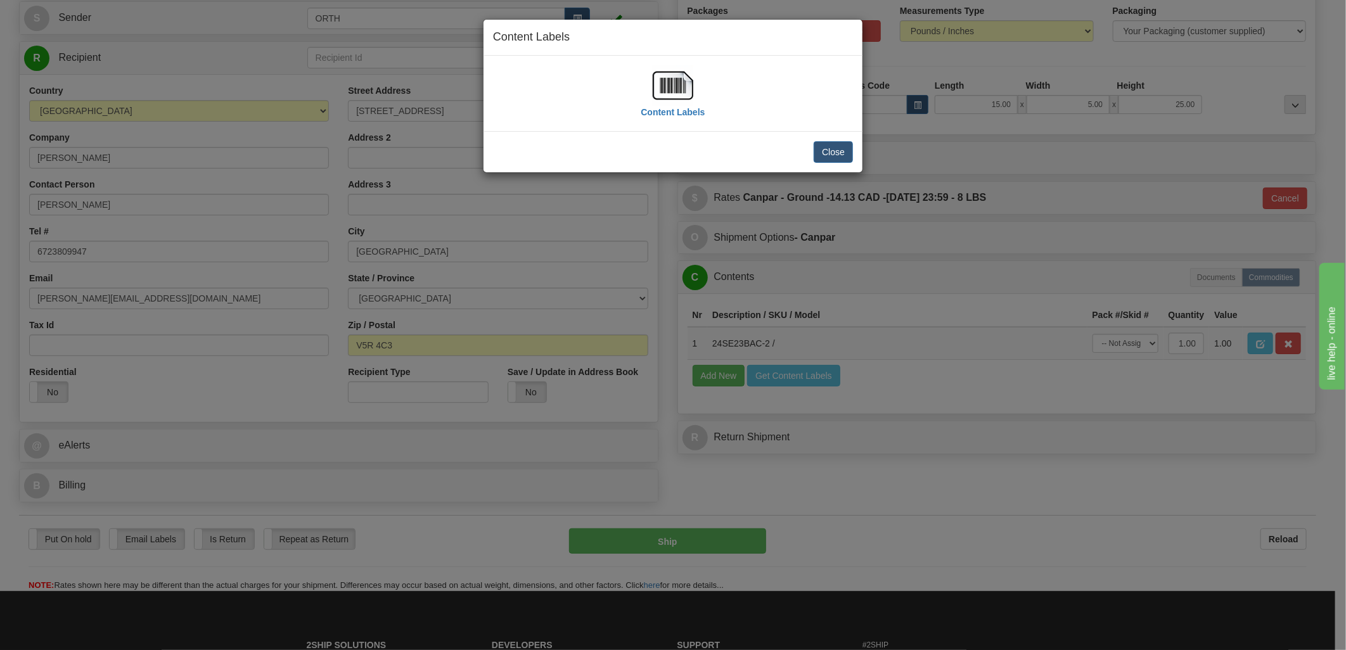
click at [669, 89] on img at bounding box center [673, 85] width 41 height 41
click at [829, 153] on button "Close" at bounding box center [833, 152] width 39 height 22
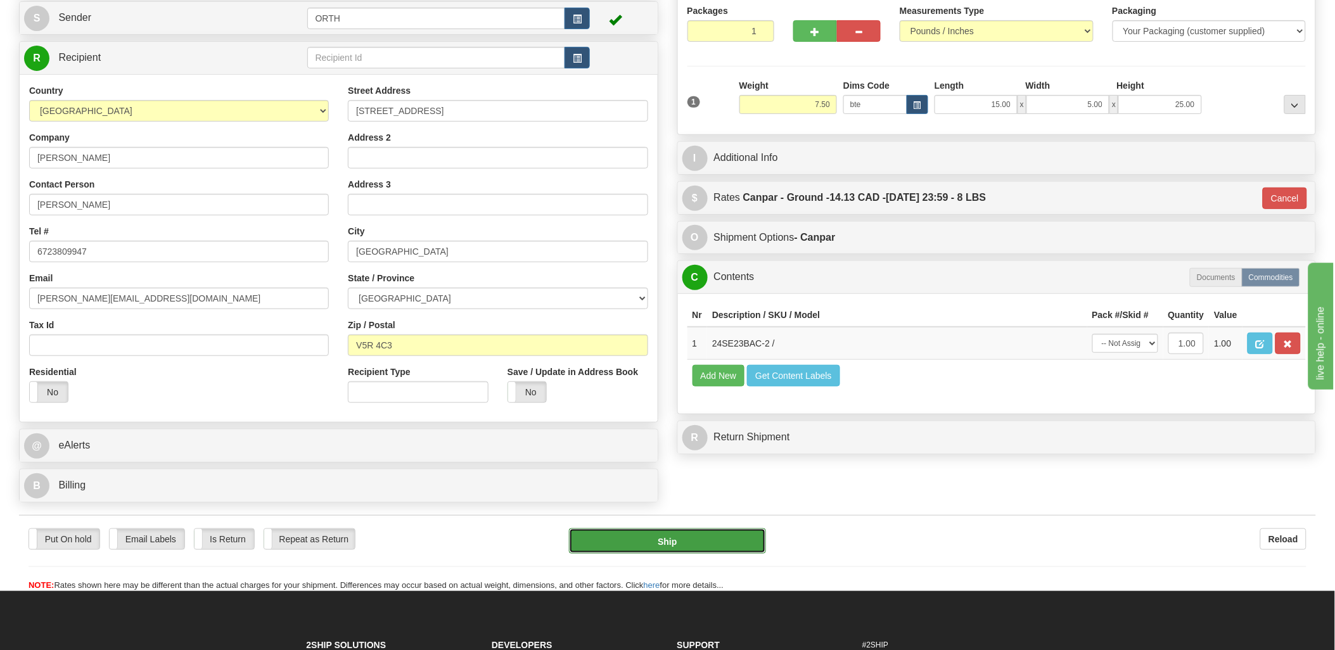
click at [717, 547] on button "Ship" at bounding box center [667, 541] width 197 height 25
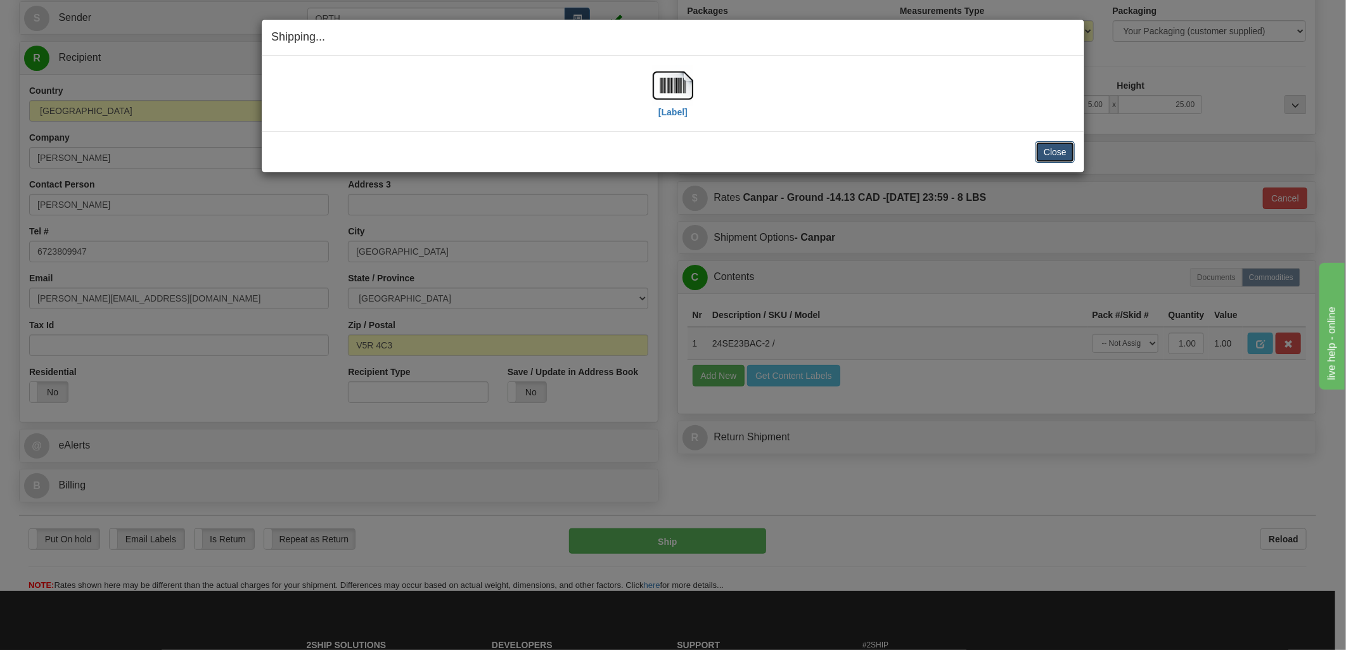
click at [1065, 148] on button "Close" at bounding box center [1055, 152] width 39 height 22
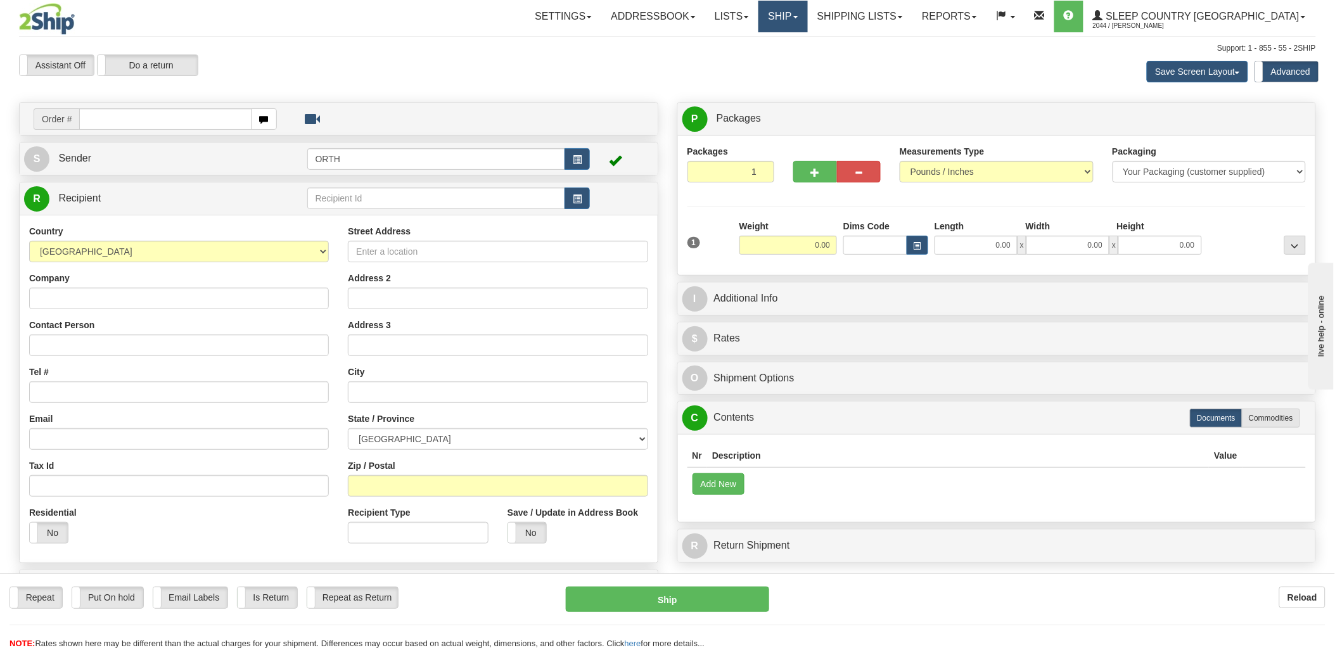
click at [807, 15] on link "Ship" at bounding box center [783, 17] width 49 height 32
click at [890, 14] on link "Shipping lists" at bounding box center [860, 17] width 105 height 32
click at [891, 34] on ul "Current Shipments Search Shipment History Pickup List End of Day Reports" at bounding box center [850, 69] width 125 height 74
click at [906, 19] on link "Shipping lists" at bounding box center [860, 17] width 105 height 32
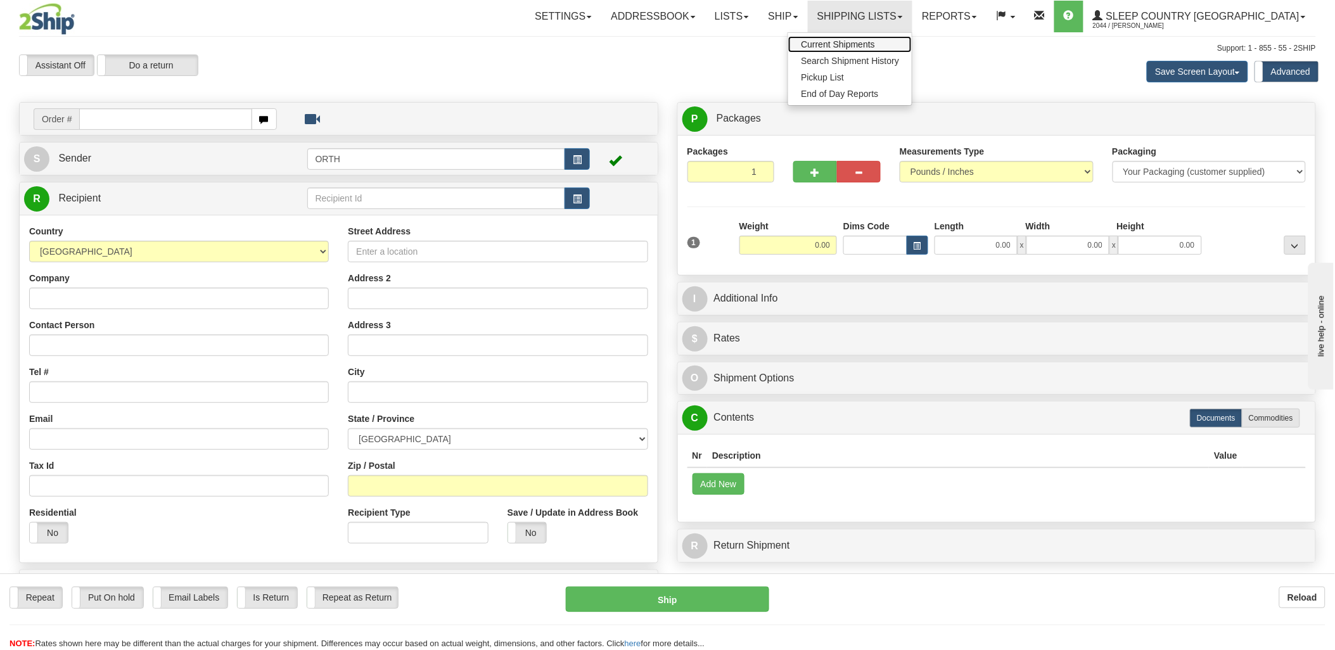
click at [875, 41] on span "Current Shipments" at bounding box center [838, 44] width 74 height 10
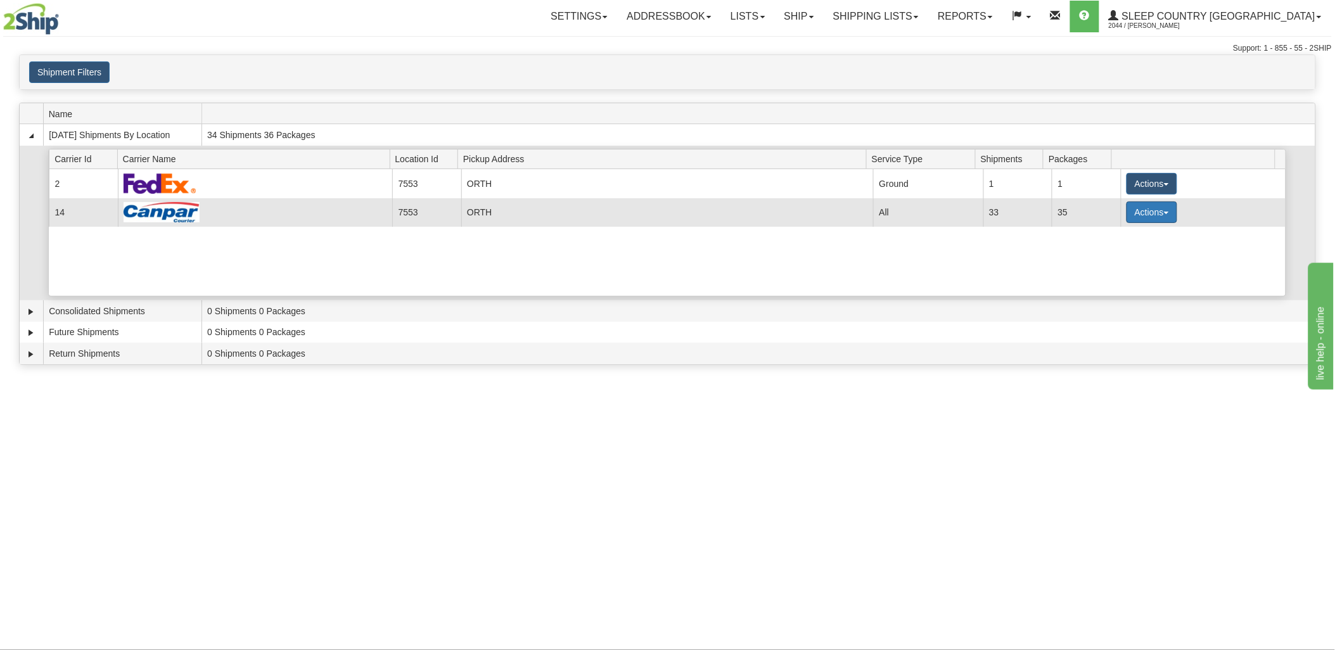
click at [1133, 212] on button "Actions" at bounding box center [1152, 213] width 51 height 22
click at [1124, 236] on link "Details" at bounding box center [1126, 236] width 101 height 16
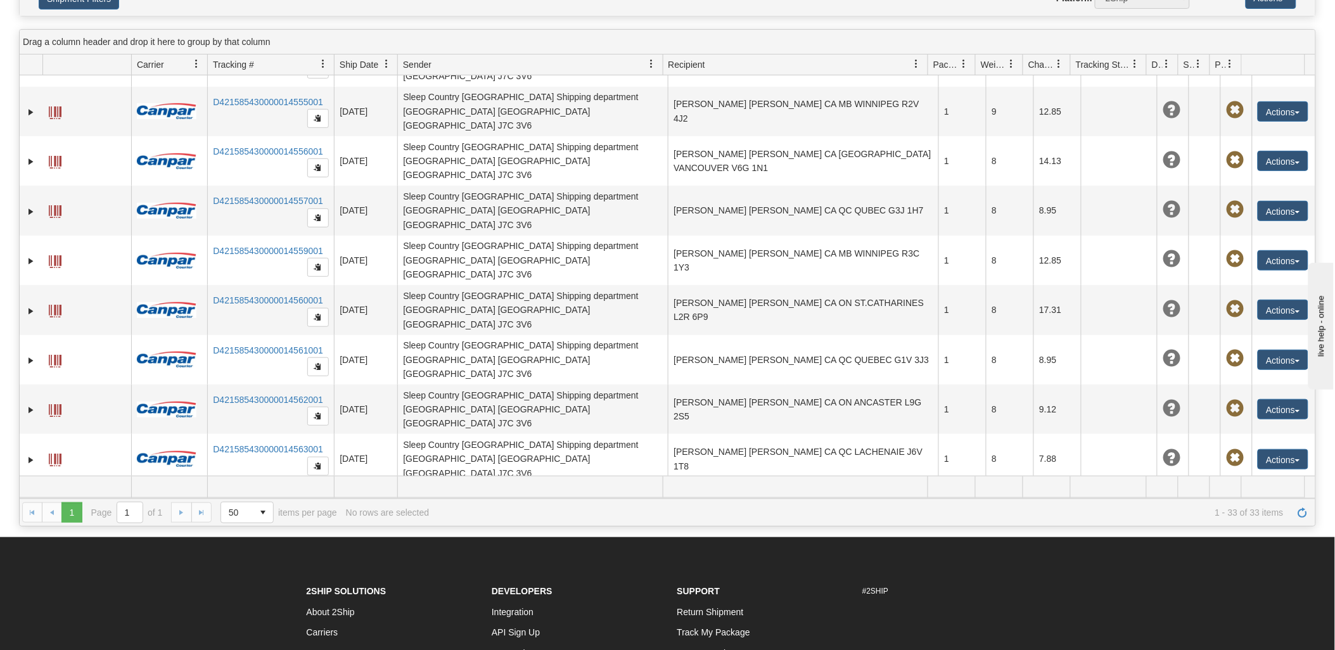
scroll to position [262, 0]
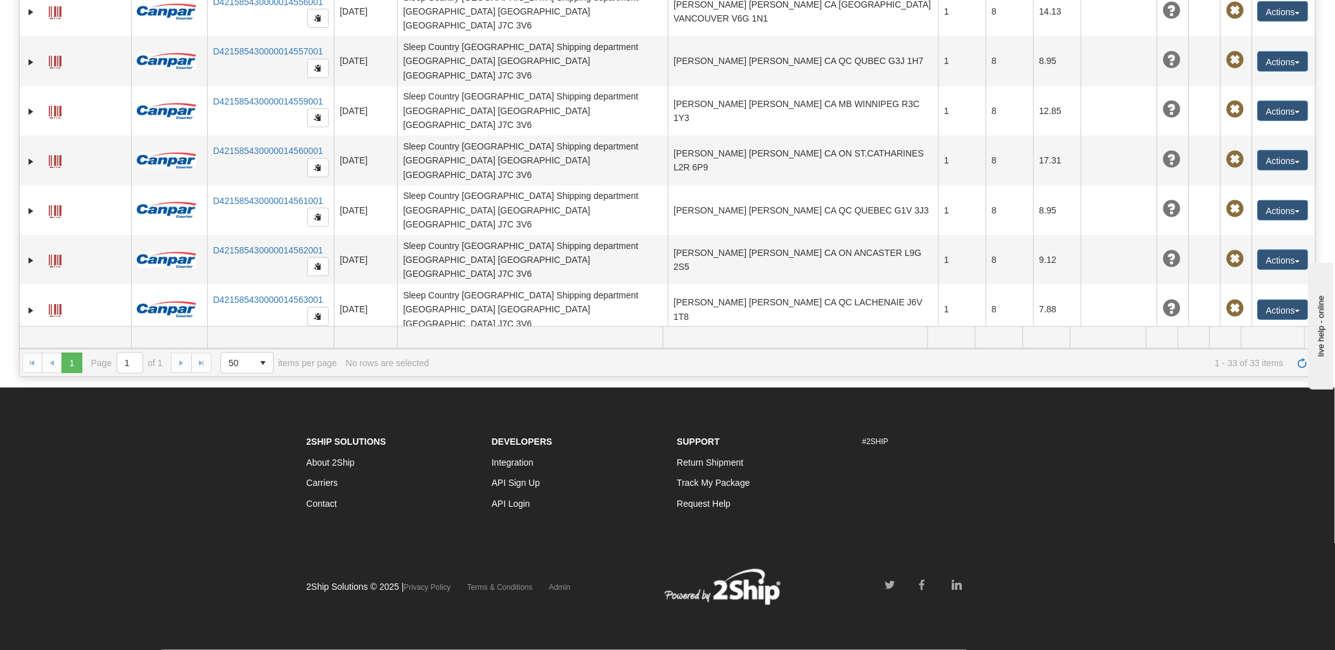
click at [1269, 598] on button "Actions" at bounding box center [1283, 608] width 51 height 20
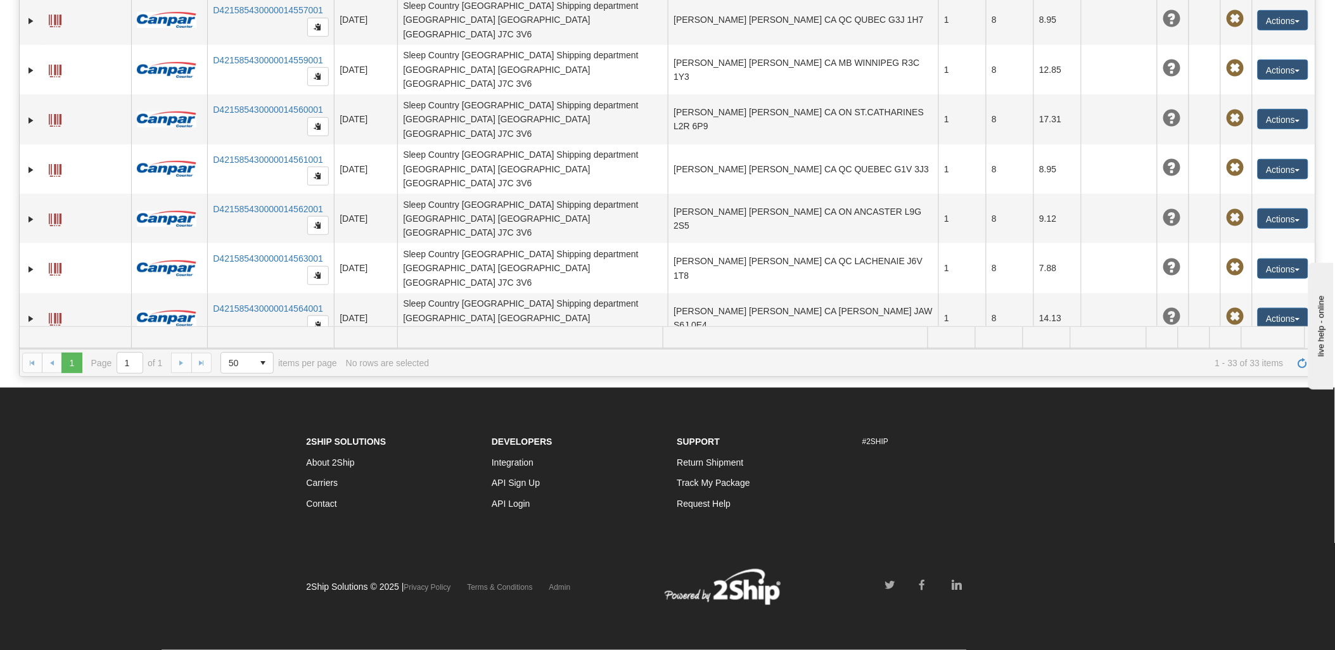
scroll to position [1048, 0]
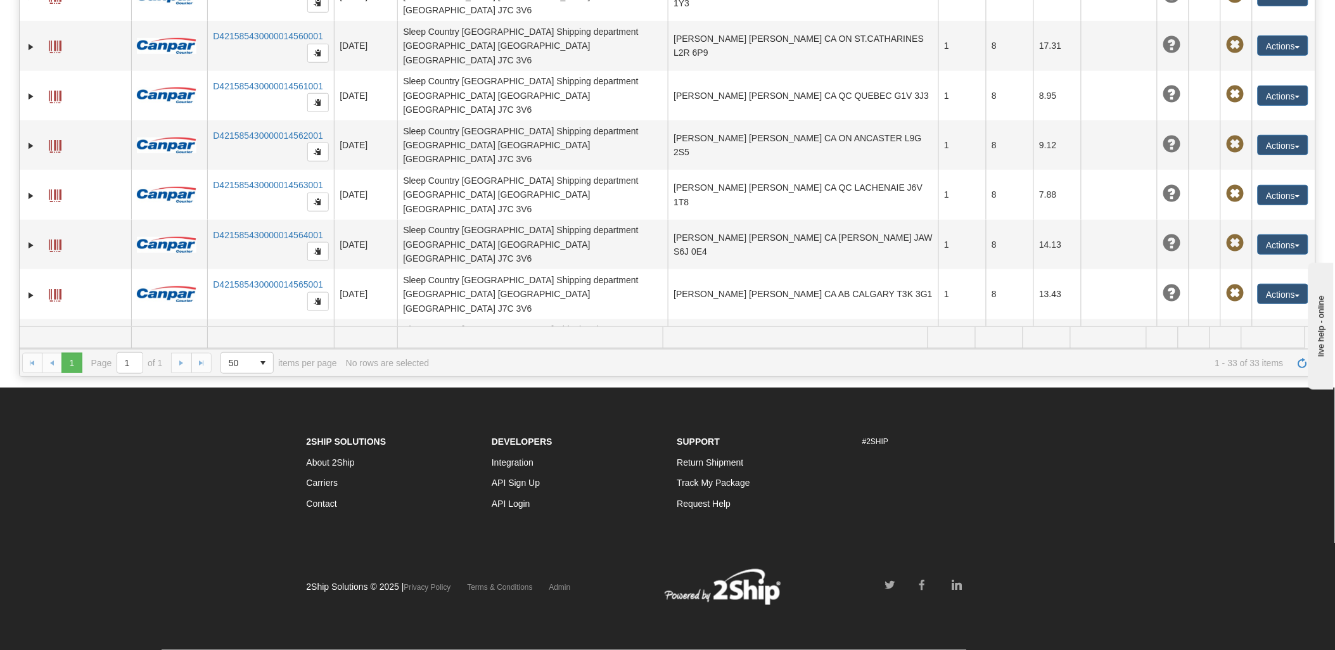
click at [58, 488] on span at bounding box center [55, 494] width 13 height 13
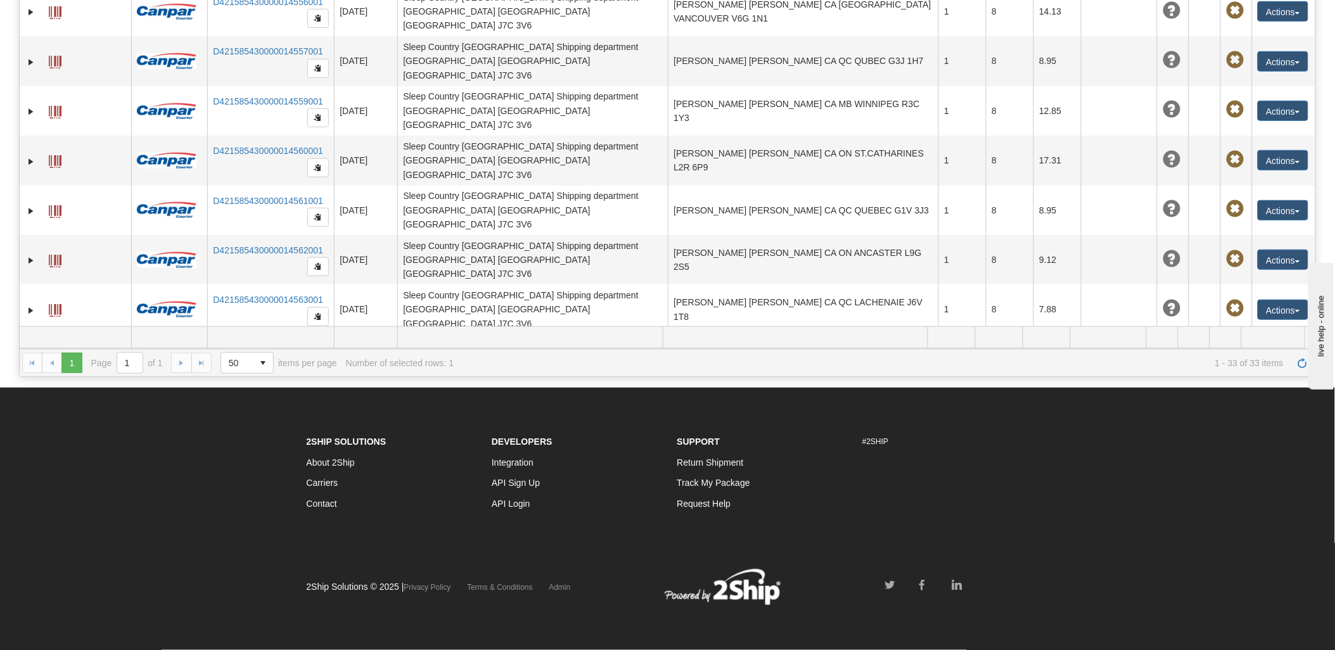
click at [49, 553] on span at bounding box center [55, 559] width 13 height 13
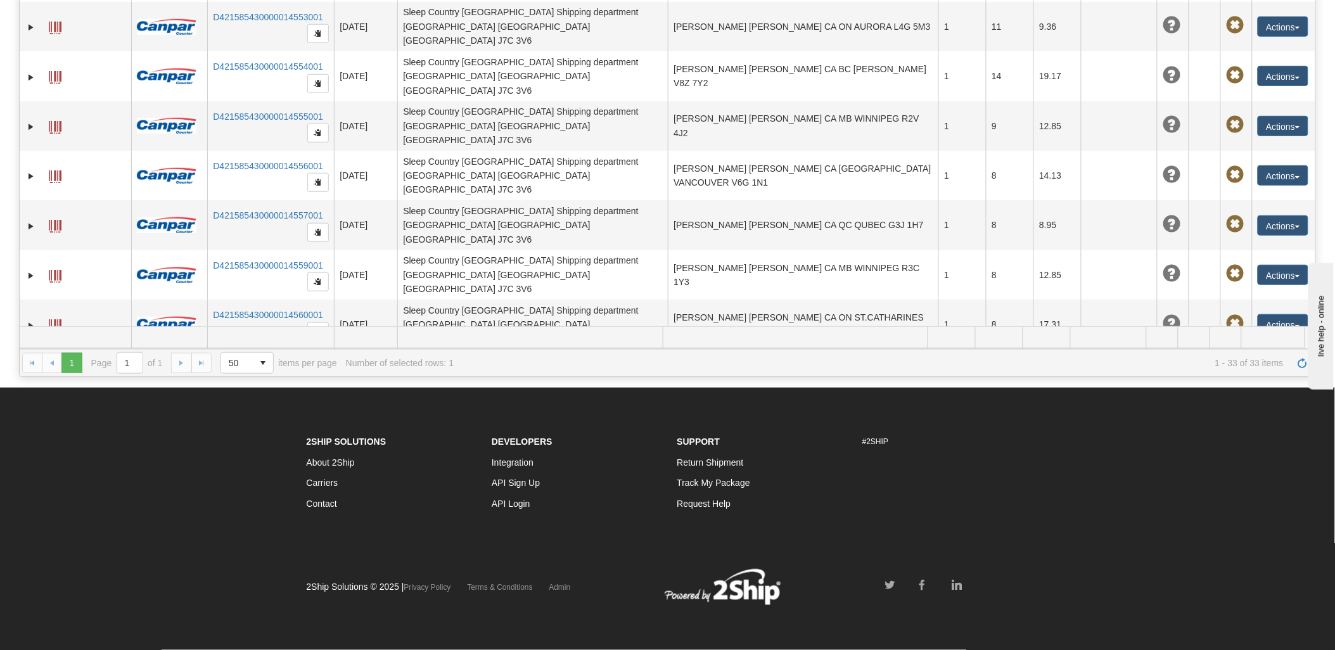
scroll to position [721, 0]
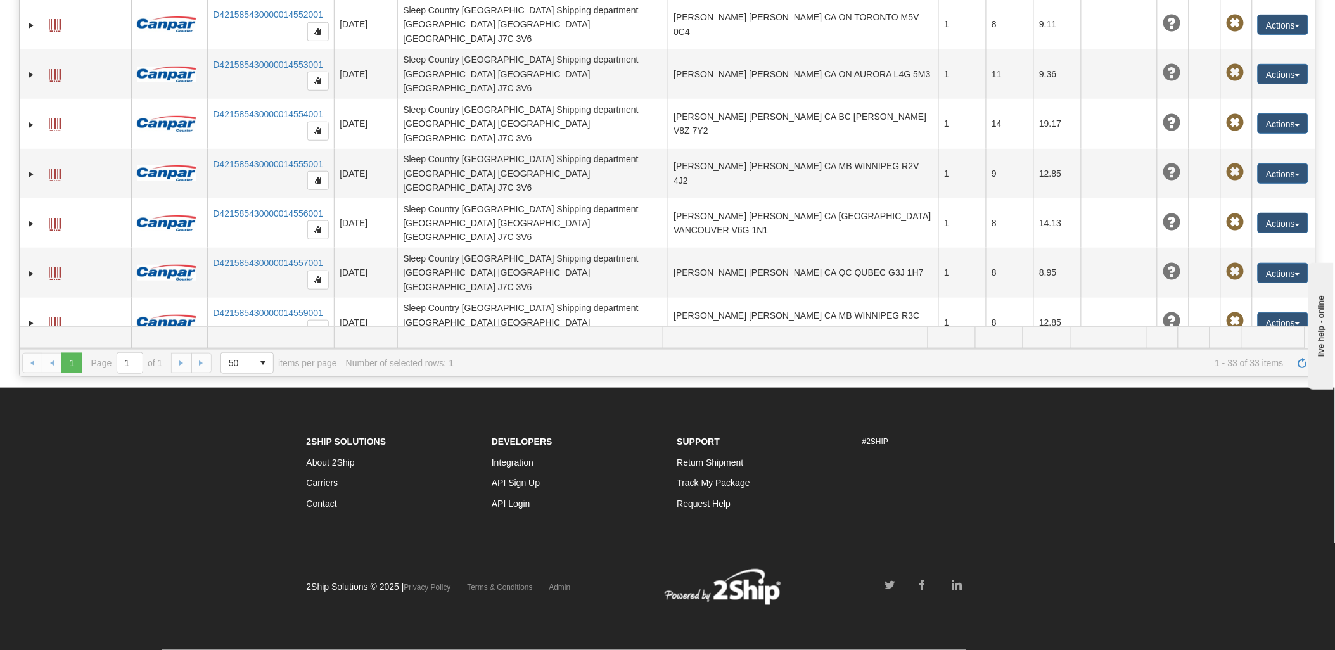
click at [52, 417] on span at bounding box center [55, 423] width 13 height 13
click at [49, 466] on span at bounding box center [55, 472] width 13 height 13
click at [56, 510] on link at bounding box center [55, 520] width 13 height 20
click at [49, 566] on span at bounding box center [55, 572] width 13 height 13
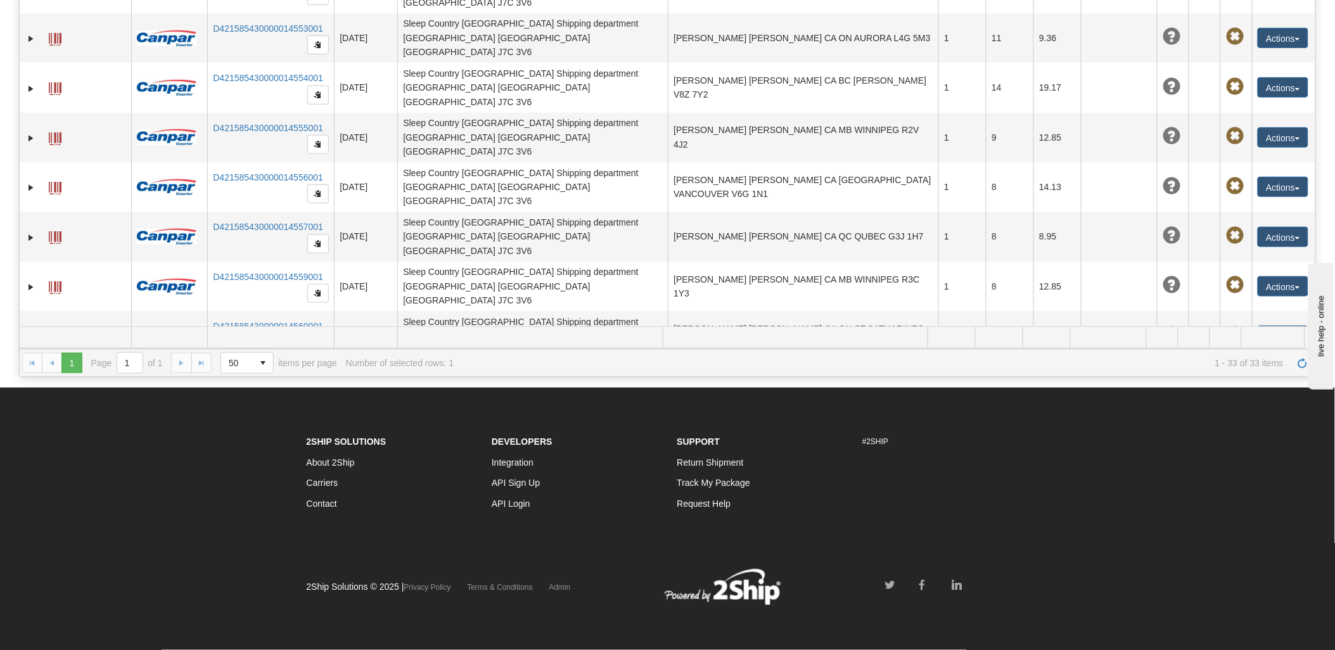
scroll to position [792, 0]
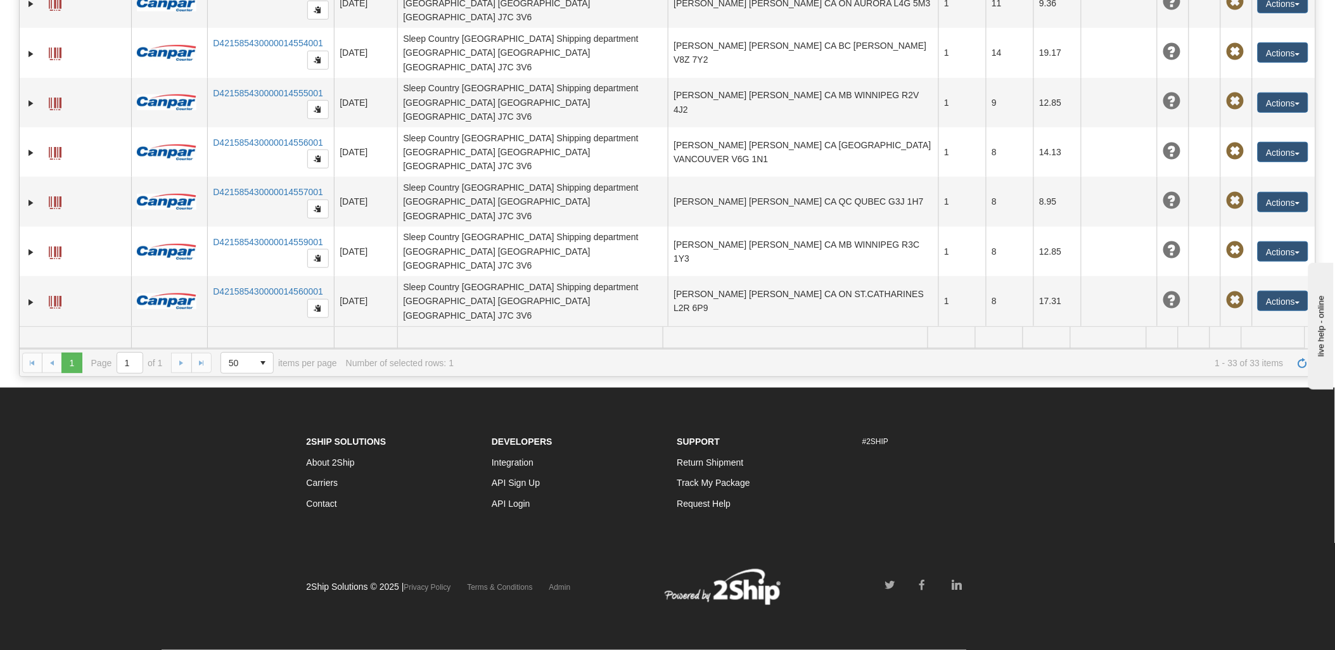
click at [59, 544] on span at bounding box center [55, 550] width 13 height 13
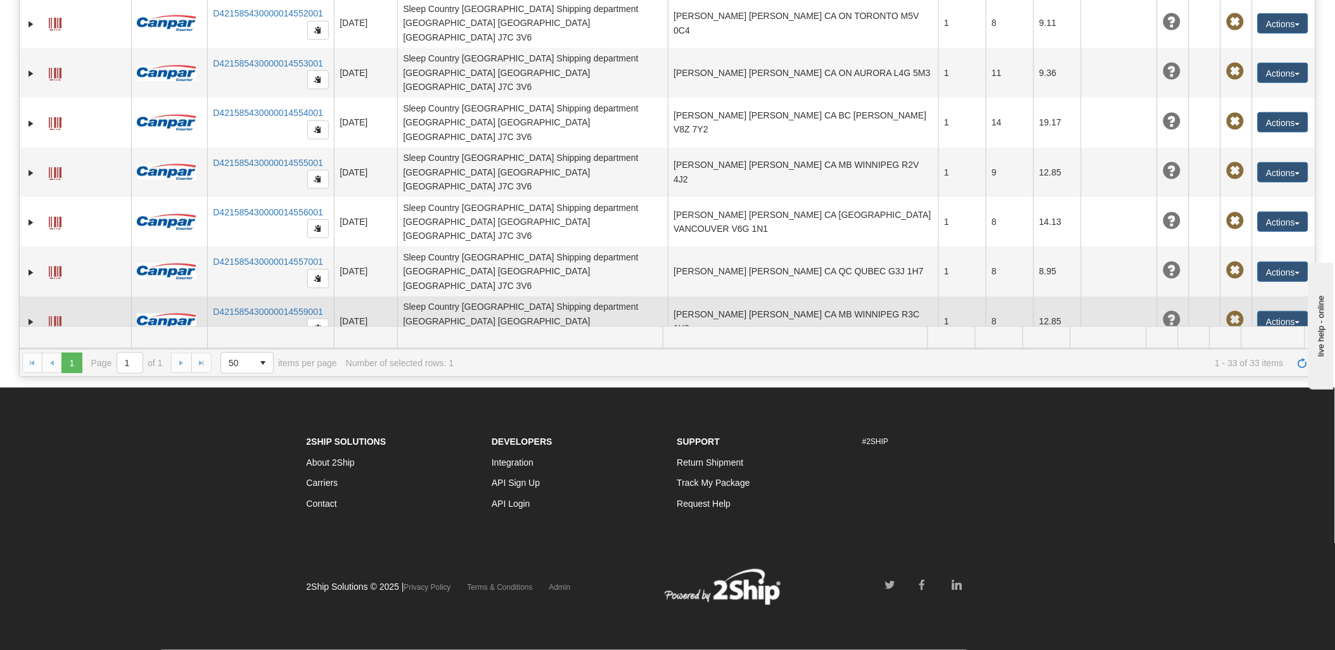
scroll to position [721, 0]
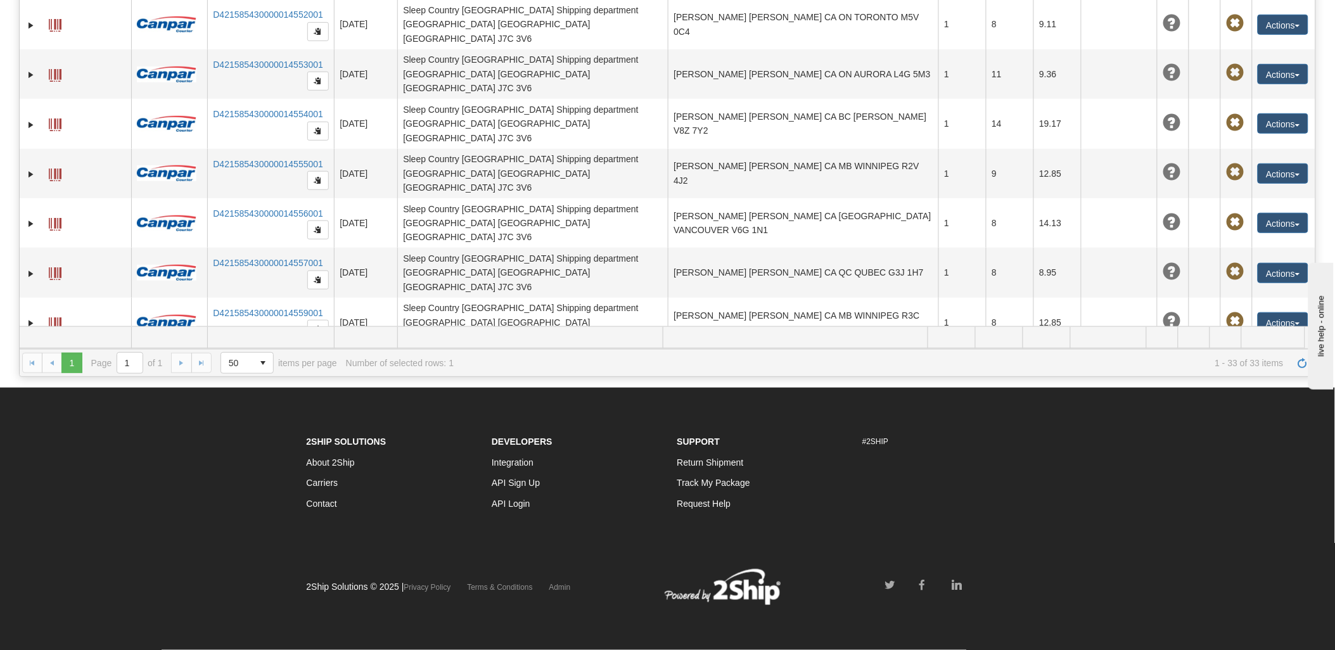
click at [53, 367] on span at bounding box center [55, 373] width 13 height 13
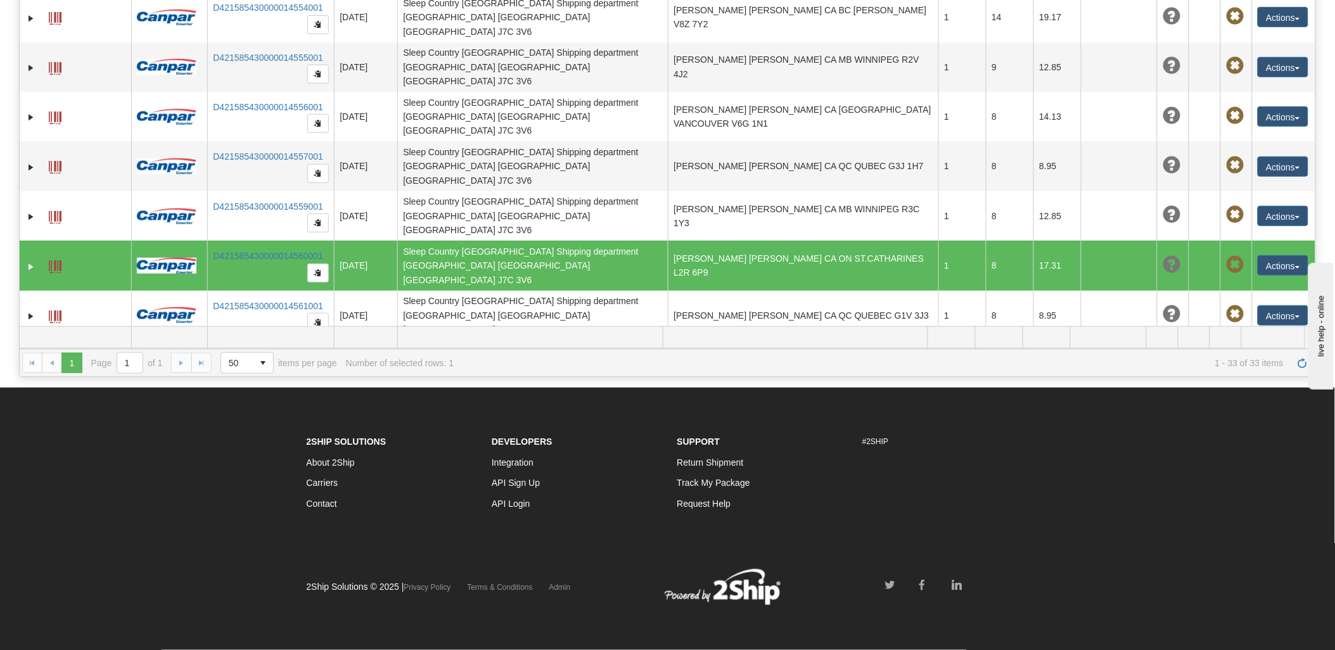
scroll to position [863, 0]
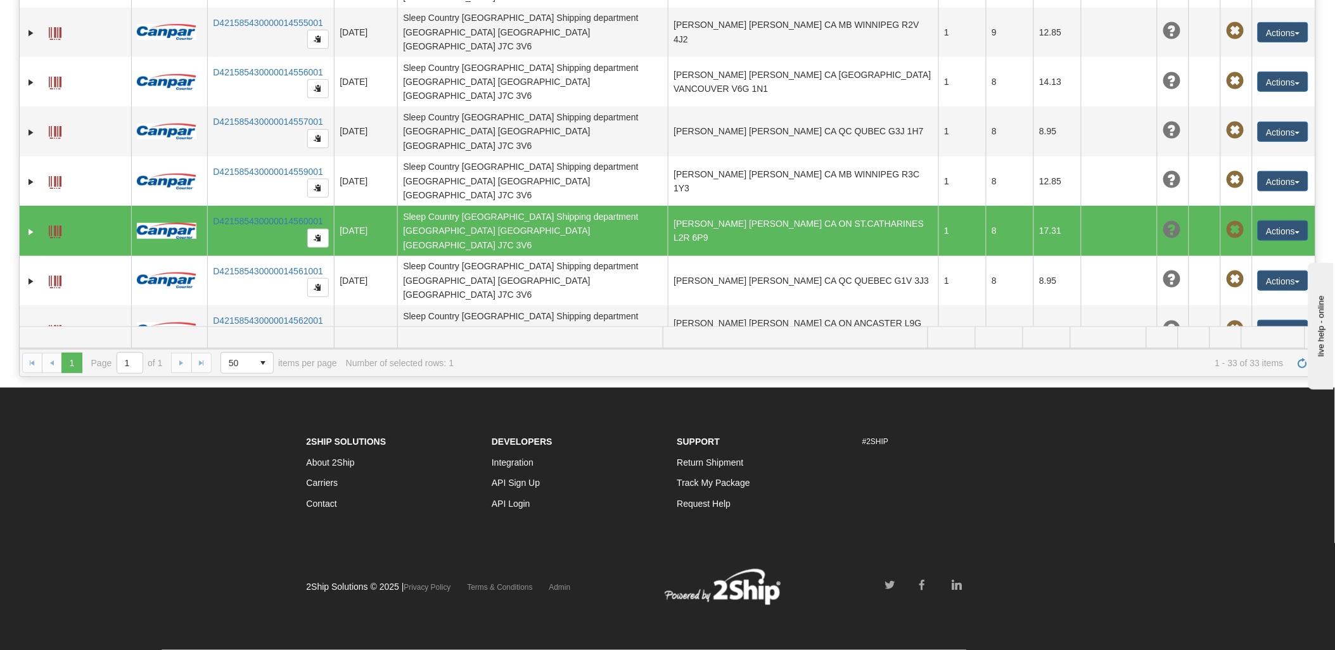
click at [49, 524] on span at bounding box center [55, 530] width 13 height 13
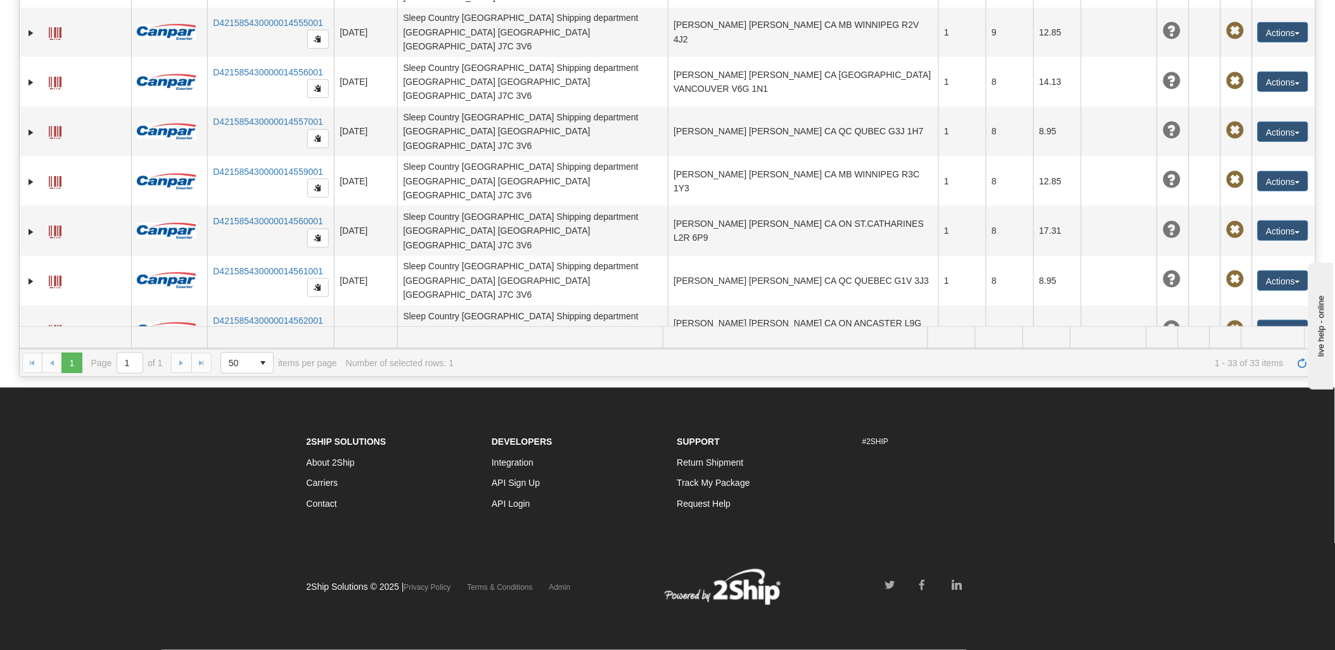
click at [54, 568] on link at bounding box center [55, 578] width 13 height 20
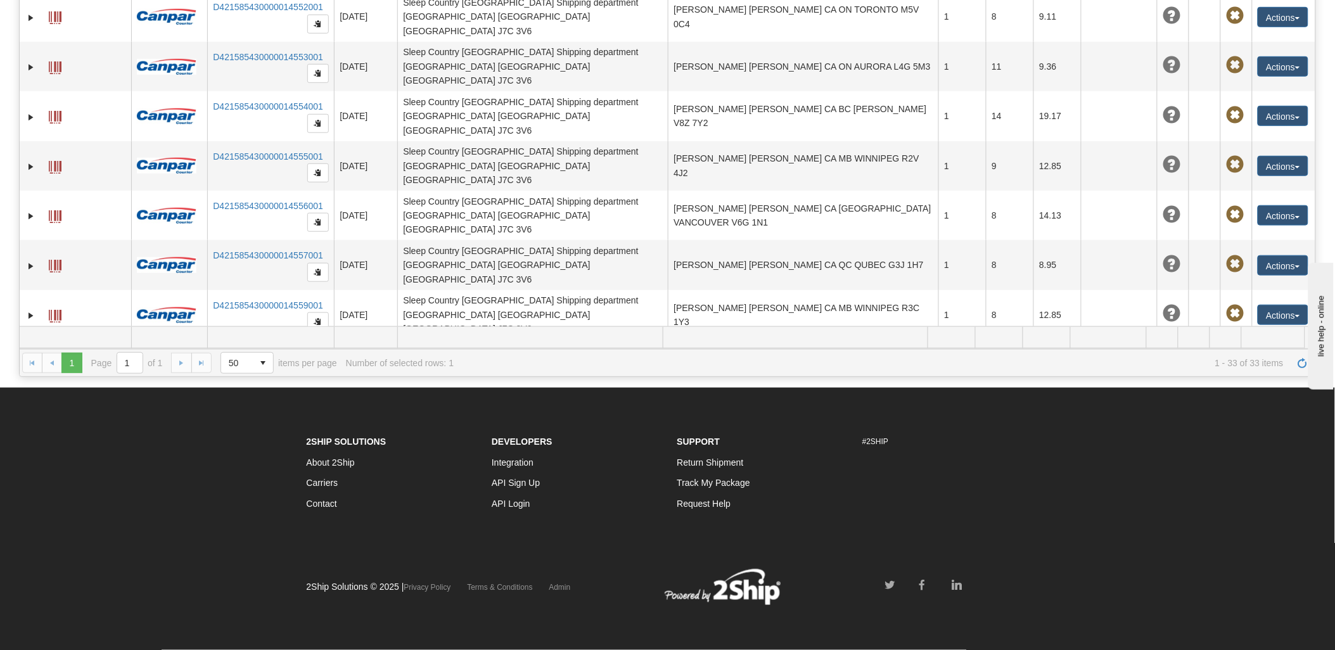
scroll to position [723, 0]
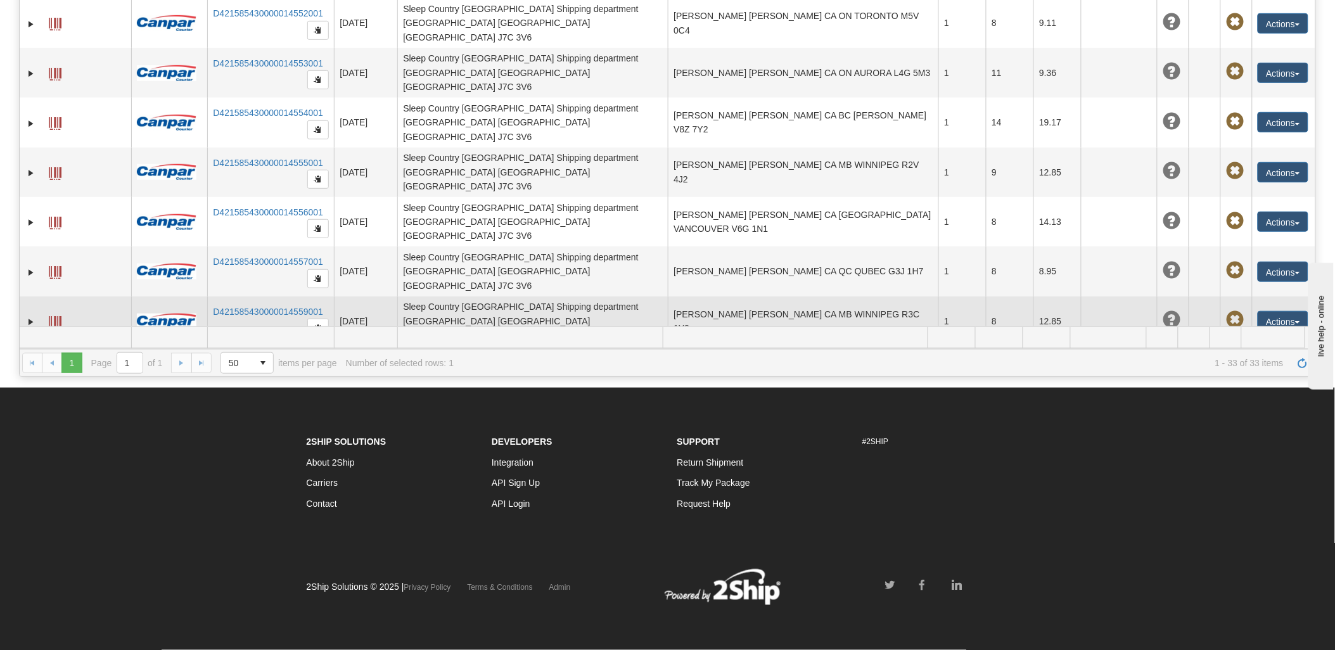
click at [57, 316] on span at bounding box center [55, 322] width 13 height 13
